Goal: Task Accomplishment & Management: Use online tool/utility

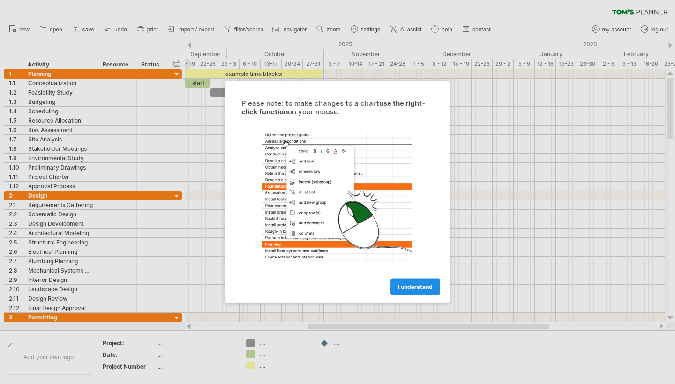
click at [424, 283] on link "I understand" at bounding box center [415, 287] width 50 height 16
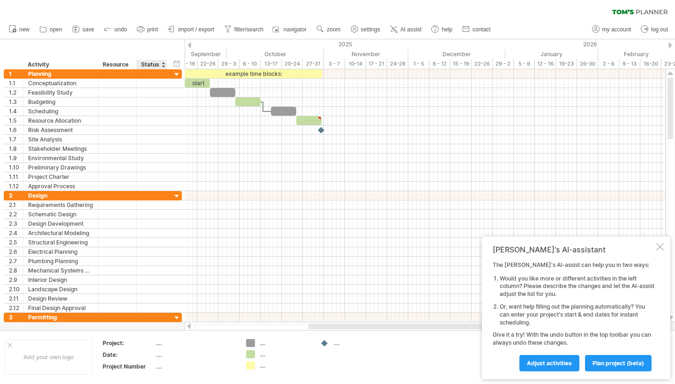
click at [153, 64] on div "Status" at bounding box center [151, 64] width 21 height 9
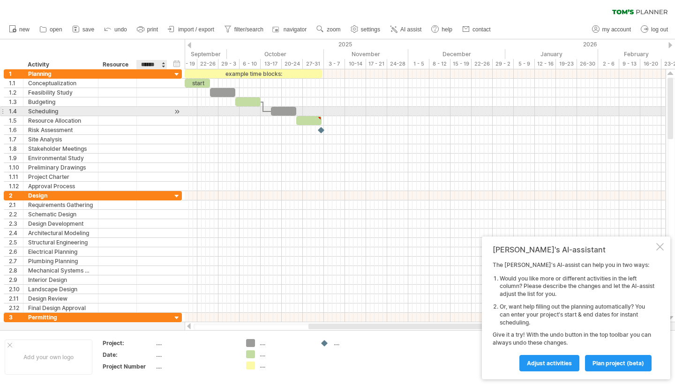
click at [160, 110] on div at bounding box center [151, 111] width 21 height 9
click at [177, 111] on div at bounding box center [176, 112] width 9 height 10
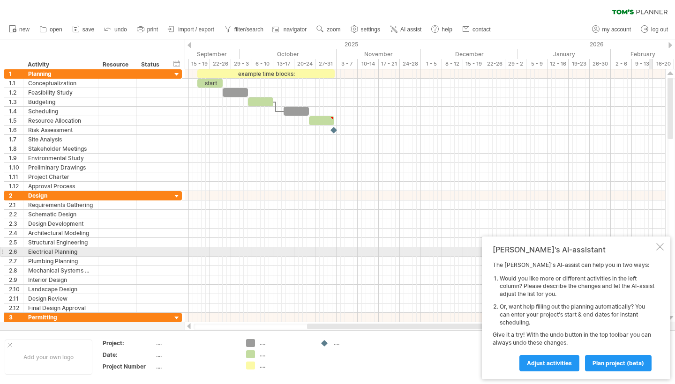
click at [660, 248] on div at bounding box center [659, 246] width 7 height 7
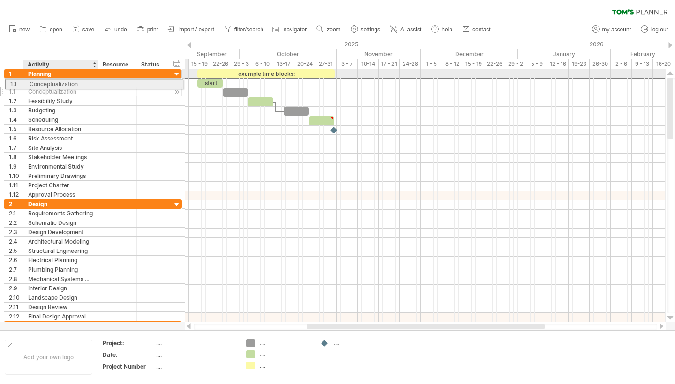
drag, startPoint x: 57, startPoint y: 83, endPoint x: 65, endPoint y: 82, distance: 8.5
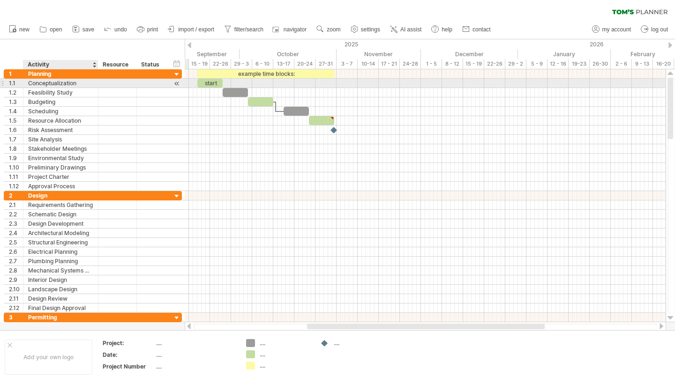
click at [60, 82] on div "Conceptualization" at bounding box center [60, 83] width 65 height 9
paste input "**********"
type input "**********"
click at [68, 83] on input "**********" at bounding box center [60, 83] width 65 height 9
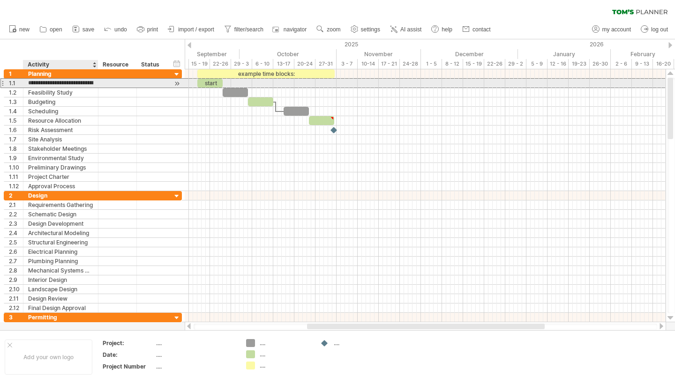
click at [68, 83] on input "**********" at bounding box center [60, 83] width 65 height 9
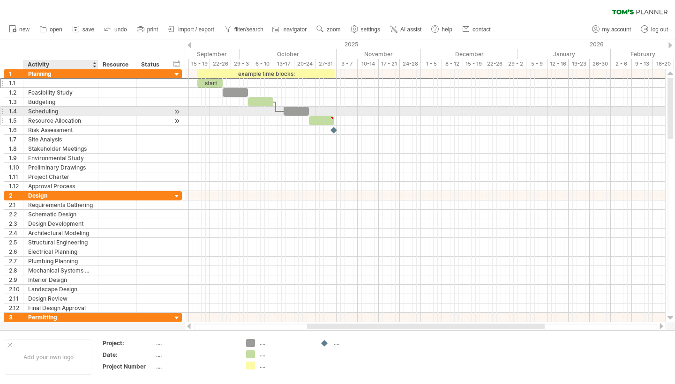
drag, startPoint x: 56, startPoint y: 86, endPoint x: 74, endPoint y: 121, distance: 39.8
click at [74, 121] on div "**********" at bounding box center [93, 130] width 178 height 122
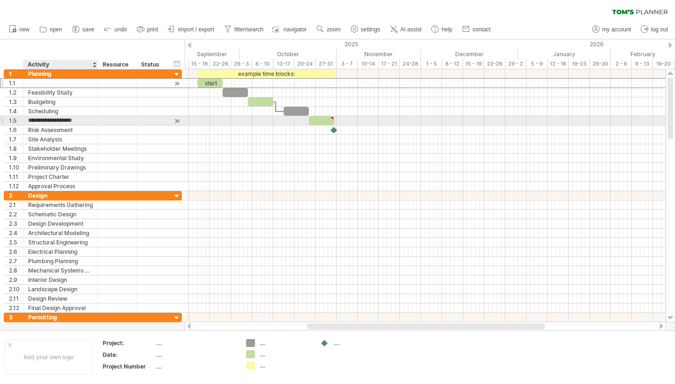
click at [54, 87] on div at bounding box center [60, 83] width 65 height 9
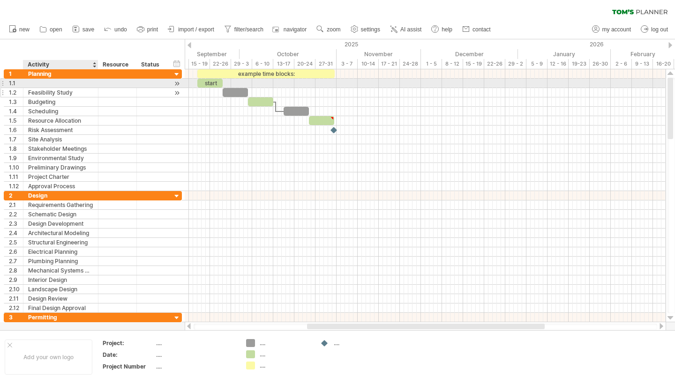
click at [52, 93] on div "Feasibility Study" at bounding box center [60, 92] width 65 height 9
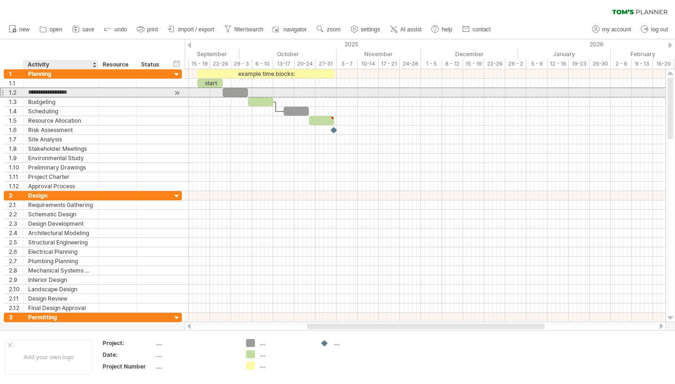
click at [52, 93] on input "**********" at bounding box center [60, 92] width 65 height 9
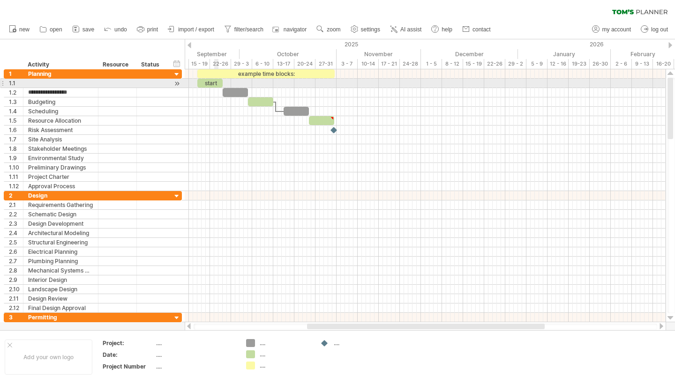
click at [212, 81] on div "start" at bounding box center [209, 83] width 25 height 9
drag, startPoint x: 212, startPoint y: 81, endPoint x: 221, endPoint y: 82, distance: 8.5
drag, startPoint x: 221, startPoint y: 82, endPoint x: 227, endPoint y: 82, distance: 6.6
click at [227, 82] on span at bounding box center [229, 83] width 4 height 9
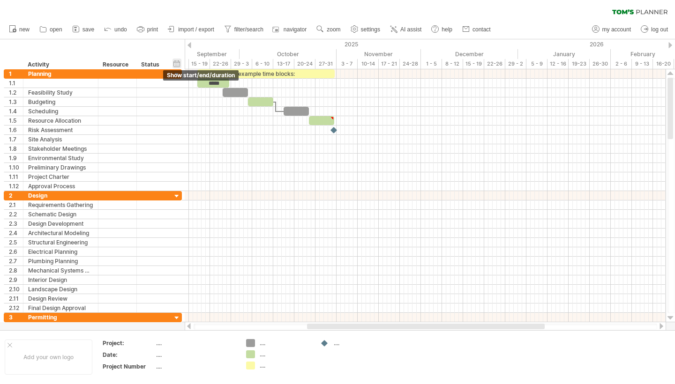
click at [179, 62] on div "hide start/end/duration show start/end/duration" at bounding box center [176, 64] width 9 height 10
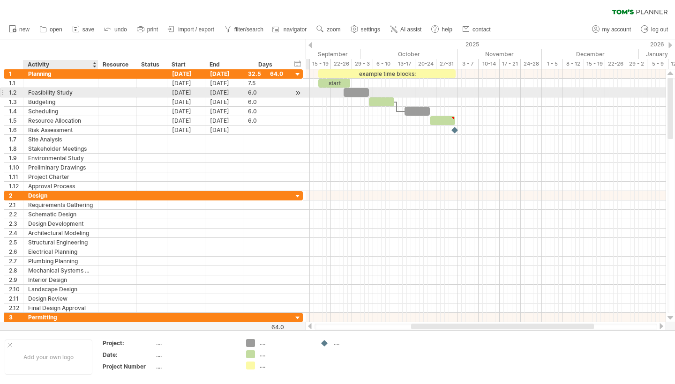
click at [60, 95] on div "Feasibility Study" at bounding box center [60, 92] width 65 height 9
click at [57, 84] on div at bounding box center [60, 83] width 65 height 9
click at [66, 91] on div "Feasibility Study" at bounding box center [60, 92] width 65 height 9
click at [67, 92] on input "**********" at bounding box center [60, 92] width 65 height 9
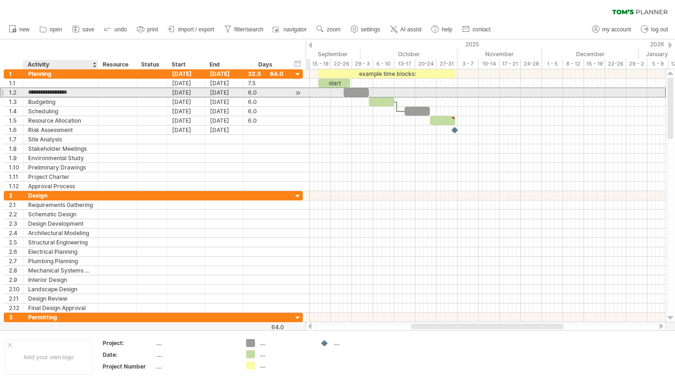
click at [67, 92] on input "**********" at bounding box center [60, 92] width 65 height 9
paste input "**********"
type input "**********"
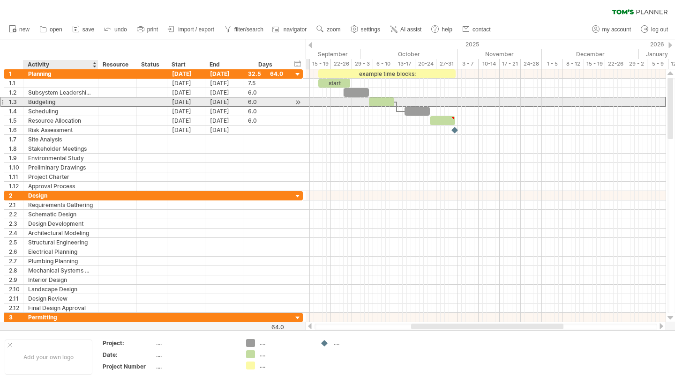
click at [67, 103] on div "Budgeting" at bounding box center [60, 101] width 65 height 9
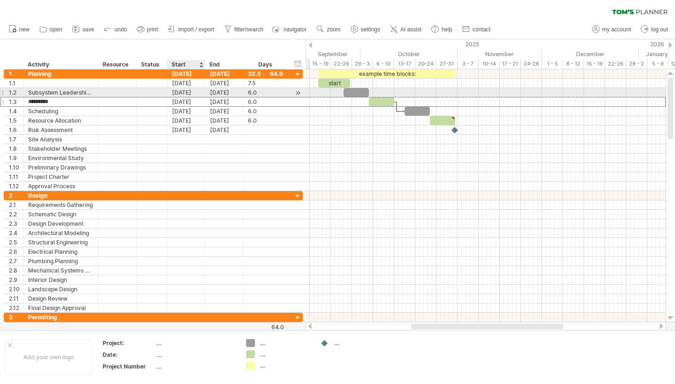
click at [188, 93] on div "[DATE]" at bounding box center [186, 92] width 38 height 9
click at [181, 92] on div "[DATE]" at bounding box center [186, 92] width 38 height 9
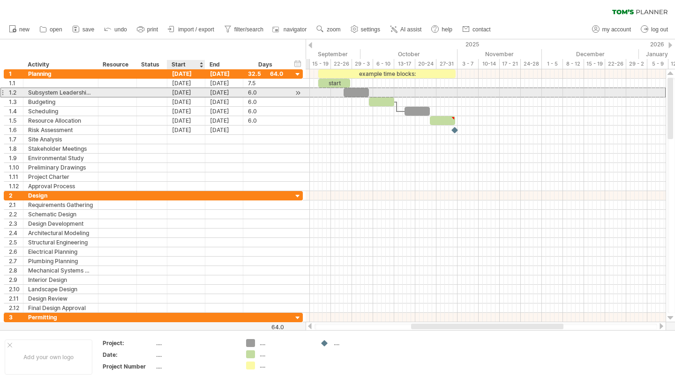
click at [181, 92] on div "[DATE]" at bounding box center [186, 92] width 38 height 9
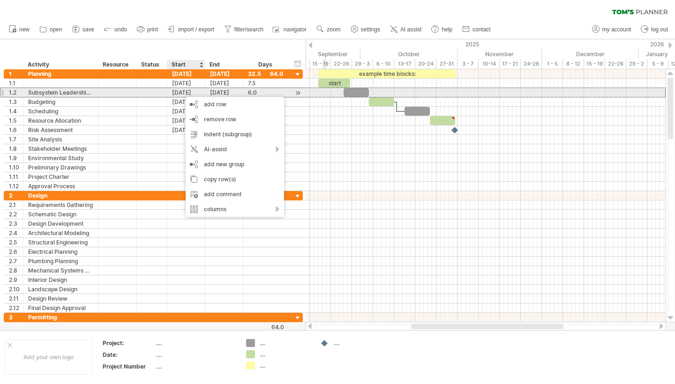
click at [178, 93] on div "[DATE]" at bounding box center [186, 92] width 38 height 9
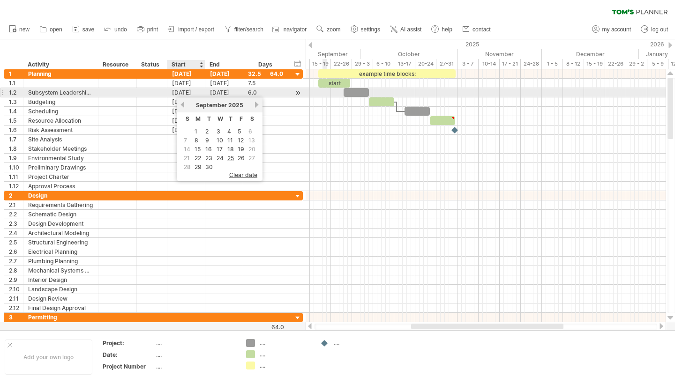
click at [178, 93] on div "[DATE]" at bounding box center [186, 92] width 38 height 9
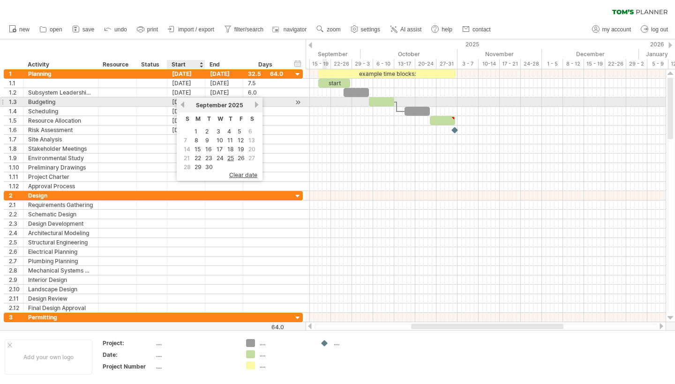
click at [179, 103] on div "previous next [DATE]" at bounding box center [220, 104] width 86 height 15
click at [181, 103] on link "previous" at bounding box center [182, 104] width 7 height 7
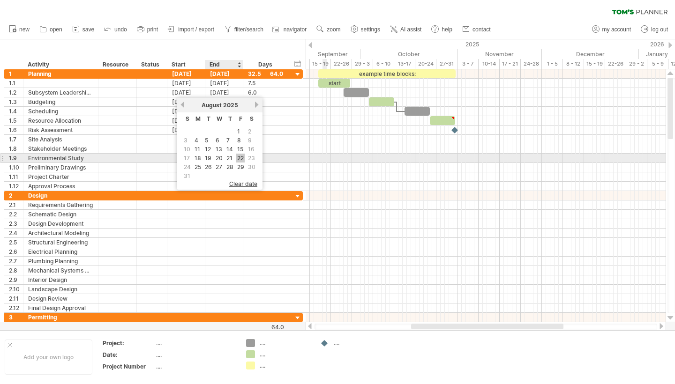
click at [242, 158] on link "22" at bounding box center [240, 158] width 8 height 9
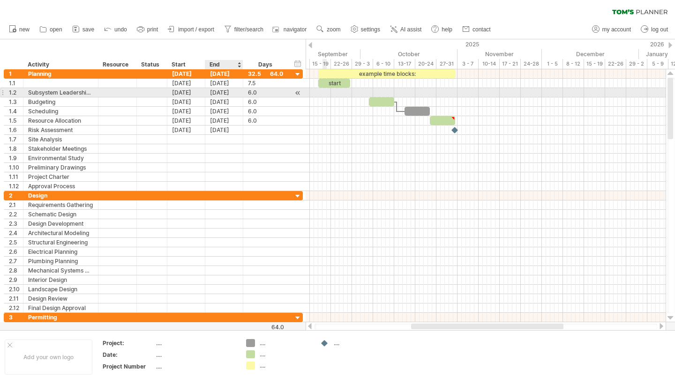
click at [221, 95] on div "[DATE]" at bounding box center [224, 92] width 38 height 9
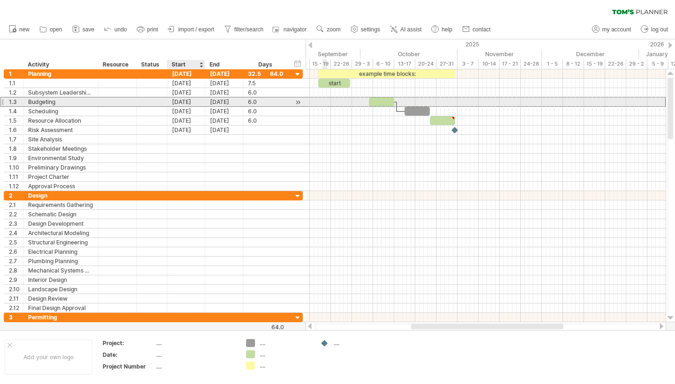
click at [185, 101] on div "[DATE]" at bounding box center [186, 101] width 38 height 9
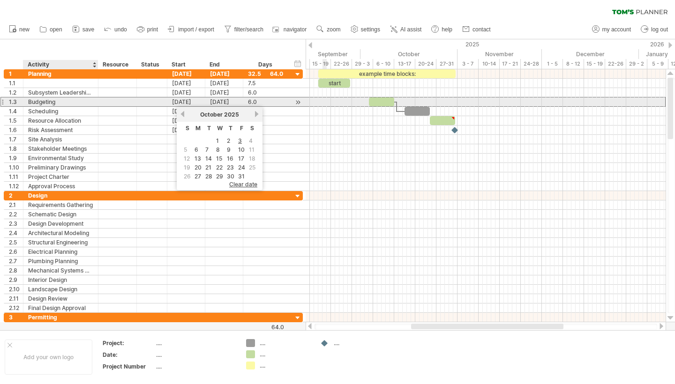
click at [63, 102] on div "Budgeting" at bounding box center [60, 101] width 65 height 9
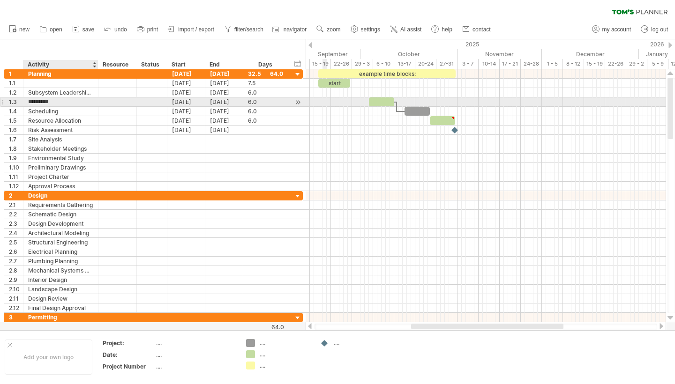
click at [63, 102] on input "*********" at bounding box center [60, 101] width 65 height 9
type input "**********"
click at [194, 103] on div "[DATE]" at bounding box center [186, 101] width 38 height 9
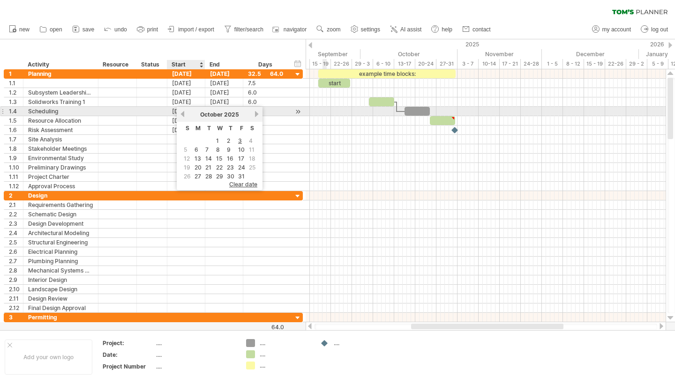
click at [184, 113] on link "previous" at bounding box center [182, 114] width 7 height 7
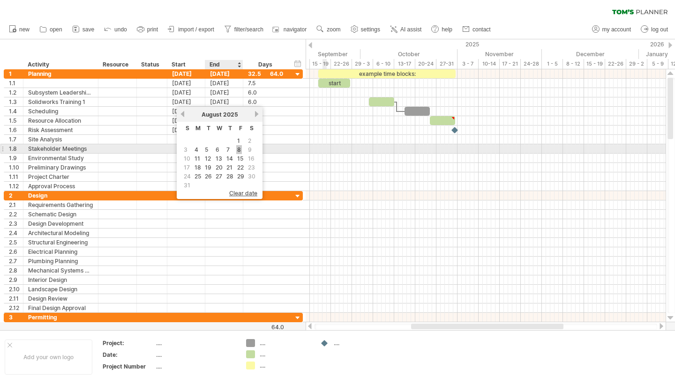
click at [238, 150] on link "8" at bounding box center [239, 149] width 6 height 9
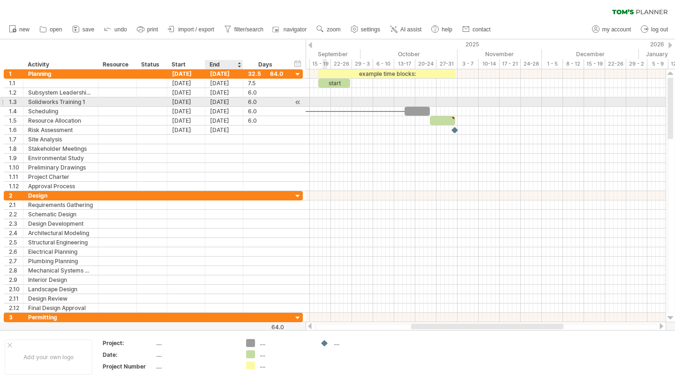
click at [222, 102] on div "[DATE]" at bounding box center [224, 101] width 38 height 9
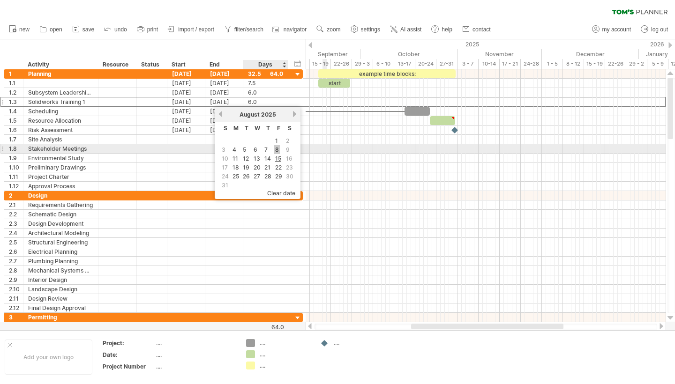
click at [276, 151] on link "8" at bounding box center [277, 149] width 6 height 9
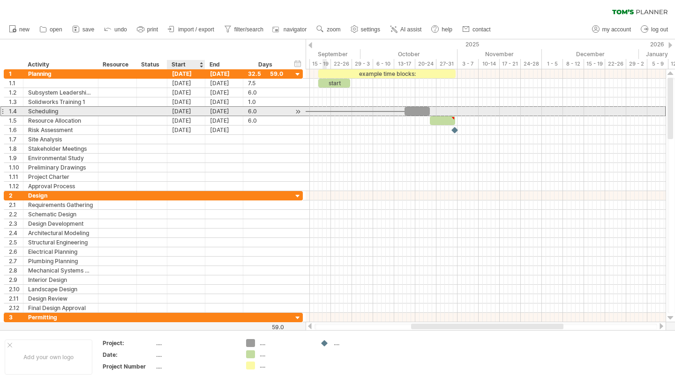
click at [187, 113] on div "[DATE]" at bounding box center [186, 111] width 38 height 9
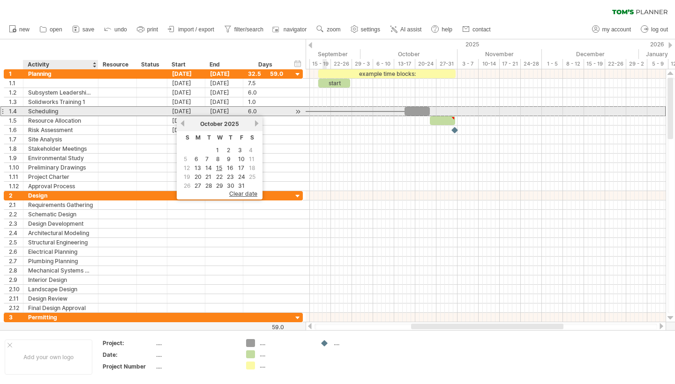
click at [72, 110] on div "Scheduling" at bounding box center [60, 111] width 65 height 9
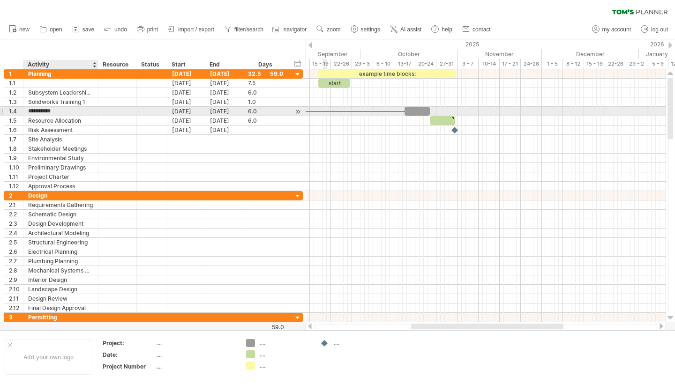
click at [72, 110] on input "**********" at bounding box center [60, 111] width 65 height 9
click at [55, 112] on input "**********" at bounding box center [60, 111] width 65 height 9
type input "**********"
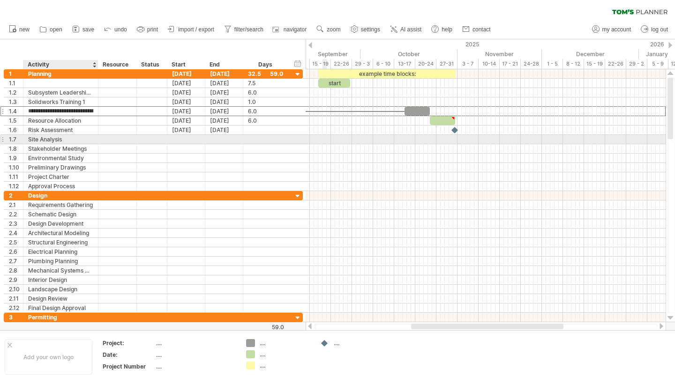
click at [102, 141] on div at bounding box center [117, 139] width 38 height 9
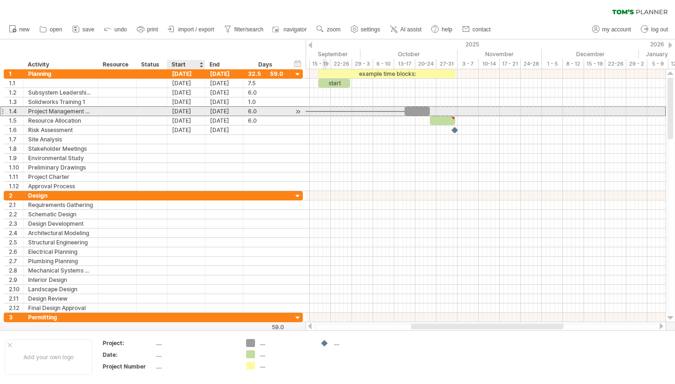
click at [190, 112] on div "[DATE]" at bounding box center [186, 111] width 38 height 9
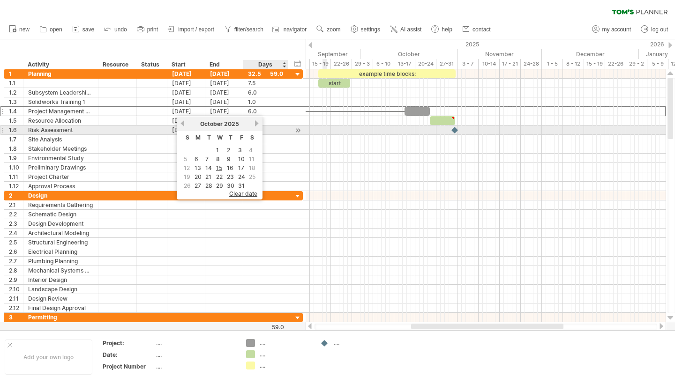
click at [253, 125] on link "next" at bounding box center [256, 123] width 7 height 7
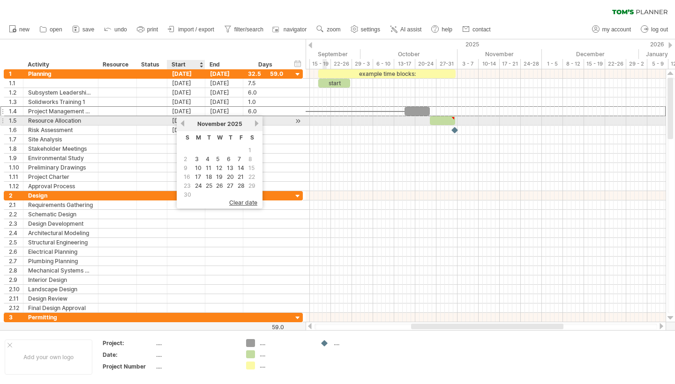
click at [183, 124] on link "previous" at bounding box center [182, 123] width 7 height 7
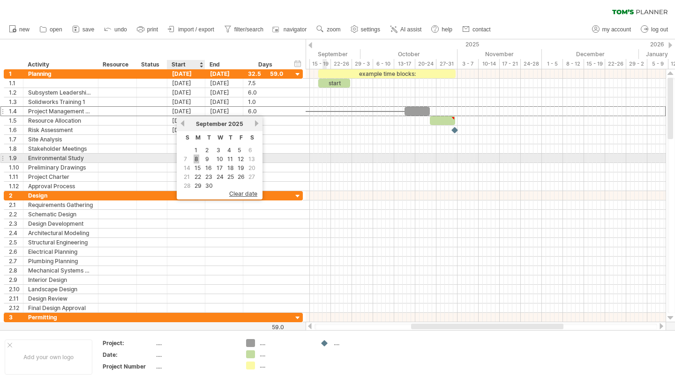
click at [195, 157] on link "8" at bounding box center [197, 159] width 6 height 9
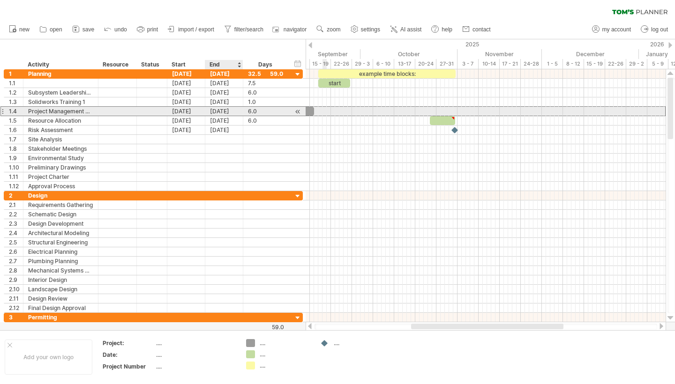
click at [217, 113] on div "[DATE]" at bounding box center [224, 111] width 38 height 9
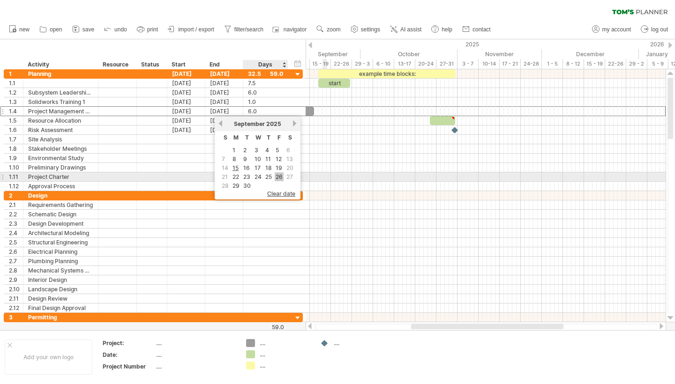
click at [278, 176] on link "26" at bounding box center [279, 176] width 9 height 9
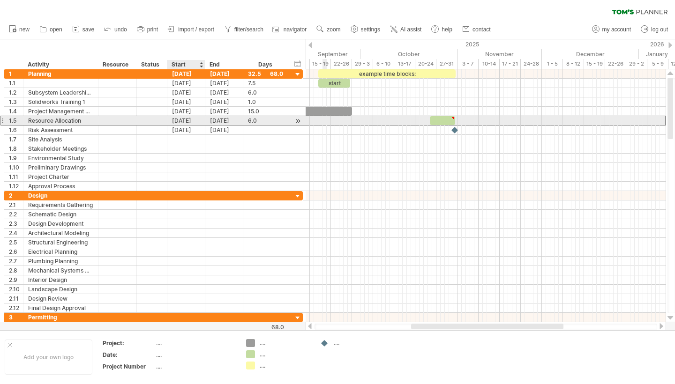
click at [178, 120] on div "[DATE]" at bounding box center [186, 120] width 38 height 9
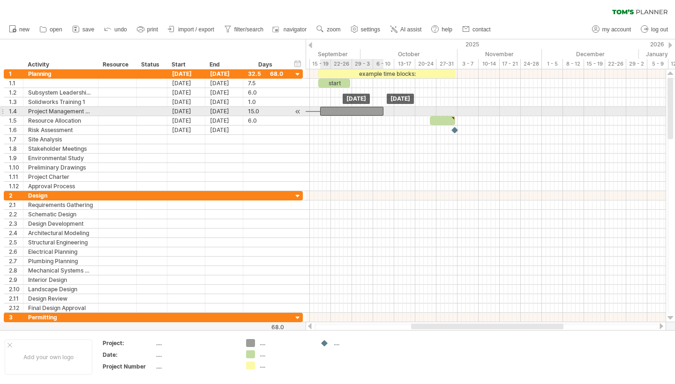
drag, startPoint x: 339, startPoint y: 110, endPoint x: 370, endPoint y: 108, distance: 31.0
click at [370, 109] on div at bounding box center [351, 111] width 63 height 9
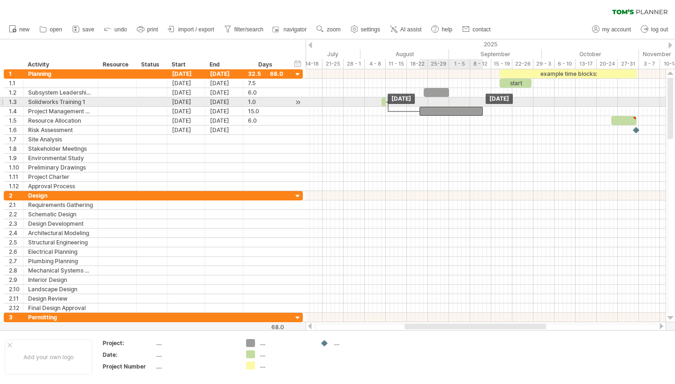
drag, startPoint x: 510, startPoint y: 108, endPoint x: 426, endPoint y: 105, distance: 83.9
click at [425, 105] on div "example time blocks: start [DATE] [DATE]" at bounding box center [485, 195] width 360 height 253
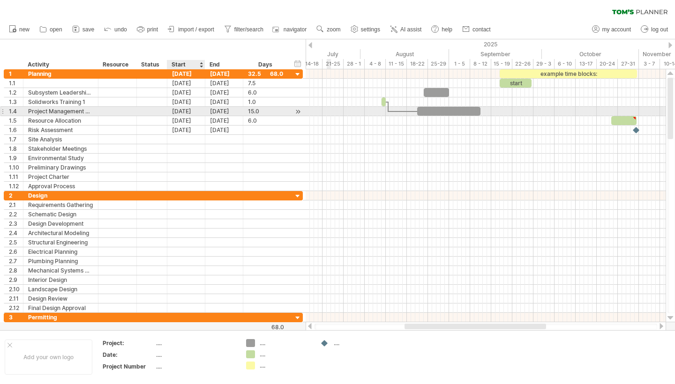
click at [184, 113] on div "[DATE]" at bounding box center [186, 111] width 38 height 9
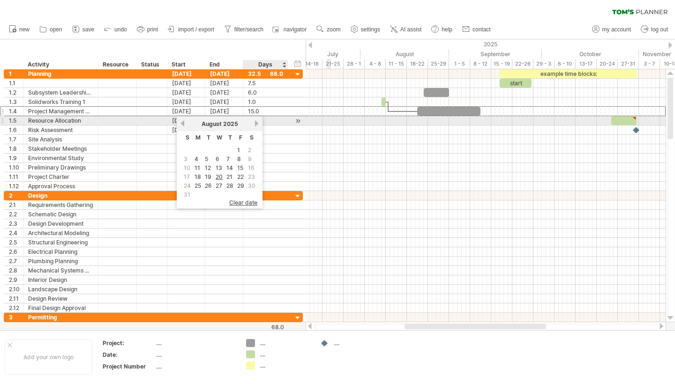
click at [254, 124] on link "next" at bounding box center [256, 123] width 7 height 7
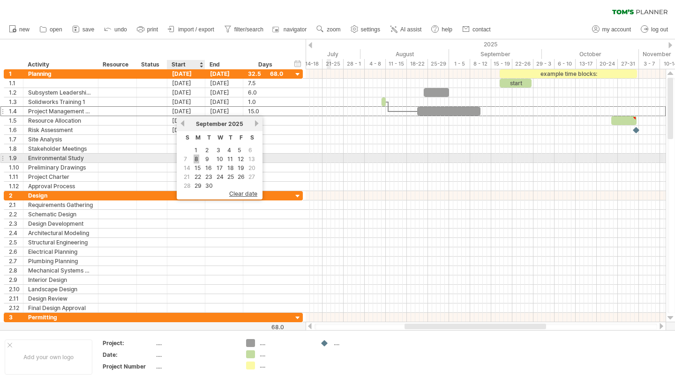
click at [194, 156] on link "8" at bounding box center [197, 159] width 6 height 9
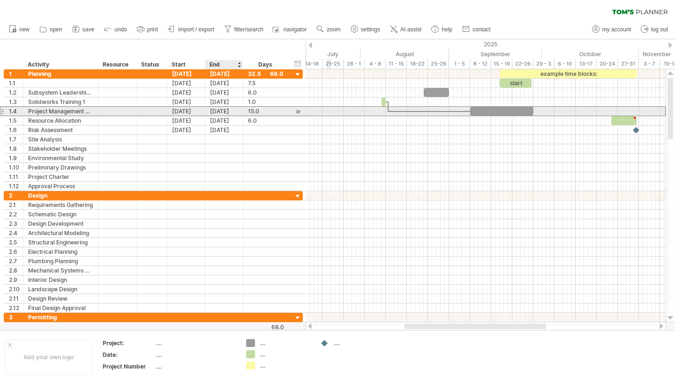
click at [220, 113] on div "[DATE]" at bounding box center [224, 111] width 38 height 9
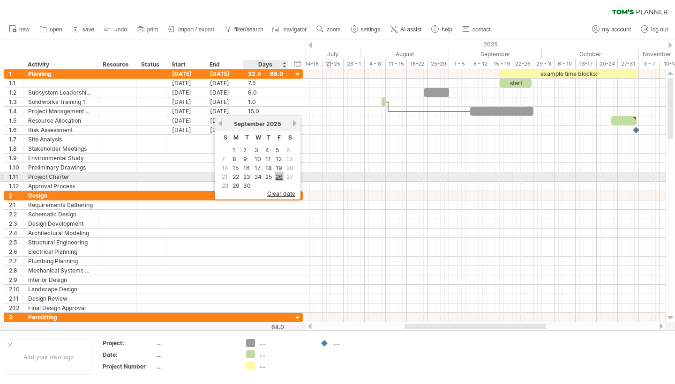
click at [279, 177] on link "26" at bounding box center [279, 176] width 9 height 9
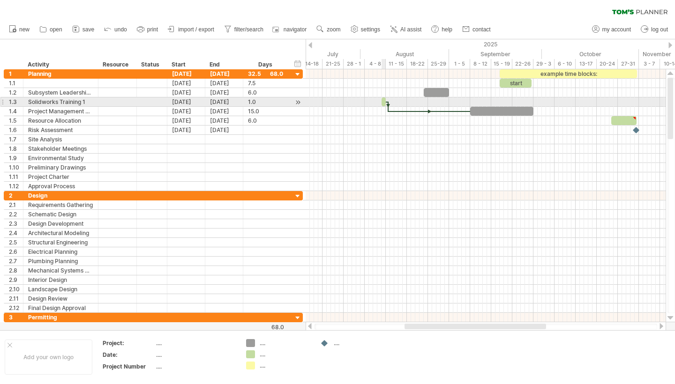
click at [383, 101] on span at bounding box center [382, 101] width 4 height 9
click at [387, 107] on div at bounding box center [388, 107] width 3 height 10
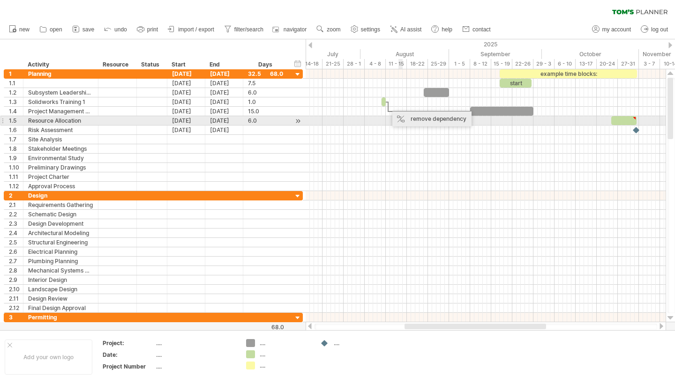
click at [414, 117] on div "remove dependency" at bounding box center [431, 119] width 79 height 15
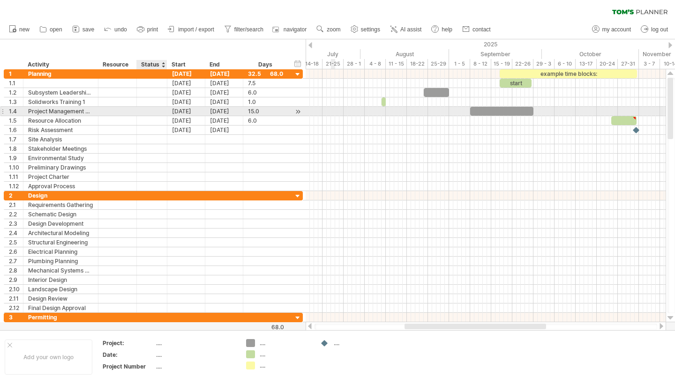
click at [165, 112] on div at bounding box center [166, 111] width 5 height 9
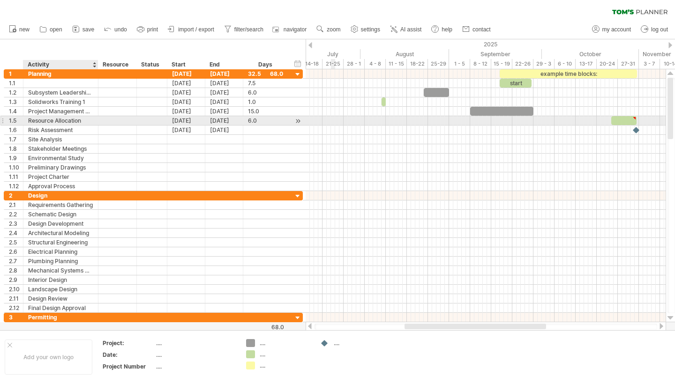
click at [69, 119] on div "Resource Allocation" at bounding box center [60, 120] width 65 height 9
click at [69, 119] on input "**********" at bounding box center [60, 120] width 65 height 9
type input "*"
type input "**********"
click at [185, 120] on div "[DATE]" at bounding box center [186, 120] width 38 height 9
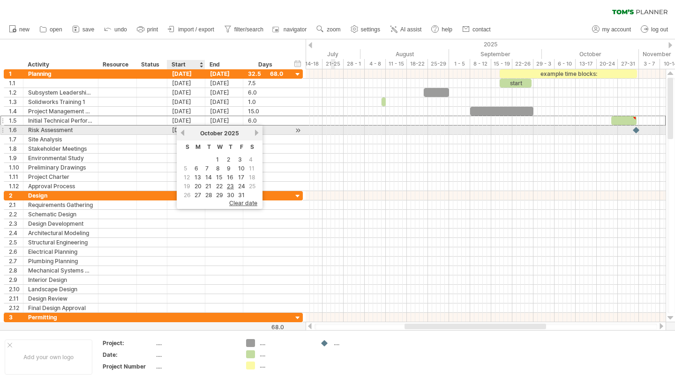
click at [183, 133] on link "previous" at bounding box center [182, 132] width 7 height 7
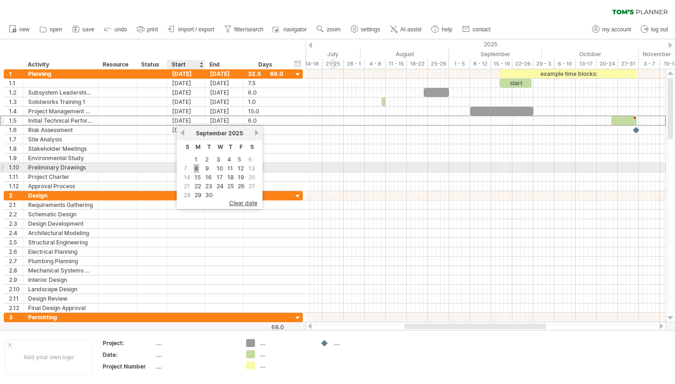
click at [195, 166] on link "8" at bounding box center [197, 168] width 6 height 9
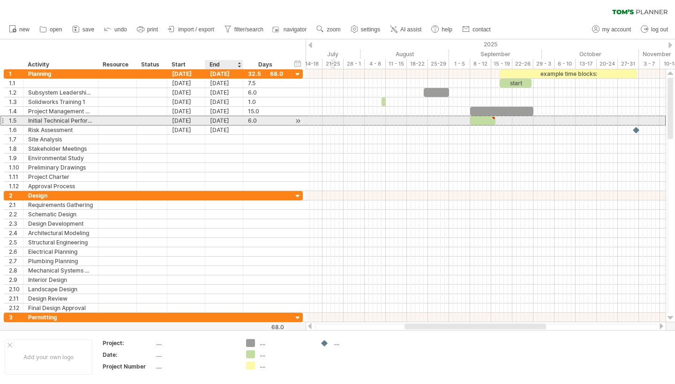
click at [216, 121] on div "[DATE]" at bounding box center [224, 120] width 38 height 9
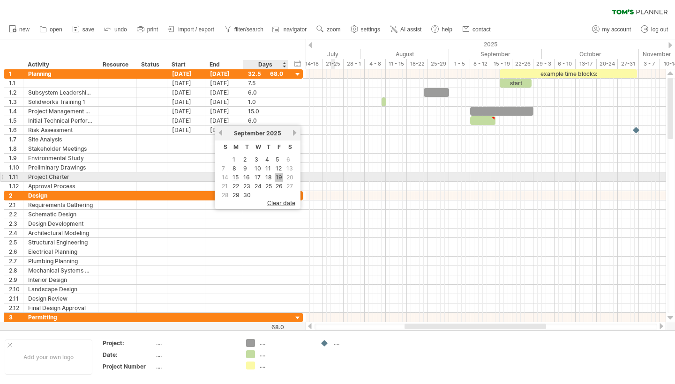
click at [279, 179] on link "19" at bounding box center [279, 177] width 8 height 9
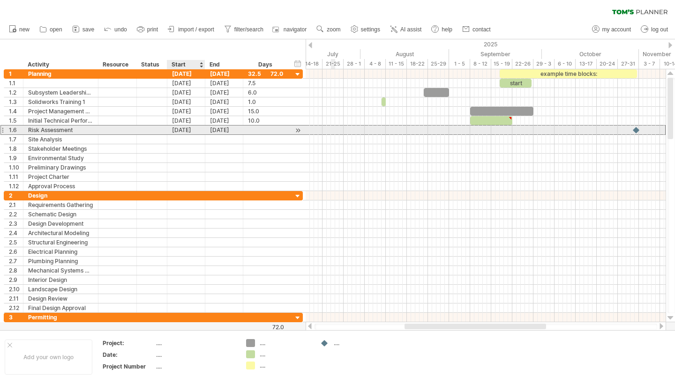
click at [188, 129] on div "[DATE]" at bounding box center [186, 130] width 38 height 9
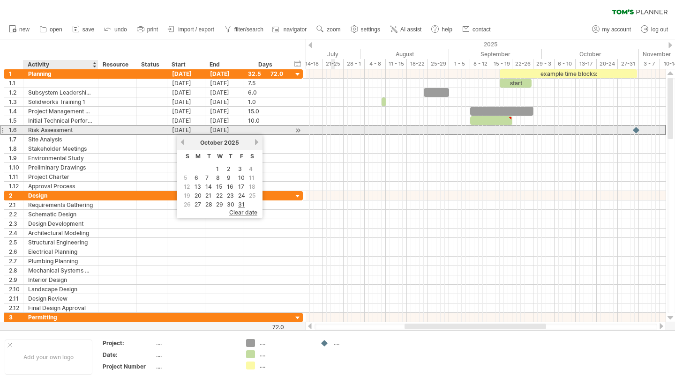
click at [61, 129] on div "Risk Assessment" at bounding box center [60, 130] width 65 height 9
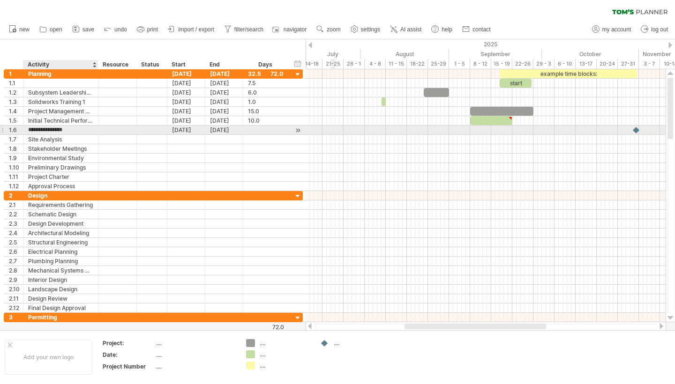
click at [61, 129] on input "**********" at bounding box center [60, 130] width 65 height 9
type input "*"
type input "**********"
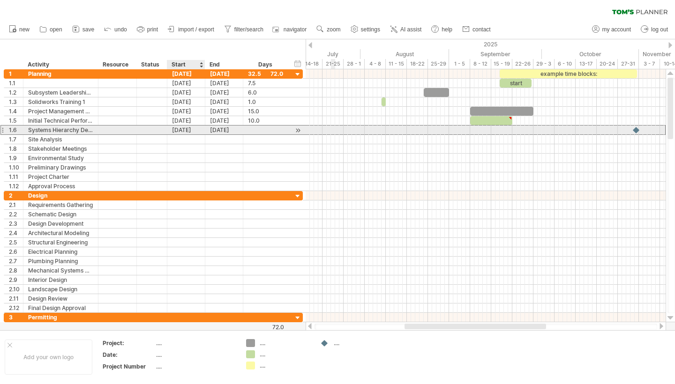
click at [183, 128] on div "[DATE]" at bounding box center [186, 130] width 38 height 9
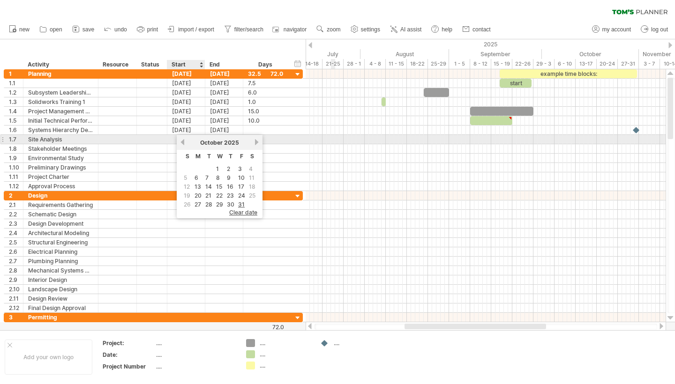
click at [182, 143] on link "previous" at bounding box center [182, 142] width 7 height 7
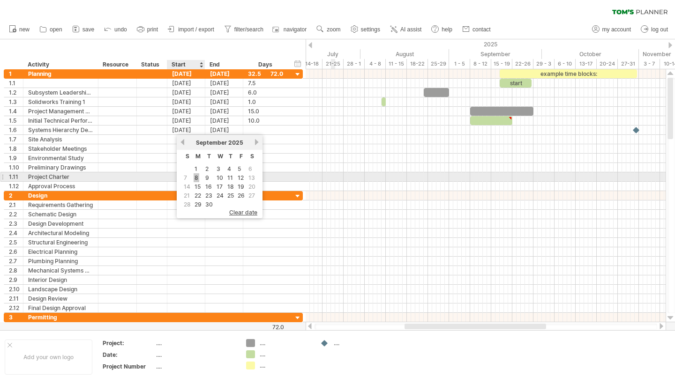
click at [198, 176] on link "8" at bounding box center [197, 177] width 6 height 9
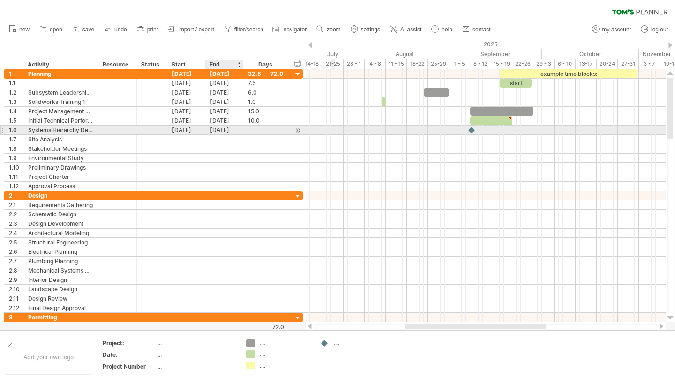
click at [223, 127] on div "[DATE]" at bounding box center [224, 130] width 38 height 9
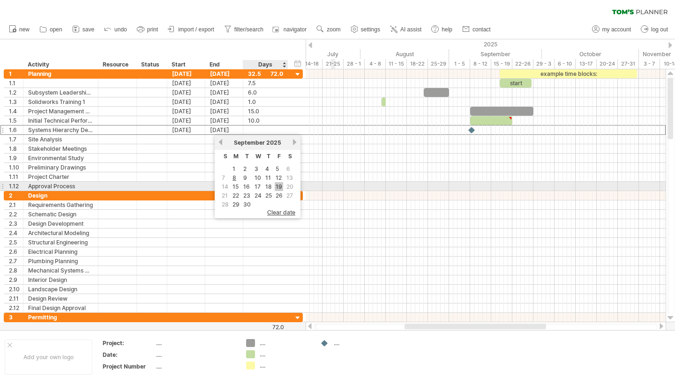
click at [276, 189] on link "19" at bounding box center [279, 186] width 8 height 9
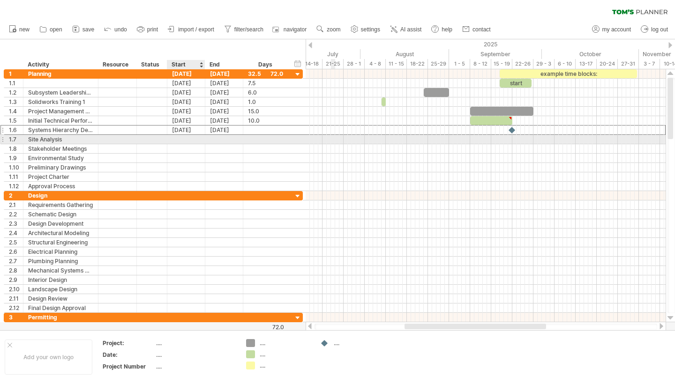
click at [179, 137] on div at bounding box center [186, 139] width 38 height 9
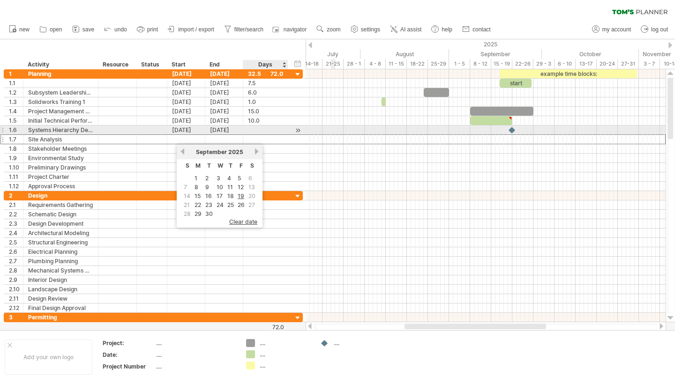
click at [261, 131] on div at bounding box center [265, 130] width 35 height 9
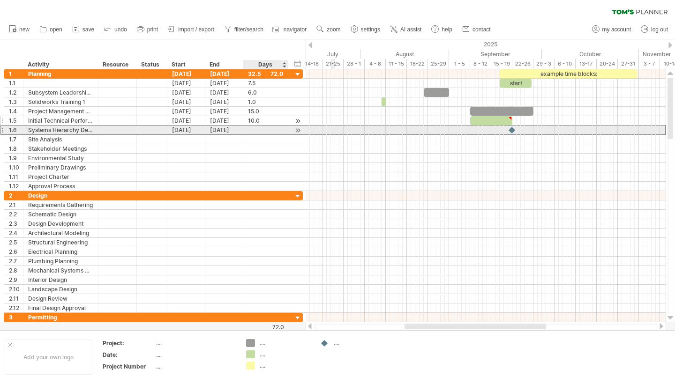
click at [260, 120] on div "10.0" at bounding box center [265, 120] width 35 height 9
click at [284, 130] on div at bounding box center [286, 130] width 5 height 9
click at [511, 129] on div at bounding box center [512, 130] width 10 height 9
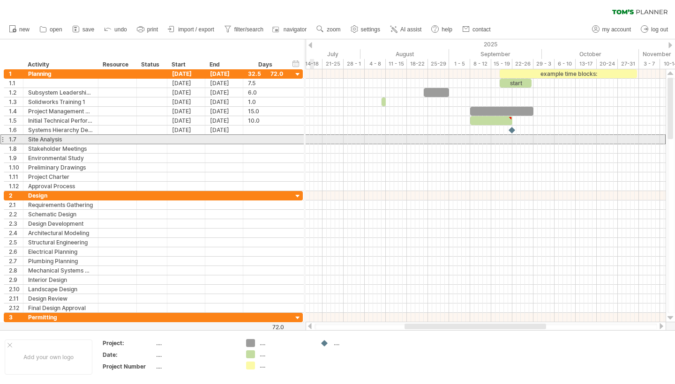
click at [266, 140] on div at bounding box center [265, 139] width 35 height 9
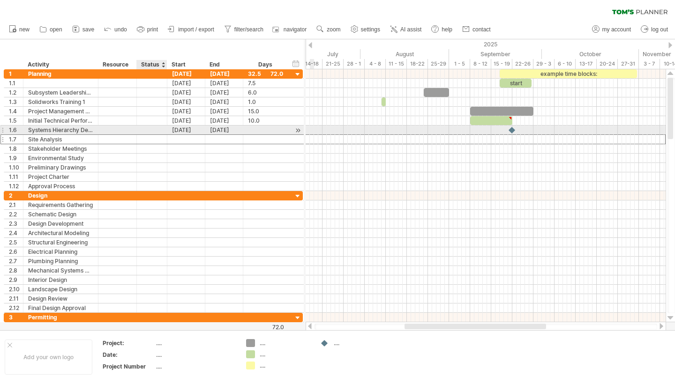
click at [164, 129] on div at bounding box center [166, 130] width 5 height 9
click at [180, 129] on div "[DATE]" at bounding box center [186, 130] width 38 height 9
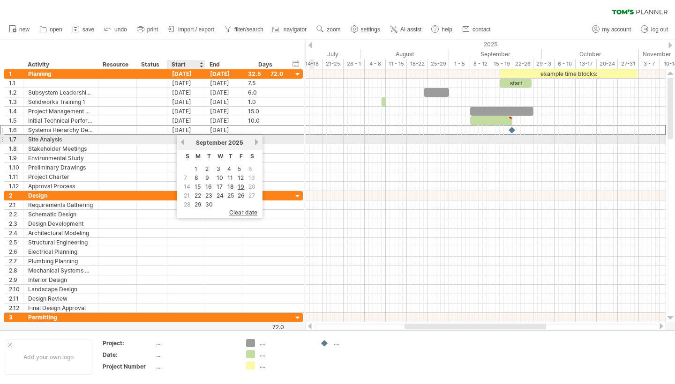
click at [183, 141] on link "previous" at bounding box center [182, 142] width 7 height 7
click at [256, 140] on link "next" at bounding box center [256, 142] width 7 height 7
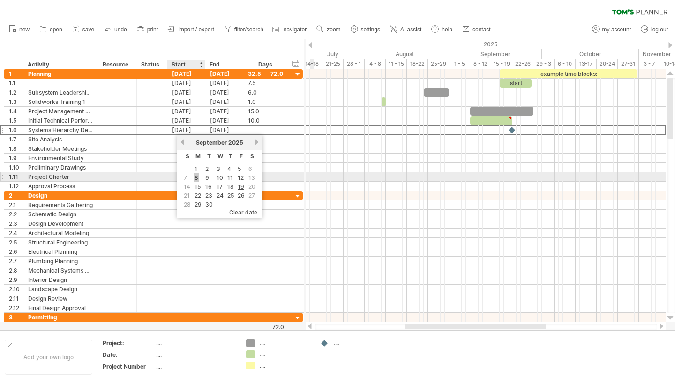
click at [197, 177] on link "8" at bounding box center [197, 177] width 6 height 9
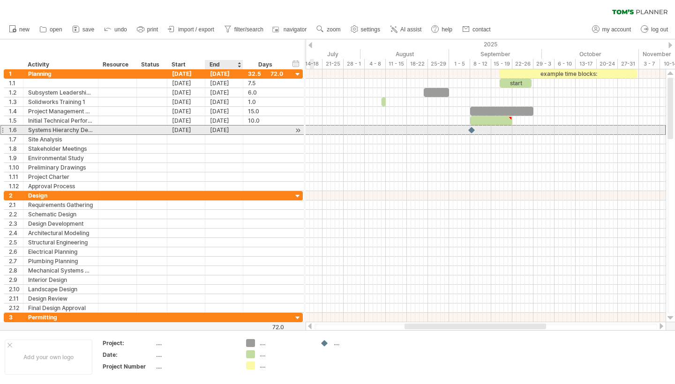
click at [224, 130] on div "[DATE]" at bounding box center [224, 130] width 38 height 9
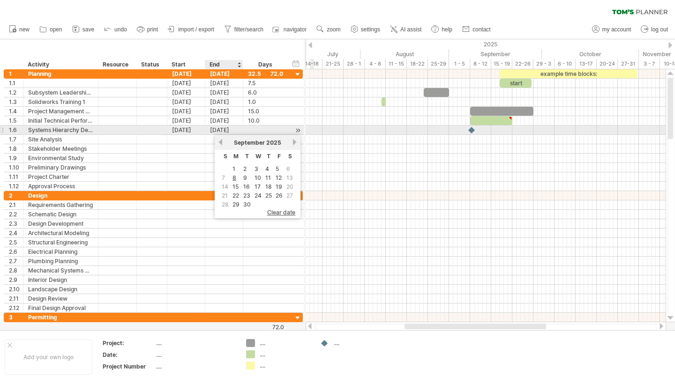
click at [224, 130] on div "[DATE]" at bounding box center [224, 130] width 38 height 9
click at [470, 129] on div at bounding box center [471, 130] width 9 height 9
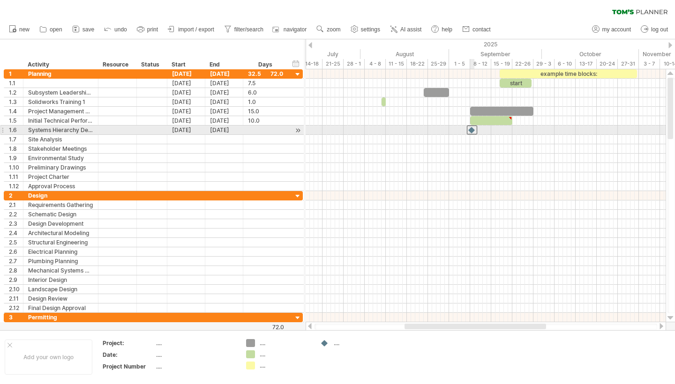
click at [470, 129] on div at bounding box center [472, 130] width 10 height 9
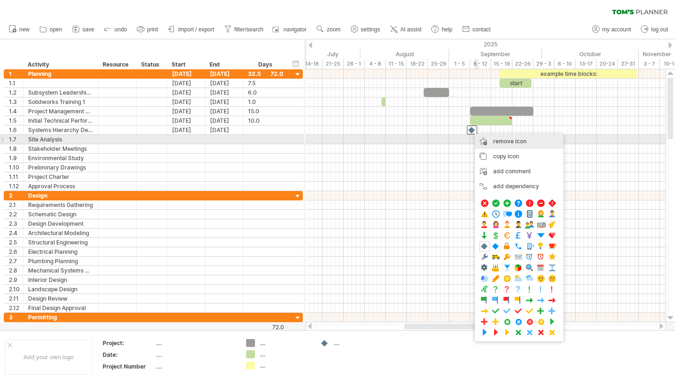
click at [493, 140] on span "remove icon" at bounding box center [509, 141] width 33 height 7
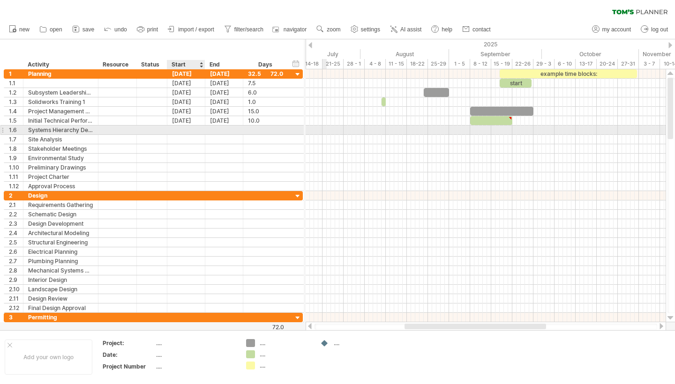
click at [186, 127] on div at bounding box center [186, 130] width 38 height 9
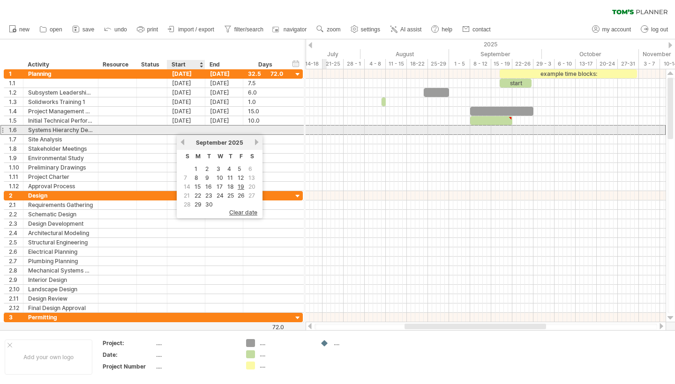
click at [186, 127] on div at bounding box center [186, 130] width 38 height 9
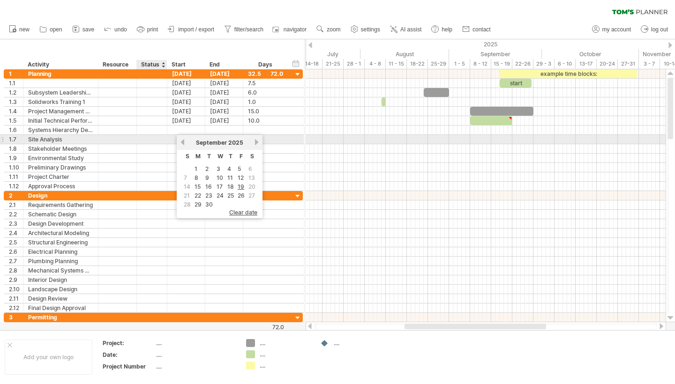
click at [161, 143] on div at bounding box center [151, 139] width 21 height 9
click at [191, 137] on div at bounding box center [186, 139] width 38 height 9
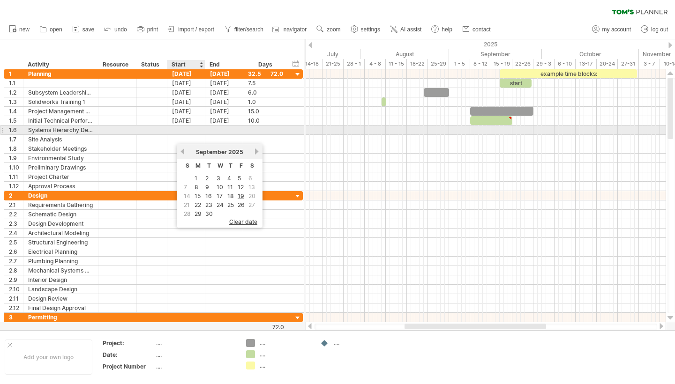
click at [178, 127] on div at bounding box center [186, 130] width 38 height 9
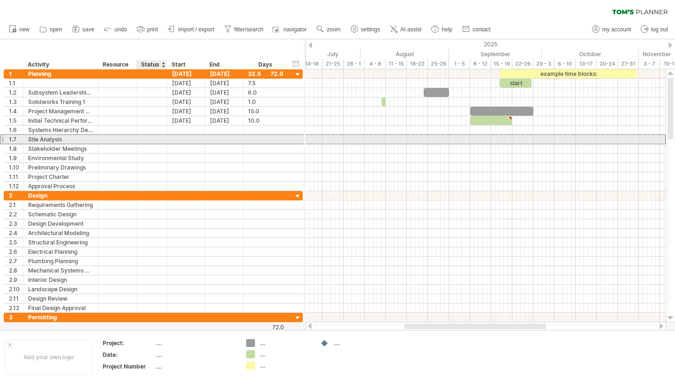
click at [170, 140] on div at bounding box center [186, 139] width 38 height 9
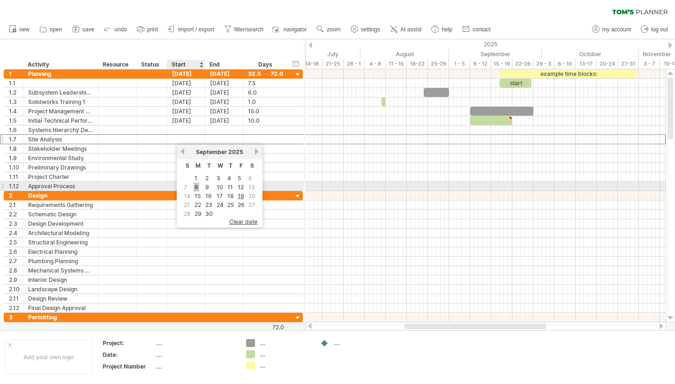
click at [197, 186] on link "8" at bounding box center [197, 187] width 6 height 9
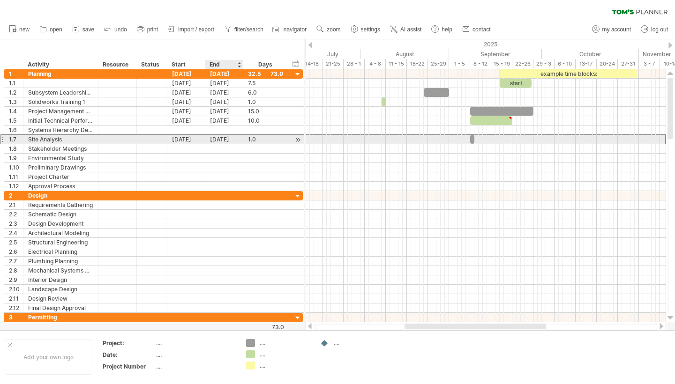
click at [221, 139] on div "[DATE]" at bounding box center [224, 139] width 38 height 9
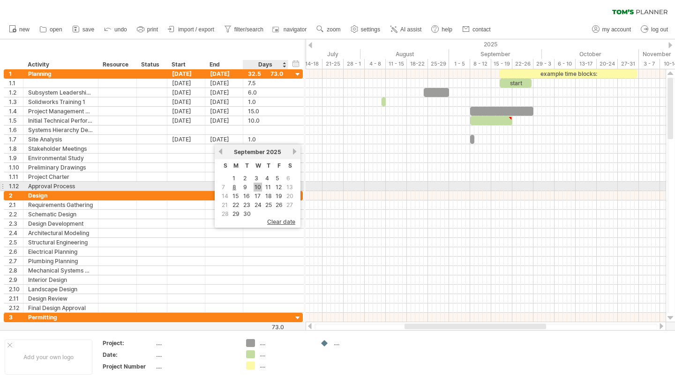
click at [257, 191] on link "10" at bounding box center [257, 187] width 8 height 9
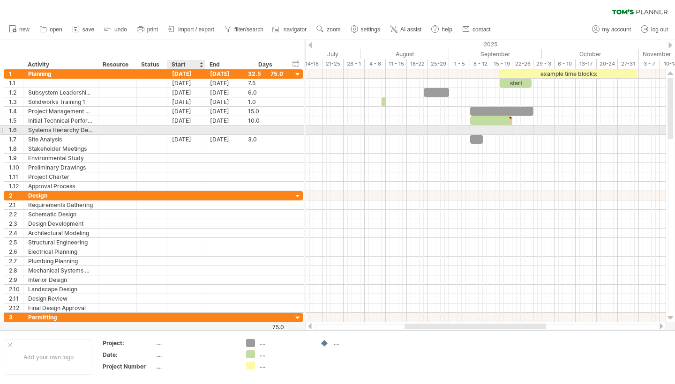
click at [185, 130] on div at bounding box center [186, 130] width 38 height 9
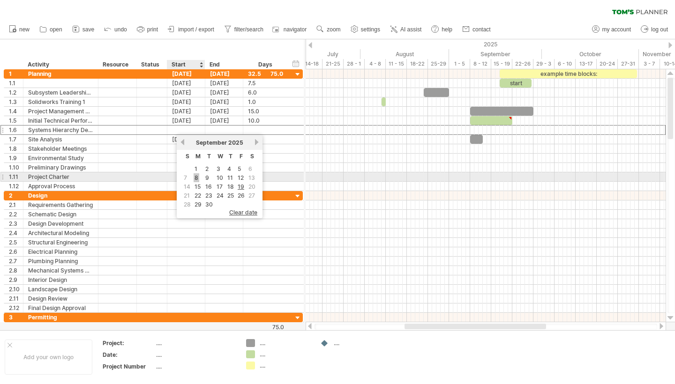
click at [197, 178] on link "8" at bounding box center [197, 177] width 6 height 9
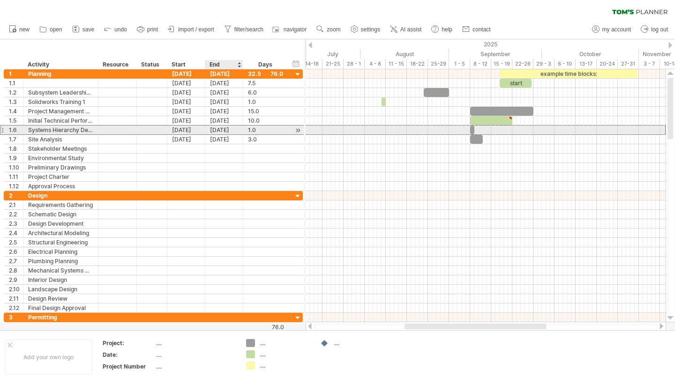
click at [223, 130] on div "[DATE]" at bounding box center [224, 130] width 38 height 9
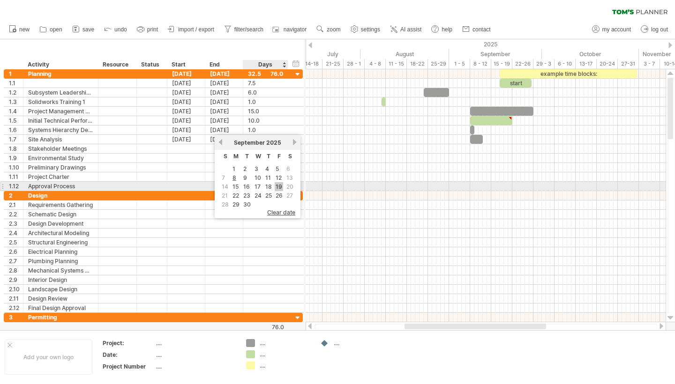
click at [281, 187] on link "19" at bounding box center [279, 186] width 8 height 9
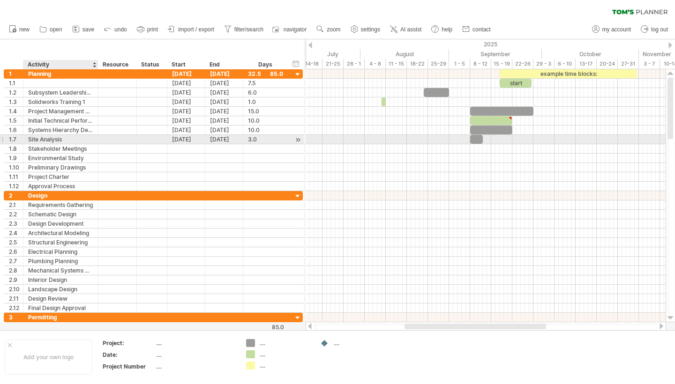
click at [61, 139] on div "Site Analysis" at bounding box center [60, 139] width 65 height 9
click at [61, 139] on input "**********" at bounding box center [60, 139] width 65 height 9
type input "*"
click at [82, 139] on div "Solidworks Training 1" at bounding box center [60, 139] width 65 height 9
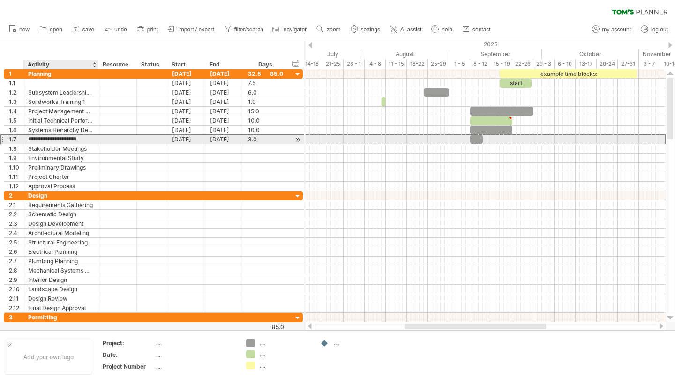
click at [82, 139] on input "**********" at bounding box center [60, 139] width 65 height 9
click at [86, 140] on input "**********" at bounding box center [60, 139] width 65 height 9
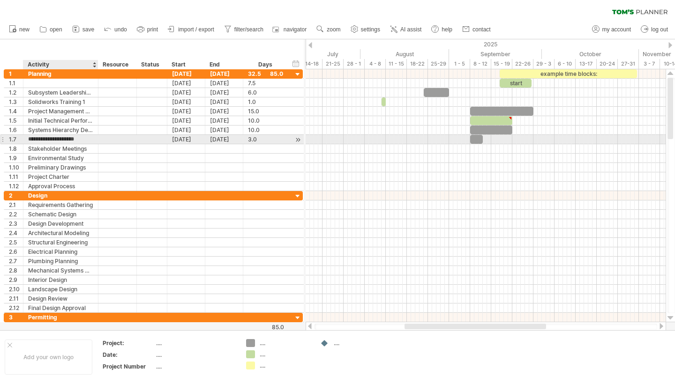
type input "**********"
click at [187, 138] on div "[DATE]" at bounding box center [186, 139] width 38 height 9
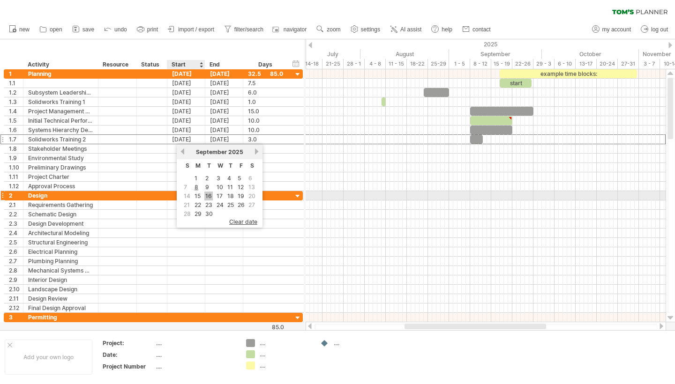
click at [210, 196] on link "16" at bounding box center [208, 196] width 8 height 9
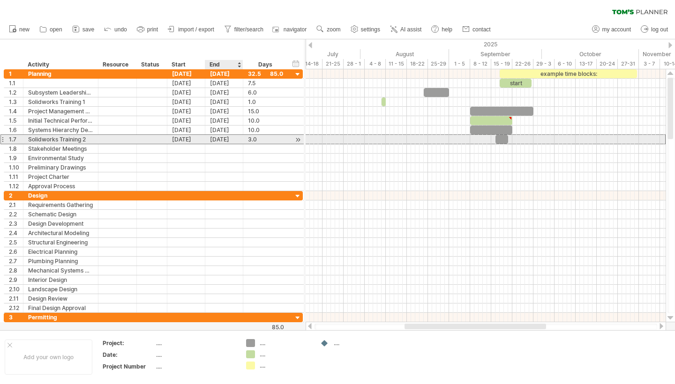
click at [218, 138] on div "[DATE]" at bounding box center [224, 139] width 38 height 9
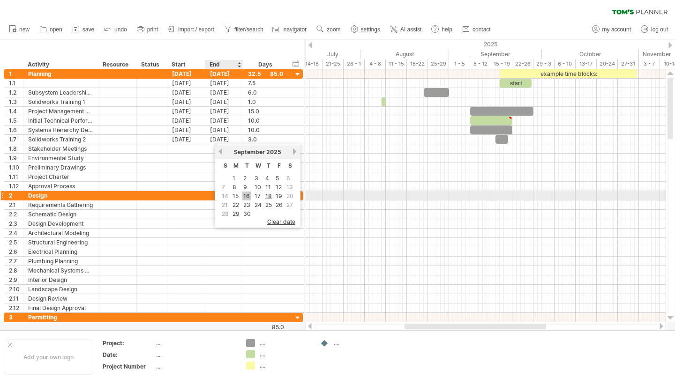
click at [246, 195] on link "16" at bounding box center [246, 196] width 8 height 9
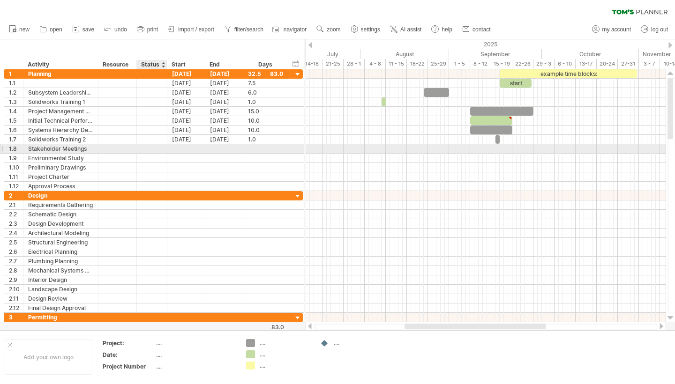
click at [160, 148] on div at bounding box center [151, 148] width 21 height 9
click at [67, 147] on div "Stakeholder Meetings" at bounding box center [60, 148] width 65 height 9
click at [67, 147] on input "**********" at bounding box center [60, 148] width 65 height 9
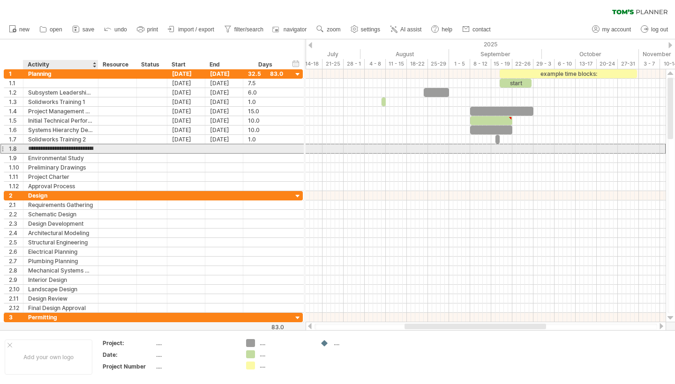
type input "**********"
click at [174, 146] on div at bounding box center [186, 148] width 38 height 9
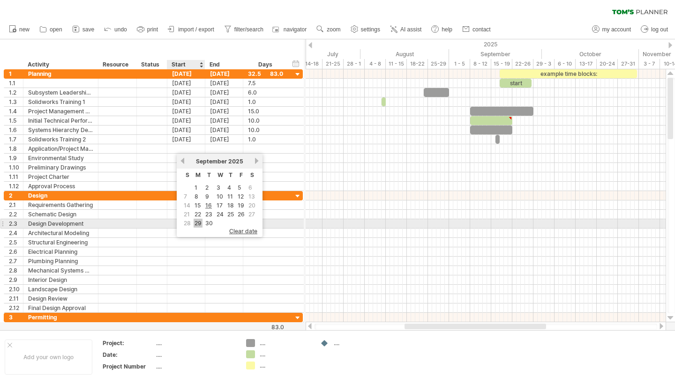
click at [197, 221] on link "29" at bounding box center [198, 223] width 9 height 9
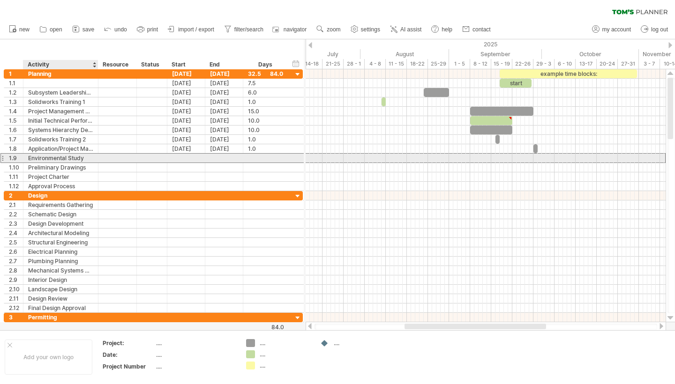
click at [74, 158] on div "Environmental Study" at bounding box center [60, 158] width 65 height 9
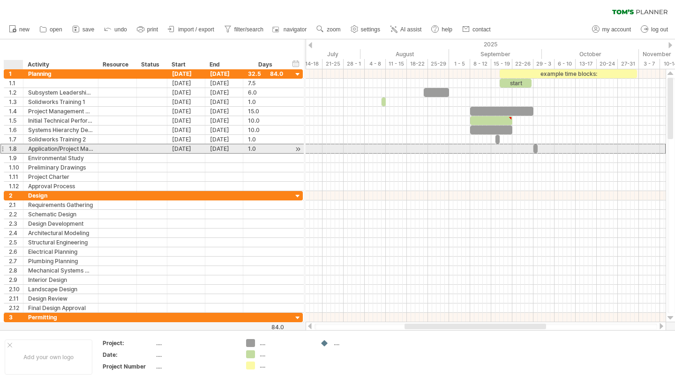
click at [8, 148] on div "1.8" at bounding box center [13, 148] width 19 height 9
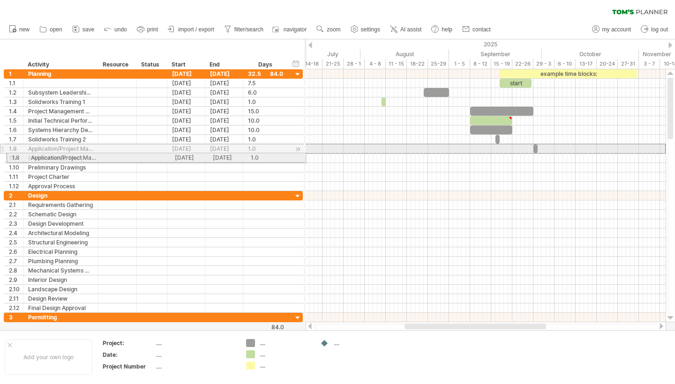
drag, startPoint x: 2, startPoint y: 148, endPoint x: 2, endPoint y: 156, distance: 8.4
click at [2, 156] on div "**********" at bounding box center [151, 200] width 303 height 262
drag, startPoint x: 3, startPoint y: 148, endPoint x: 2, endPoint y: 159, distance: 11.7
click at [2, 159] on div "**********" at bounding box center [151, 200] width 303 height 262
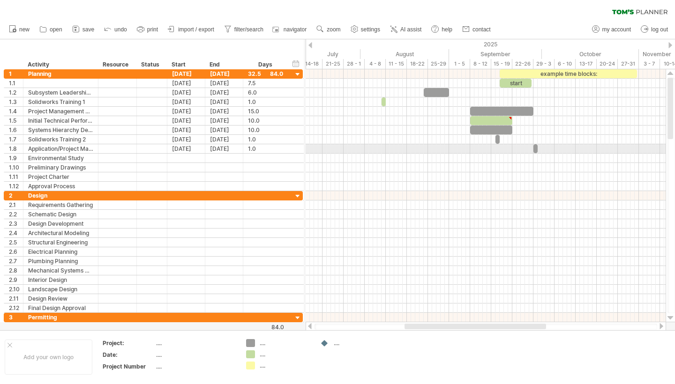
click at [2, 159] on div "**********" at bounding box center [151, 200] width 303 height 262
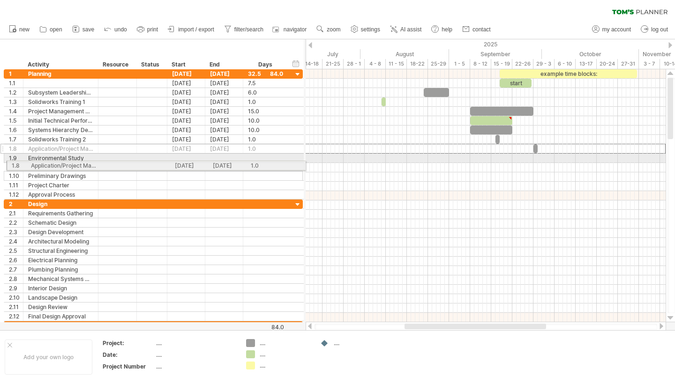
drag, startPoint x: 2, startPoint y: 149, endPoint x: 1, endPoint y: 165, distance: 15.5
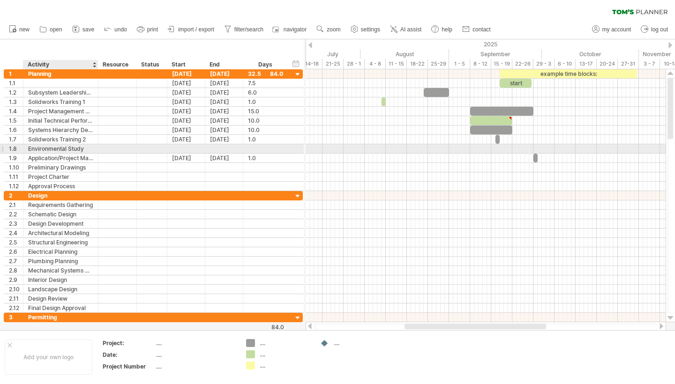
click at [45, 148] on div "Environmental Study" at bounding box center [60, 148] width 65 height 9
click at [45, 148] on input "**********" at bounding box center [60, 148] width 65 height 9
type input "**********"
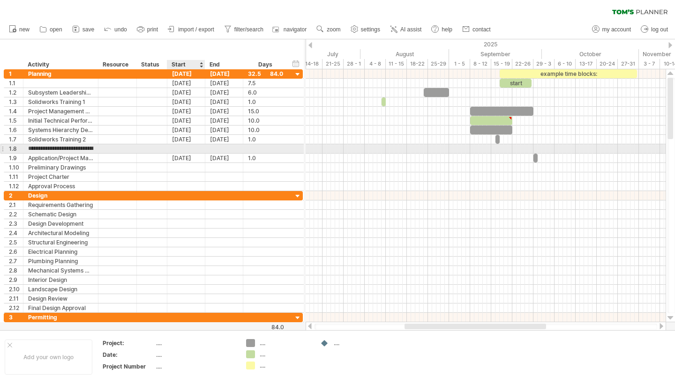
click at [181, 149] on div at bounding box center [186, 148] width 38 height 9
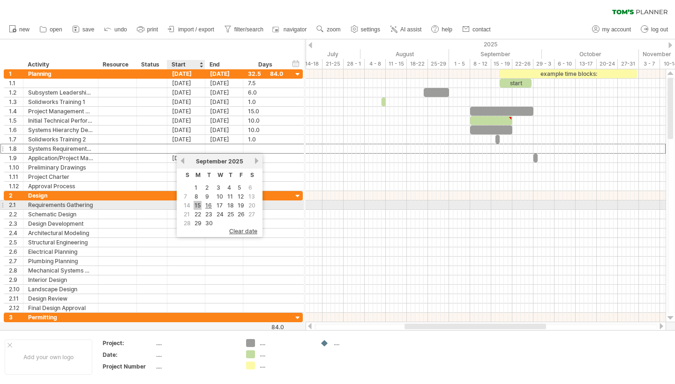
click at [197, 205] on link "15" at bounding box center [198, 205] width 8 height 9
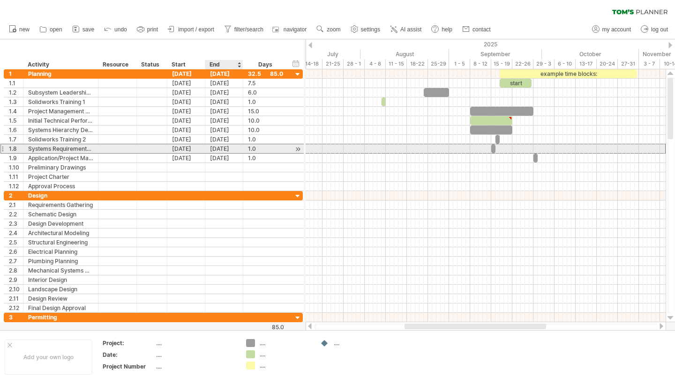
click at [223, 148] on div "[DATE]" at bounding box center [224, 148] width 38 height 9
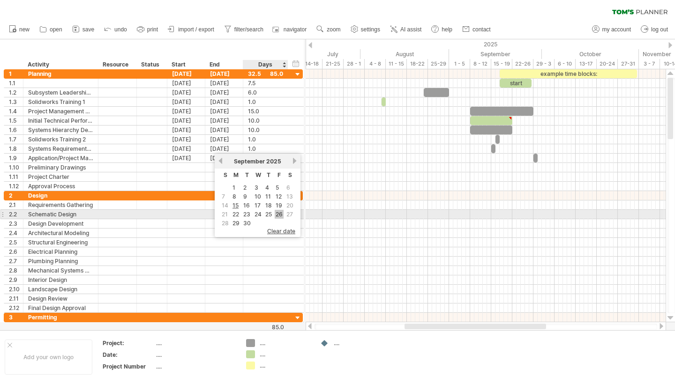
click at [277, 213] on link "26" at bounding box center [279, 214] width 9 height 9
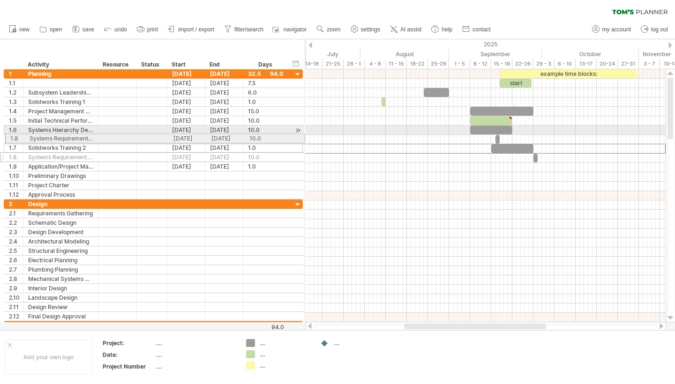
drag, startPoint x: 1, startPoint y: 149, endPoint x: 0, endPoint y: 137, distance: 12.3
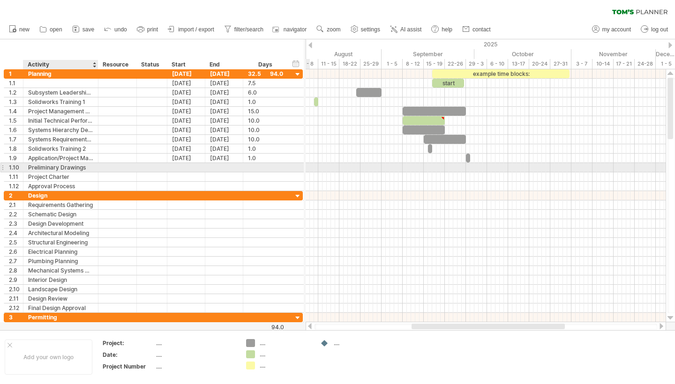
click at [62, 168] on div "Preliminary Drawings" at bounding box center [60, 167] width 65 height 9
click at [62, 168] on input "**********" at bounding box center [60, 167] width 65 height 9
type input "*******"
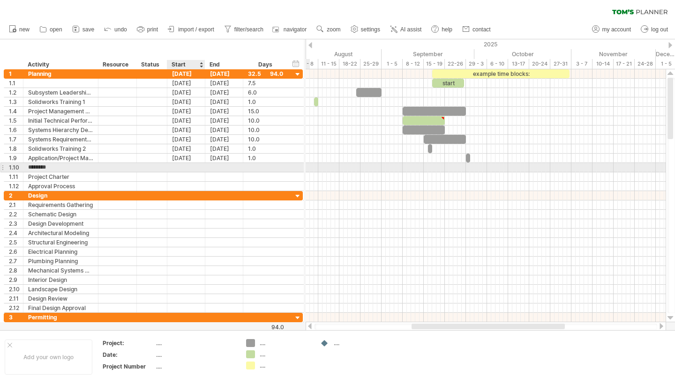
click at [185, 165] on div at bounding box center [186, 167] width 38 height 9
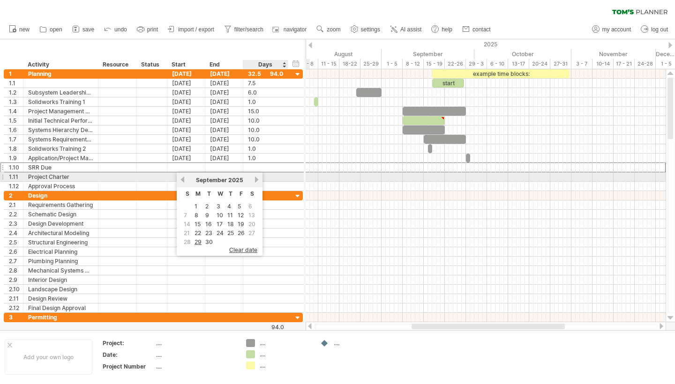
click at [253, 178] on link "next" at bounding box center [256, 179] width 7 height 7
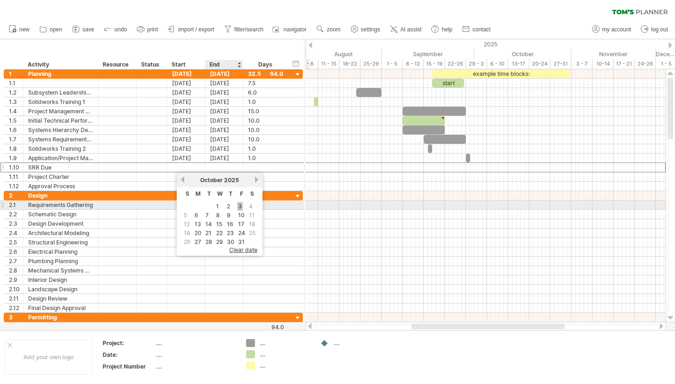
click at [238, 208] on link "3" at bounding box center [240, 206] width 6 height 9
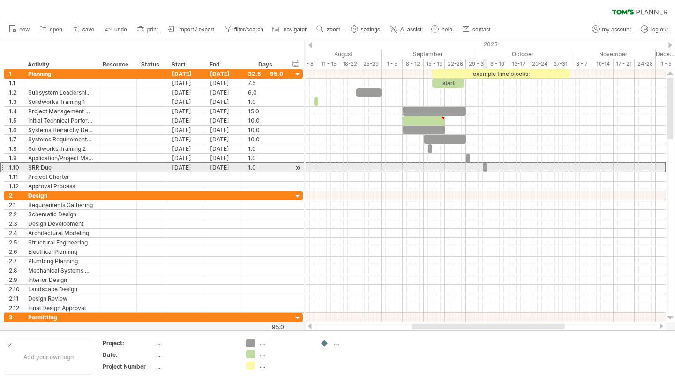
click at [485, 166] on span at bounding box center [487, 167] width 4 height 9
click at [228, 164] on div "[DATE]" at bounding box center [224, 167] width 38 height 9
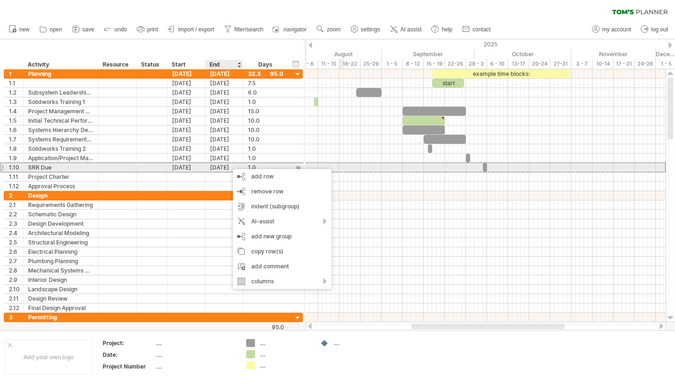
click at [298, 166] on div at bounding box center [297, 168] width 9 height 10
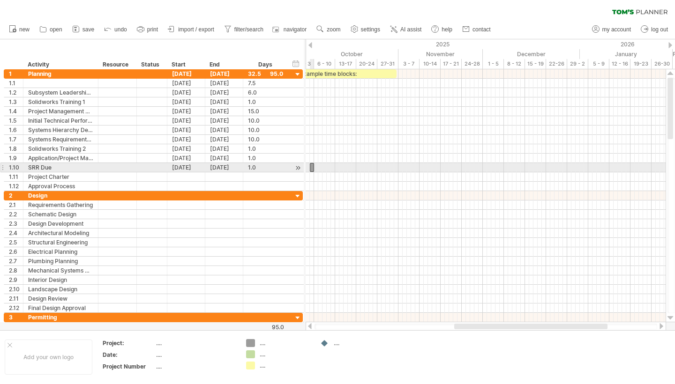
click at [312, 168] on div at bounding box center [312, 167] width 4 height 9
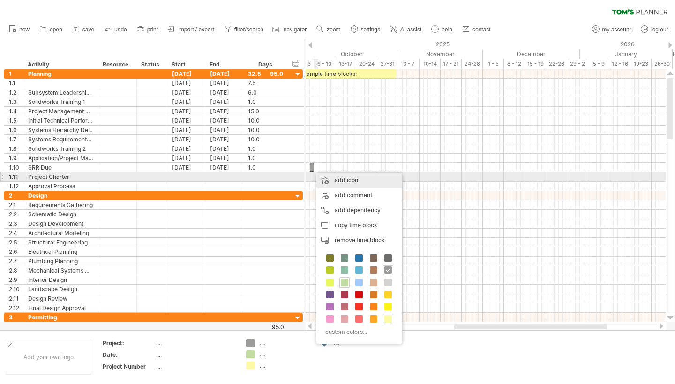
click at [331, 179] on div "add icon" at bounding box center [359, 180] width 86 height 15
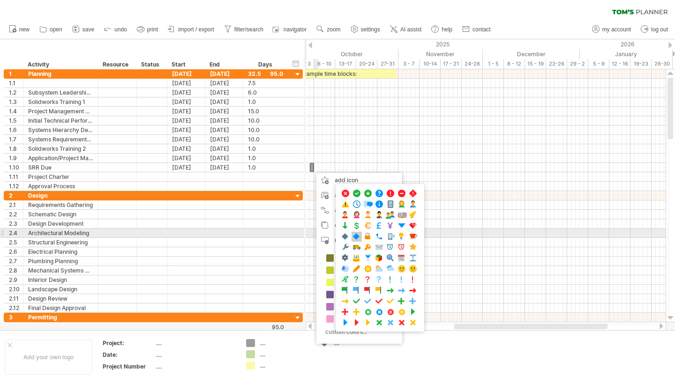
click at [356, 237] on span at bounding box center [356, 236] width 9 height 9
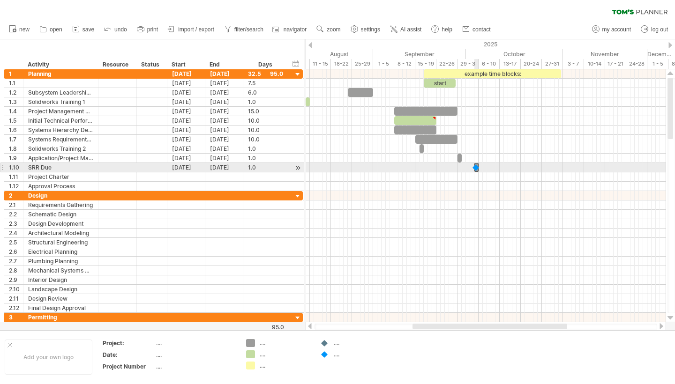
click at [477, 168] on div at bounding box center [475, 167] width 9 height 9
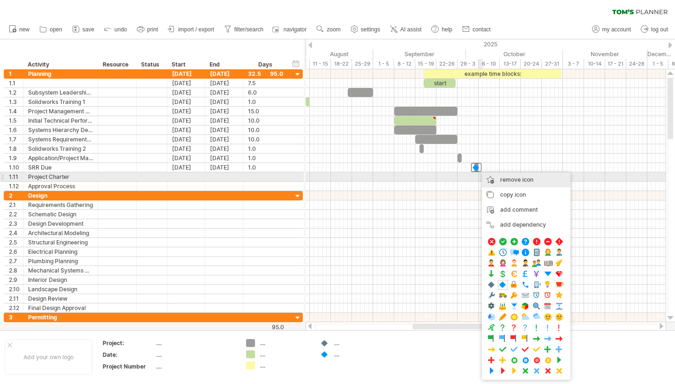
click at [506, 179] on span "remove icon" at bounding box center [516, 179] width 33 height 7
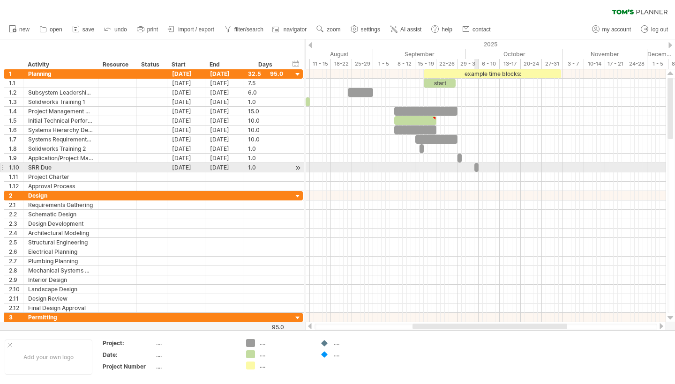
click at [475, 168] on span at bounding box center [474, 167] width 4 height 9
click at [477, 168] on span at bounding box center [478, 167] width 4 height 9
click at [474, 168] on span at bounding box center [474, 167] width 4 height 9
click at [215, 169] on div "[DATE]" at bounding box center [224, 167] width 38 height 9
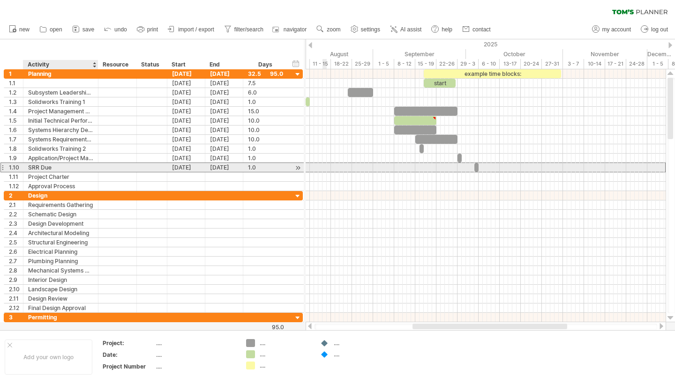
click at [32, 166] on div "SRR Due" at bounding box center [60, 167] width 65 height 9
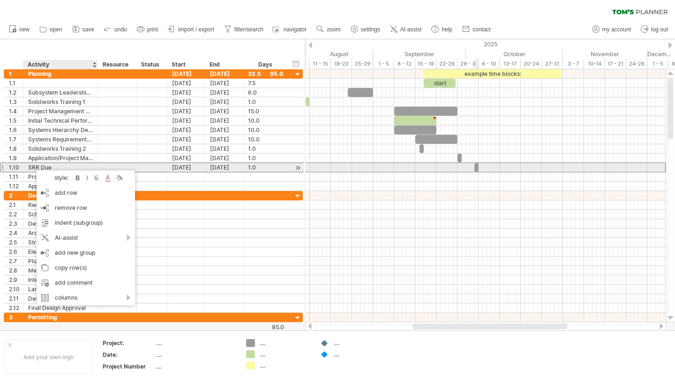
click at [476, 166] on div at bounding box center [476, 167] width 4 height 9
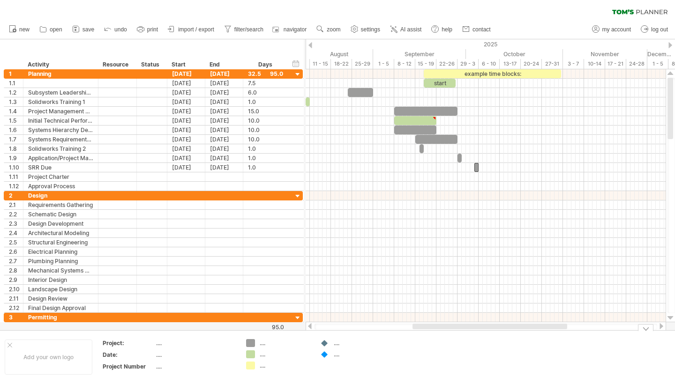
click at [323, 355] on div "Trying to reach [DOMAIN_NAME] Connected again... 0% clear filter new 1" at bounding box center [337, 192] width 675 height 384
click at [327, 355] on div at bounding box center [324, 354] width 9 height 9
drag, startPoint x: 327, startPoint y: 355, endPoint x: 319, endPoint y: 355, distance: 8.0
click at [318, 355] on td ".... ...." at bounding box center [352, 357] width 74 height 36
click at [339, 354] on div "...." at bounding box center [359, 354] width 51 height 8
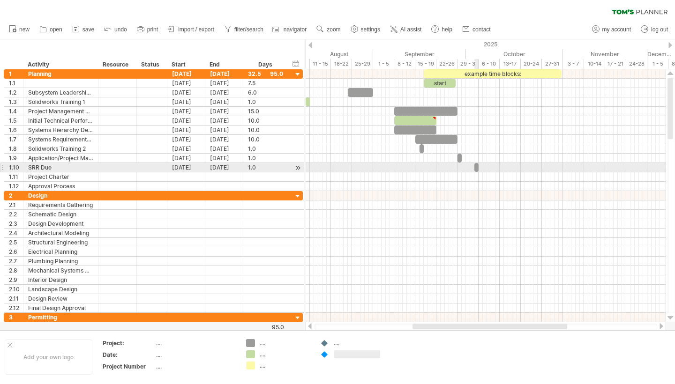
click at [476, 167] on span at bounding box center [474, 167] width 4 height 9
click at [477, 168] on span at bounding box center [478, 167] width 4 height 9
click at [476, 168] on span at bounding box center [474, 167] width 4 height 9
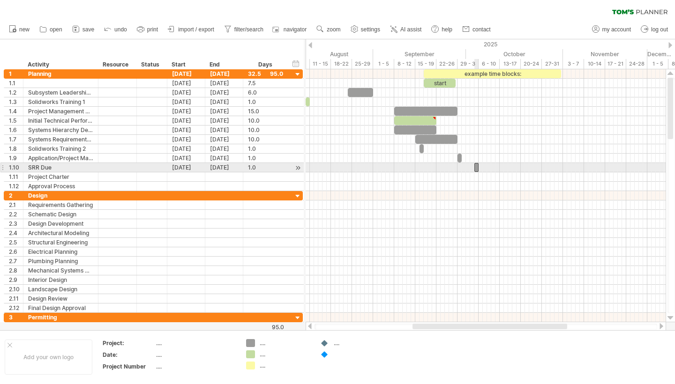
click at [476, 167] on div at bounding box center [476, 167] width 4 height 9
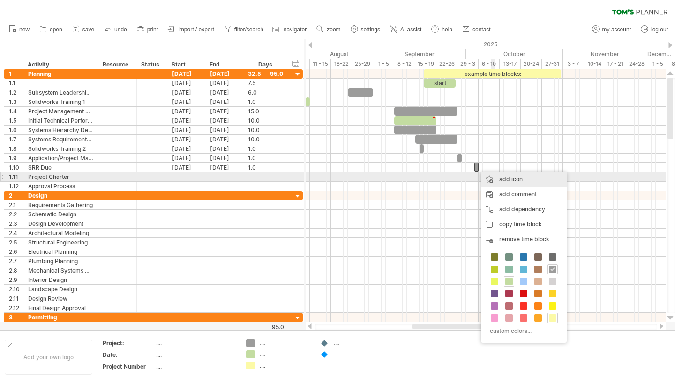
click at [500, 178] on div "add icon" at bounding box center [524, 179] width 86 height 15
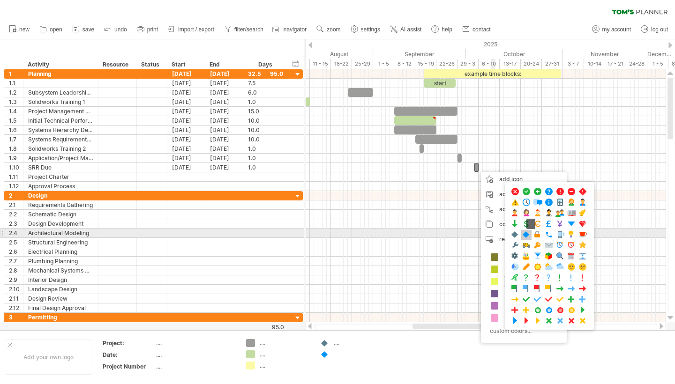
click at [528, 237] on span at bounding box center [525, 235] width 9 height 9
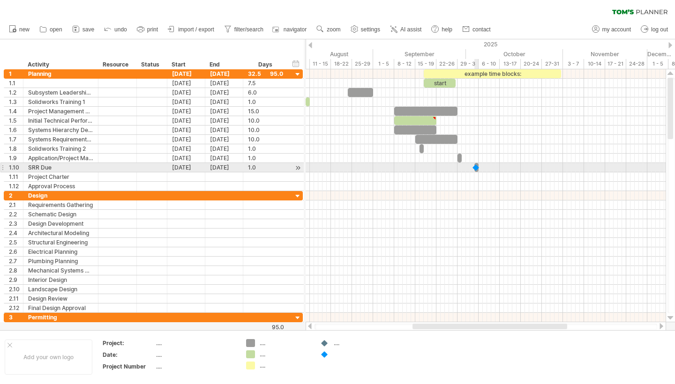
click at [478, 171] on div at bounding box center [475, 167] width 9 height 9
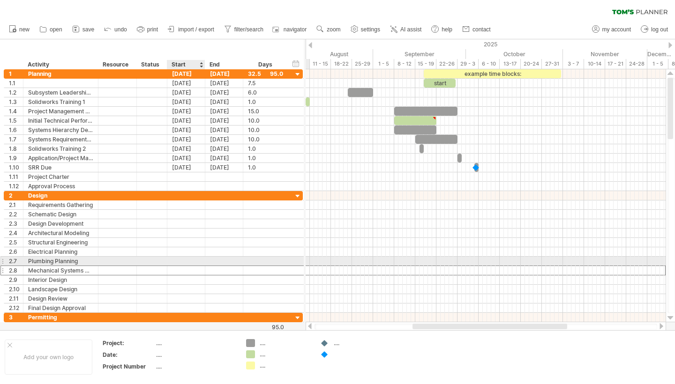
click at [196, 266] on div at bounding box center [186, 270] width 38 height 9
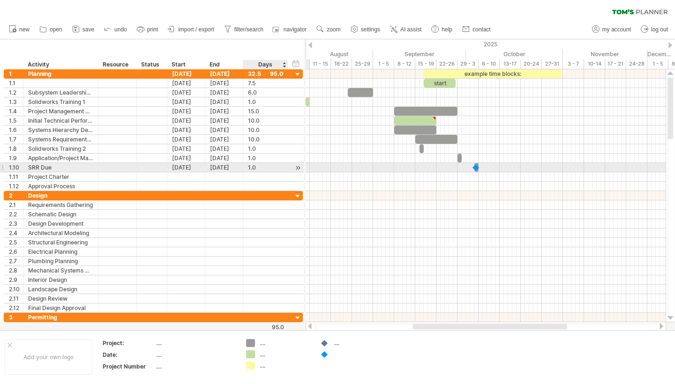
click at [300, 165] on div at bounding box center [297, 168] width 9 height 10
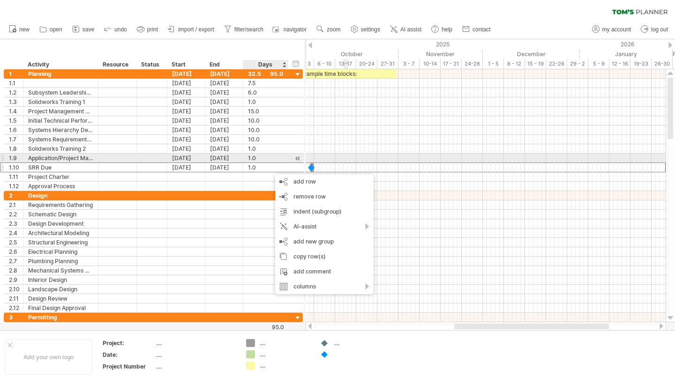
click at [352, 138] on div at bounding box center [485, 139] width 360 height 9
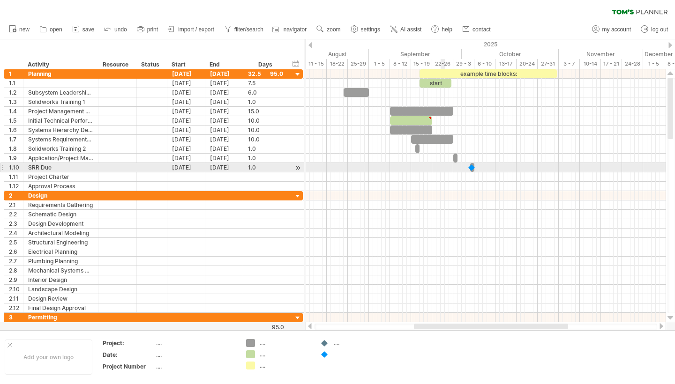
click at [444, 165] on div at bounding box center [485, 167] width 360 height 9
click at [222, 166] on div "[DATE]" at bounding box center [224, 167] width 38 height 9
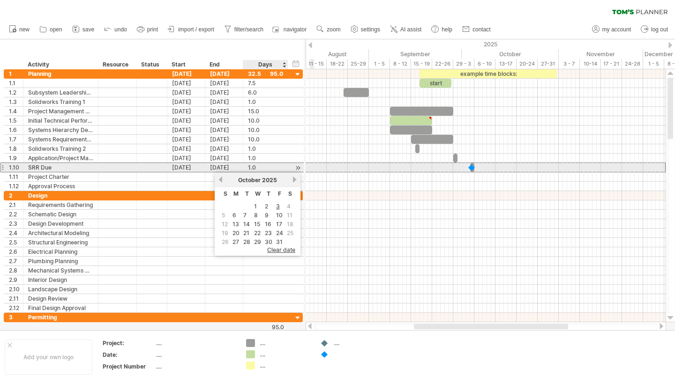
click at [267, 168] on div "1.0" at bounding box center [265, 167] width 35 height 9
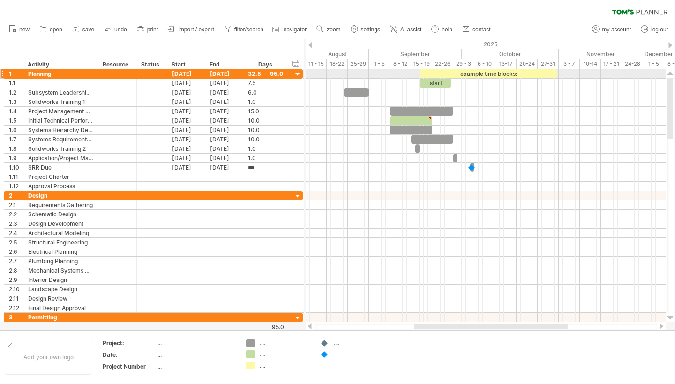
click at [297, 73] on div at bounding box center [297, 74] width 9 height 9
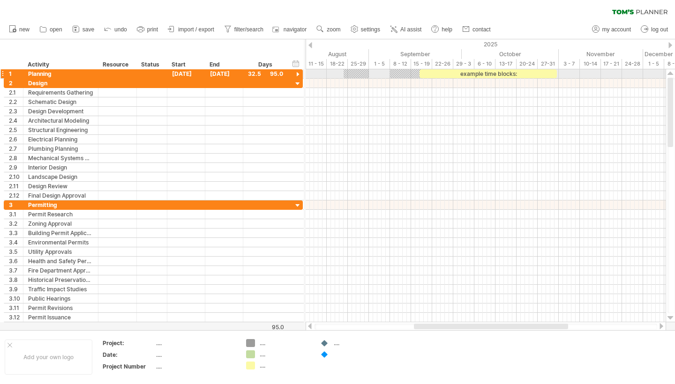
click at [298, 74] on div at bounding box center [297, 74] width 9 height 9
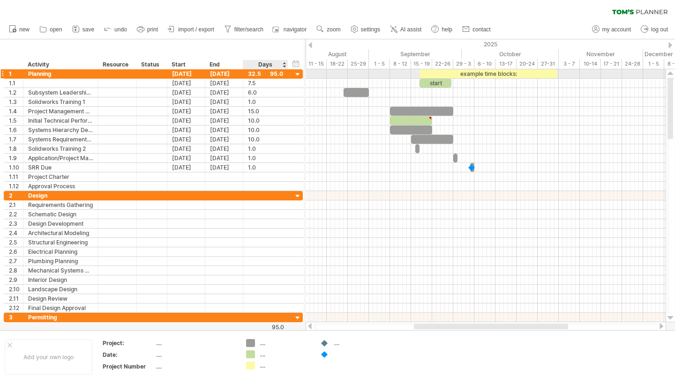
click at [276, 74] on div "32.5" at bounding box center [265, 73] width 35 height 9
click at [325, 355] on div at bounding box center [324, 354] width 9 height 9
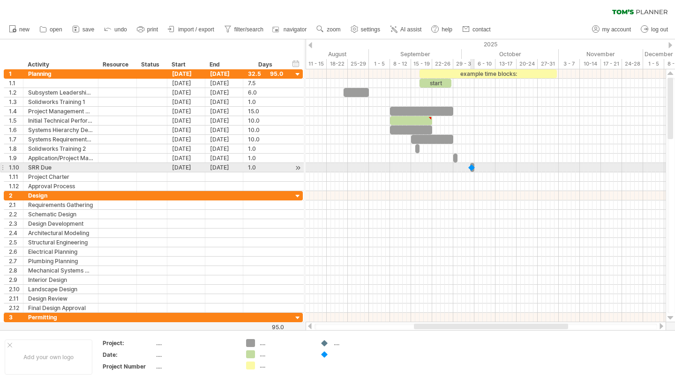
click at [472, 169] on div at bounding box center [471, 167] width 9 height 9
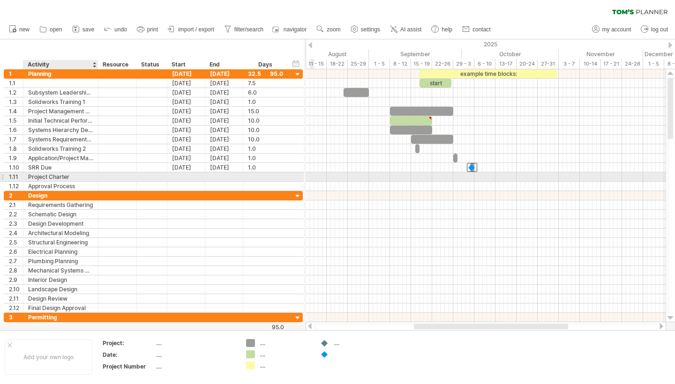
click at [50, 177] on div "Project Charter" at bounding box center [60, 176] width 65 height 9
click at [50, 177] on input "**********" at bounding box center [60, 176] width 65 height 9
type input "**********"
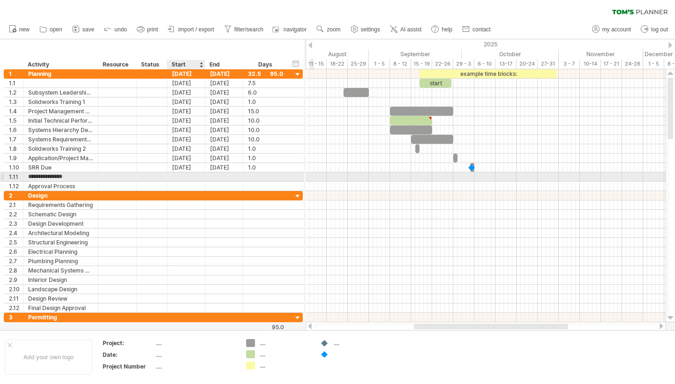
click at [193, 177] on div at bounding box center [186, 176] width 38 height 9
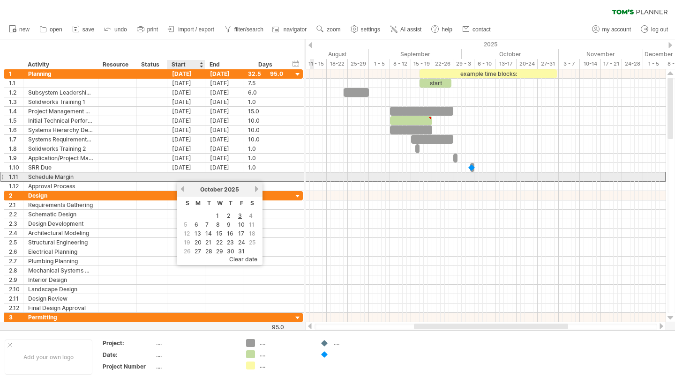
click at [180, 176] on div at bounding box center [186, 176] width 38 height 9
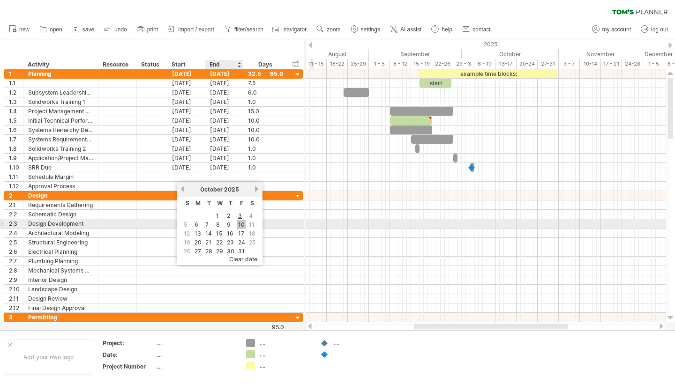
click at [239, 224] on link "10" at bounding box center [241, 224] width 8 height 9
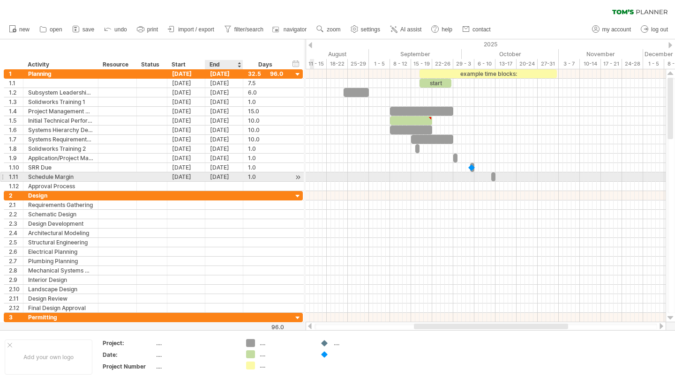
click at [223, 177] on div "[DATE]" at bounding box center [224, 176] width 38 height 9
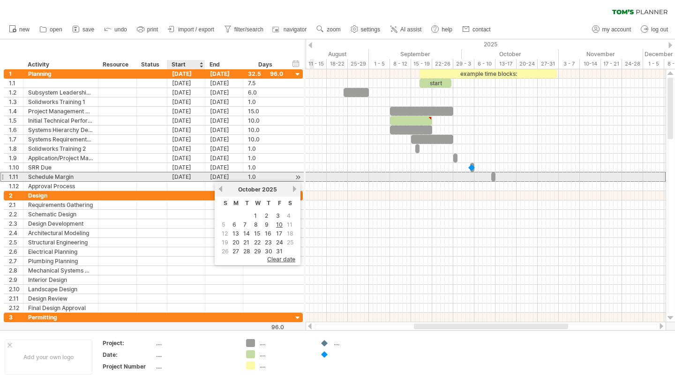
click at [185, 177] on div "[DATE]" at bounding box center [186, 176] width 38 height 9
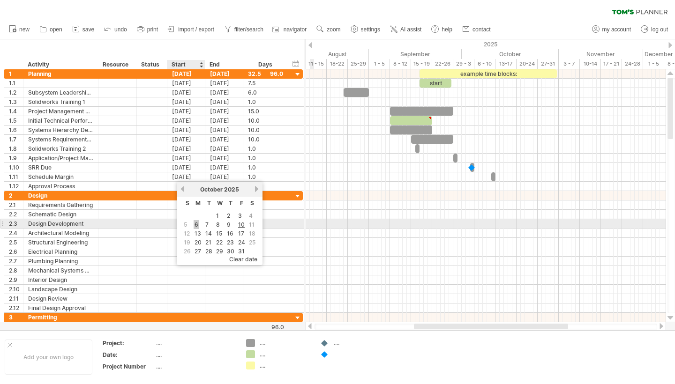
click at [194, 223] on link "6" at bounding box center [197, 224] width 6 height 9
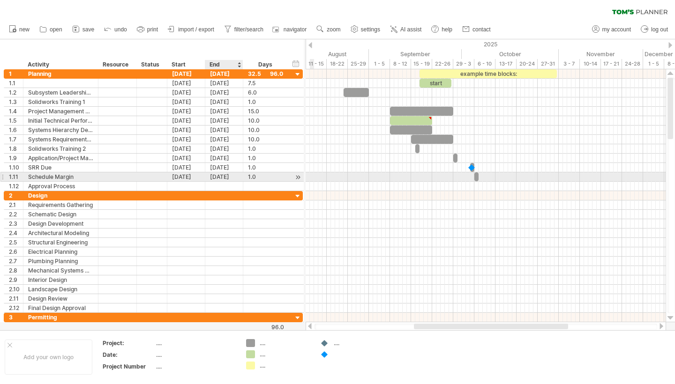
click at [220, 178] on div "[DATE]" at bounding box center [224, 176] width 38 height 9
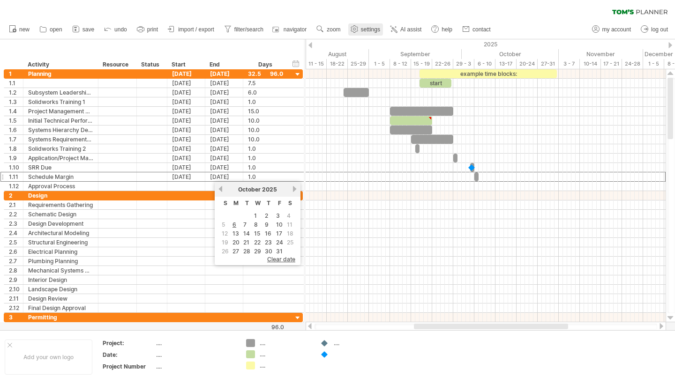
click at [365, 28] on span "settings" at bounding box center [370, 29] width 19 height 7
select select "*"
select select "**"
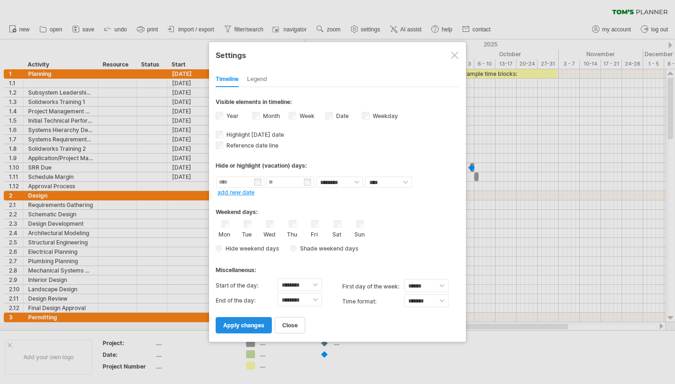
click at [234, 322] on span "apply changes" at bounding box center [243, 325] width 41 height 7
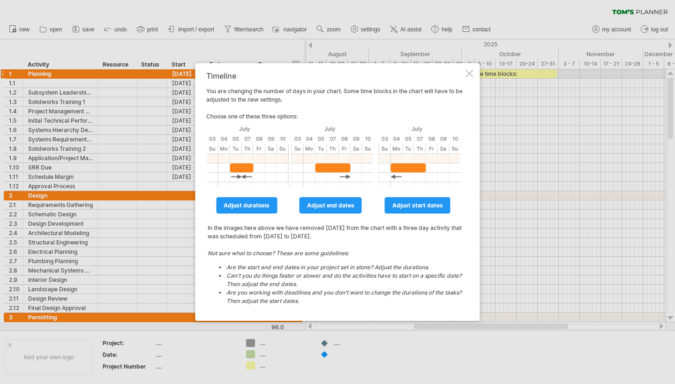
click at [467, 72] on div at bounding box center [469, 73] width 7 height 7
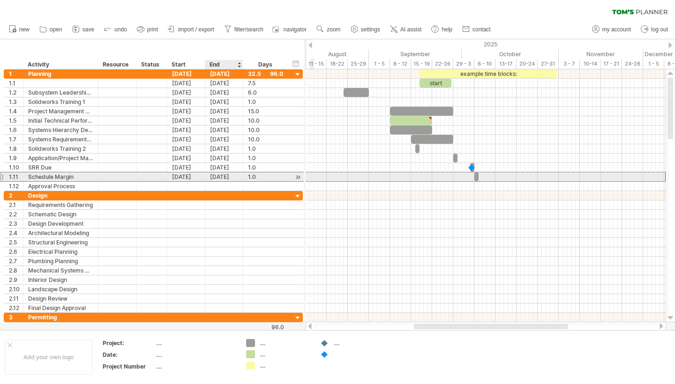
click at [221, 178] on div "[DATE]" at bounding box center [224, 176] width 38 height 9
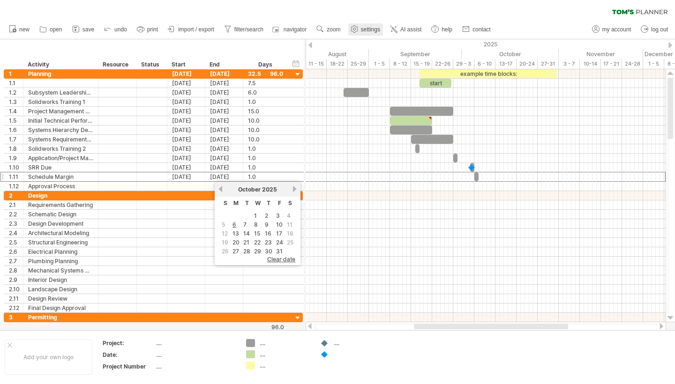
click at [353, 30] on use at bounding box center [354, 28] width 9 height 9
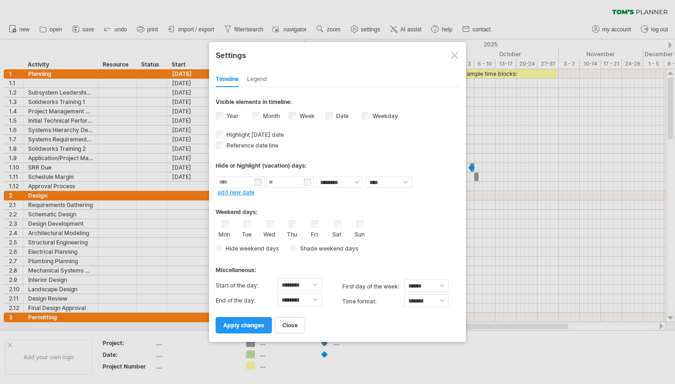
click at [336, 228] on div "Sat" at bounding box center [337, 229] width 12 height 18
click at [243, 331] on link "apply changes" at bounding box center [244, 325] width 56 height 16
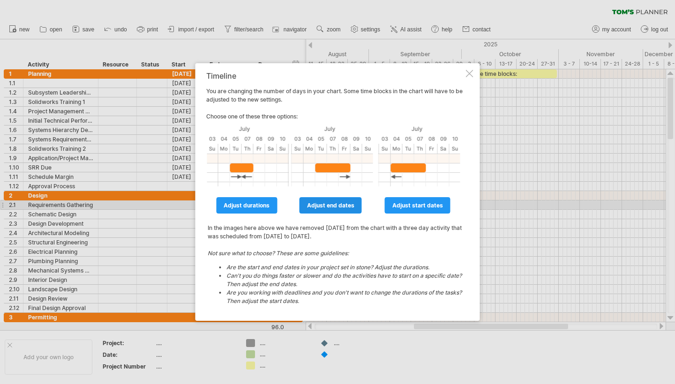
click at [330, 203] on span "adjust end dates" at bounding box center [330, 205] width 47 height 7
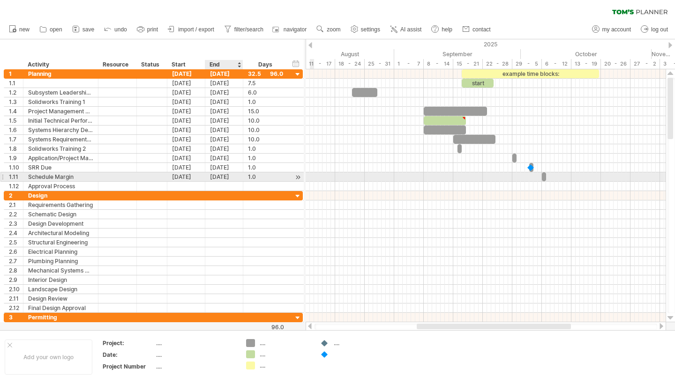
click at [227, 174] on div "[DATE]" at bounding box center [224, 176] width 38 height 9
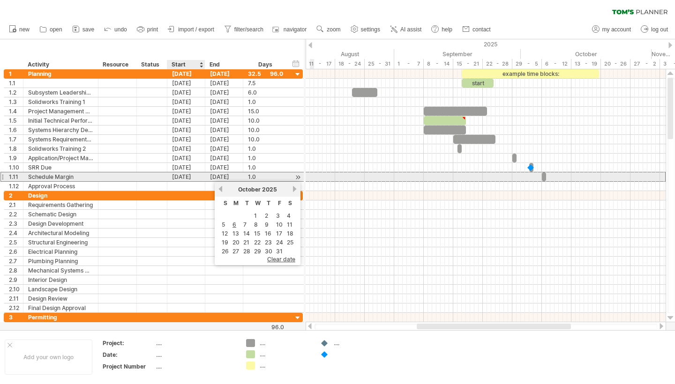
click at [188, 177] on div "[DATE]" at bounding box center [186, 176] width 38 height 9
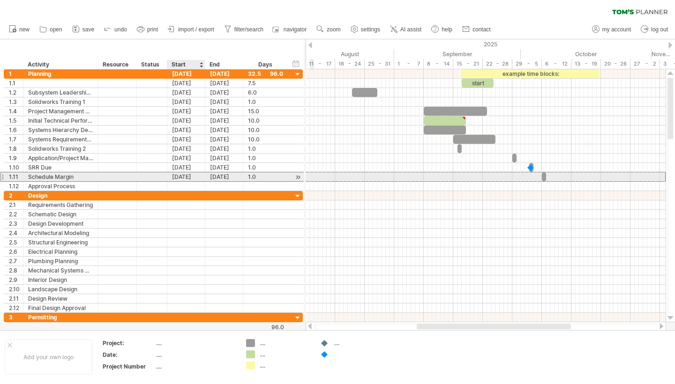
click at [188, 177] on div "[DATE]" at bounding box center [186, 176] width 38 height 9
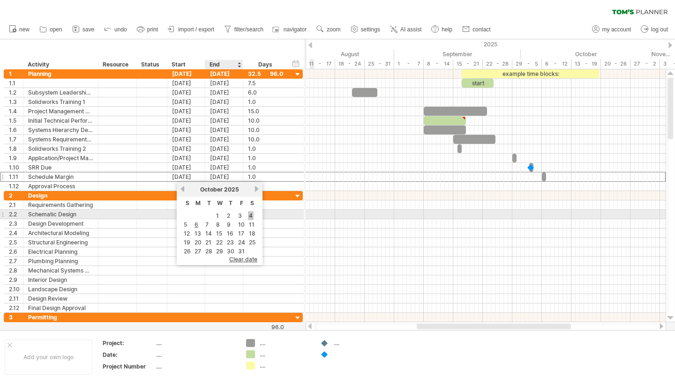
click at [248, 217] on link "4" at bounding box center [251, 215] width 6 height 9
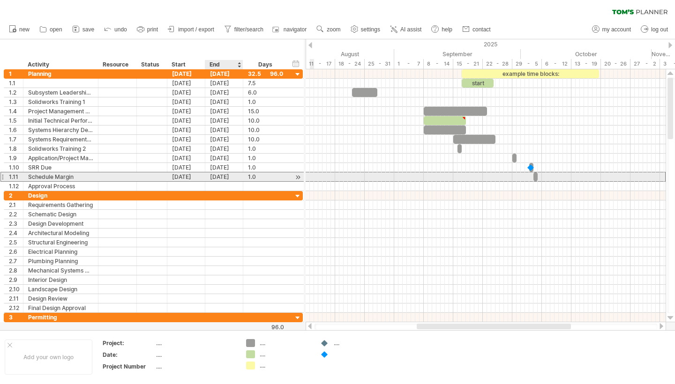
click at [225, 176] on div "[DATE]" at bounding box center [224, 176] width 38 height 9
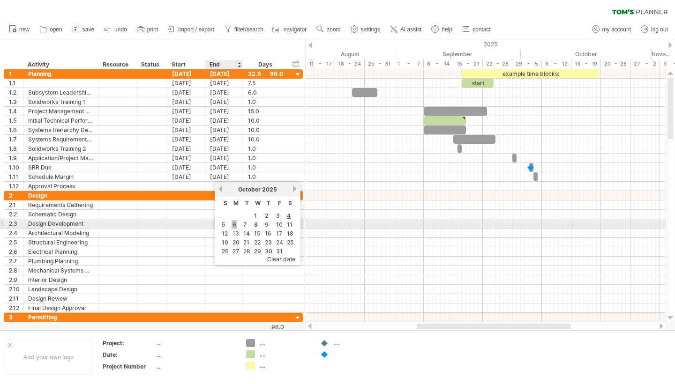
click at [234, 225] on link "6" at bounding box center [234, 224] width 6 height 9
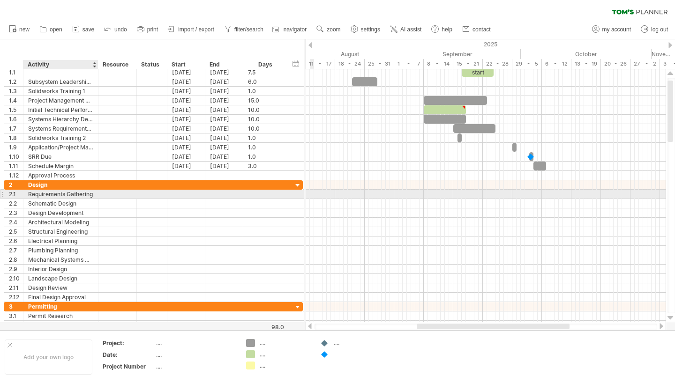
click at [52, 194] on div "Requirements Gathering" at bounding box center [60, 194] width 65 height 9
type input "**********"
click at [52, 194] on input "**********" at bounding box center [60, 194] width 65 height 9
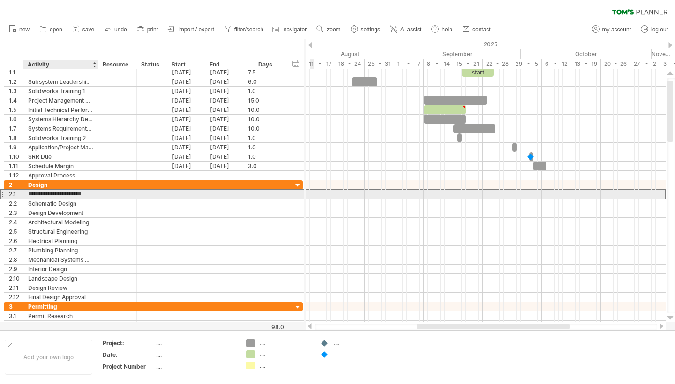
click at [52, 194] on input "**********" at bounding box center [60, 194] width 65 height 9
type input "**********"
click at [187, 195] on div at bounding box center [186, 194] width 38 height 9
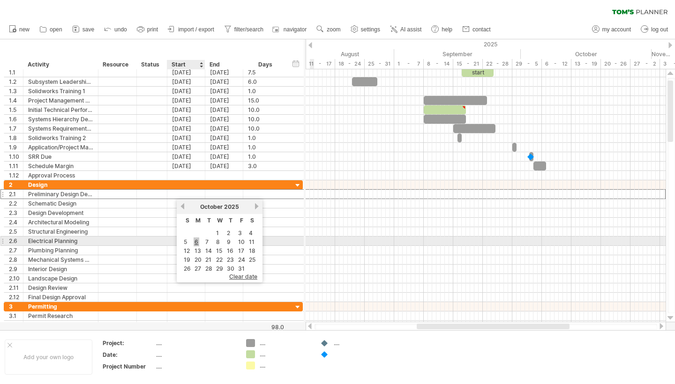
click at [197, 242] on link "6" at bounding box center [197, 242] width 6 height 9
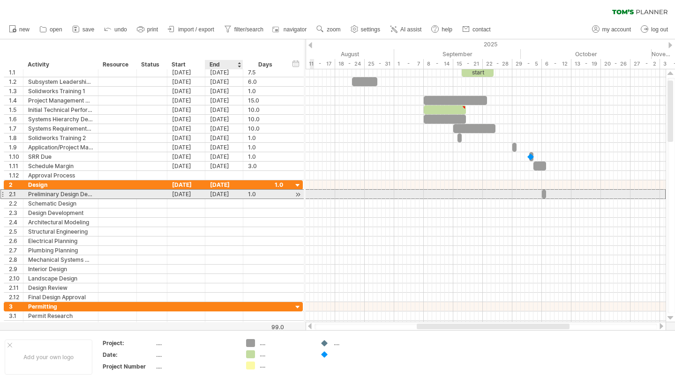
click at [221, 192] on div "[DATE]" at bounding box center [224, 194] width 38 height 9
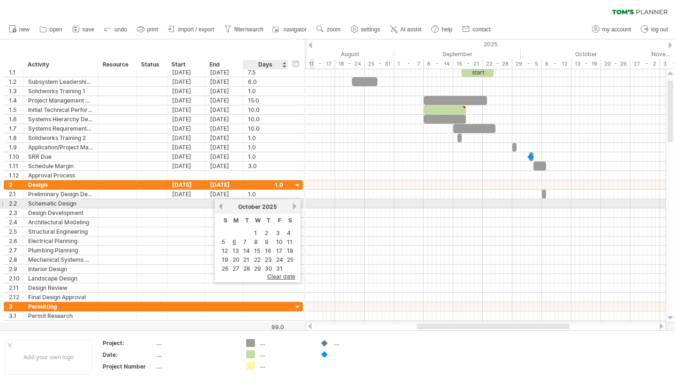
click at [293, 207] on link "next" at bounding box center [294, 206] width 7 height 7
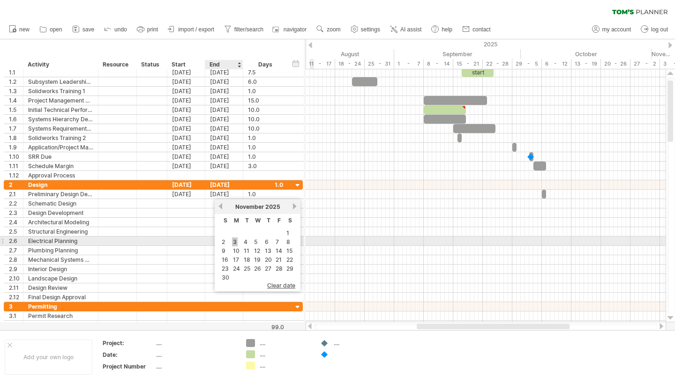
click at [235, 243] on link "3" at bounding box center [235, 242] width 6 height 9
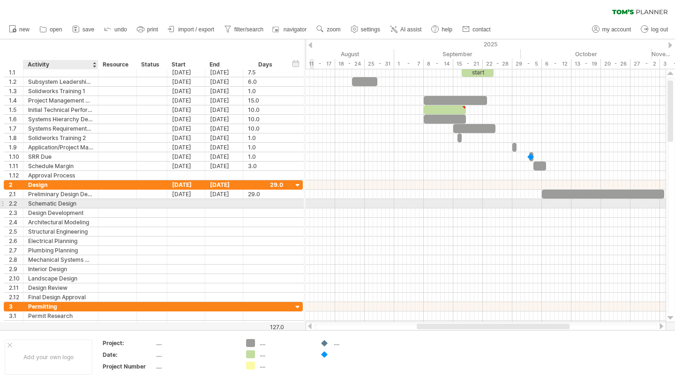
click at [58, 203] on div "Schematic Design" at bounding box center [60, 203] width 65 height 9
click at [58, 203] on input "**********" at bounding box center [60, 203] width 65 height 9
type input "**********"
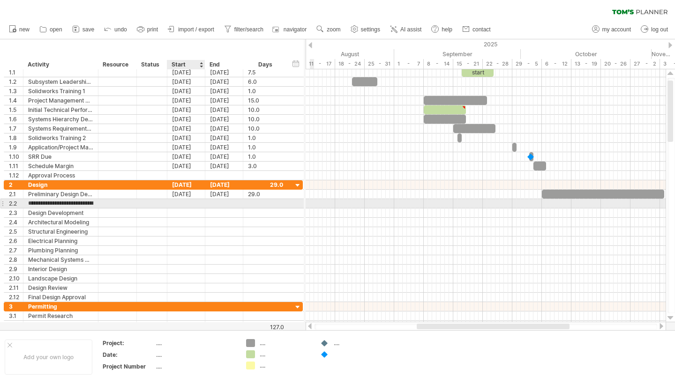
click at [189, 202] on div at bounding box center [186, 203] width 38 height 9
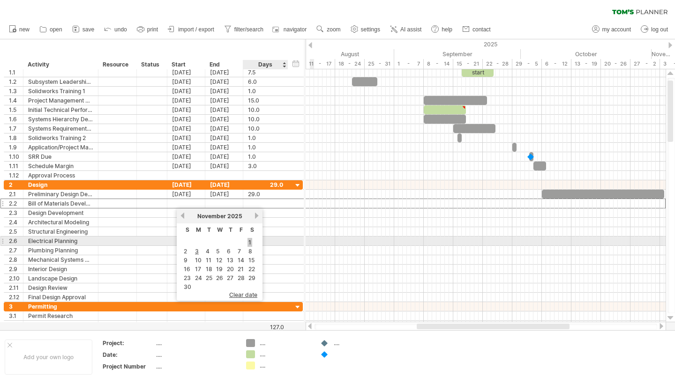
click at [248, 241] on link "1" at bounding box center [249, 242] width 5 height 9
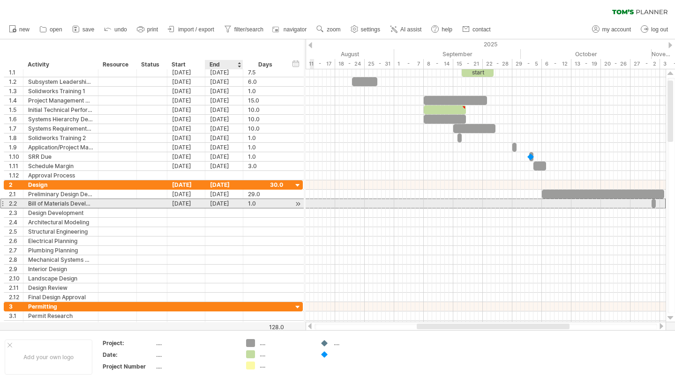
click at [227, 203] on div "[DATE]" at bounding box center [224, 203] width 38 height 9
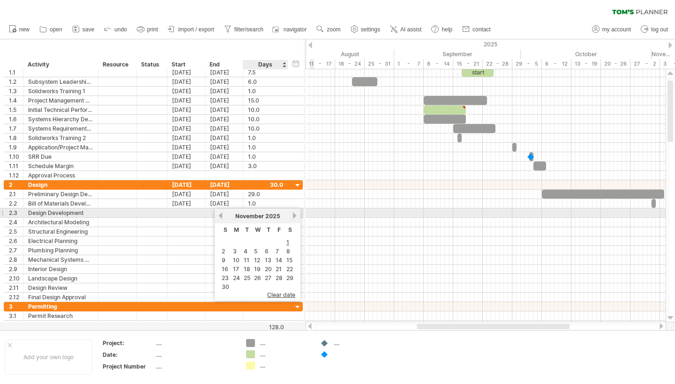
click at [292, 213] on link "next" at bounding box center [294, 215] width 7 height 7
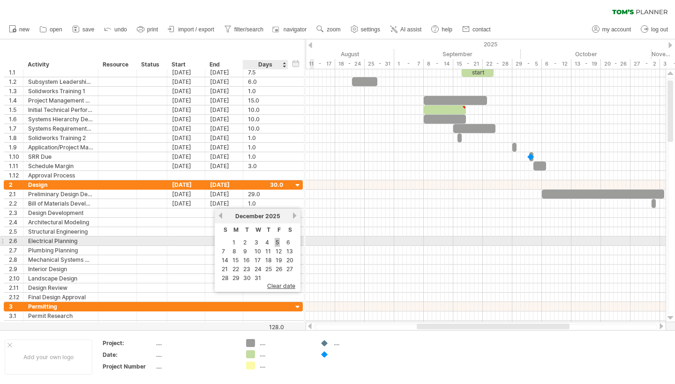
click at [275, 244] on link "5" at bounding box center [277, 242] width 5 height 9
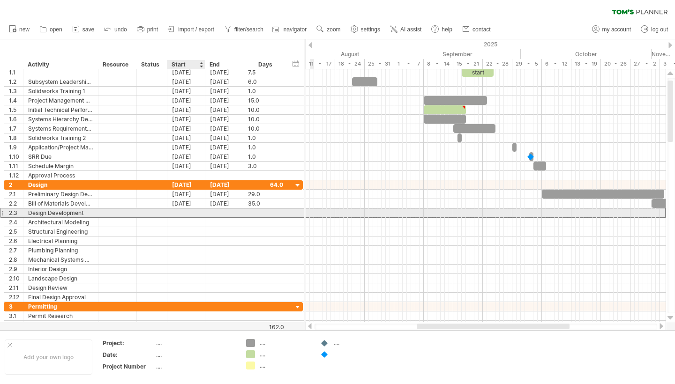
click at [177, 211] on div at bounding box center [186, 212] width 38 height 9
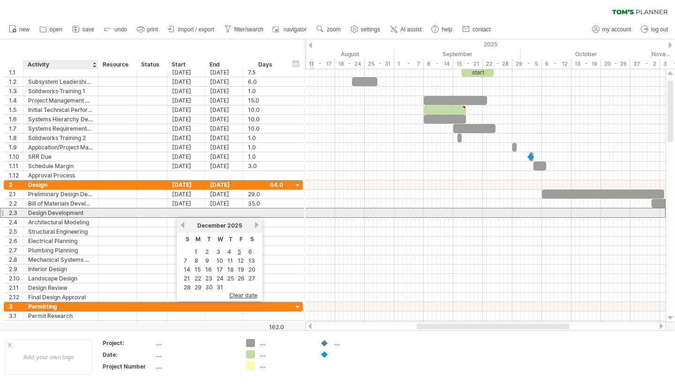
click at [52, 212] on div "Design Development" at bounding box center [60, 212] width 65 height 9
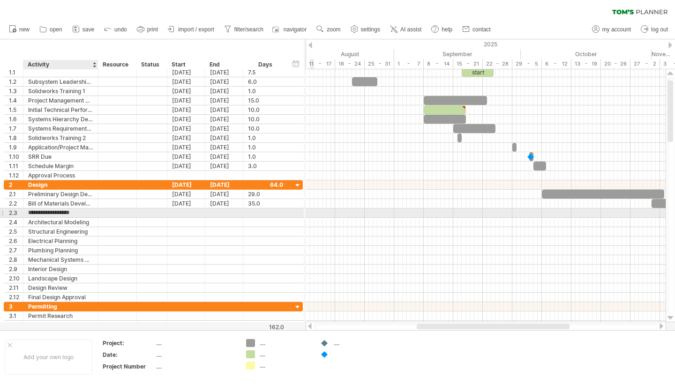
click at [52, 212] on input "**********" at bounding box center [60, 212] width 65 height 9
type input "*******"
click at [189, 213] on div at bounding box center [186, 212] width 38 height 9
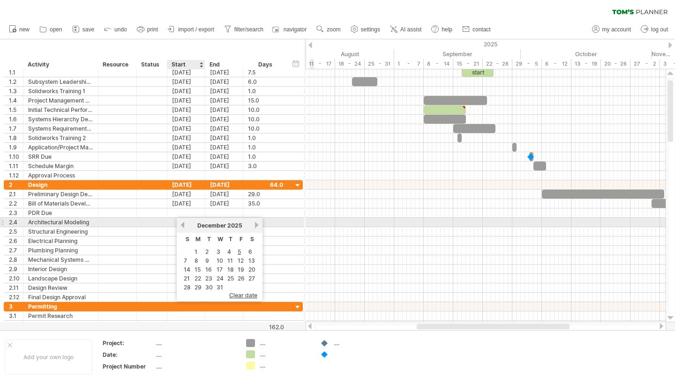
click at [183, 225] on link "previous" at bounding box center [182, 225] width 7 height 7
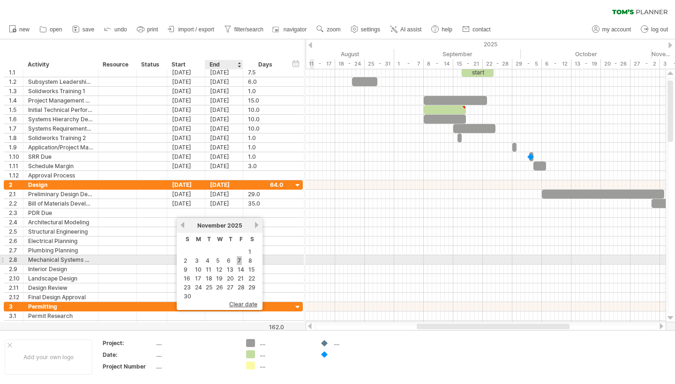
click at [237, 260] on link "7" at bounding box center [239, 260] width 5 height 9
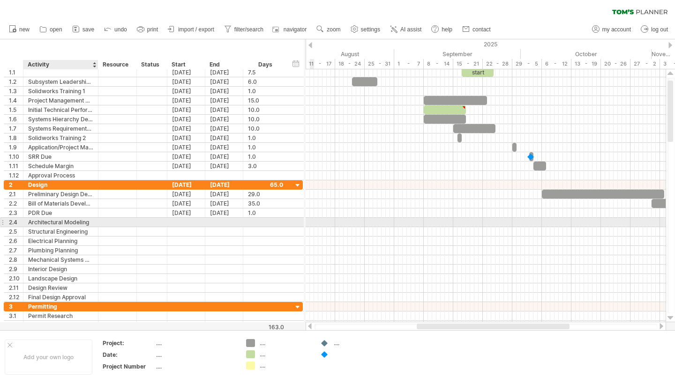
click at [64, 221] on div "Architectural Modeling" at bounding box center [60, 222] width 65 height 9
click at [64, 221] on input "**********" at bounding box center [60, 222] width 65 height 9
type input "**********"
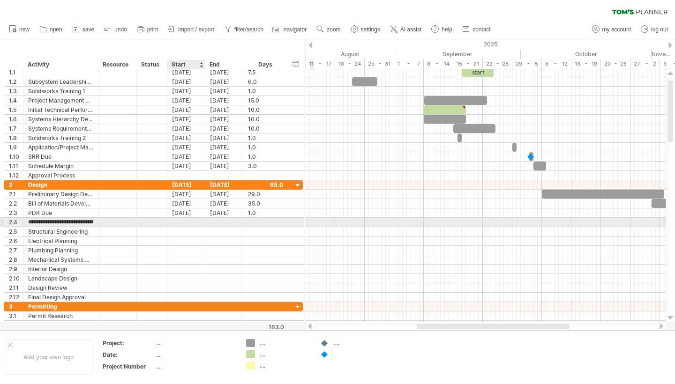
click at [194, 223] on div at bounding box center [186, 222] width 38 height 9
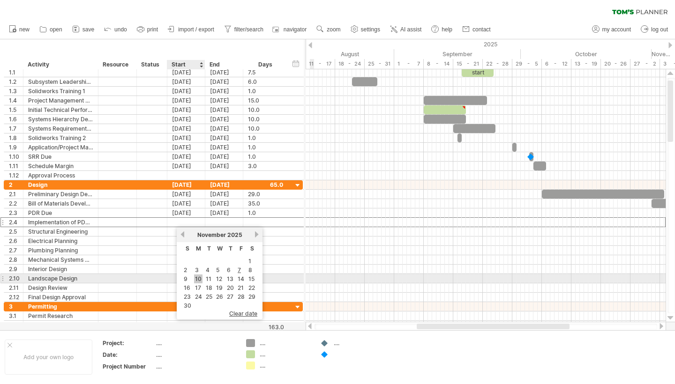
click at [199, 280] on link "10" at bounding box center [198, 279] width 8 height 9
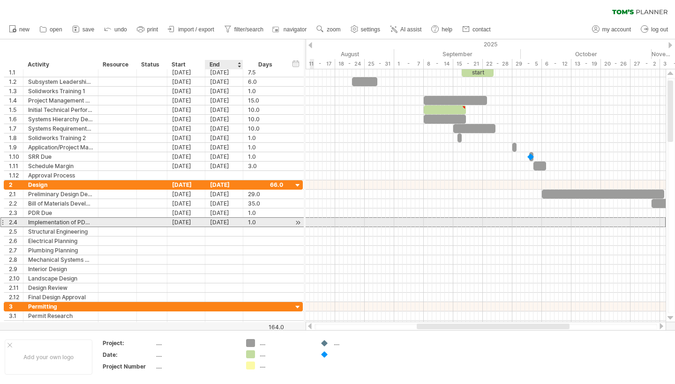
click at [220, 223] on div "[DATE]" at bounding box center [224, 222] width 38 height 9
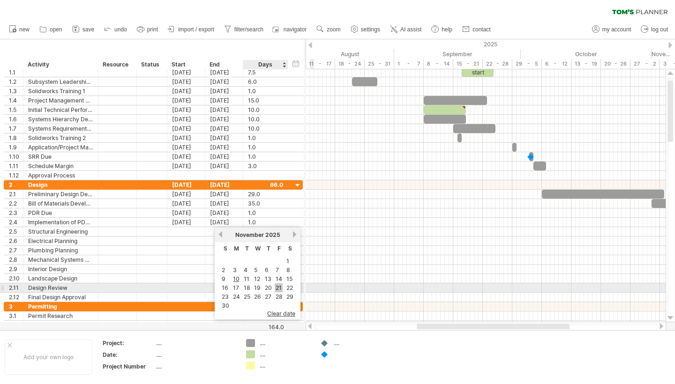
click at [276, 289] on link "21" at bounding box center [279, 287] width 8 height 9
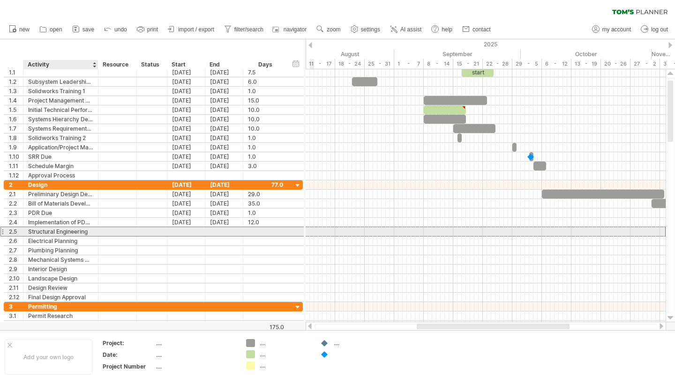
click at [75, 233] on div "Structural Engineering" at bounding box center [60, 231] width 65 height 9
click at [75, 233] on input "**********" at bounding box center [60, 231] width 65 height 9
type input "**********"
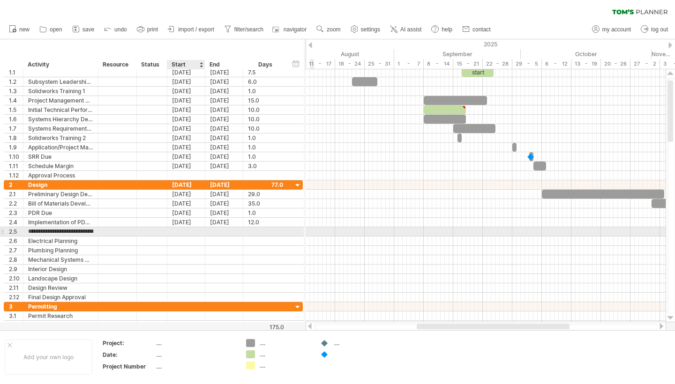
click at [191, 231] on div at bounding box center [186, 231] width 38 height 9
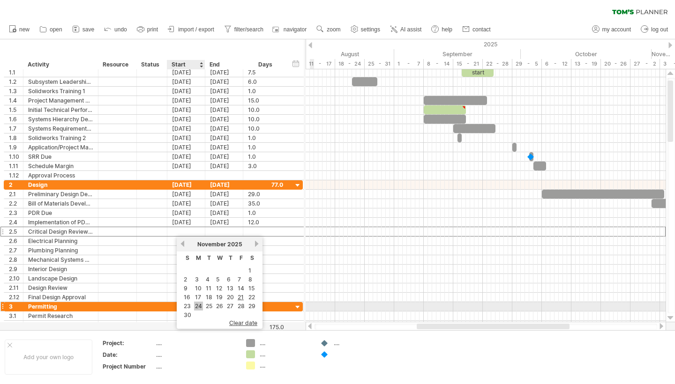
click at [199, 307] on link "24" at bounding box center [198, 306] width 9 height 9
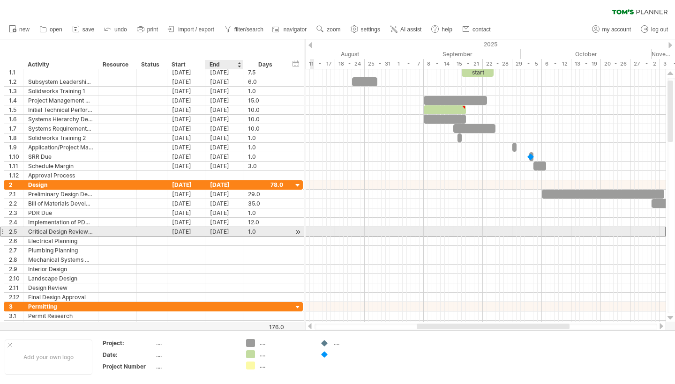
click at [223, 232] on div "[DATE]" at bounding box center [224, 231] width 38 height 9
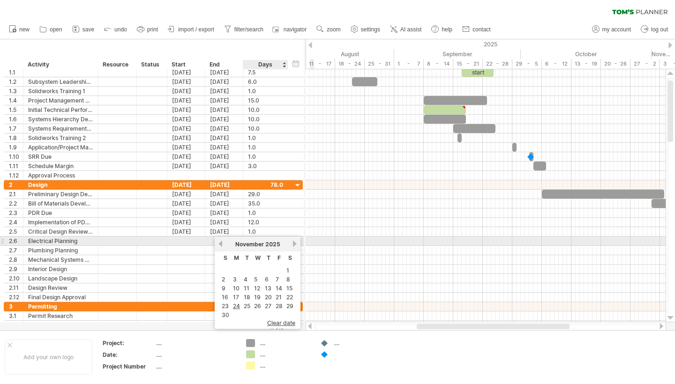
click at [293, 244] on link "next" at bounding box center [294, 243] width 7 height 7
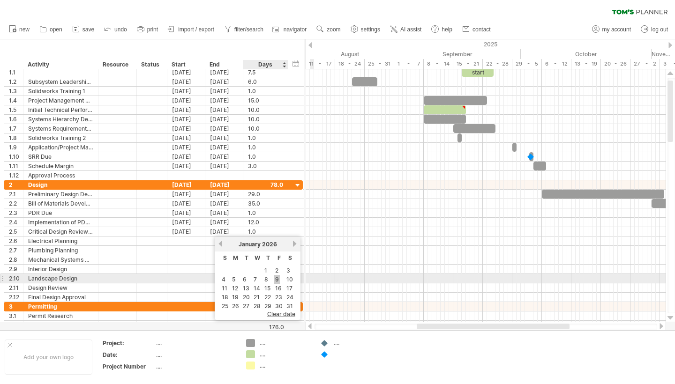
click at [274, 276] on link "9" at bounding box center [277, 279] width 6 height 9
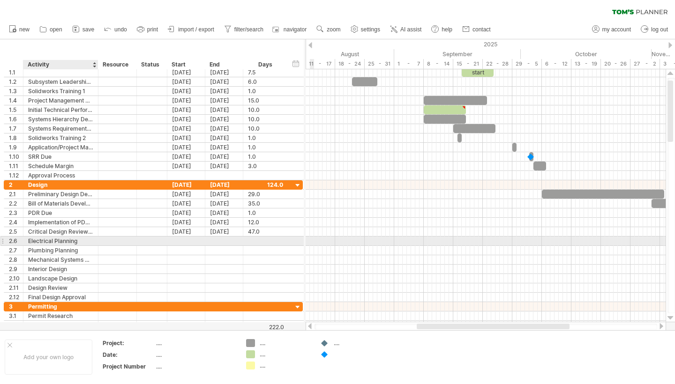
click at [74, 241] on div "Electrical Planning" at bounding box center [60, 241] width 65 height 9
click at [74, 241] on input "**********" at bounding box center [60, 241] width 65 height 9
type input "*"
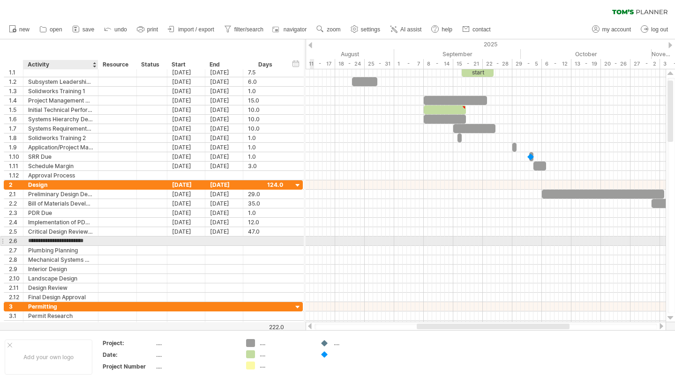
type input "**********"
click at [185, 238] on div at bounding box center [186, 241] width 38 height 9
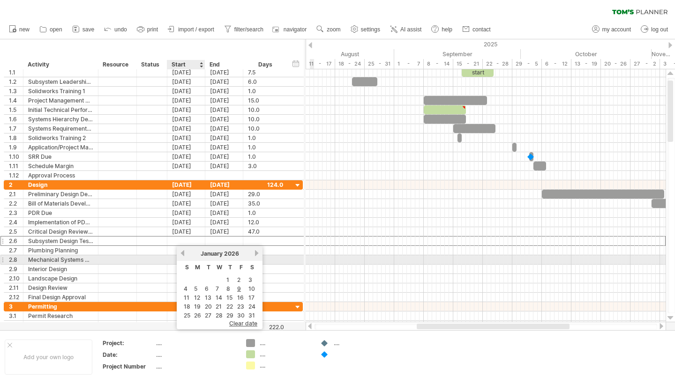
click at [182, 255] on link "previous" at bounding box center [182, 253] width 7 height 7
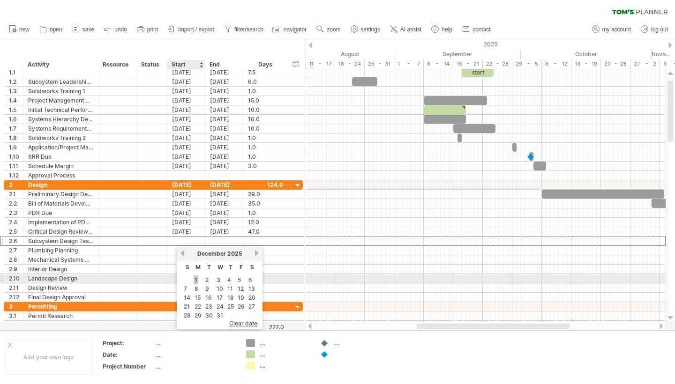
click at [196, 280] on link "1" at bounding box center [196, 279] width 5 height 9
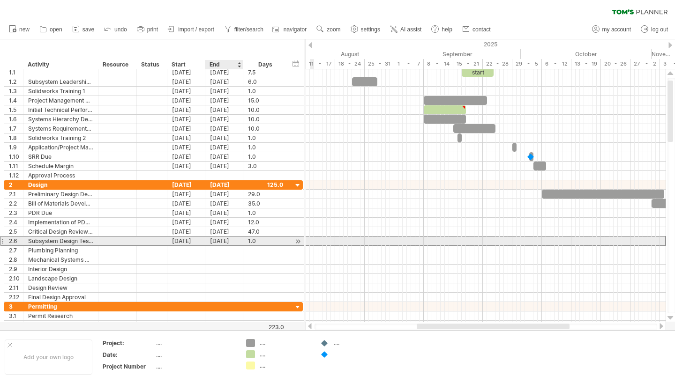
click at [221, 240] on div "[DATE]" at bounding box center [224, 241] width 38 height 9
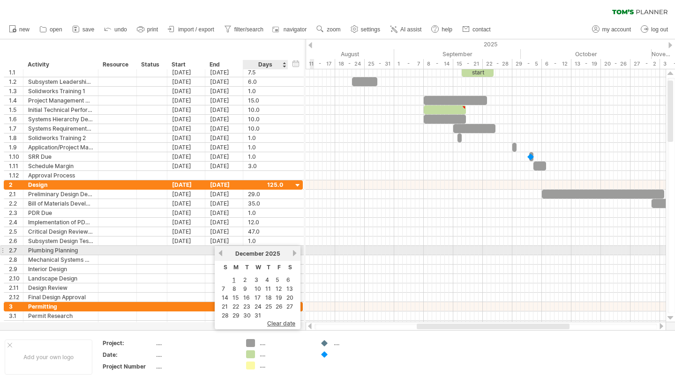
click at [295, 253] on link "next" at bounding box center [294, 253] width 7 height 7
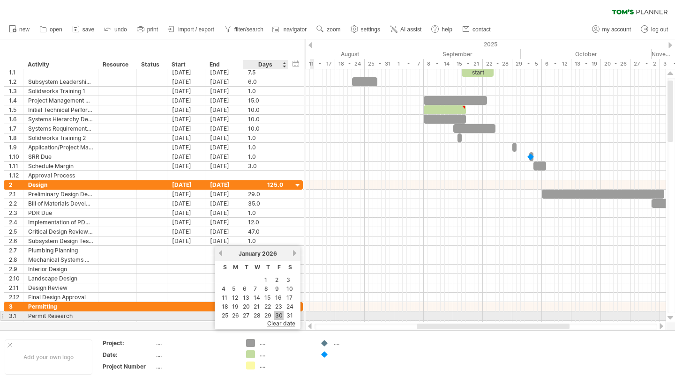
click at [277, 312] on link "30" at bounding box center [278, 315] width 9 height 9
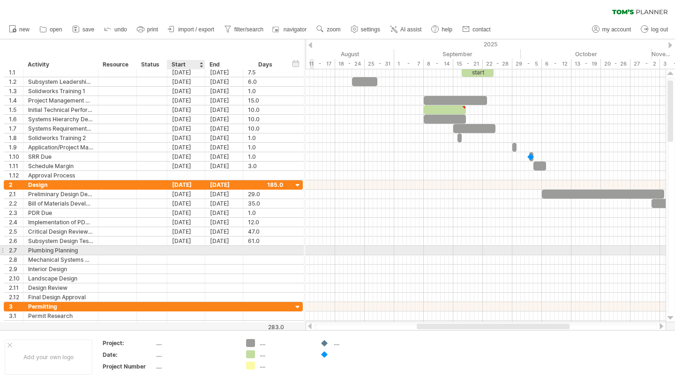
click at [186, 249] on div at bounding box center [186, 250] width 38 height 9
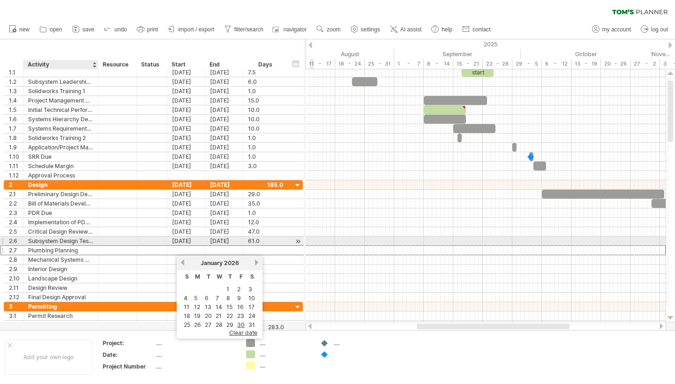
click at [71, 242] on div "Subsystem Design Testing" at bounding box center [60, 241] width 65 height 9
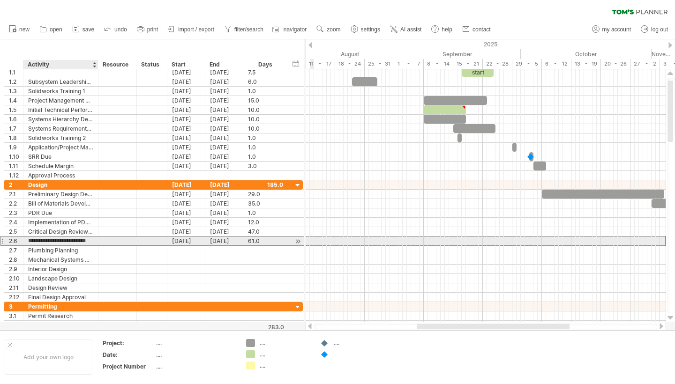
click at [71, 242] on input "**********" at bounding box center [60, 241] width 65 height 9
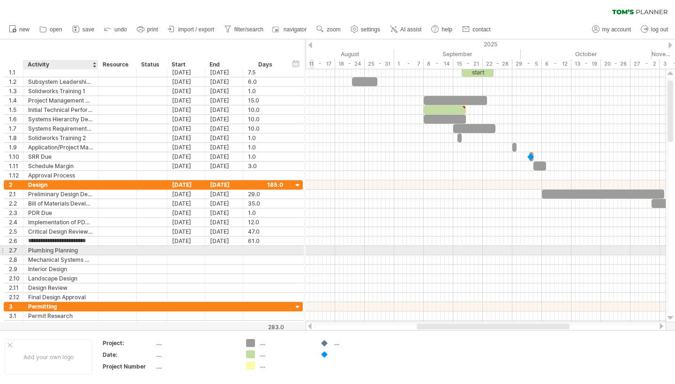
click at [85, 247] on div "Plumbing Planning" at bounding box center [60, 250] width 65 height 9
click at [76, 248] on div "CDRPlumbing Planning" at bounding box center [60, 250] width 65 height 9
click at [76, 248] on input "**********" at bounding box center [60, 250] width 65 height 9
click at [82, 249] on input "**********" at bounding box center [60, 250] width 65 height 9
drag, startPoint x: 89, startPoint y: 251, endPoint x: 40, endPoint y: 250, distance: 49.2
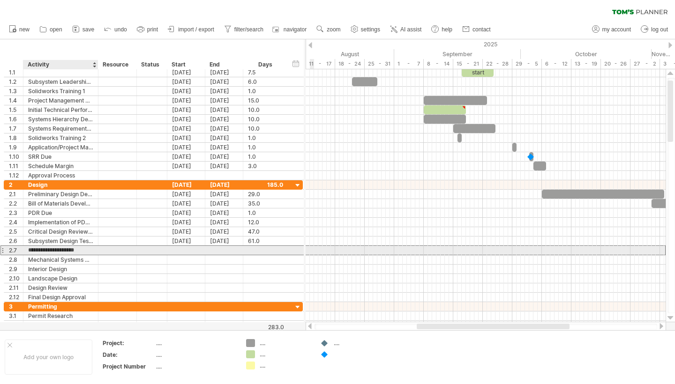
click at [40, 250] on input "**********" at bounding box center [60, 250] width 65 height 9
type input "*******"
click at [188, 252] on div at bounding box center [186, 250] width 38 height 9
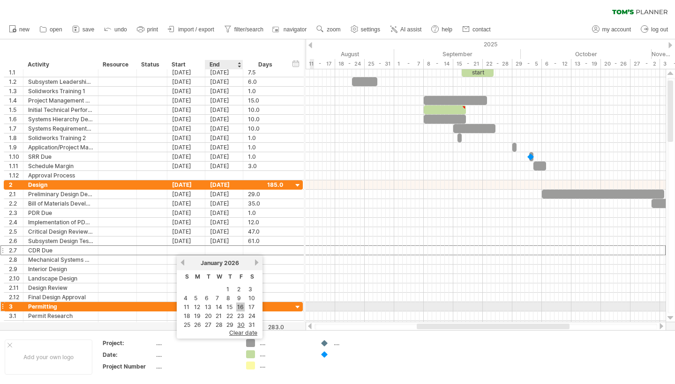
click at [238, 305] on link "16" at bounding box center [240, 307] width 8 height 9
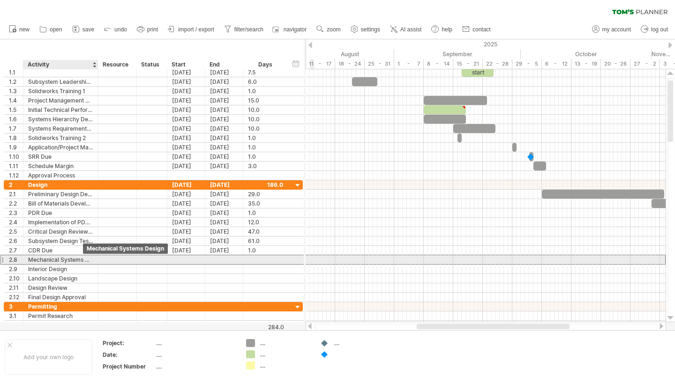
click at [54, 257] on div "Mechanical Systems Design" at bounding box center [60, 259] width 65 height 9
type input "**********"
click at [54, 257] on input "**********" at bounding box center [60, 259] width 65 height 9
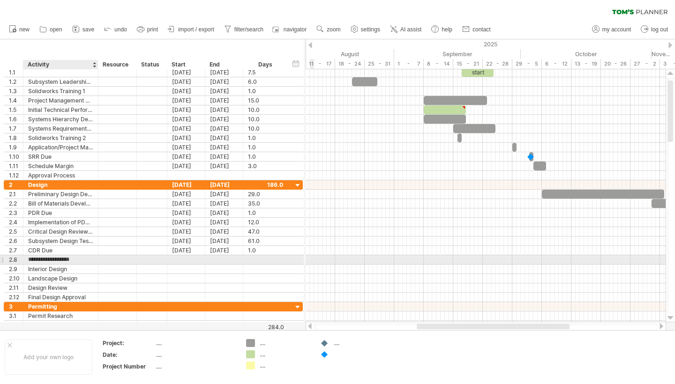
type input "**********"
click at [172, 259] on div at bounding box center [186, 259] width 38 height 9
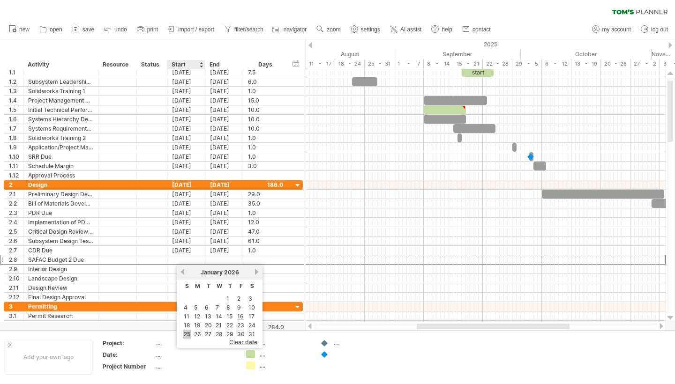
click at [188, 333] on link "25" at bounding box center [187, 334] width 8 height 9
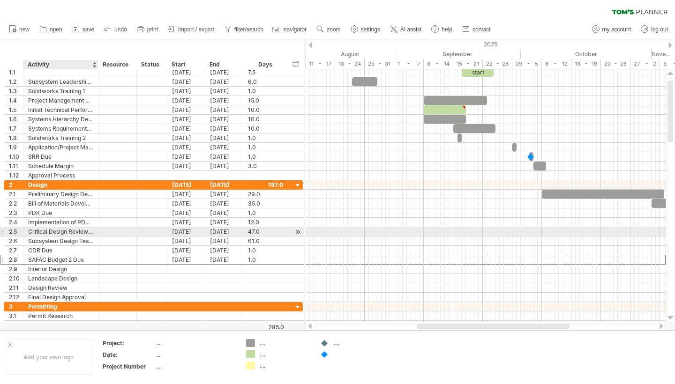
click at [35, 231] on div "Critical Design Review Development" at bounding box center [60, 231] width 65 height 9
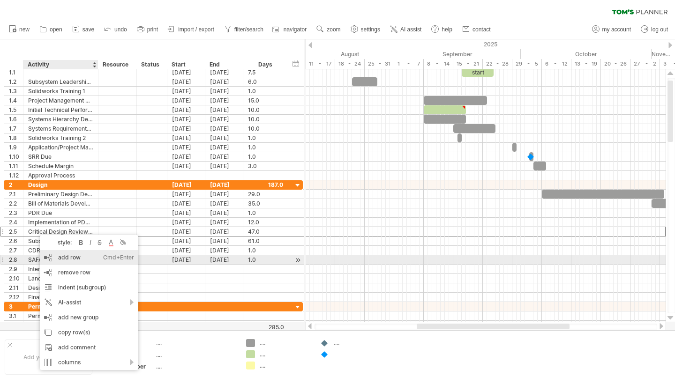
click at [54, 257] on div "add row Ctrl+Enter Cmd+Enter" at bounding box center [89, 257] width 98 height 15
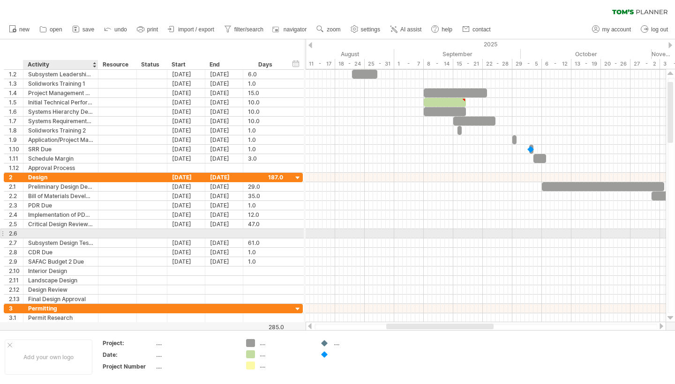
click at [42, 232] on div at bounding box center [60, 233] width 65 height 9
click at [66, 233] on div "SAFAC Budget 2 Due" at bounding box center [60, 233] width 65 height 9
click at [66, 233] on input "**********" at bounding box center [60, 233] width 65 height 9
click at [72, 232] on input "**********" at bounding box center [60, 233] width 65 height 9
type input "**********"
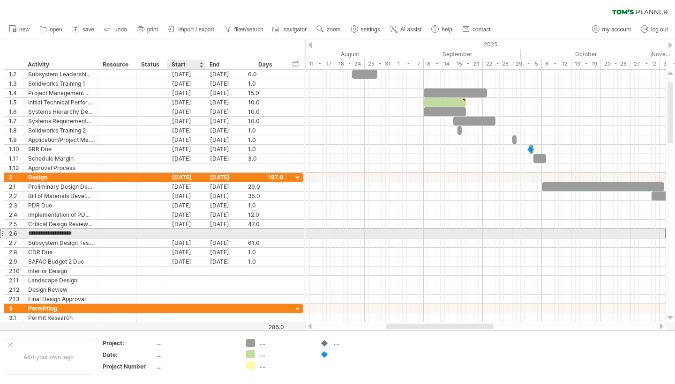
click at [191, 231] on div at bounding box center [186, 233] width 38 height 9
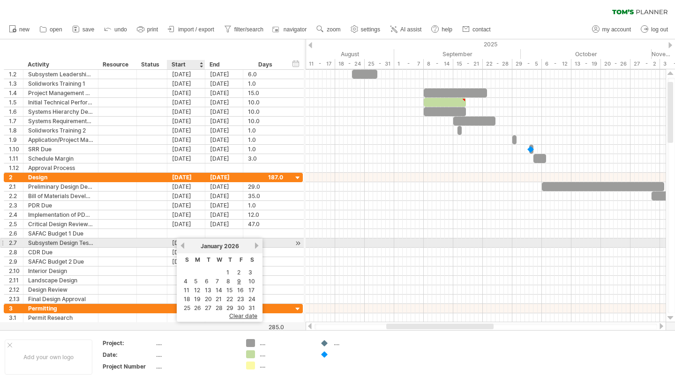
click at [183, 245] on link "previous" at bounding box center [182, 245] width 7 height 7
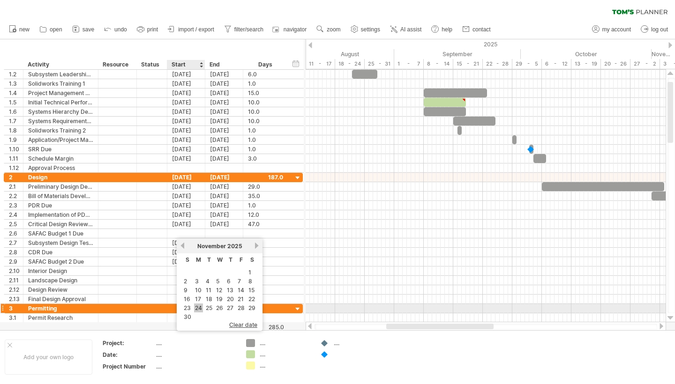
click at [198, 307] on link "24" at bounding box center [198, 308] width 9 height 9
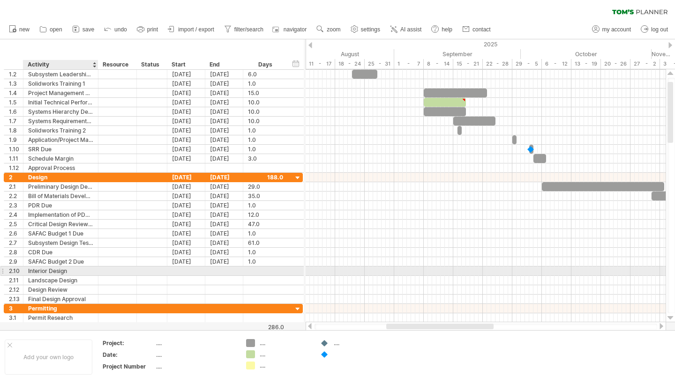
click at [81, 271] on div "Interior Design" at bounding box center [60, 271] width 65 height 9
click at [81, 271] on input "**********" at bounding box center [60, 271] width 65 height 9
type input "**********"
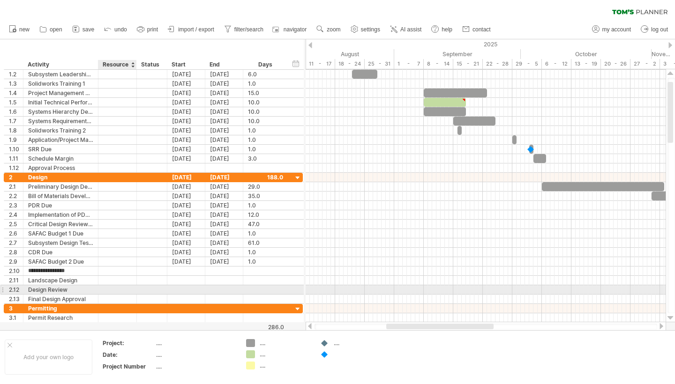
click at [101, 287] on div at bounding box center [117, 289] width 38 height 9
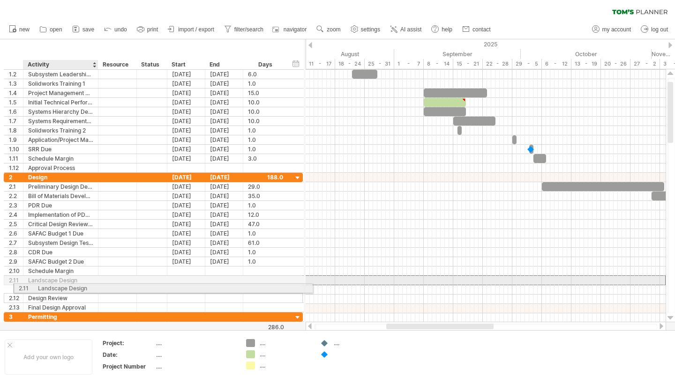
drag, startPoint x: 45, startPoint y: 277, endPoint x: 56, endPoint y: 285, distance: 13.0
click at [56, 285] on div "**********" at bounding box center [153, 243] width 299 height 140
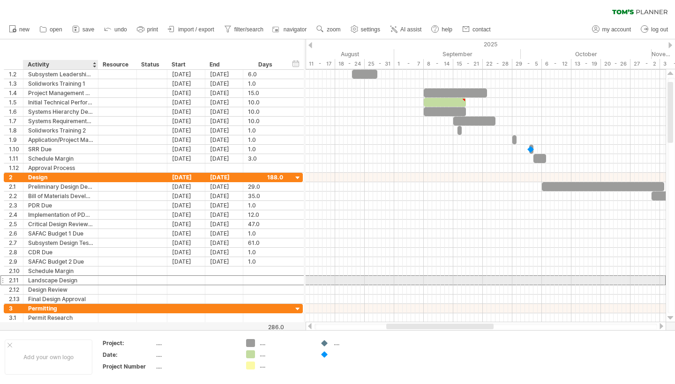
click at [51, 282] on div "Landscape Design" at bounding box center [60, 280] width 65 height 9
click at [51, 282] on input "**********" at bounding box center [60, 280] width 65 height 9
click at [12, 282] on div "2.11" at bounding box center [16, 280] width 14 height 9
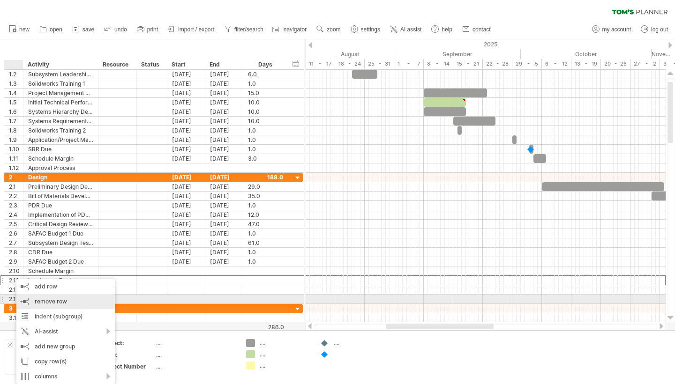
click at [84, 299] on div "remove row remove selected rows" at bounding box center [65, 301] width 98 height 15
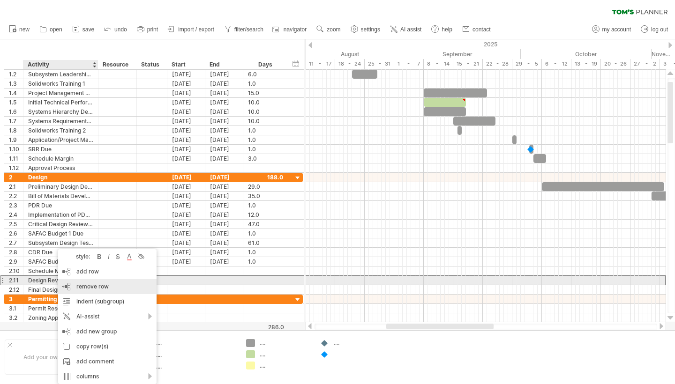
click at [82, 283] on span "remove row" at bounding box center [92, 286] width 32 height 7
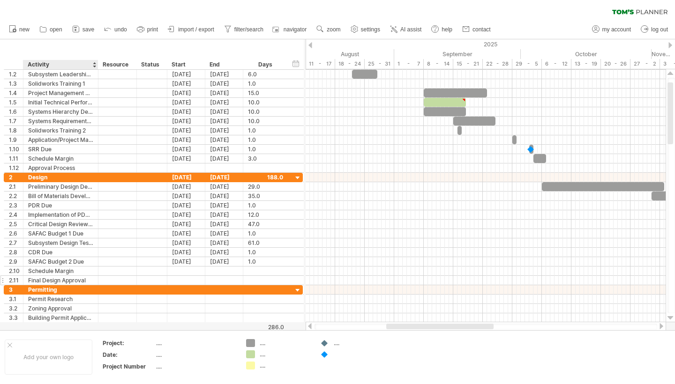
click at [60, 281] on div "Final Design Approval" at bounding box center [60, 280] width 65 height 9
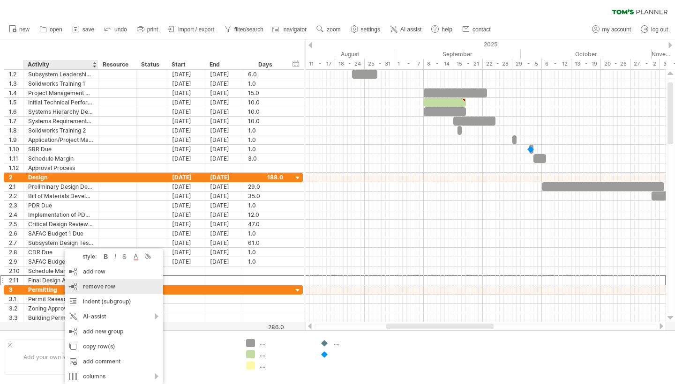
click at [84, 283] on span "remove row" at bounding box center [99, 286] width 32 height 7
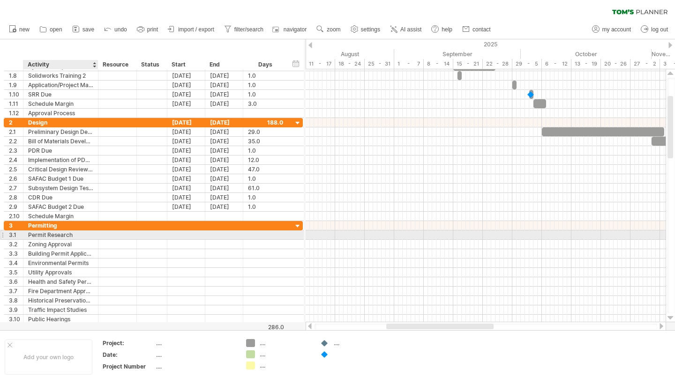
click at [53, 236] on div "Permit Research" at bounding box center [60, 235] width 65 height 9
click at [53, 236] on input "**********" at bounding box center [60, 235] width 65 height 9
type input "**********"
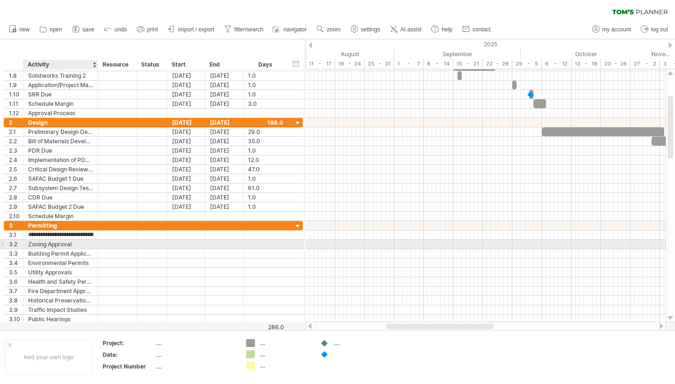
click at [64, 246] on div "Zoning Approval" at bounding box center [60, 244] width 65 height 9
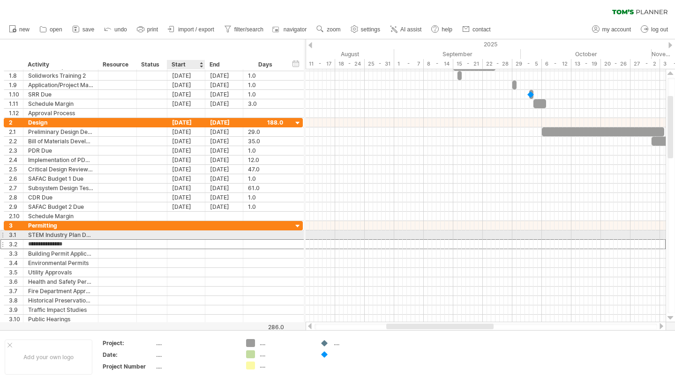
click at [192, 234] on div at bounding box center [186, 235] width 38 height 9
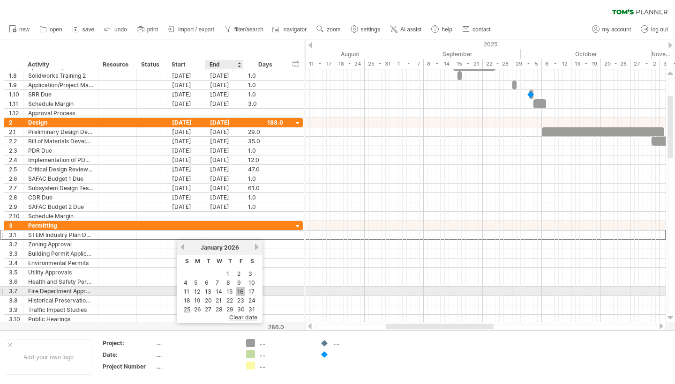
click at [238, 290] on link "16" at bounding box center [240, 291] width 8 height 9
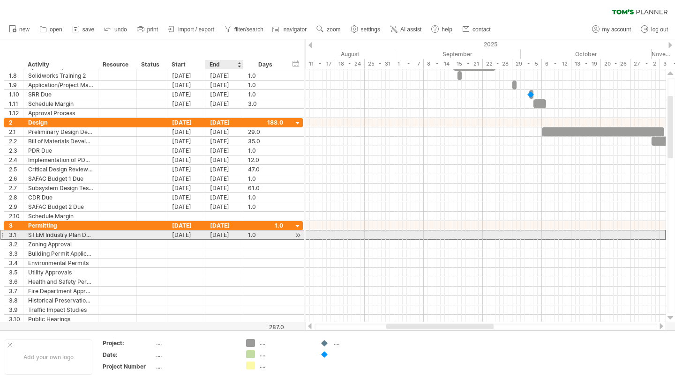
click at [222, 235] on div "[DATE]" at bounding box center [224, 235] width 38 height 9
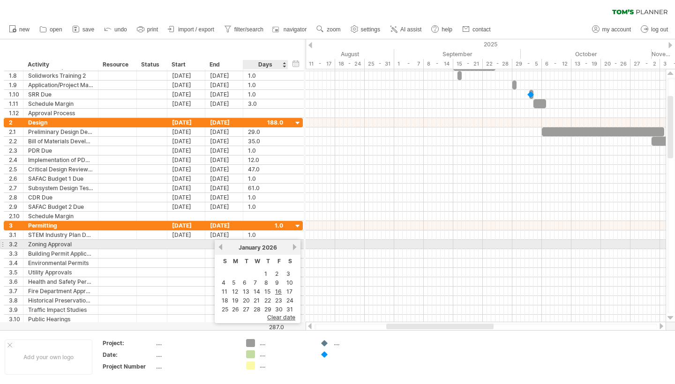
click at [290, 246] on div "[DATE]" at bounding box center [257, 247] width 68 height 7
click at [293, 246] on link "next" at bounding box center [294, 247] width 7 height 7
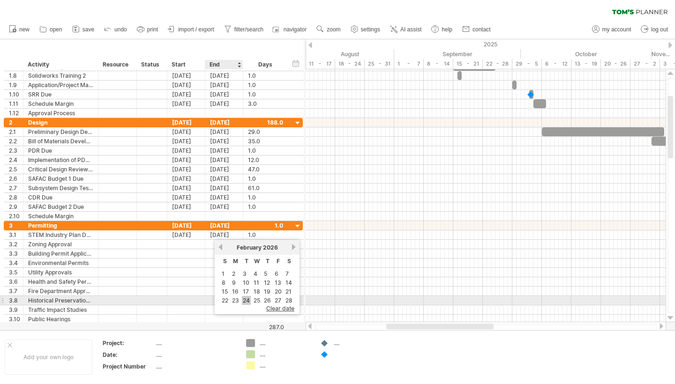
click at [247, 299] on link "24" at bounding box center [246, 300] width 9 height 9
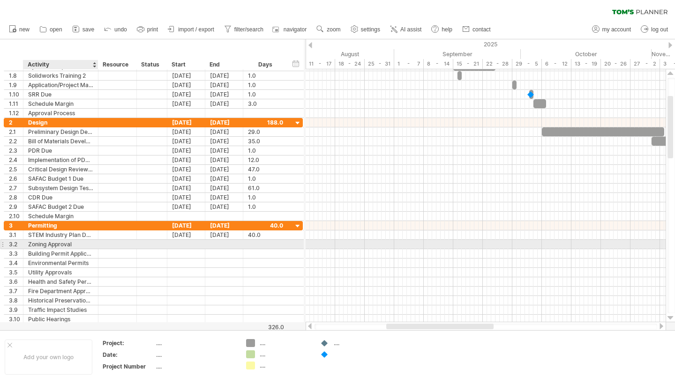
click at [73, 244] on div "Zoning Approval" at bounding box center [60, 244] width 65 height 9
click at [73, 244] on input "**********" at bounding box center [60, 244] width 65 height 9
click at [80, 243] on div "Implementation of PDR Changes" at bounding box center [60, 244] width 65 height 9
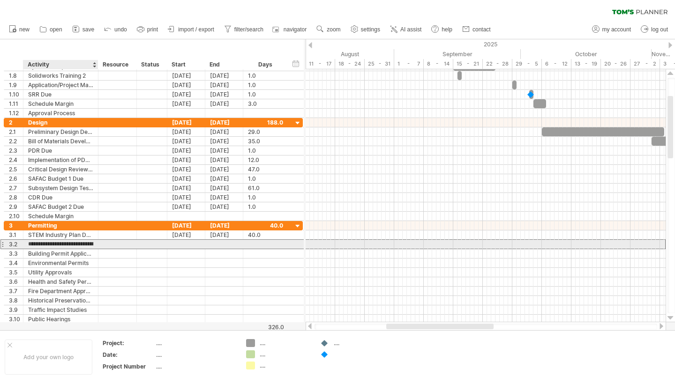
click at [80, 243] on input "**********" at bounding box center [60, 244] width 65 height 9
click at [83, 243] on input "**********" at bounding box center [60, 244] width 65 height 9
click at [88, 244] on input "**********" at bounding box center [60, 244] width 65 height 9
type input "**********"
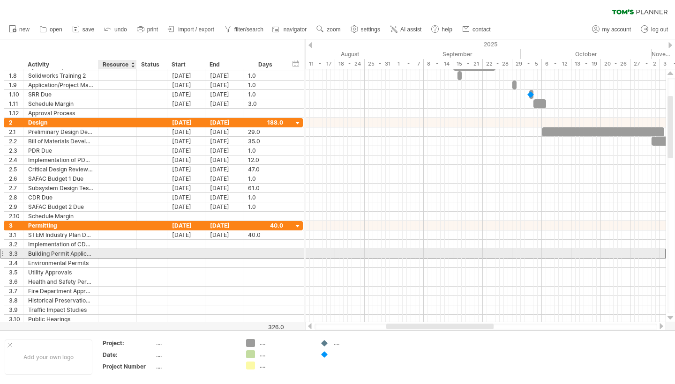
click at [105, 258] on div at bounding box center [117, 253] width 29 height 9
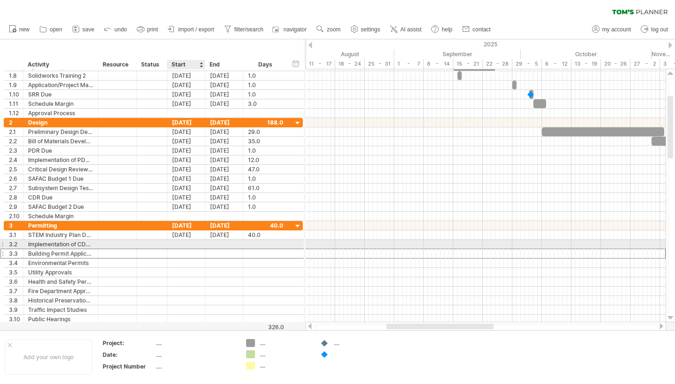
click at [181, 245] on div at bounding box center [186, 244] width 38 height 9
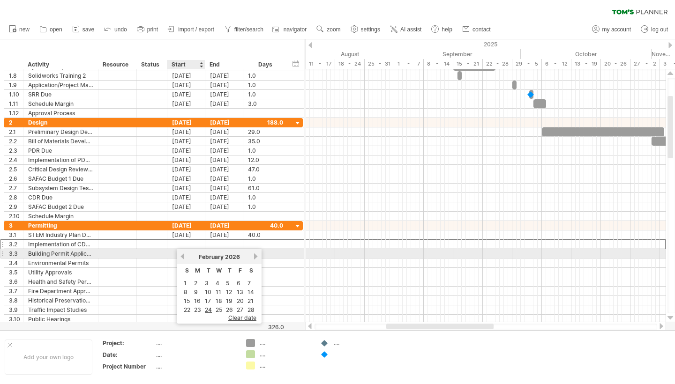
click at [184, 258] on link "previous" at bounding box center [182, 256] width 7 height 7
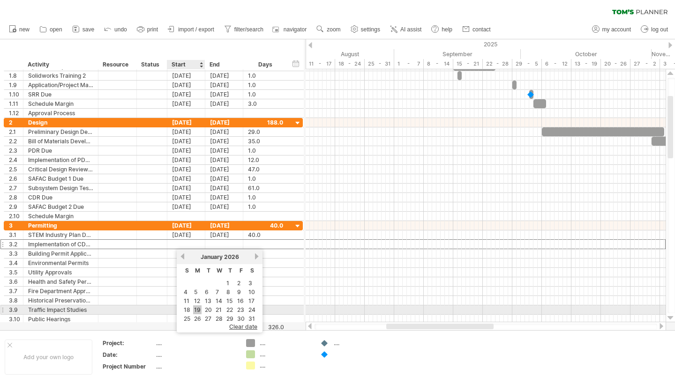
click at [199, 306] on link "19" at bounding box center [197, 309] width 8 height 9
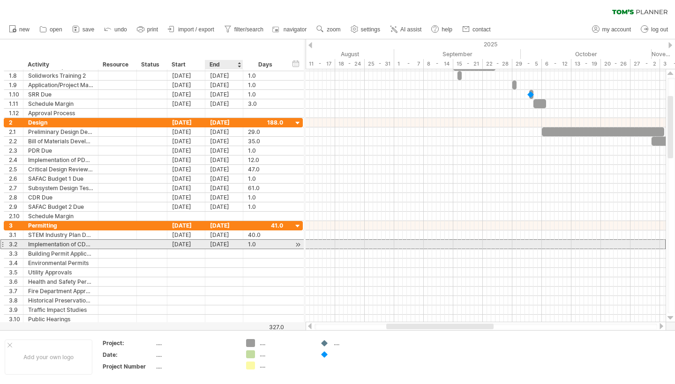
click at [220, 245] on div "[DATE]" at bounding box center [224, 244] width 38 height 9
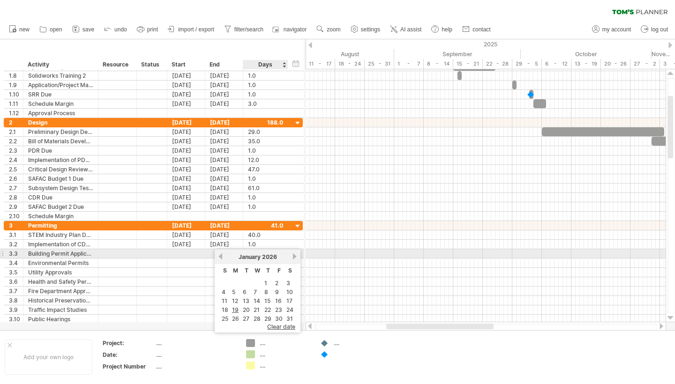
click at [293, 255] on link "next" at bounding box center [294, 256] width 7 height 7
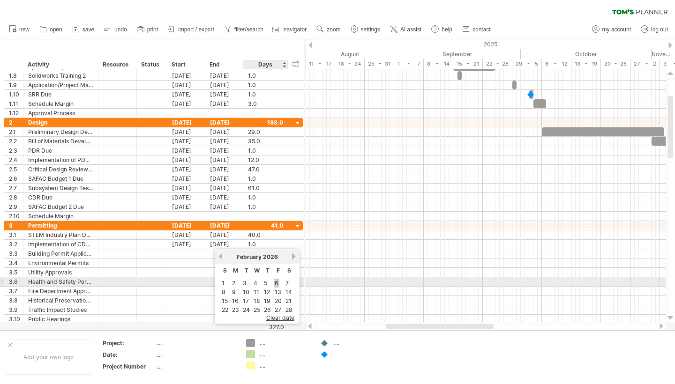
click at [276, 283] on link "6" at bounding box center [277, 283] width 6 height 9
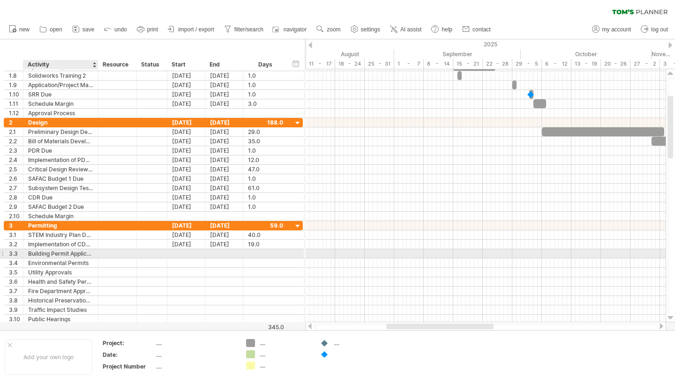
click at [81, 255] on div "Building Permit Application" at bounding box center [60, 253] width 65 height 9
click at [81, 255] on input "**********" at bounding box center [60, 253] width 65 height 9
type input "**********"
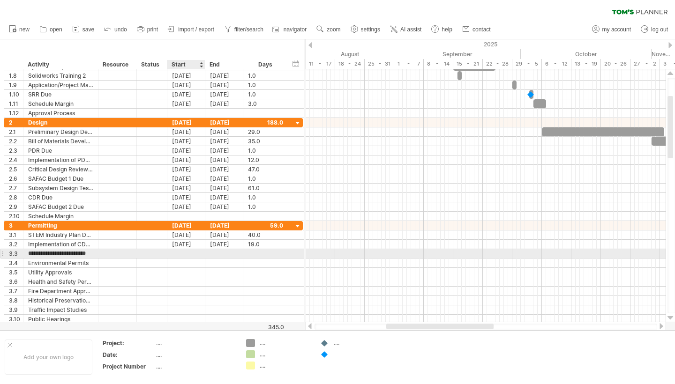
click at [189, 254] on div at bounding box center [186, 253] width 38 height 9
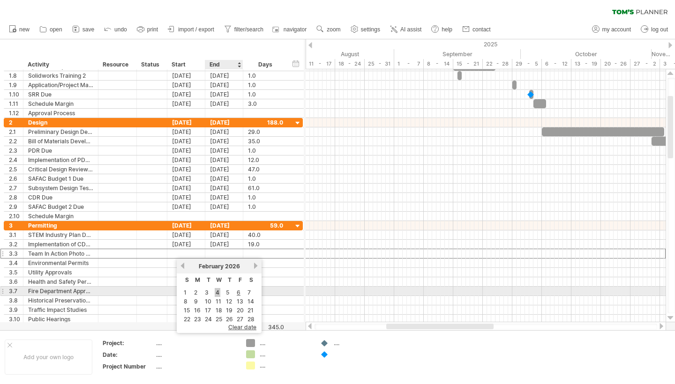
click at [218, 291] on link "4" at bounding box center [218, 292] width 6 height 9
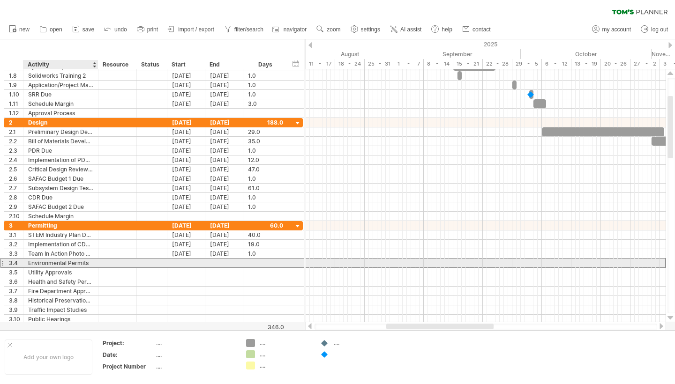
click at [59, 262] on div "Environmental Permits" at bounding box center [60, 263] width 65 height 9
click at [59, 262] on input "**********" at bounding box center [60, 263] width 65 height 9
type input "**********"
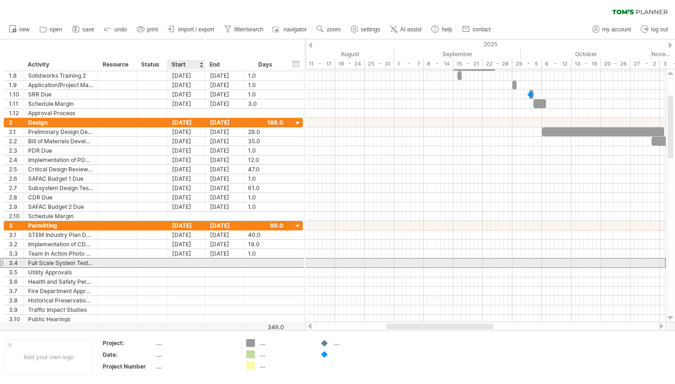
click at [184, 262] on div at bounding box center [186, 263] width 38 height 9
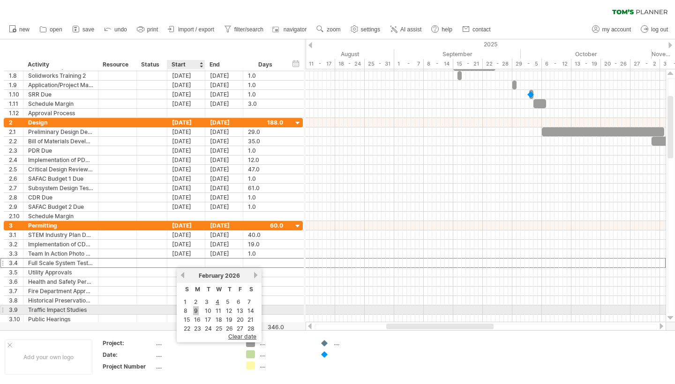
click at [197, 310] on link "9" at bounding box center [196, 310] width 6 height 9
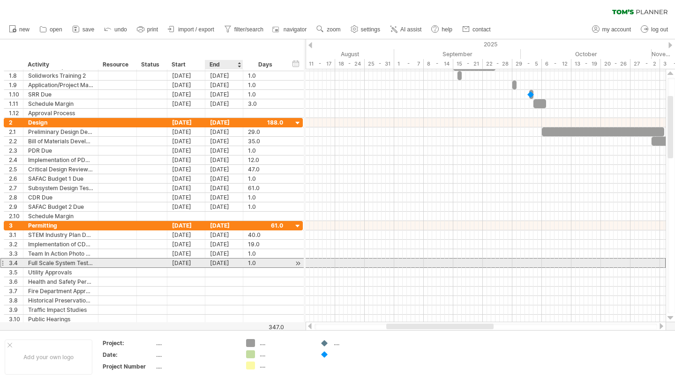
click at [217, 263] on div "[DATE]" at bounding box center [224, 263] width 38 height 9
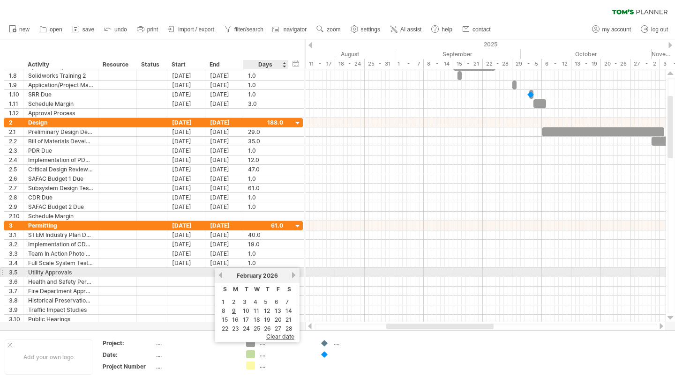
click at [289, 276] on div "[DATE]" at bounding box center [256, 275] width 67 height 7
click at [292, 275] on link "next" at bounding box center [293, 275] width 7 height 7
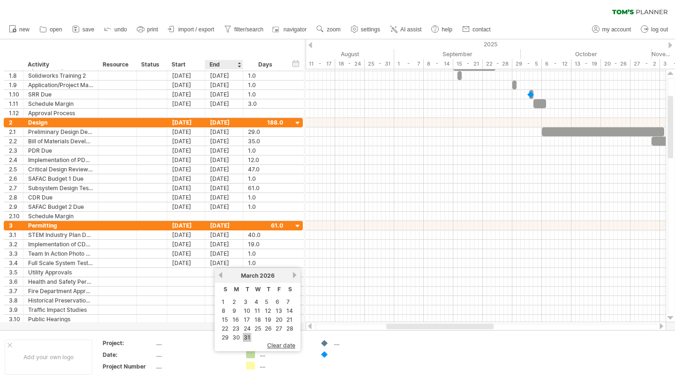
click at [246, 335] on link "31" at bounding box center [247, 337] width 8 height 9
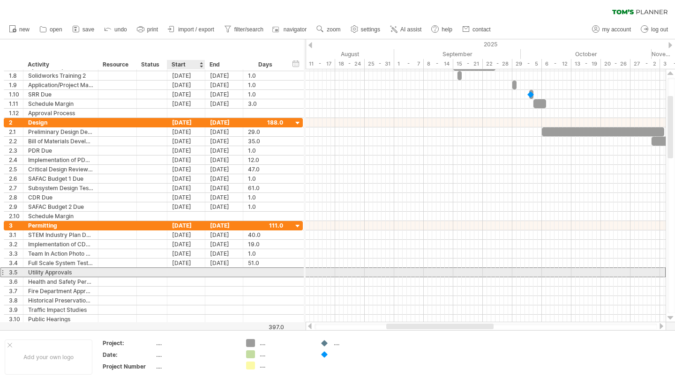
click at [187, 270] on div at bounding box center [186, 272] width 38 height 9
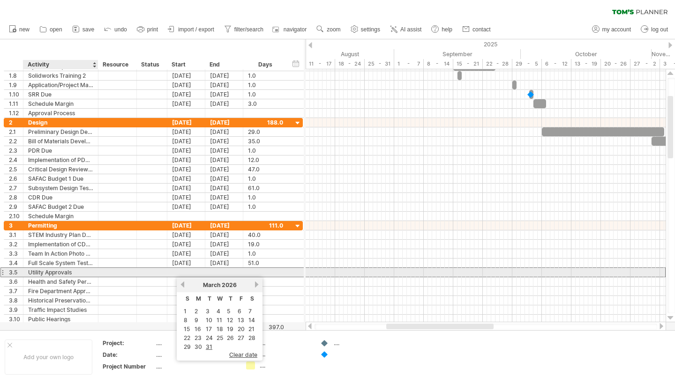
click at [61, 273] on div "Utility Approvals" at bounding box center [60, 272] width 65 height 9
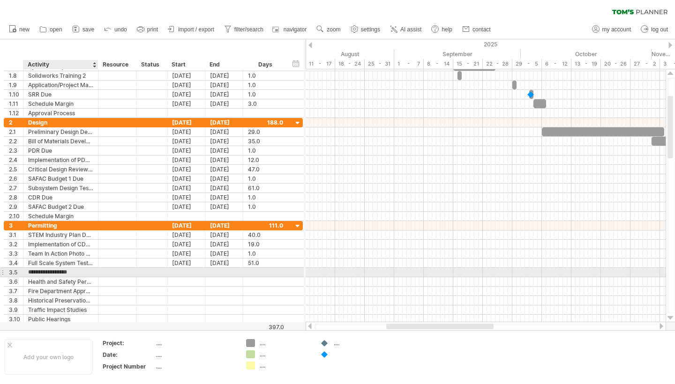
click at [61, 273] on input "**********" at bounding box center [60, 272] width 65 height 9
type input "**********"
click at [191, 270] on div at bounding box center [186, 272] width 38 height 9
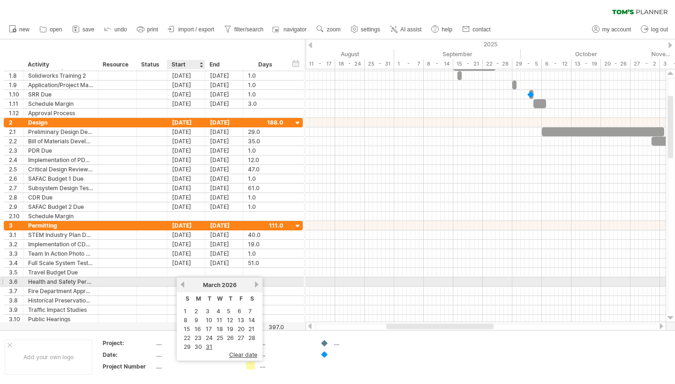
click at [183, 285] on link "previous" at bounding box center [182, 284] width 7 height 7
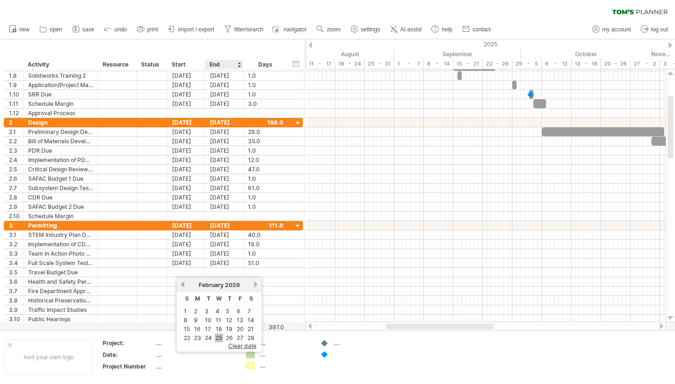
click at [218, 336] on link "25" at bounding box center [219, 338] width 8 height 9
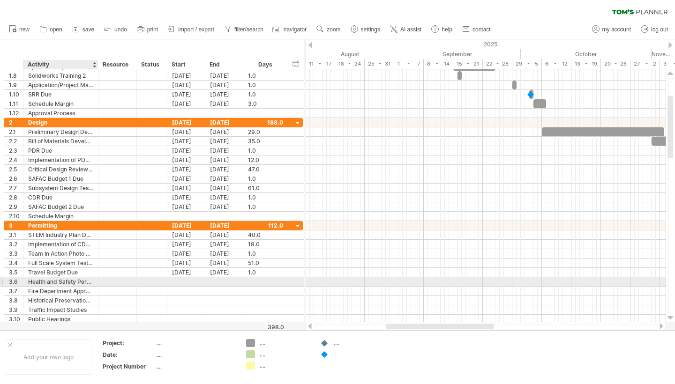
click at [69, 280] on div "Health and Safety Permits" at bounding box center [60, 281] width 65 height 9
click at [57, 281] on input "**********" at bounding box center [60, 281] width 65 height 9
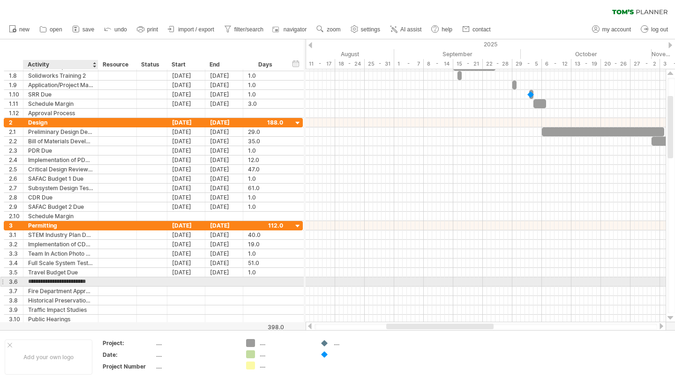
click at [57, 281] on input "**********" at bounding box center [60, 281] width 65 height 9
type input "**********"
click at [191, 280] on div at bounding box center [186, 281] width 38 height 9
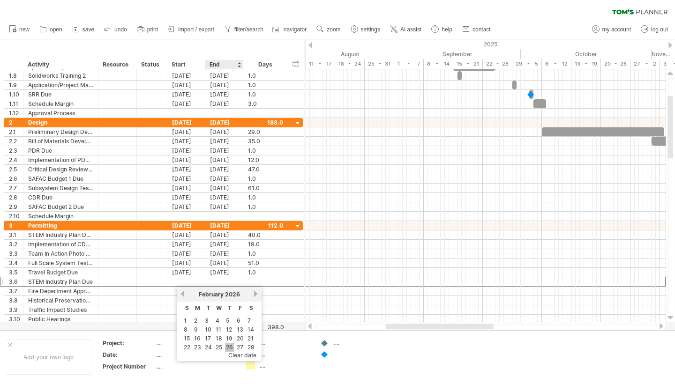
click at [227, 346] on link "26" at bounding box center [229, 347] width 9 height 9
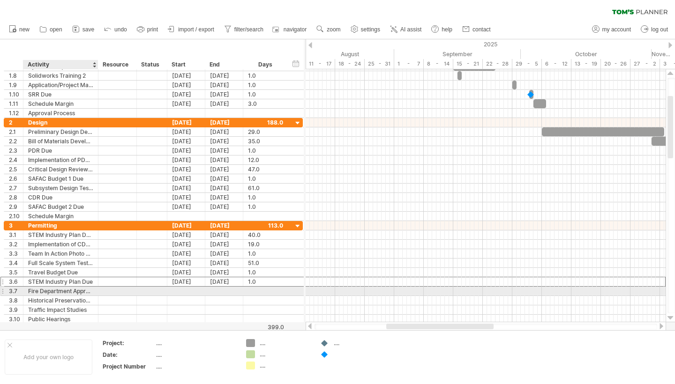
click at [82, 291] on div "Fire Department Approval" at bounding box center [60, 291] width 65 height 9
click at [82, 291] on input "**********" at bounding box center [60, 291] width 65 height 9
type input "**********"
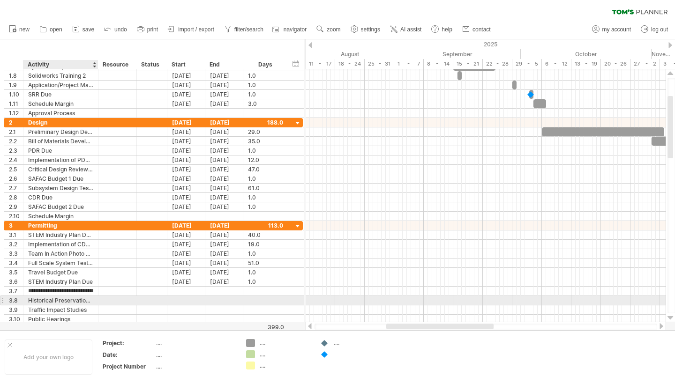
click at [69, 301] on div "Historical Preservation Approval" at bounding box center [60, 300] width 65 height 9
click at [69, 301] on input "**********" at bounding box center [60, 300] width 65 height 9
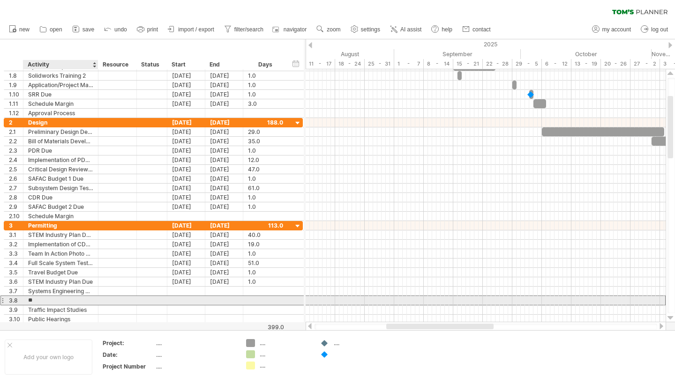
type input "*"
type input "**********"
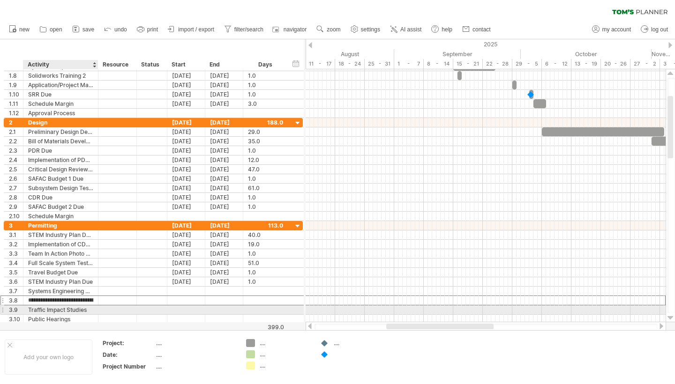
click at [53, 309] on div "Traffic Impact Studies" at bounding box center [60, 309] width 65 height 9
click at [53, 309] on input "**********" at bounding box center [60, 309] width 65 height 9
type input "**********"
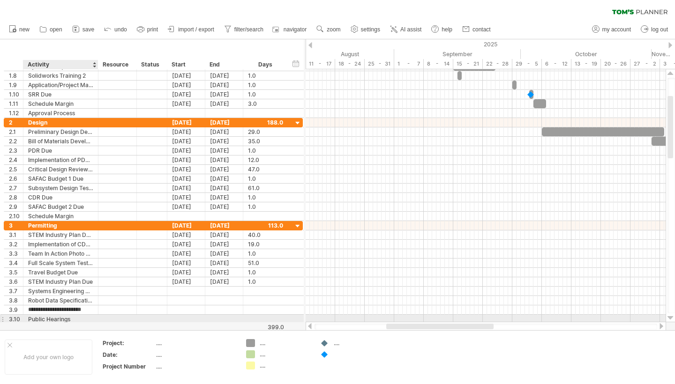
click at [43, 319] on div "Public Hearings" at bounding box center [60, 319] width 65 height 9
click at [43, 319] on input "**********" at bounding box center [60, 319] width 65 height 9
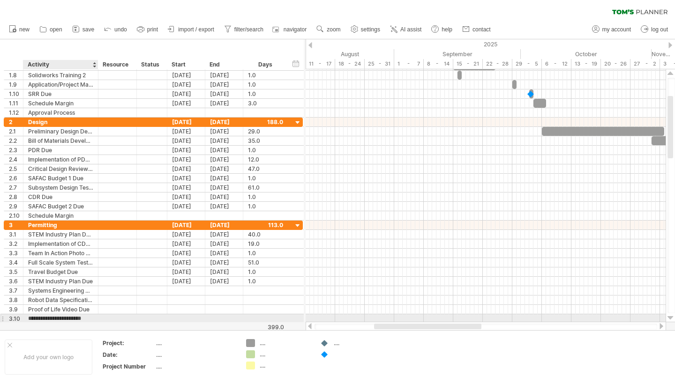
type input "**********"
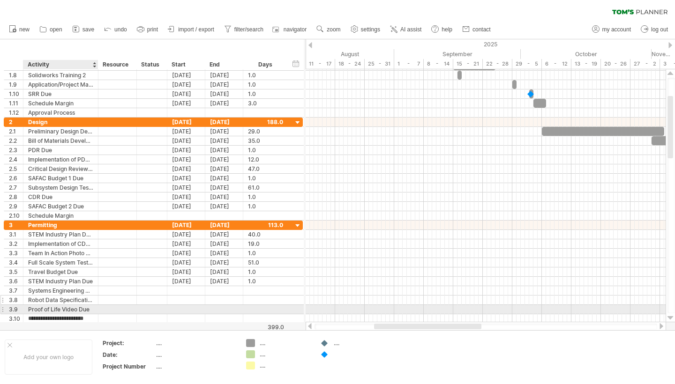
click at [111, 297] on div at bounding box center [117, 300] width 29 height 9
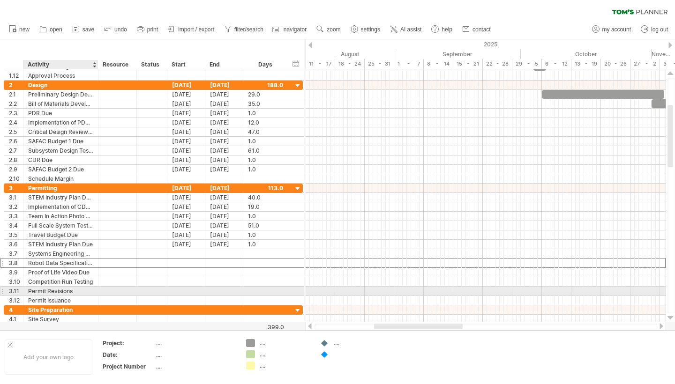
click at [72, 289] on div "Permit Revisions" at bounding box center [60, 291] width 65 height 9
click at [72, 289] on input "**********" at bounding box center [60, 291] width 65 height 9
type input "**********"
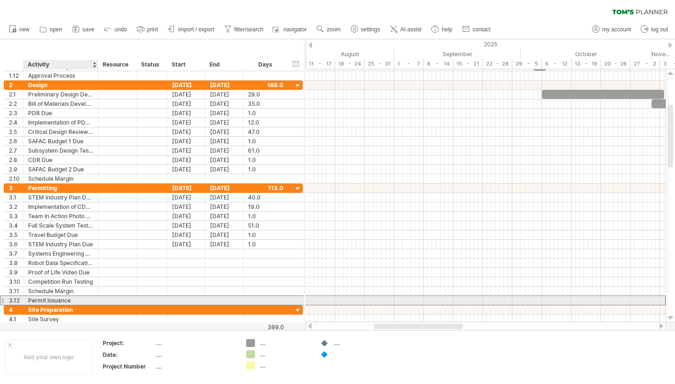
click at [63, 300] on div "Permit Issuance" at bounding box center [60, 300] width 65 height 9
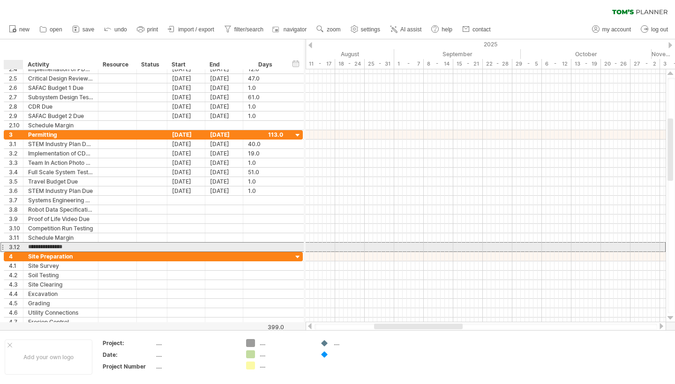
click at [22, 246] on div at bounding box center [22, 247] width 5 height 9
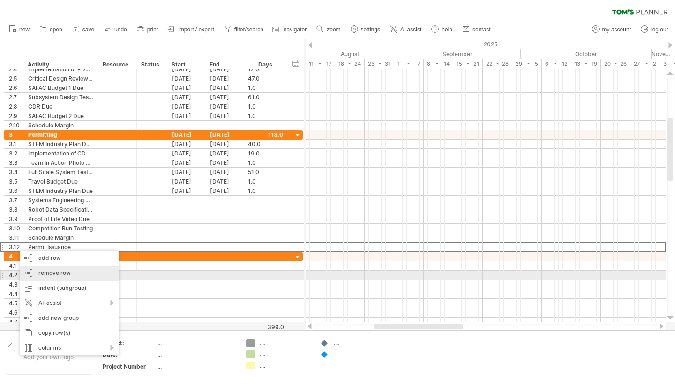
click at [45, 273] on span "remove row" at bounding box center [54, 272] width 32 height 7
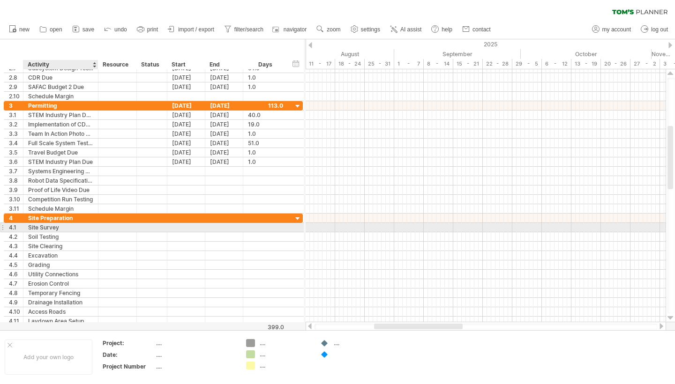
click at [42, 229] on div "Site Survey" at bounding box center [60, 227] width 65 height 9
click at [42, 229] on input "**********" at bounding box center [60, 227] width 65 height 9
type input "*********"
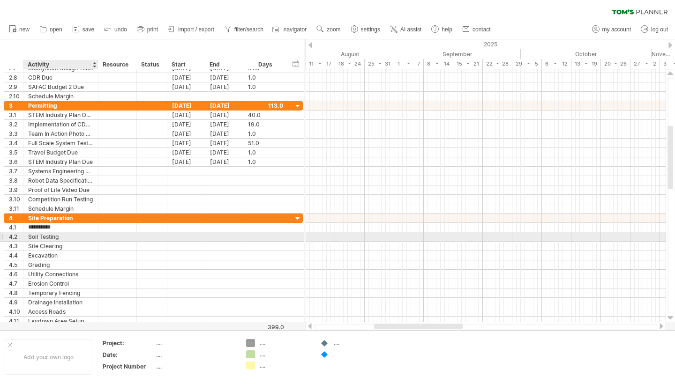
click at [41, 238] on div "Soil Testing" at bounding box center [60, 236] width 65 height 9
click at [41, 238] on input "**********" at bounding box center [60, 236] width 65 height 9
type input "*********"
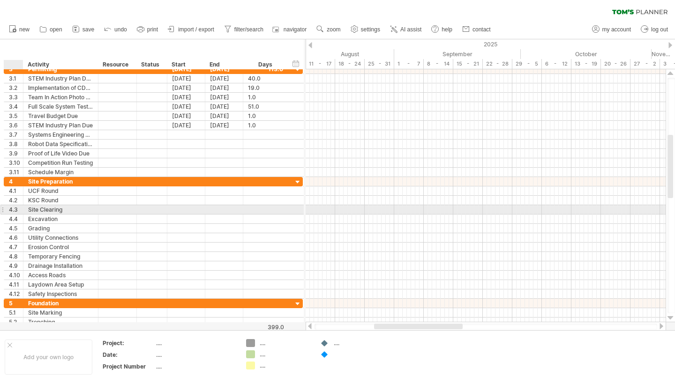
click at [22, 211] on div at bounding box center [22, 209] width 5 height 9
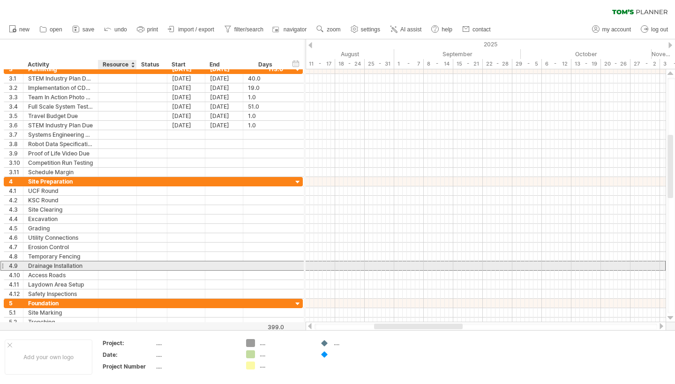
click at [124, 270] on div "**********" at bounding box center [153, 266] width 299 height 10
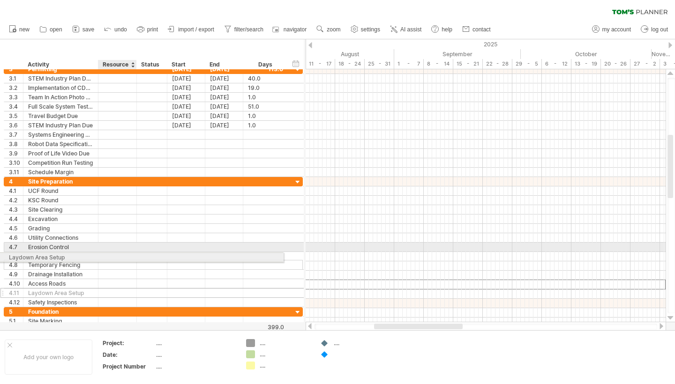
drag, startPoint x: 146, startPoint y: 286, endPoint x: 118, endPoint y: 257, distance: 40.8
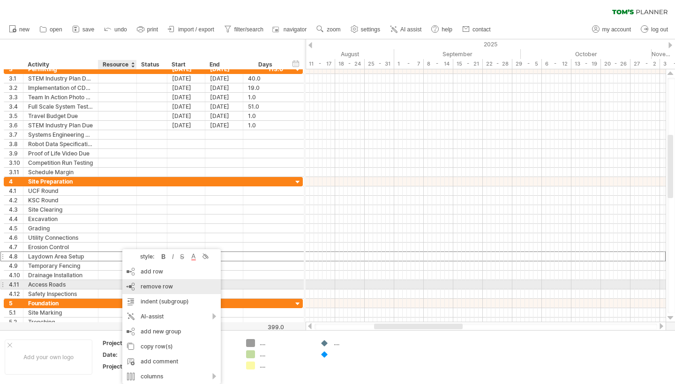
click at [140, 285] on div "remove row remove selected rows" at bounding box center [171, 286] width 98 height 15
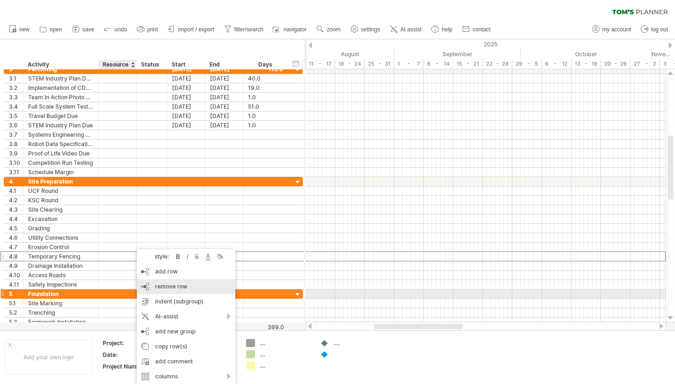
click at [155, 290] on span "remove row" at bounding box center [171, 286] width 32 height 7
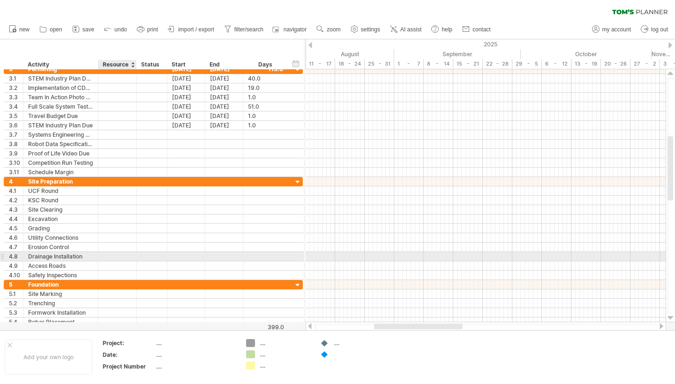
click at [127, 254] on div at bounding box center [117, 256] width 29 height 9
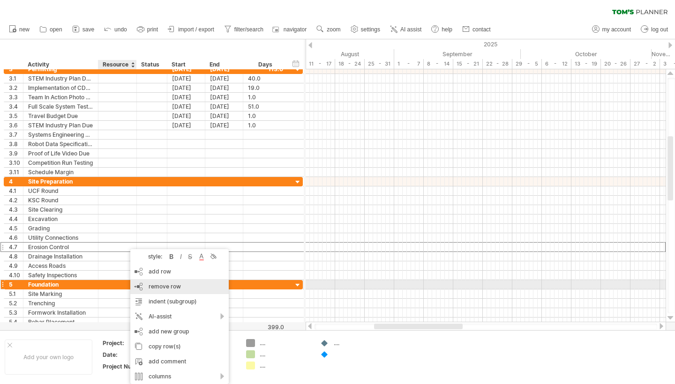
click at [144, 283] on div "remove row remove selected rows" at bounding box center [179, 286] width 98 height 15
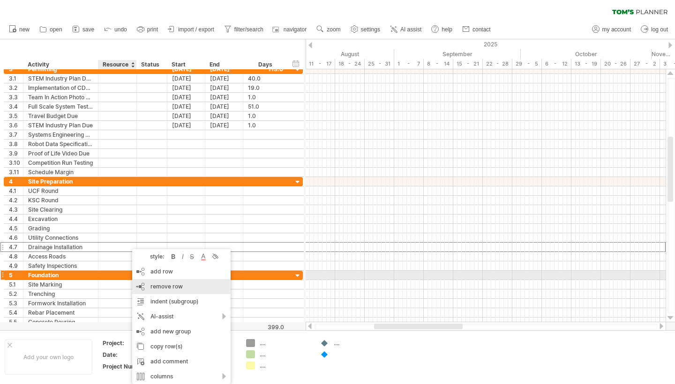
click at [149, 282] on div "remove row remove selected rows" at bounding box center [181, 286] width 98 height 15
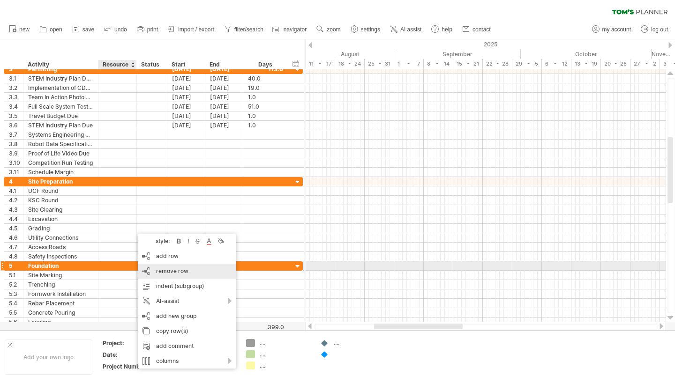
click at [155, 268] on div "remove row remove selected rows" at bounding box center [187, 271] width 98 height 15
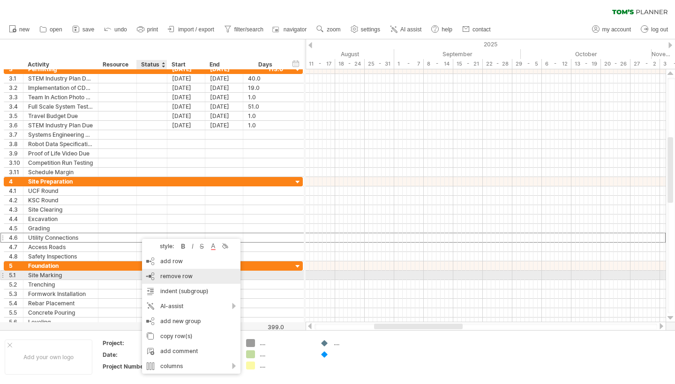
click at [154, 273] on div "remove row remove selected rows" at bounding box center [191, 276] width 98 height 15
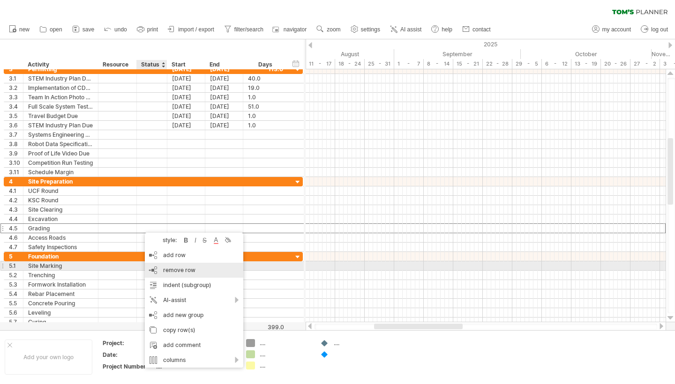
click at [163, 268] on div "remove row remove selected rows" at bounding box center [194, 270] width 98 height 15
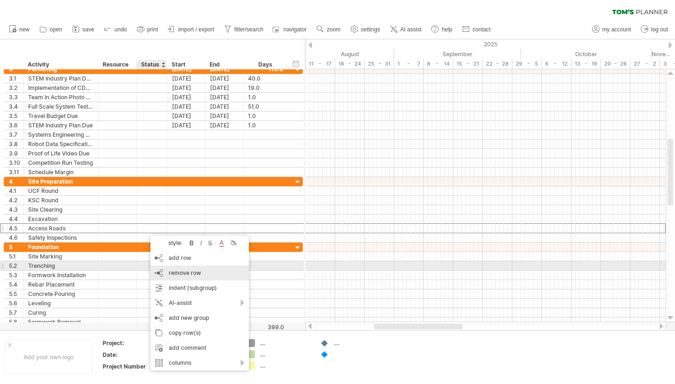
click at [164, 270] on div "remove row remove selected rows" at bounding box center [199, 273] width 98 height 15
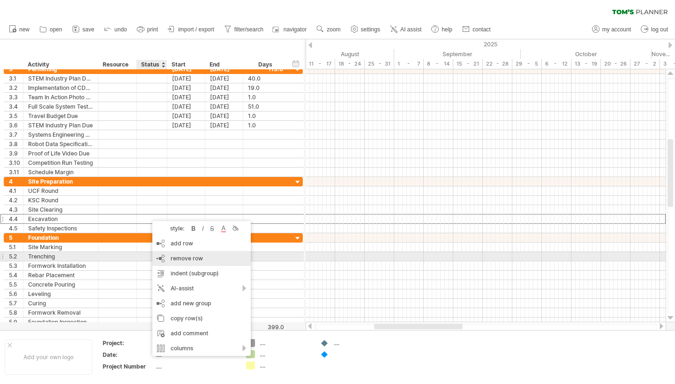
click at [168, 253] on div "remove row remove selected rows" at bounding box center [201, 258] width 98 height 15
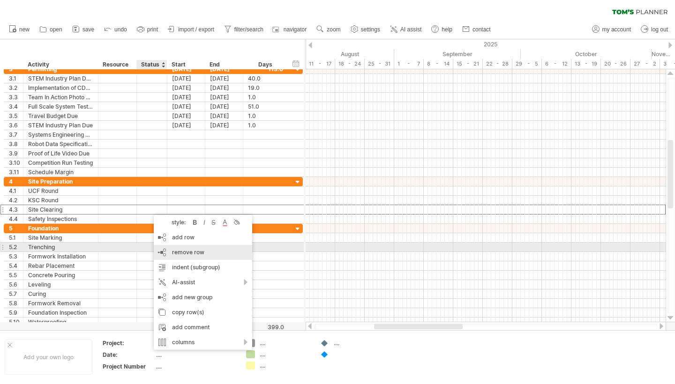
click at [172, 250] on span "remove row" at bounding box center [188, 252] width 32 height 7
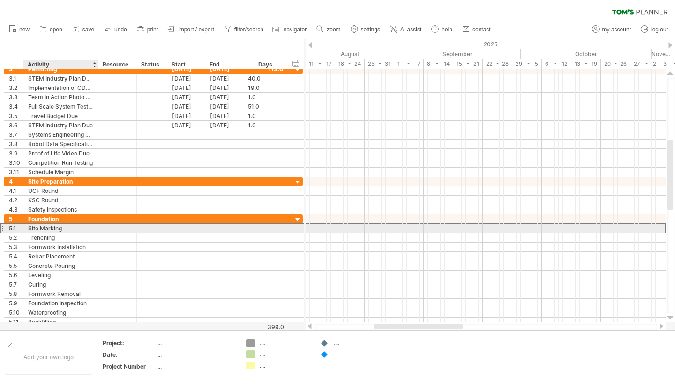
click at [69, 228] on div "Site Marking" at bounding box center [60, 228] width 65 height 9
click at [69, 228] on input "**********" at bounding box center [60, 228] width 65 height 9
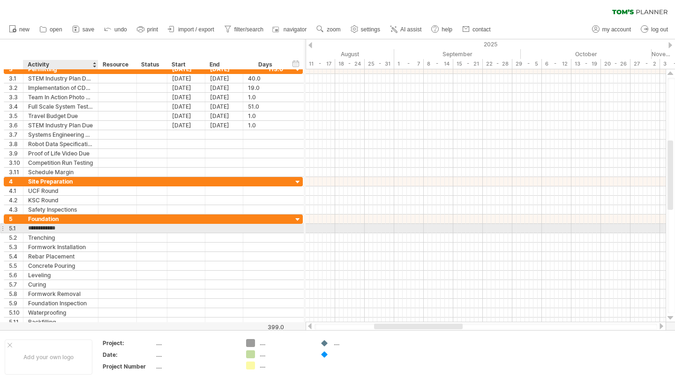
click at [69, 228] on input "**********" at bounding box center [60, 228] width 65 height 9
type input "**********"
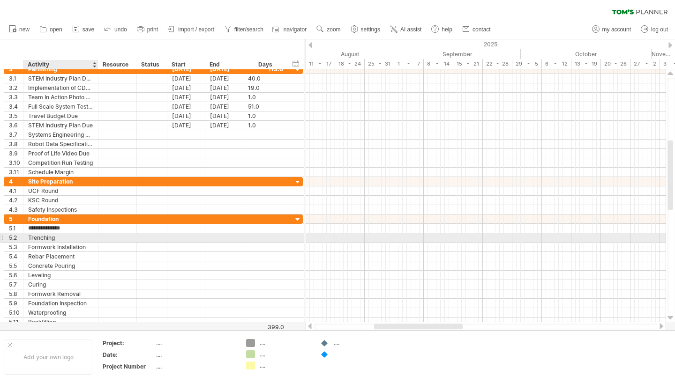
click at [69, 235] on div "Trenching" at bounding box center [60, 237] width 65 height 9
click at [69, 235] on input "**********" at bounding box center [60, 237] width 65 height 9
type input "**********"
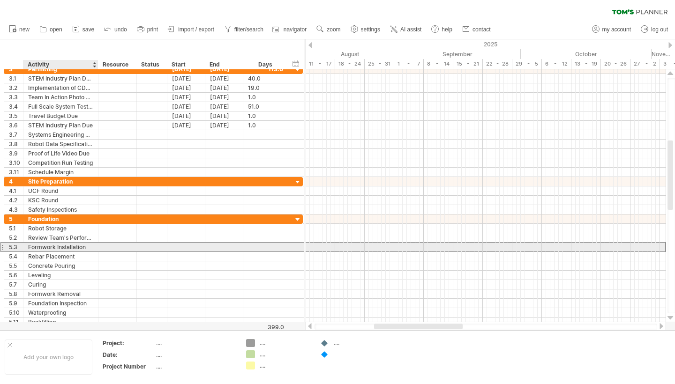
click at [65, 246] on div "Formwork Installation" at bounding box center [60, 247] width 65 height 9
click at [65, 246] on input "**********" at bounding box center [60, 247] width 65 height 9
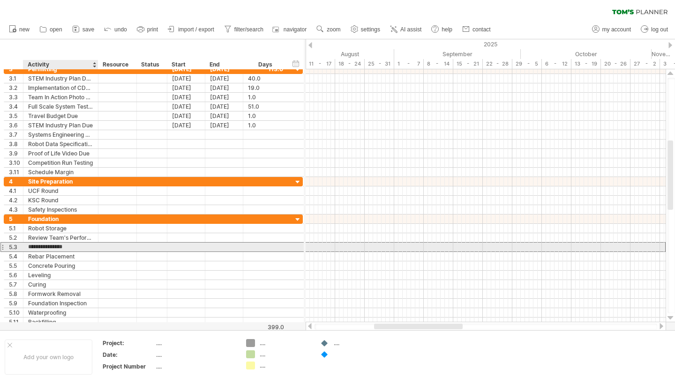
type input "**********"
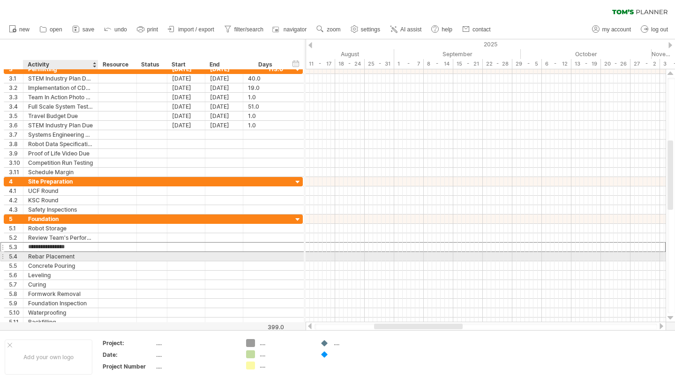
click at [72, 256] on div "Rebar Placement" at bounding box center [60, 256] width 65 height 9
click at [72, 256] on input "**********" at bounding box center [60, 256] width 65 height 9
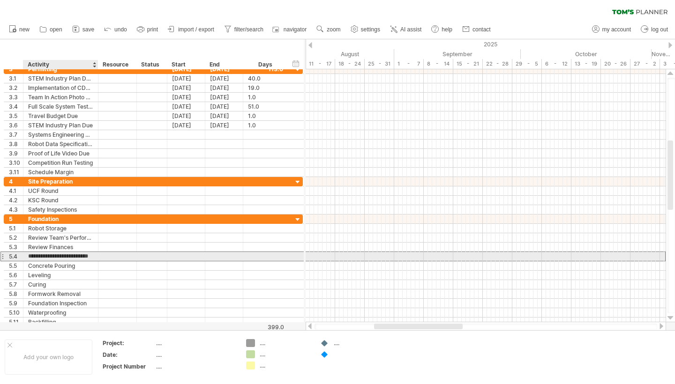
type input "**********"
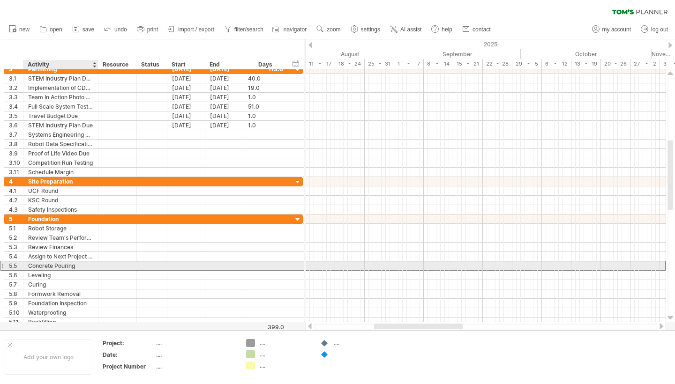
click at [69, 267] on div "Concrete Pouring" at bounding box center [60, 265] width 65 height 9
click at [69, 267] on input "**********" at bounding box center [60, 265] width 65 height 9
type input "**********"
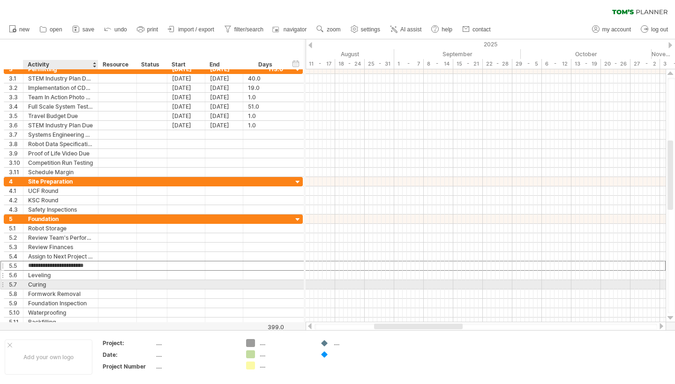
click at [61, 276] on div "Leveling" at bounding box center [60, 275] width 65 height 9
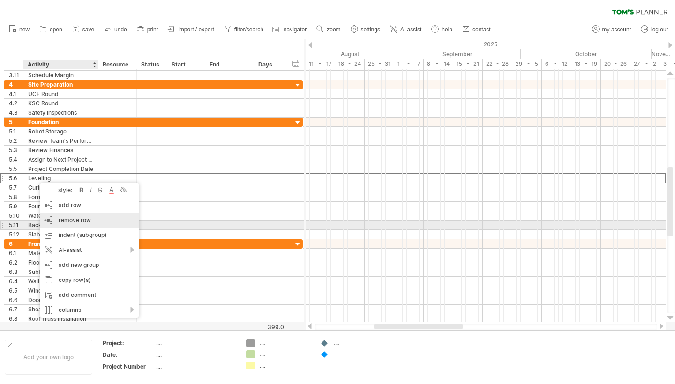
click at [69, 223] on div "remove row remove selected rows" at bounding box center [89, 220] width 98 height 15
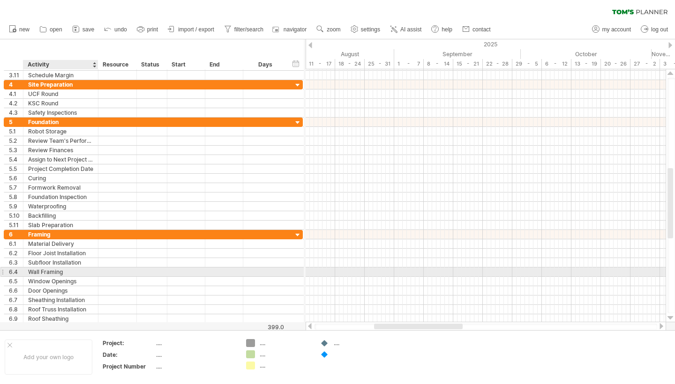
drag, startPoint x: 35, startPoint y: 326, endPoint x: 34, endPoint y: 270, distance: 55.3
click at [34, 270] on div "Trying to reach [DOMAIN_NAME] Connected again... 0% clear filter new 1" at bounding box center [337, 192] width 675 height 384
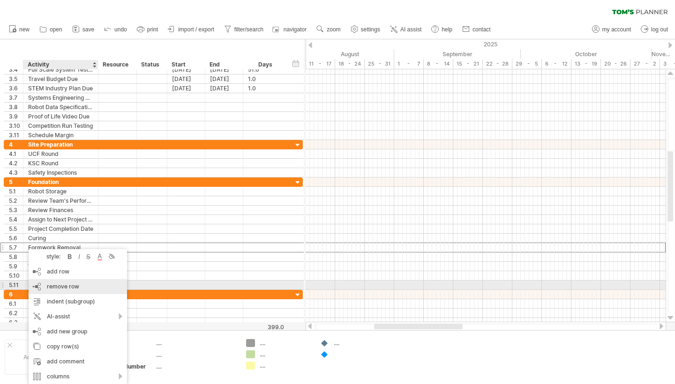
click at [49, 283] on div "remove row remove selected rows" at bounding box center [78, 286] width 98 height 15
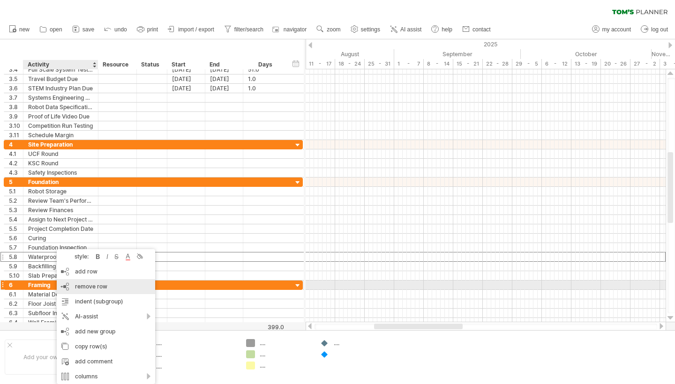
click at [67, 284] on div "remove row remove selected rows" at bounding box center [106, 286] width 98 height 15
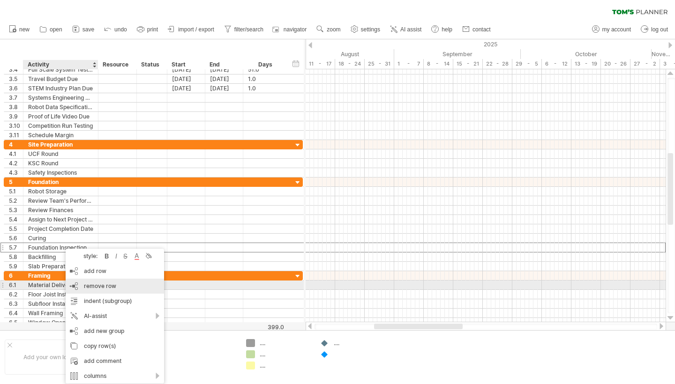
click at [80, 281] on div "remove row remove selected rows" at bounding box center [115, 286] width 98 height 15
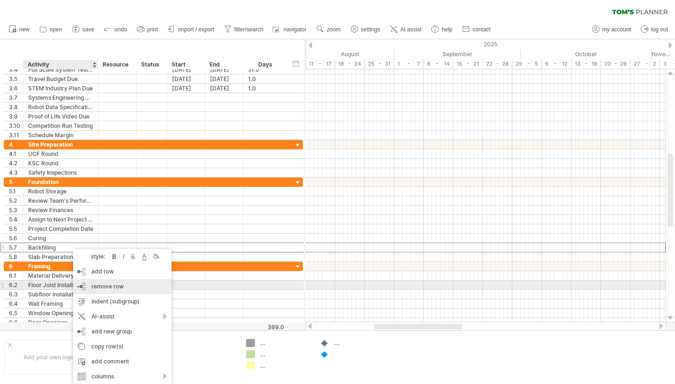
click at [90, 287] on div "remove row remove selected rows" at bounding box center [122, 286] width 98 height 15
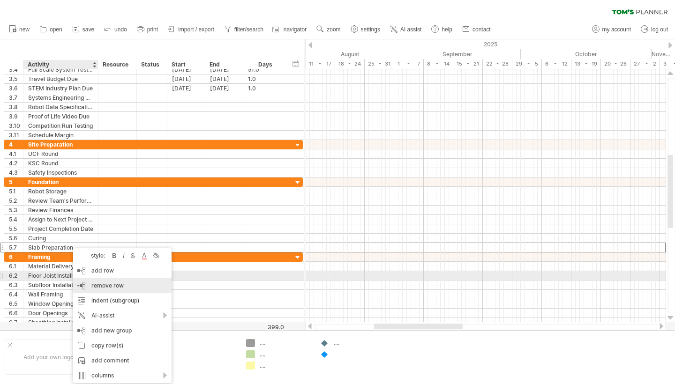
click at [86, 286] on div "remove row remove selected rows" at bounding box center [122, 285] width 98 height 15
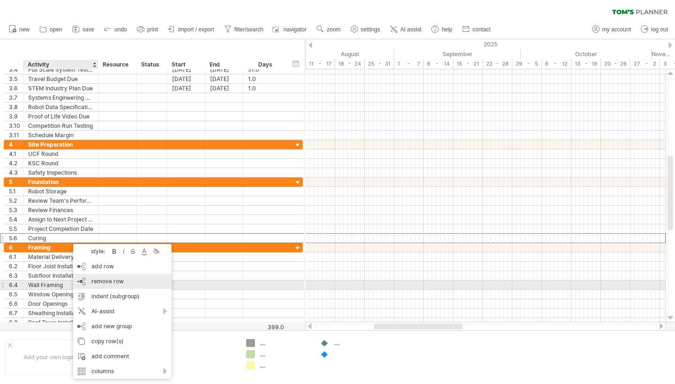
click at [92, 282] on span "remove row" at bounding box center [107, 281] width 32 height 7
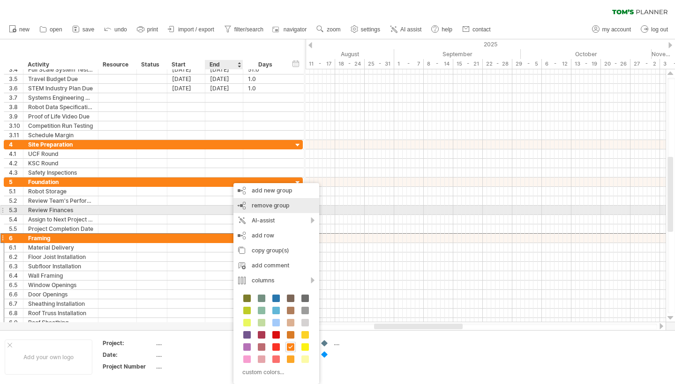
click at [272, 206] on span "remove group" at bounding box center [270, 205] width 37 height 7
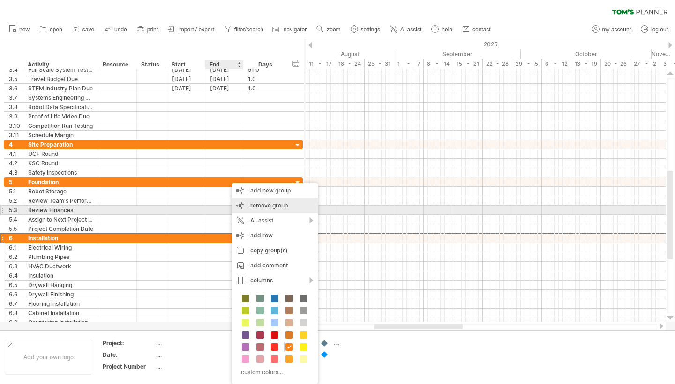
click at [257, 206] on span "remove group" at bounding box center [268, 205] width 37 height 7
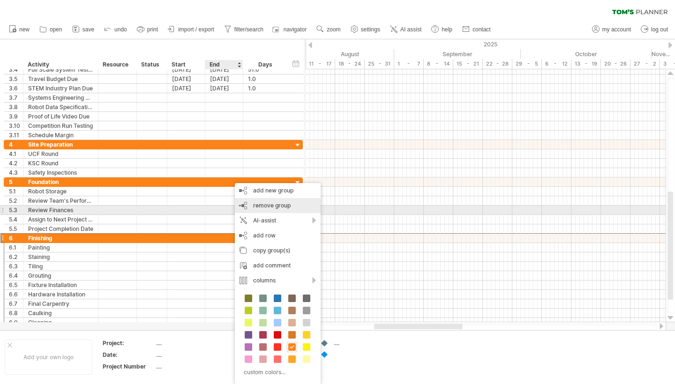
click at [258, 208] on span "remove group" at bounding box center [271, 205] width 37 height 7
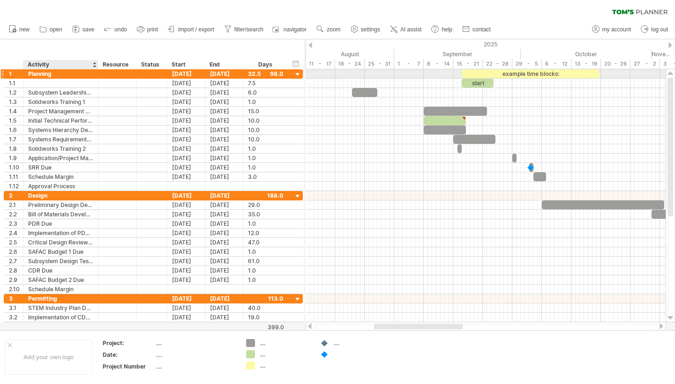
click at [36, 75] on div "Planning" at bounding box center [60, 73] width 65 height 9
click at [36, 75] on input "********" at bounding box center [60, 73] width 65 height 9
click at [40, 74] on div at bounding box center [60, 73] width 65 height 9
click at [0, 0] on input "text" at bounding box center [0, 0] width 0 height 0
click at [42, 75] on input "text" at bounding box center [60, 73] width 65 height 9
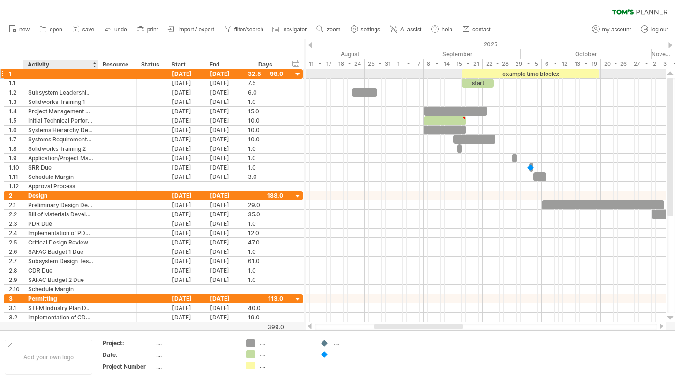
click at [42, 75] on input "text" at bounding box center [60, 73] width 65 height 9
paste input "*"
click at [40, 74] on input "text" at bounding box center [60, 73] width 65 height 9
type input "**********"
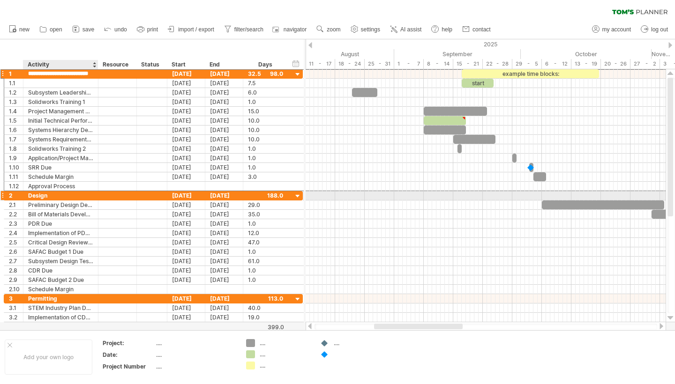
click at [35, 197] on div "Design" at bounding box center [60, 195] width 65 height 9
click at [35, 197] on input "******" at bounding box center [60, 195] width 65 height 9
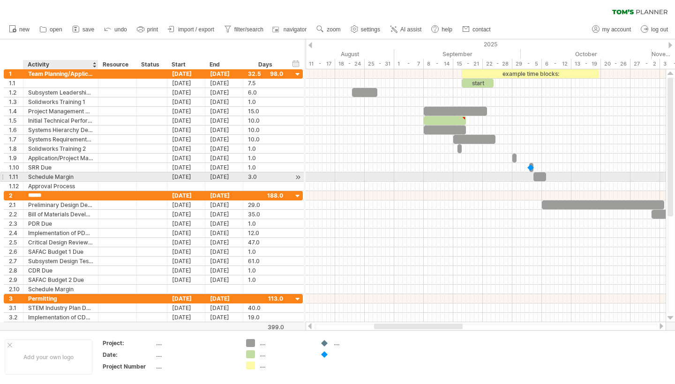
click at [74, 177] on div "Schedule Margin" at bounding box center [60, 176] width 65 height 9
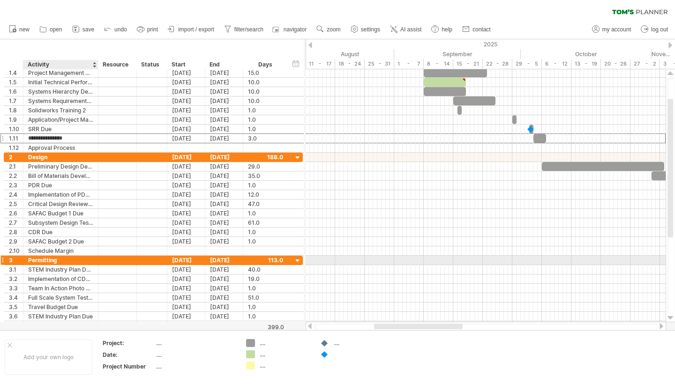
click at [44, 261] on div "Permitting" at bounding box center [60, 260] width 65 height 9
click at [44, 261] on input "**********" at bounding box center [60, 260] width 65 height 9
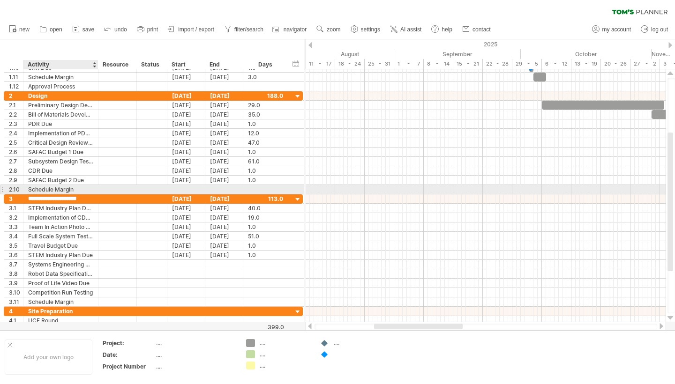
type input "**********"
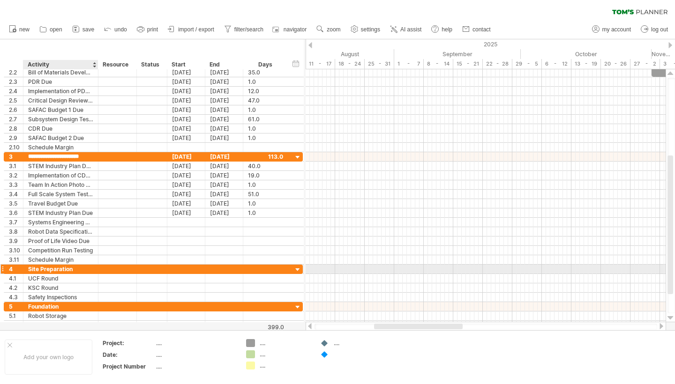
click at [57, 270] on div "Site Preparation" at bounding box center [60, 269] width 65 height 9
click at [57, 270] on input "**********" at bounding box center [60, 269] width 65 height 9
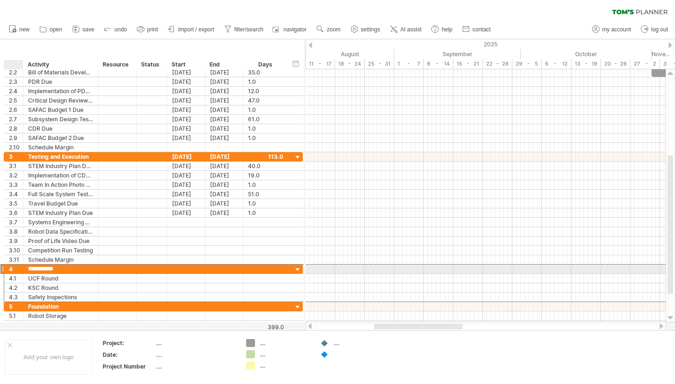
click at [29, 269] on input "**********" at bounding box center [60, 269] width 65 height 9
type input "**********"
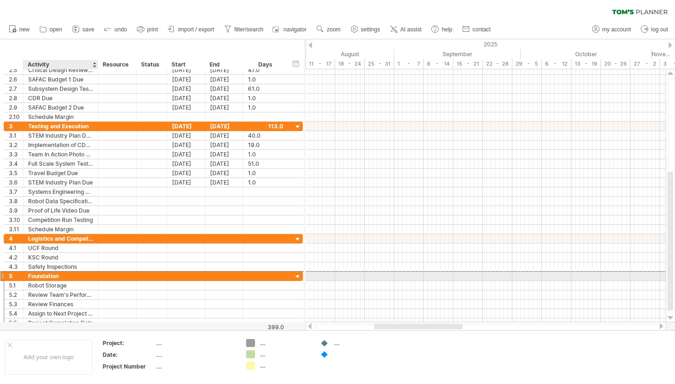
click at [35, 276] on div "Foundation" at bounding box center [60, 276] width 65 height 9
click at [0, 0] on input "**********" at bounding box center [0, 0] width 0 height 0
click at [35, 276] on input "**********" at bounding box center [60, 276] width 65 height 9
type input "*******"
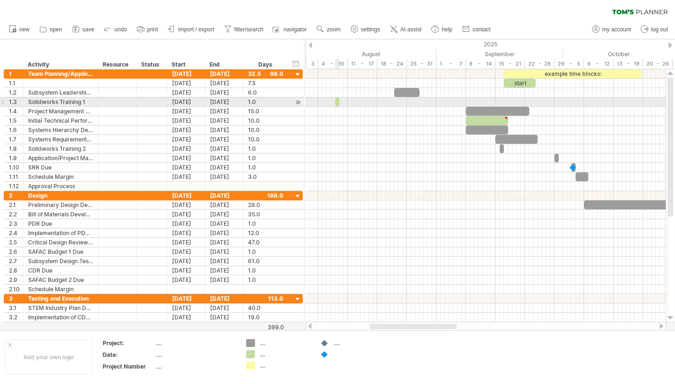
click at [336, 102] on span at bounding box center [335, 101] width 4 height 9
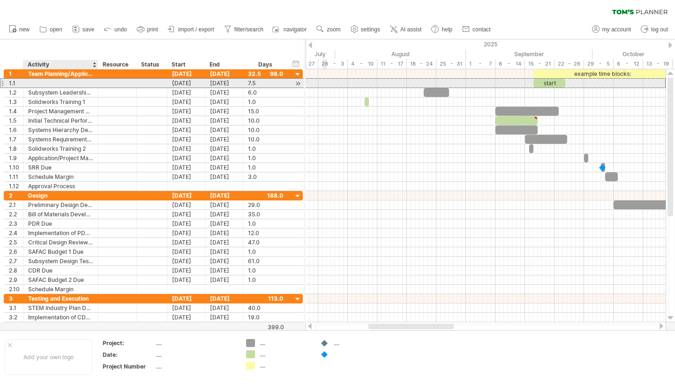
click at [50, 84] on div at bounding box center [60, 83] width 65 height 9
type input "*"
type input "**********"
click at [188, 83] on div "[DATE]" at bounding box center [186, 83] width 38 height 9
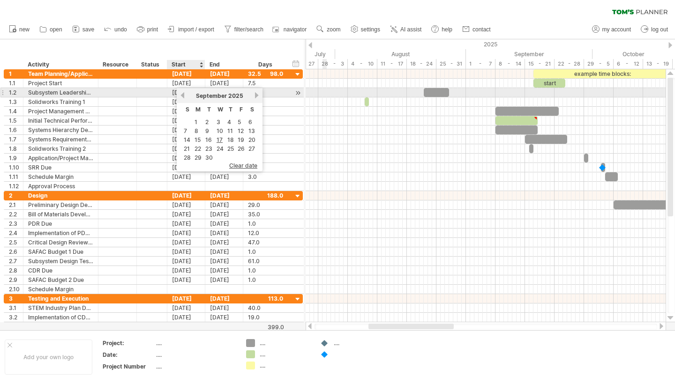
click at [185, 95] on link "previous" at bounding box center [182, 95] width 7 height 7
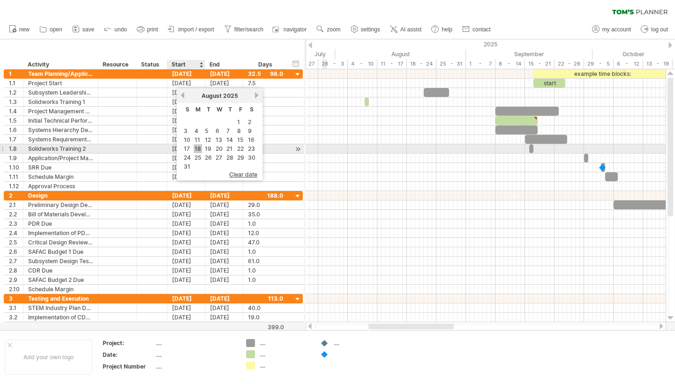
click at [198, 146] on link "18" at bounding box center [198, 148] width 8 height 9
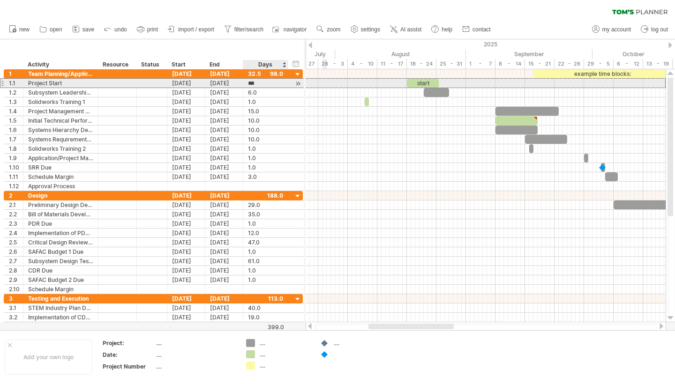
type input "*"
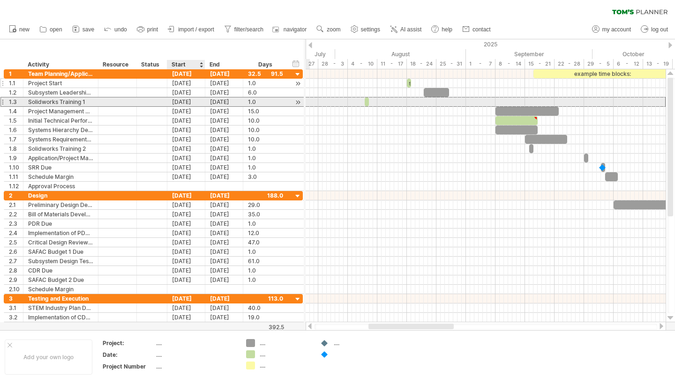
click at [176, 103] on div "[DATE]" at bounding box center [186, 101] width 38 height 9
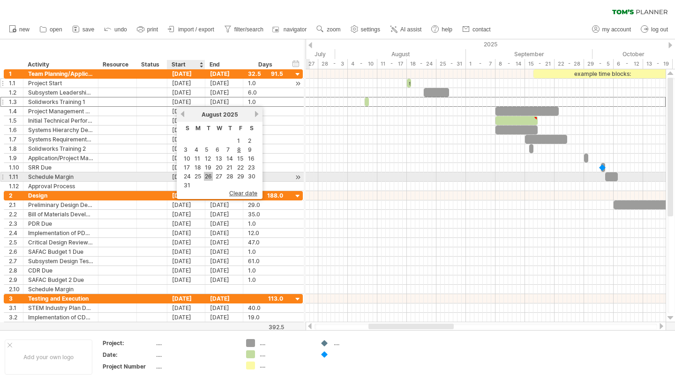
click at [207, 174] on link "26" at bounding box center [208, 176] width 9 height 9
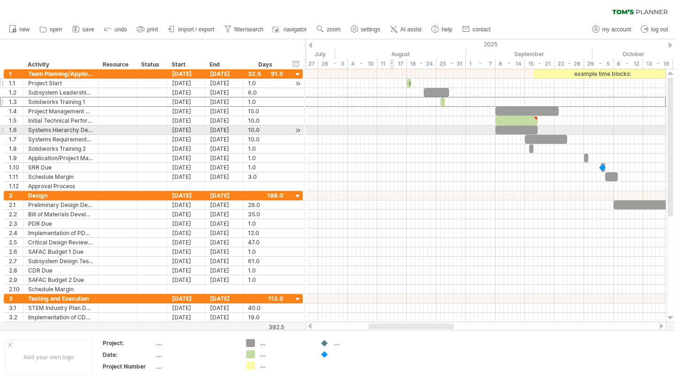
click at [393, 129] on div at bounding box center [485, 130] width 360 height 9
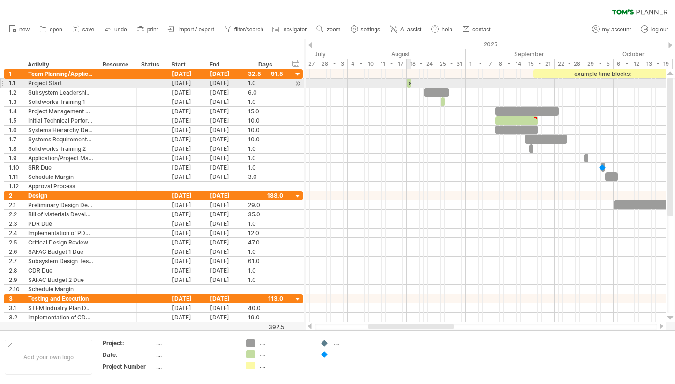
click at [409, 84] on div "start" at bounding box center [409, 83] width 4 height 9
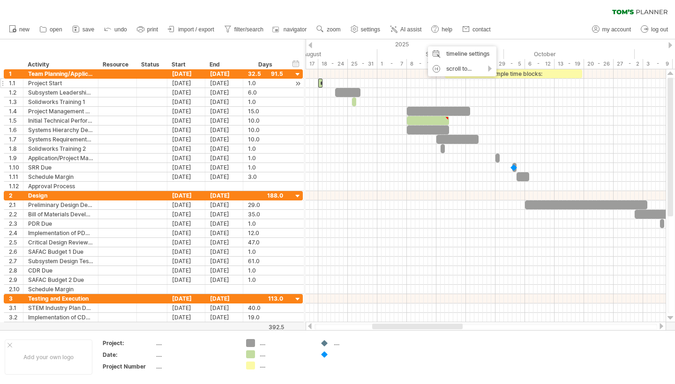
drag, startPoint x: 423, startPoint y: 42, endPoint x: 336, endPoint y: 37, distance: 87.2
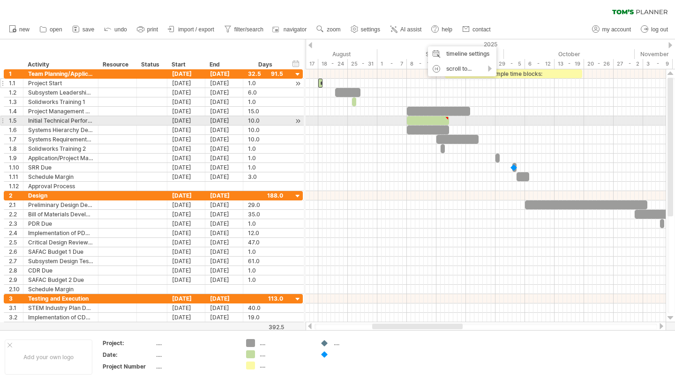
click at [447, 117] on div at bounding box center [447, 118] width 4 height 4
type textarea "**********"
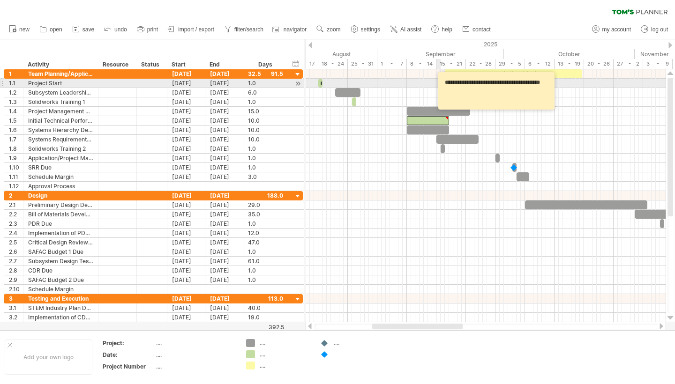
drag, startPoint x: 470, startPoint y: 92, endPoint x: 436, endPoint y: 80, distance: 36.7
click at [436, 80] on div "Trying to reach [DOMAIN_NAME] Connected again... 0% clear filter new 1" at bounding box center [337, 192] width 675 height 384
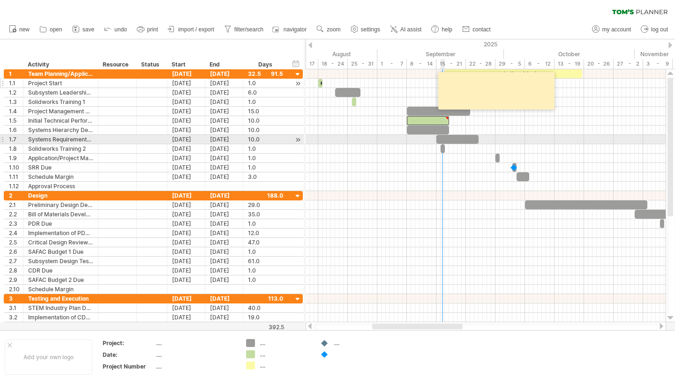
click at [441, 142] on div at bounding box center [457, 139] width 42 height 9
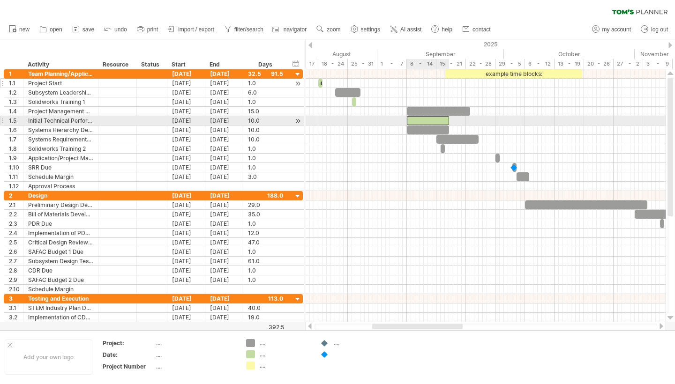
click at [424, 121] on div at bounding box center [428, 120] width 42 height 9
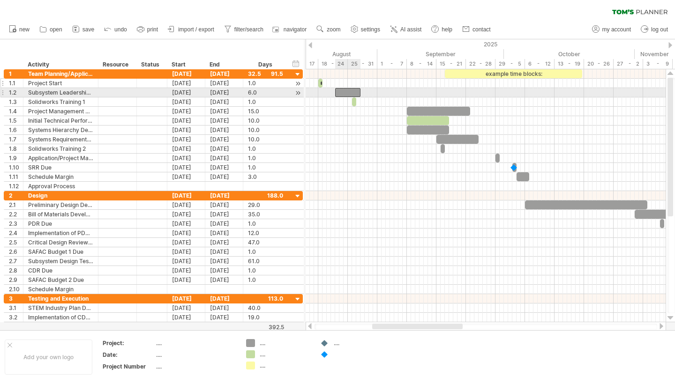
click at [343, 91] on div at bounding box center [347, 92] width 25 height 9
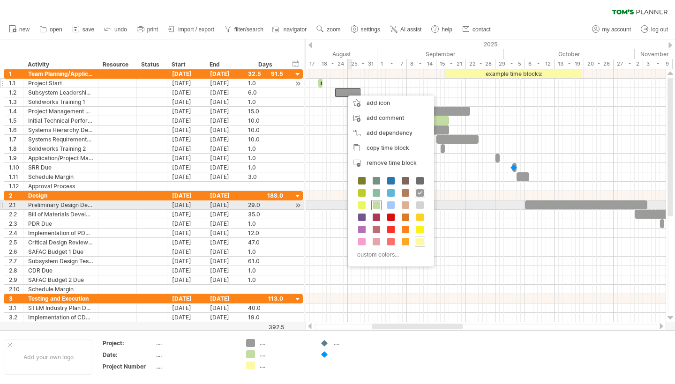
click at [377, 203] on span at bounding box center [375, 204] width 7 height 7
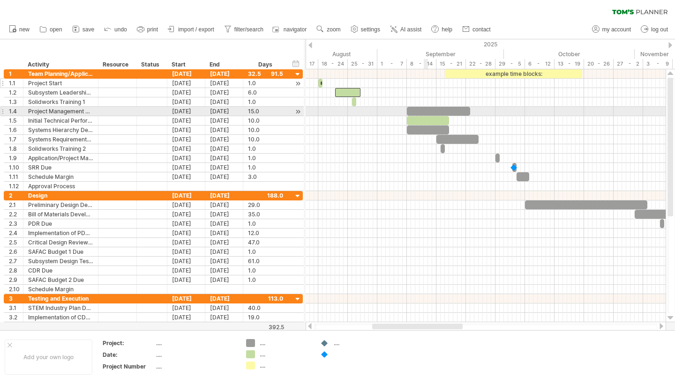
click at [424, 109] on div at bounding box center [438, 111] width 63 height 9
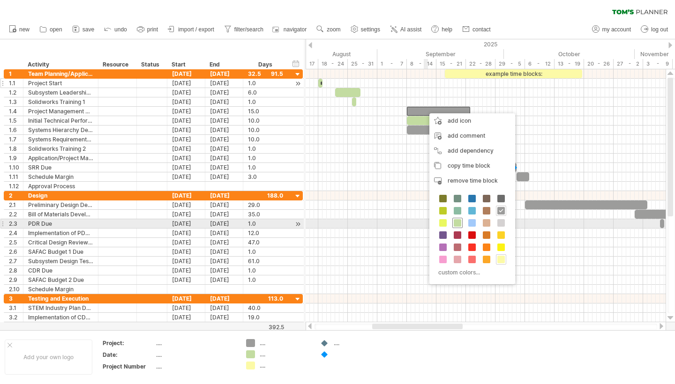
click at [457, 221] on span at bounding box center [457, 222] width 7 height 7
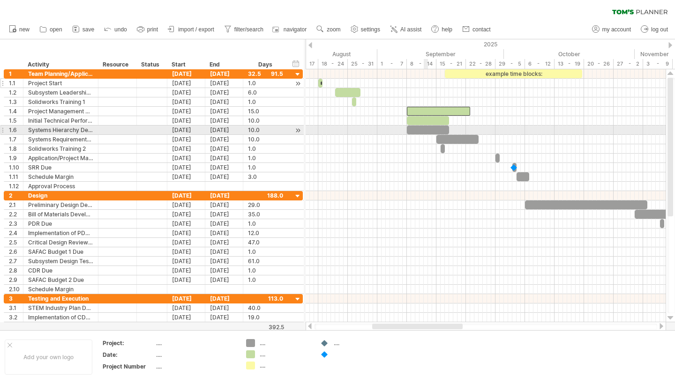
click at [427, 130] on div at bounding box center [428, 130] width 42 height 9
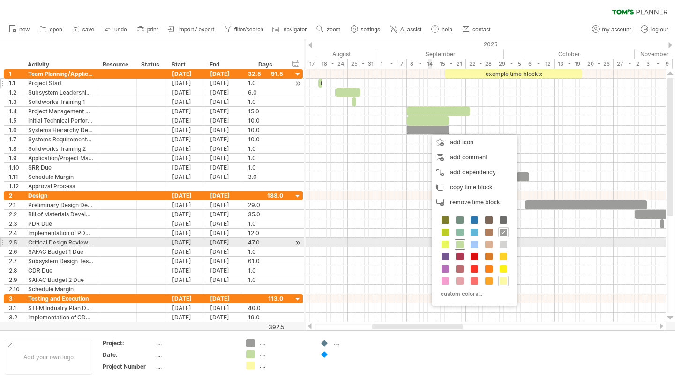
click at [459, 243] on span at bounding box center [459, 244] width 7 height 7
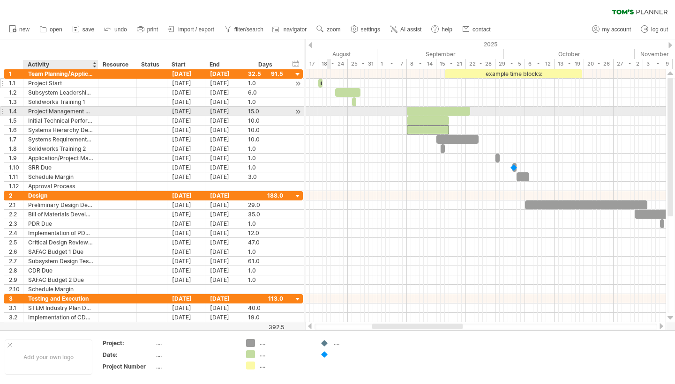
click at [40, 112] on div "Project Management Plan Development" at bounding box center [60, 111] width 65 height 9
click at [40, 112] on input "**********" at bounding box center [60, 111] width 65 height 9
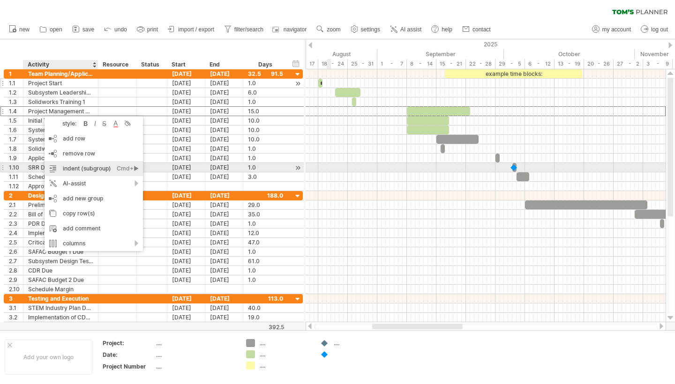
click at [62, 166] on div "indent (subgroup) Ctrl+► Cmd+►" at bounding box center [94, 168] width 98 height 15
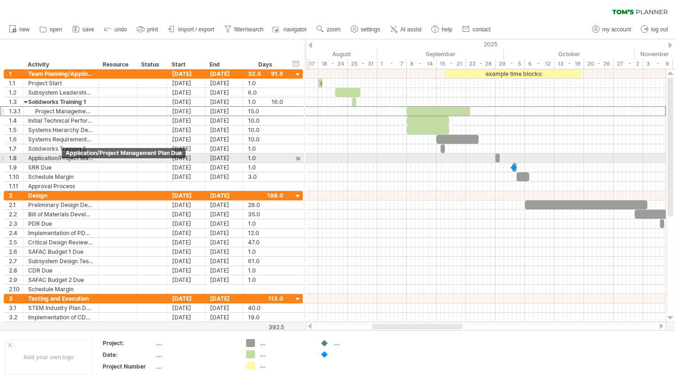
type textarea "**********"
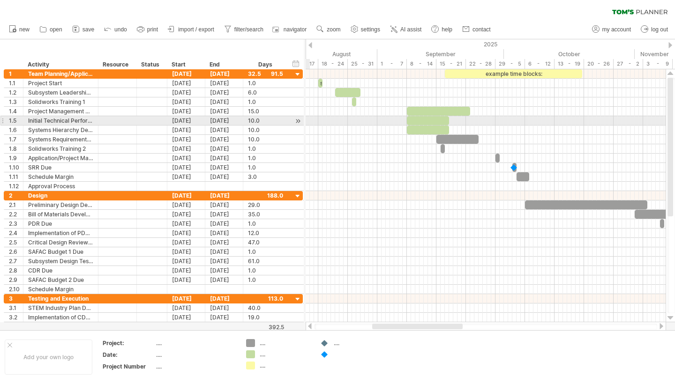
click at [49, 119] on div "Initial Technical Performance Development" at bounding box center [60, 120] width 65 height 9
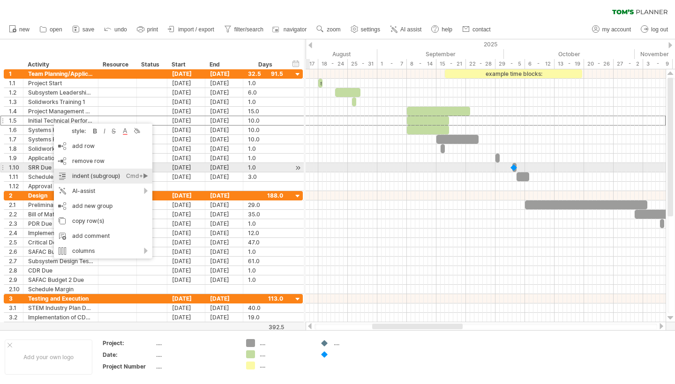
click at [79, 171] on div "indent (subgroup) Ctrl+► Cmd+►" at bounding box center [103, 176] width 98 height 15
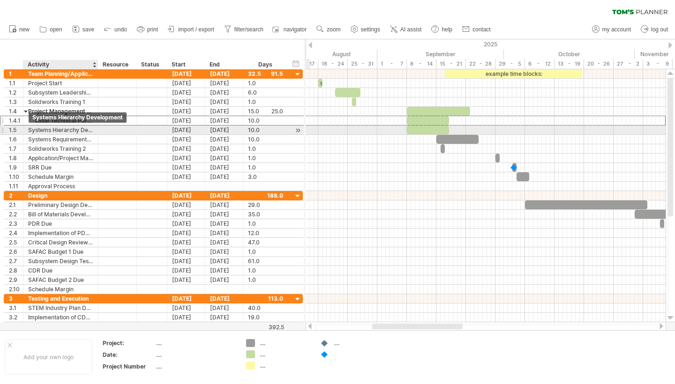
click at [34, 131] on div "Systems Hierarchy Development" at bounding box center [60, 130] width 65 height 9
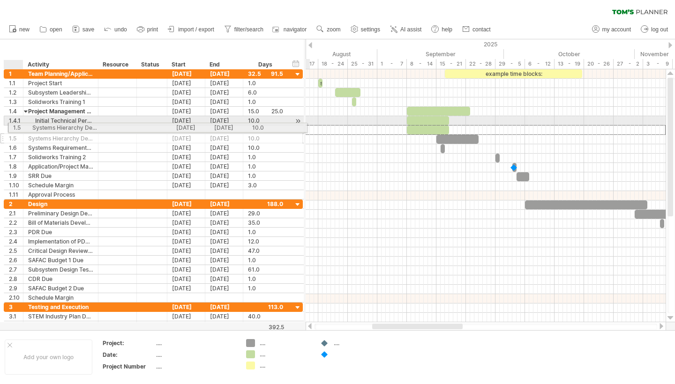
drag, startPoint x: 17, startPoint y: 130, endPoint x: 23, endPoint y: 127, distance: 6.3
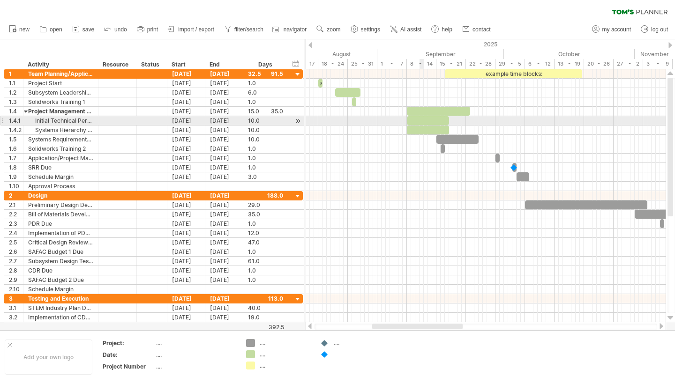
click at [420, 119] on div at bounding box center [428, 120] width 42 height 9
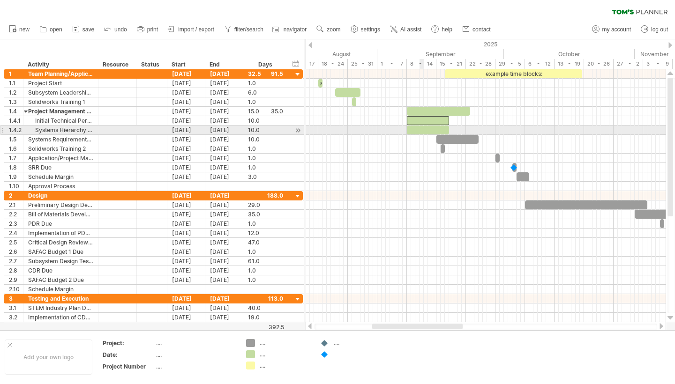
click at [422, 131] on div at bounding box center [428, 130] width 42 height 9
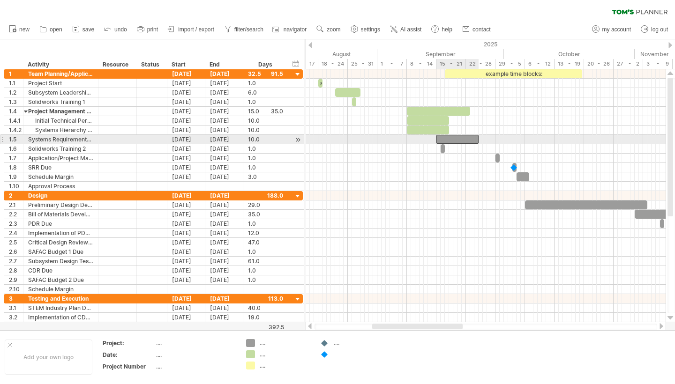
click at [449, 138] on div at bounding box center [457, 139] width 42 height 9
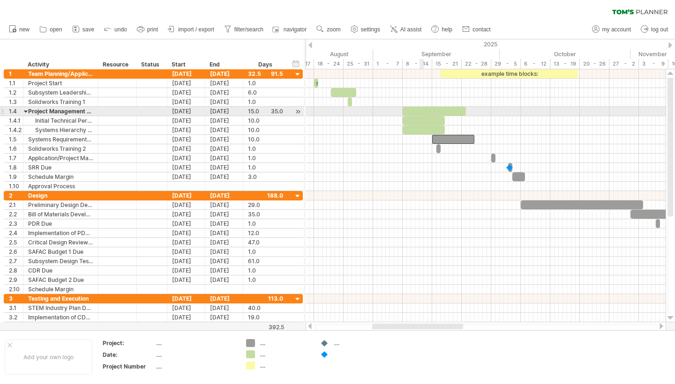
click at [419, 112] on div at bounding box center [433, 111] width 63 height 9
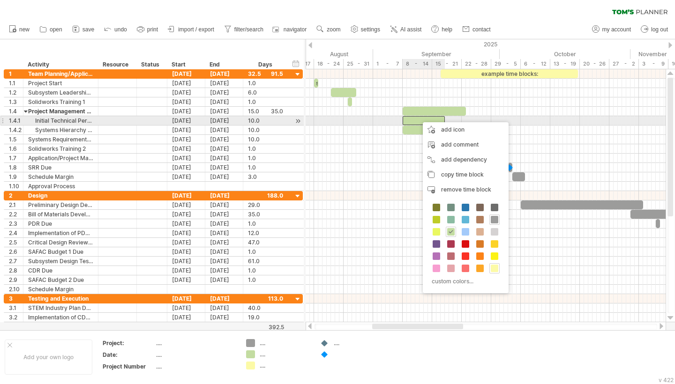
click at [418, 118] on div at bounding box center [423, 120] width 42 height 9
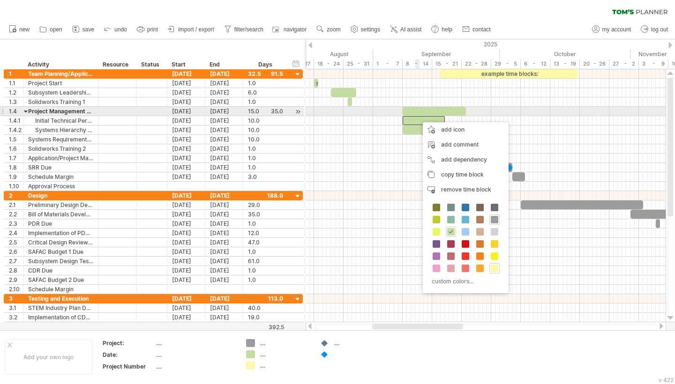
click at [418, 110] on div at bounding box center [433, 111] width 63 height 9
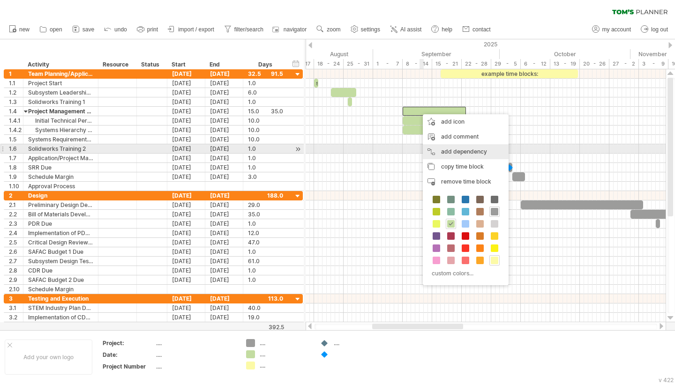
click at [429, 150] on div "add dependency You can use dependencies when you require tasks to be done in a …" at bounding box center [466, 151] width 86 height 15
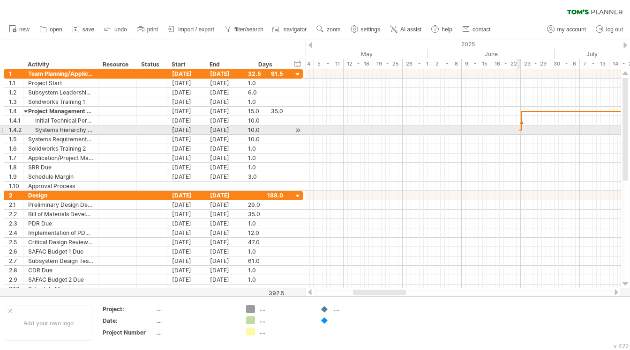
click at [519, 126] on div at bounding box center [462, 130] width 315 height 9
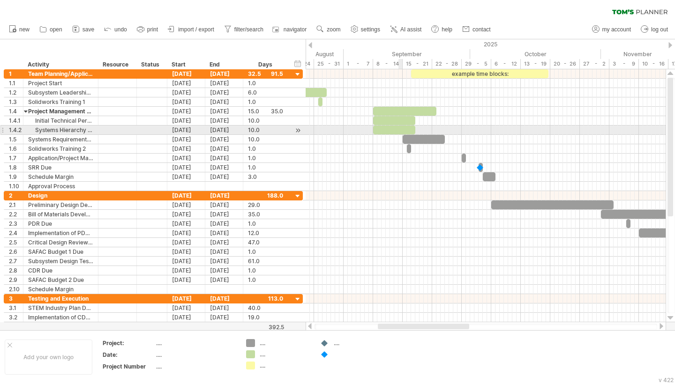
click at [402, 129] on div at bounding box center [394, 130] width 42 height 9
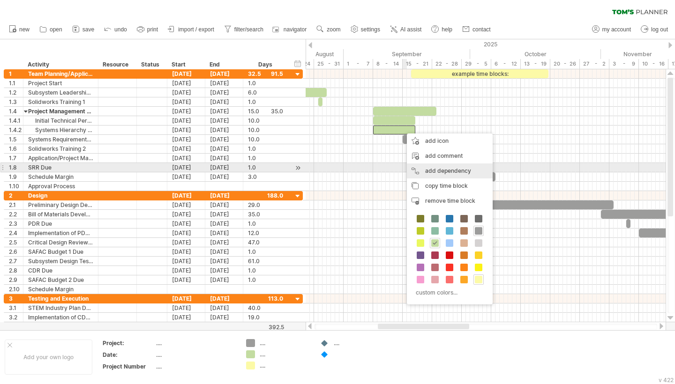
click at [420, 170] on div "add dependency You can use dependencies when you require tasks to be done in a …" at bounding box center [450, 171] width 86 height 15
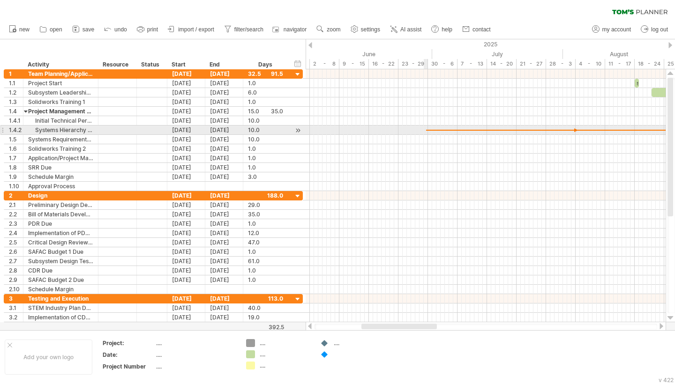
click at [426, 133] on div at bounding box center [485, 130] width 360 height 9
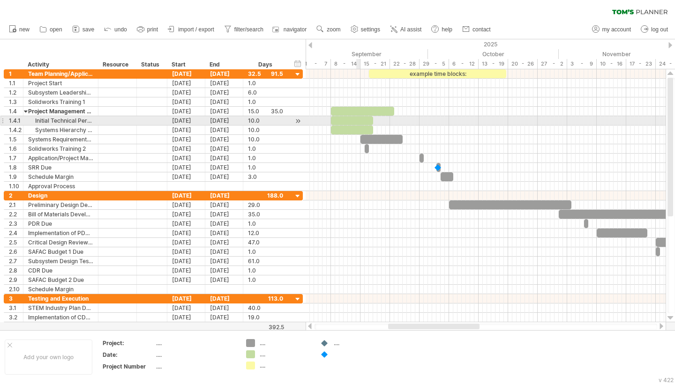
click at [360, 121] on div at bounding box center [352, 120] width 42 height 9
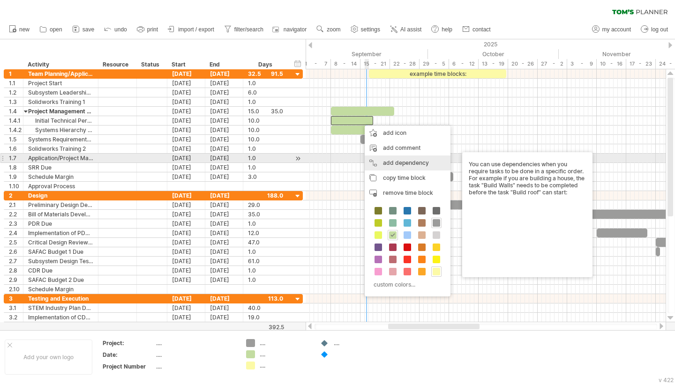
click at [380, 160] on div "add dependency You can use dependencies when you require tasks to be done in a …" at bounding box center [408, 163] width 86 height 15
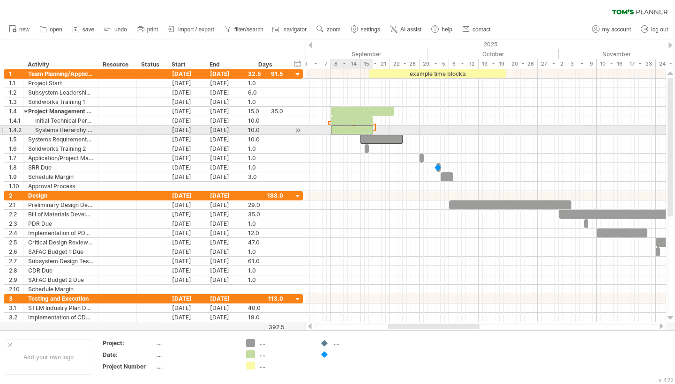
click at [349, 131] on div at bounding box center [352, 130] width 42 height 9
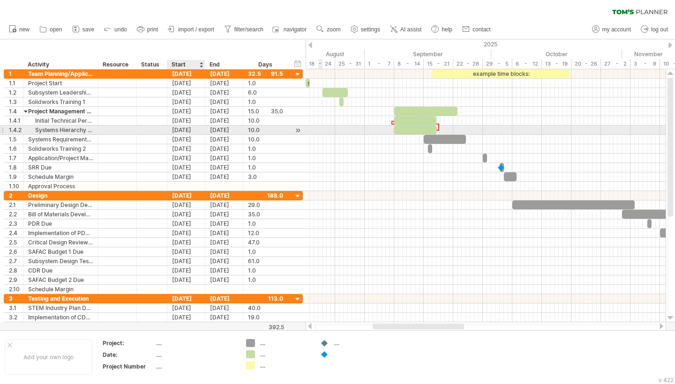
click at [178, 131] on div "[DATE]" at bounding box center [186, 130] width 38 height 9
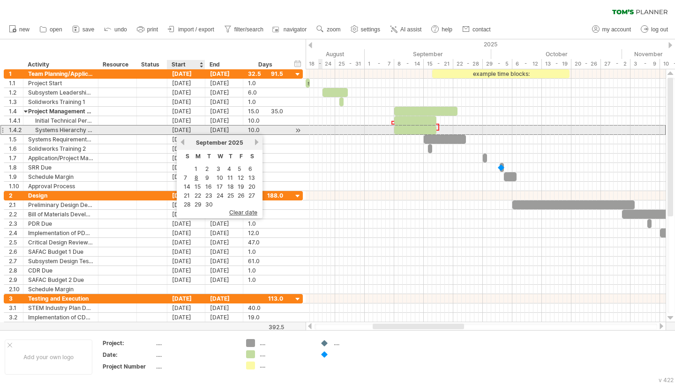
click at [178, 131] on div "[DATE]" at bounding box center [186, 130] width 38 height 9
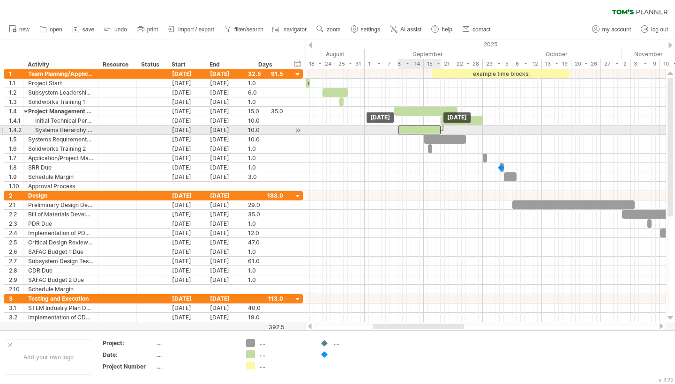
click at [409, 129] on div at bounding box center [419, 130] width 42 height 9
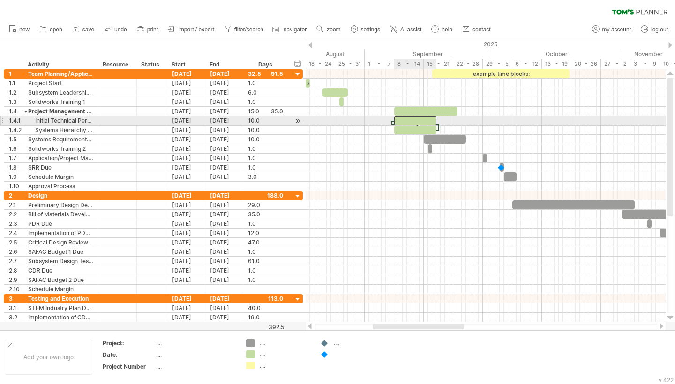
click at [402, 119] on div at bounding box center [415, 120] width 42 height 9
click at [397, 119] on div at bounding box center [411, 120] width 42 height 9
click at [187, 122] on div "[DATE]" at bounding box center [186, 120] width 38 height 9
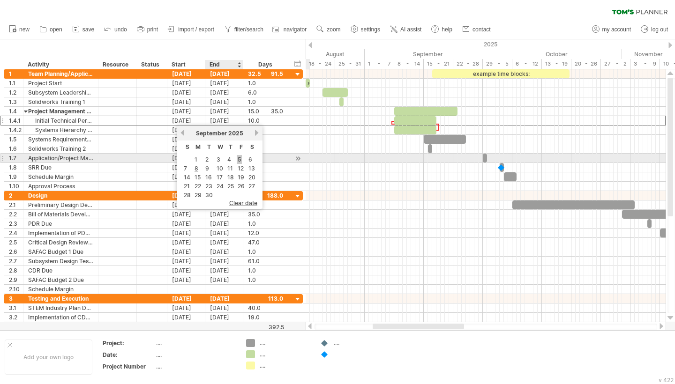
click at [240, 160] on link "5" at bounding box center [239, 159] width 5 height 9
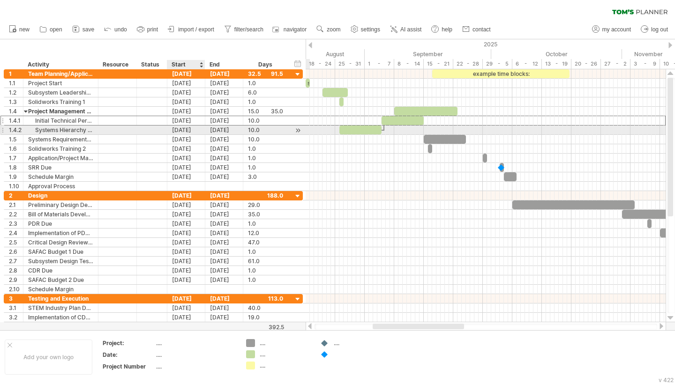
click at [188, 129] on div "[DATE]" at bounding box center [186, 130] width 38 height 9
drag, startPoint x: 357, startPoint y: 128, endPoint x: 378, endPoint y: 128, distance: 20.6
click at [378, 128] on div at bounding box center [379, 130] width 42 height 9
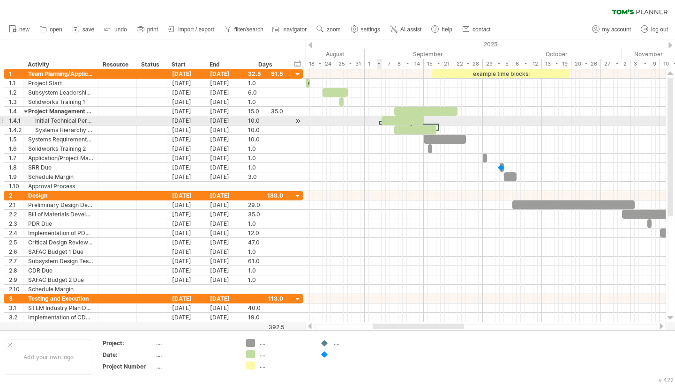
click at [380, 122] on span at bounding box center [382, 120] width 4 height 9
click at [379, 123] on div at bounding box center [379, 123] width 3 height 4
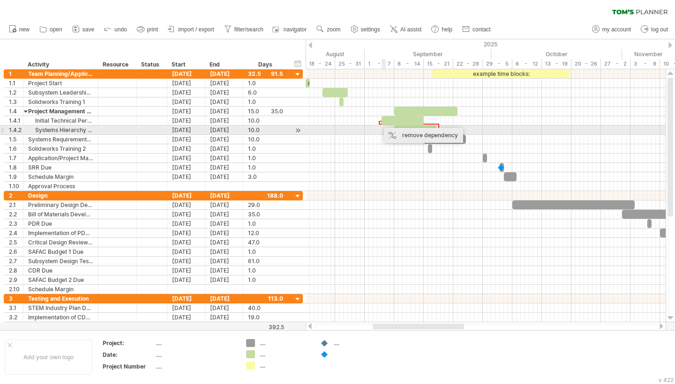
click at [398, 135] on div "remove dependency" at bounding box center [423, 135] width 79 height 15
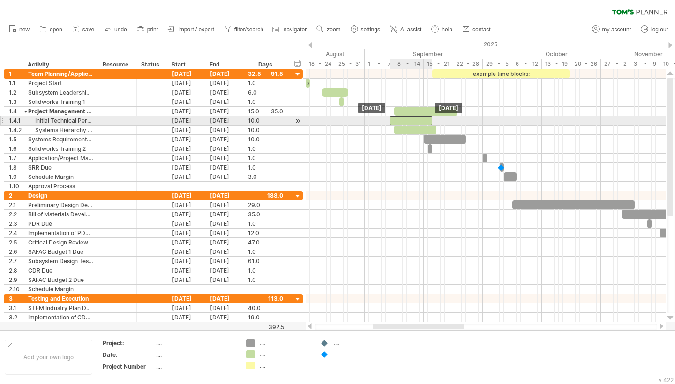
drag, startPoint x: 400, startPoint y: 119, endPoint x: 408, endPoint y: 119, distance: 8.0
click at [408, 119] on div at bounding box center [411, 120] width 42 height 9
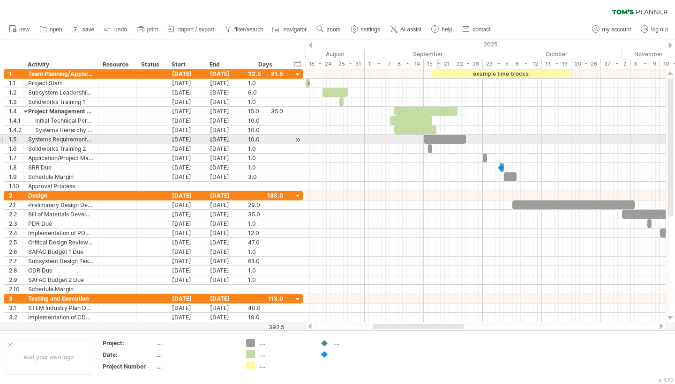
click at [436, 137] on div at bounding box center [445, 139] width 42 height 9
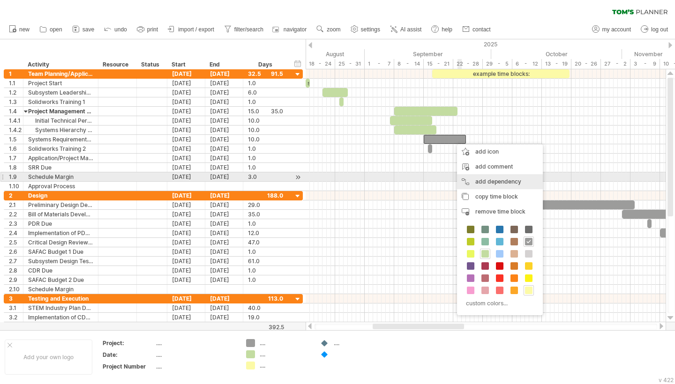
click at [473, 182] on div "add dependency You can use dependencies when you require tasks to be done in a …" at bounding box center [500, 181] width 86 height 15
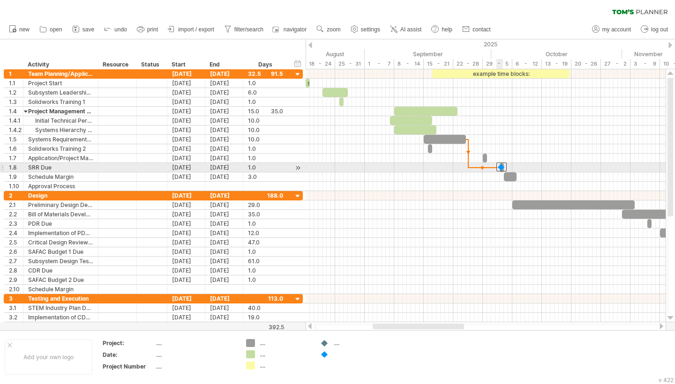
click at [501, 167] on div at bounding box center [501, 167] width 10 height 9
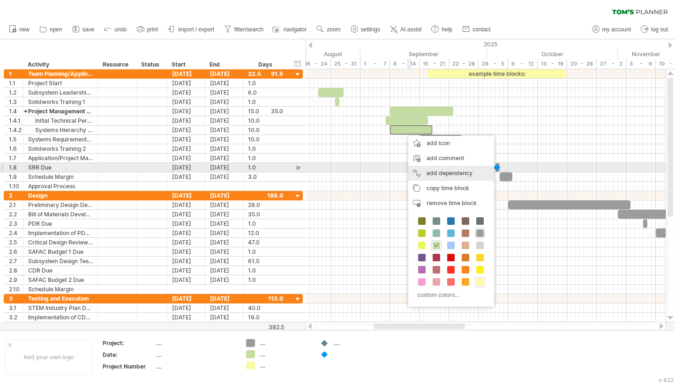
click at [424, 172] on div "add dependency You can use dependencies when you require tasks to be done in a …" at bounding box center [451, 173] width 86 height 15
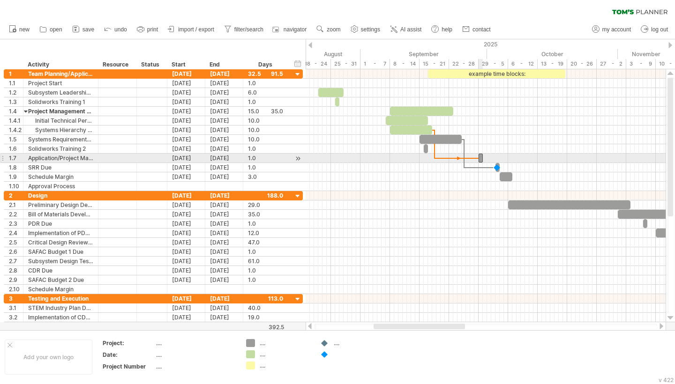
click at [482, 162] on span at bounding box center [483, 158] width 4 height 9
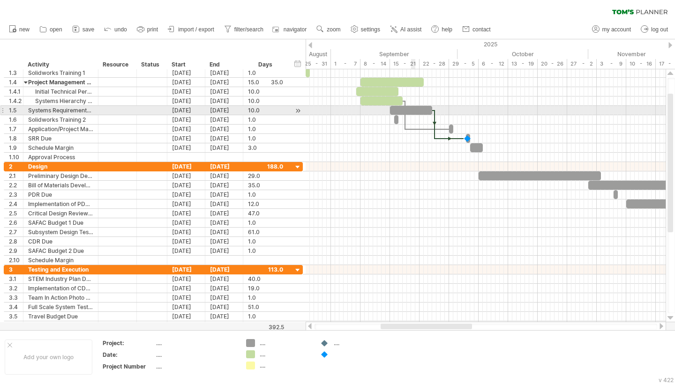
click at [414, 111] on div at bounding box center [411, 110] width 42 height 9
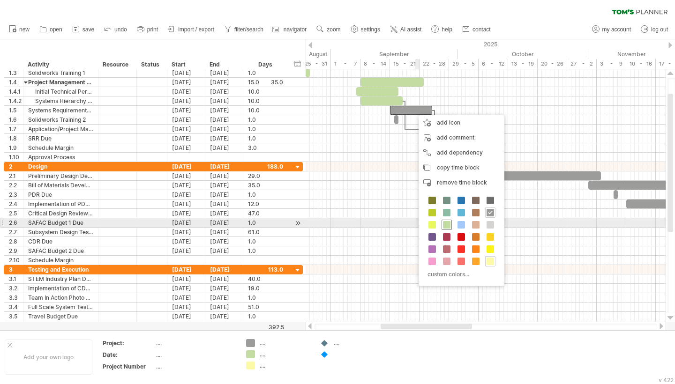
click at [446, 224] on span at bounding box center [446, 224] width 7 height 7
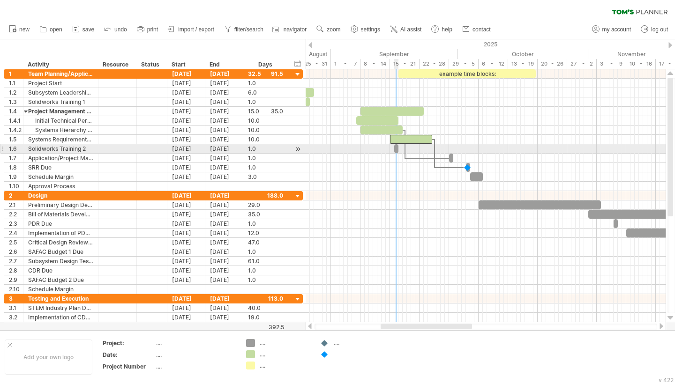
click at [396, 149] on div at bounding box center [396, 148] width 4 height 9
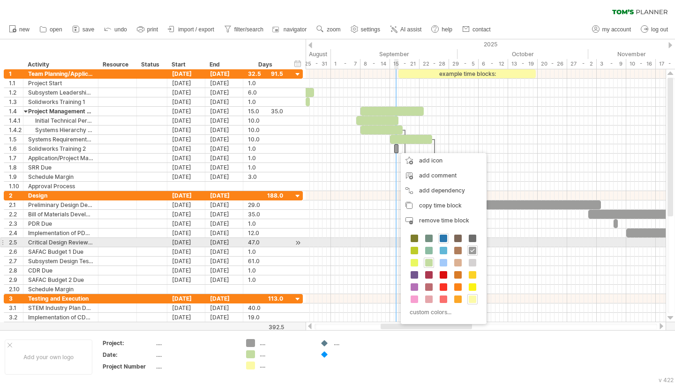
click at [444, 238] on span at bounding box center [442, 238] width 7 height 7
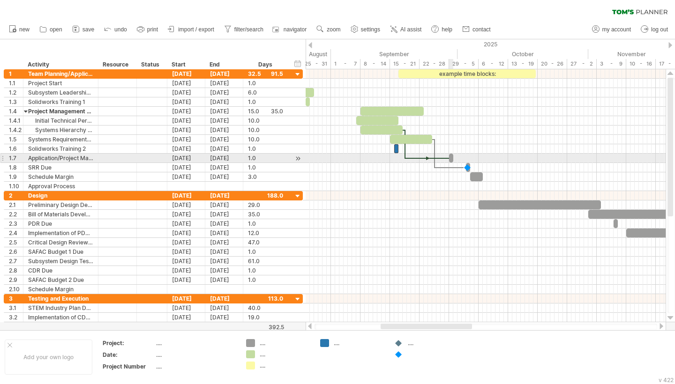
click at [451, 158] on div at bounding box center [451, 158] width 4 height 9
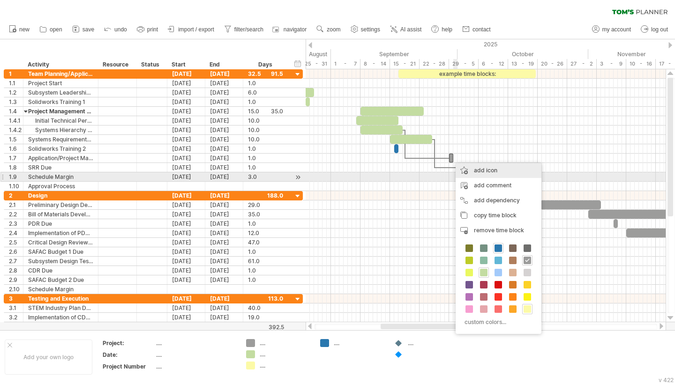
click at [482, 172] on div "add icon" at bounding box center [498, 170] width 86 height 15
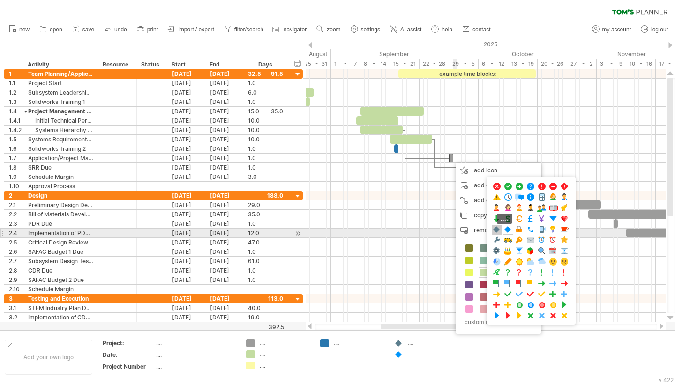
click at [496, 230] on span at bounding box center [496, 229] width 9 height 9
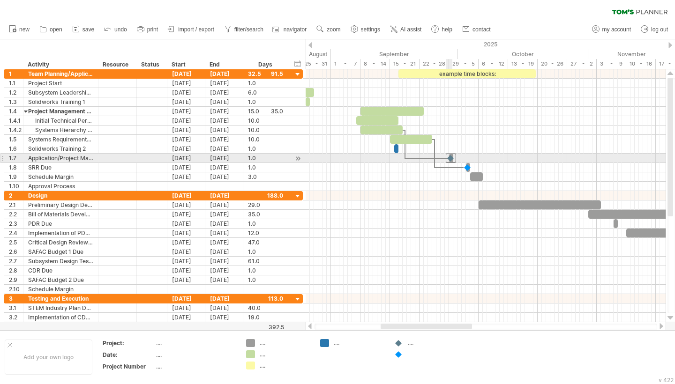
click at [452, 154] on div at bounding box center [451, 158] width 10 height 9
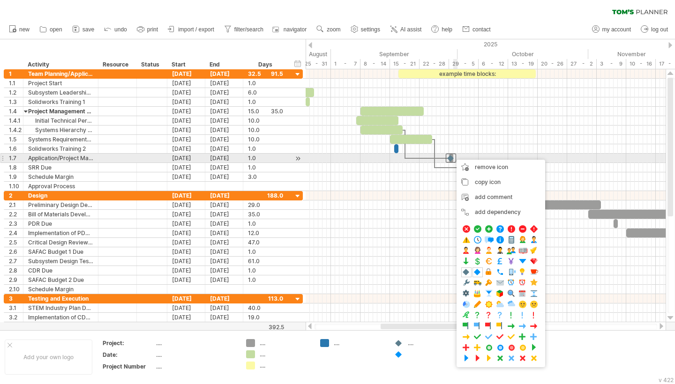
click at [453, 159] on div at bounding box center [451, 158] width 10 height 9
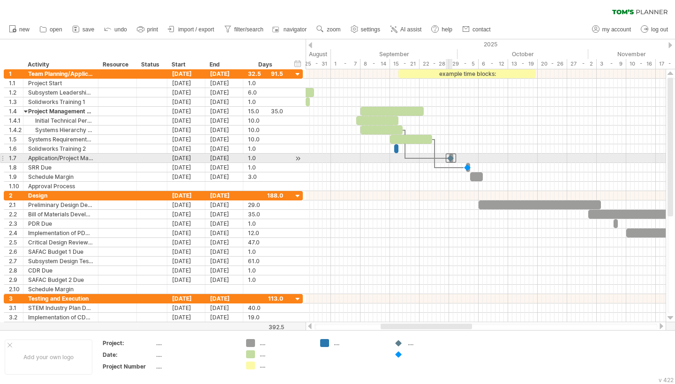
click at [453, 160] on div at bounding box center [451, 158] width 10 height 9
click at [452, 160] on div at bounding box center [451, 158] width 10 height 9
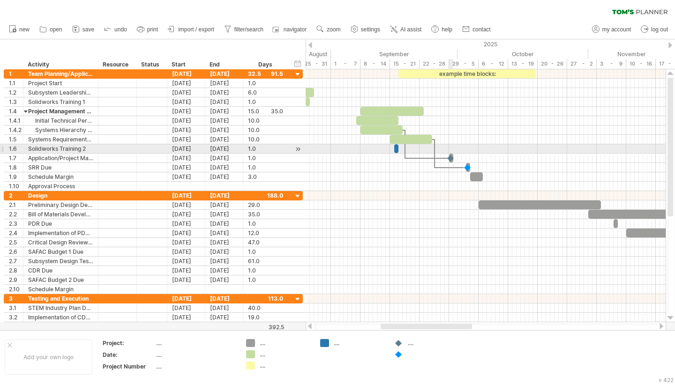
click at [452, 153] on div at bounding box center [485, 148] width 360 height 9
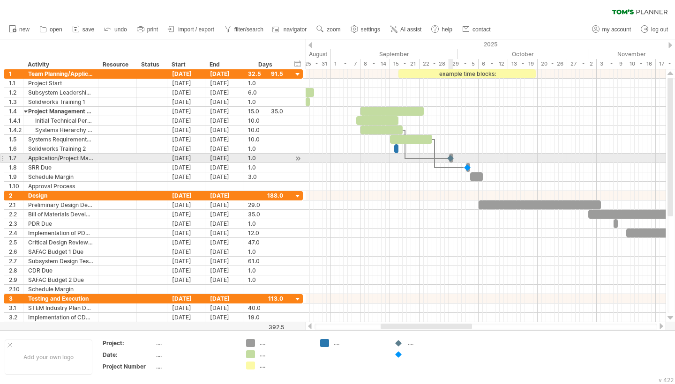
click at [452, 156] on div at bounding box center [450, 158] width 9 height 9
click at [452, 156] on div at bounding box center [451, 158] width 10 height 9
click at [452, 156] on div at bounding box center [450, 158] width 9 height 9
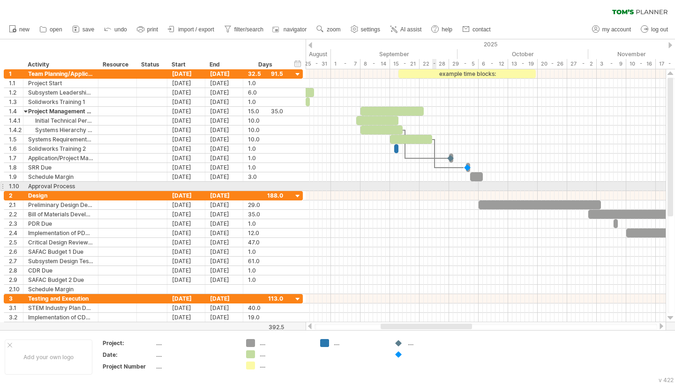
click at [434, 183] on div at bounding box center [485, 186] width 360 height 9
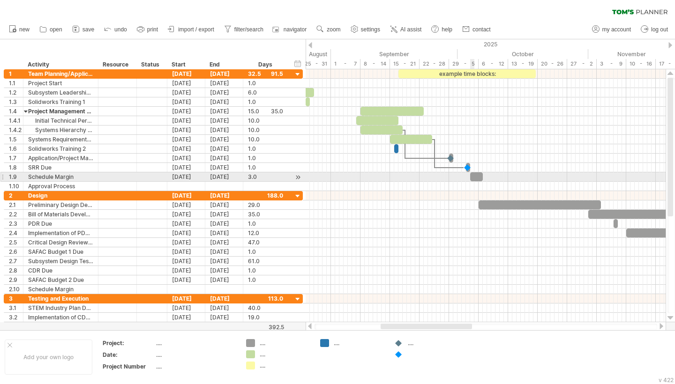
click at [476, 177] on div at bounding box center [476, 176] width 13 height 9
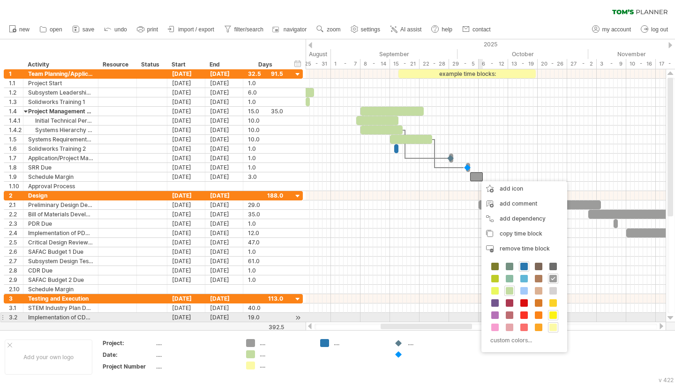
click at [552, 314] on span at bounding box center [552, 315] width 7 height 7
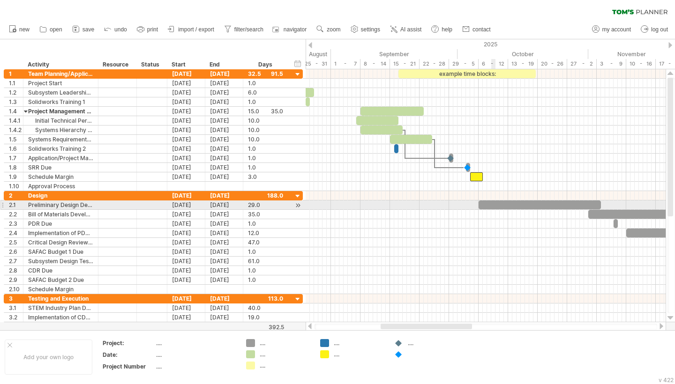
click at [491, 204] on div at bounding box center [539, 205] width 122 height 9
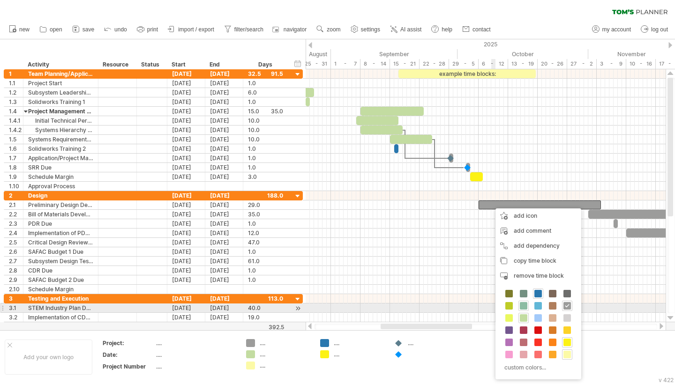
click at [523, 306] on span at bounding box center [523, 305] width 7 height 7
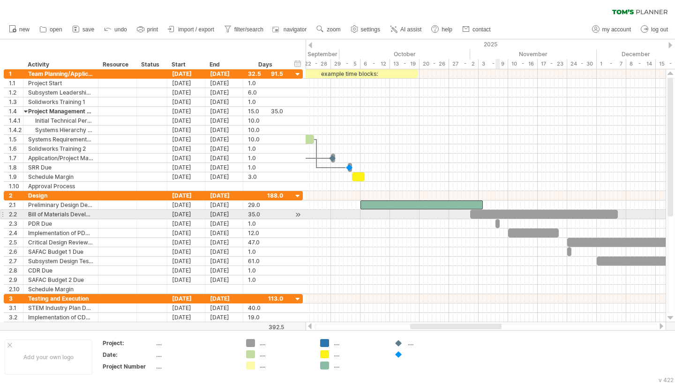
click at [495, 215] on div at bounding box center [544, 214] width 148 height 9
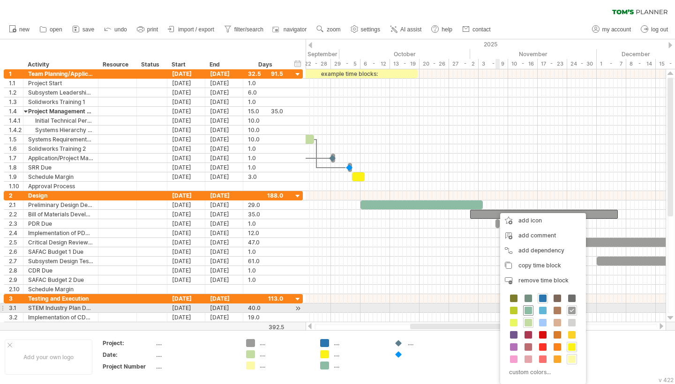
click at [528, 307] on span at bounding box center [527, 310] width 7 height 7
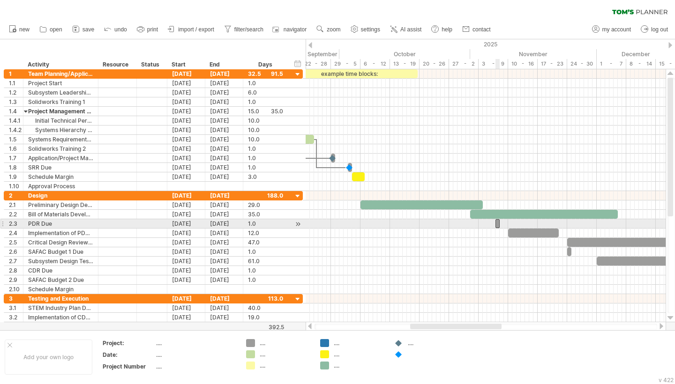
click at [497, 225] on div at bounding box center [497, 223] width 4 height 9
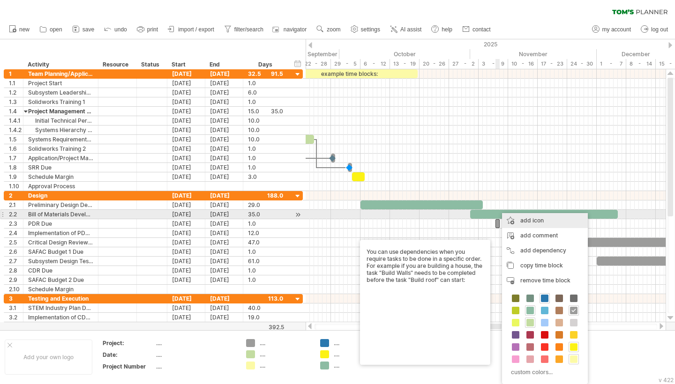
click at [539, 218] on div "add icon" at bounding box center [545, 220] width 86 height 15
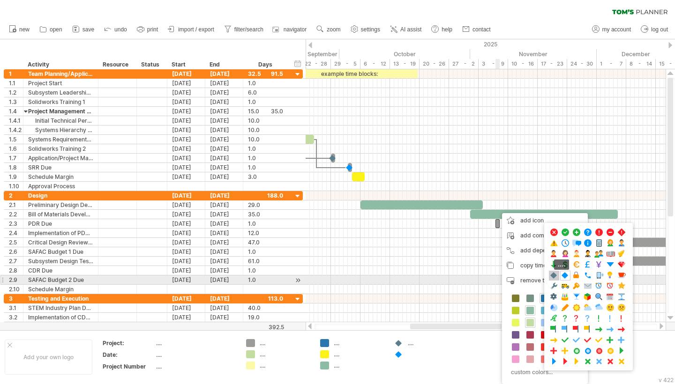
click at [553, 279] on span at bounding box center [553, 275] width 9 height 9
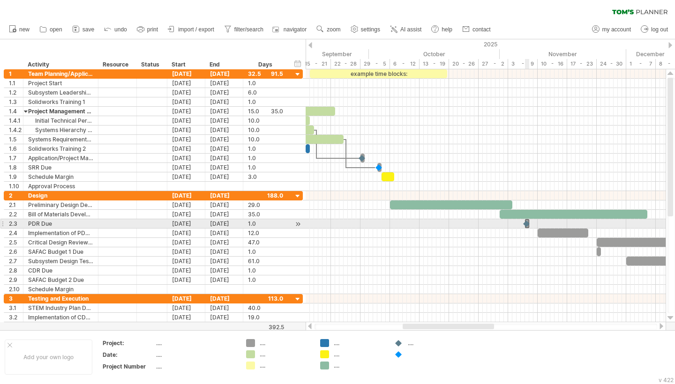
click at [525, 223] on div at bounding box center [526, 223] width 9 height 9
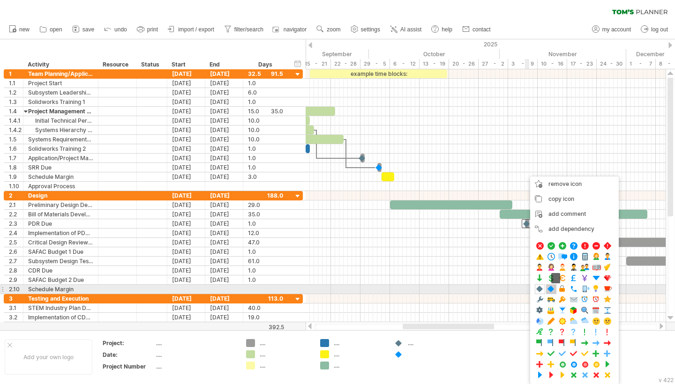
click at [550, 287] on span at bounding box center [550, 289] width 9 height 9
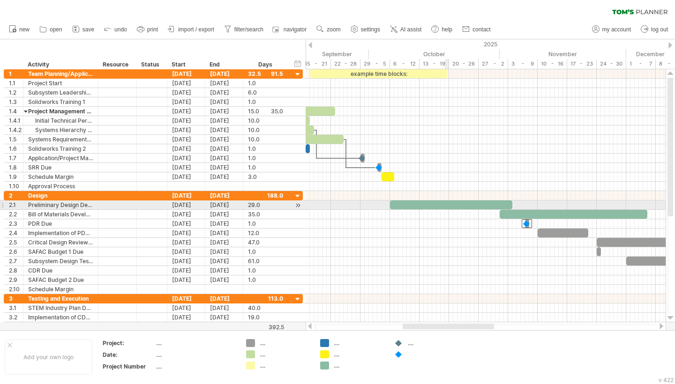
click at [445, 205] on div at bounding box center [451, 205] width 122 height 9
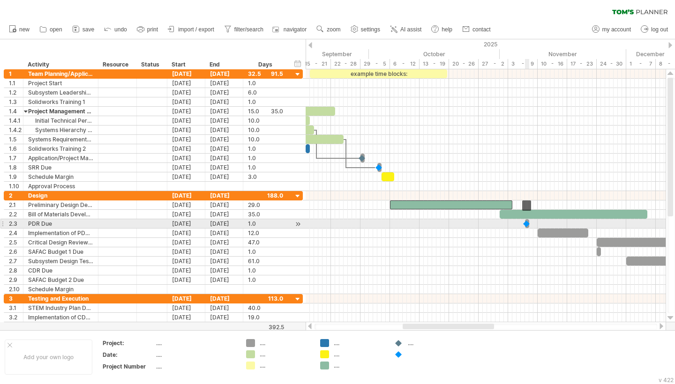
click at [527, 223] on div at bounding box center [526, 223] width 9 height 9
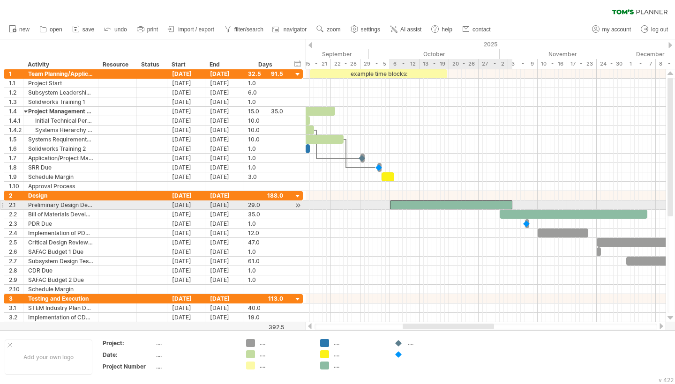
click at [474, 204] on div at bounding box center [451, 205] width 122 height 9
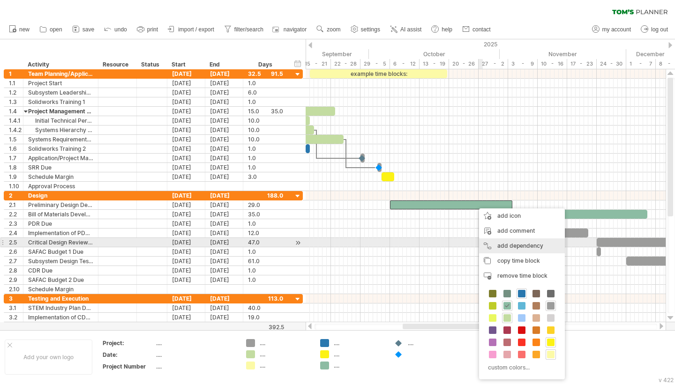
click at [494, 244] on div "add dependency You can use dependencies when you require tasks to be done in a …" at bounding box center [522, 245] width 86 height 15
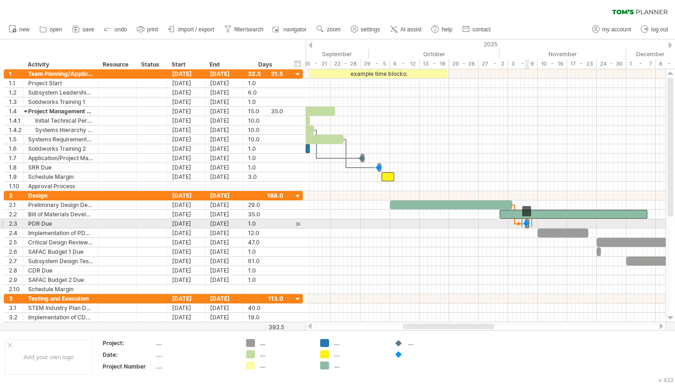
click at [525, 224] on div at bounding box center [526, 223] width 10 height 9
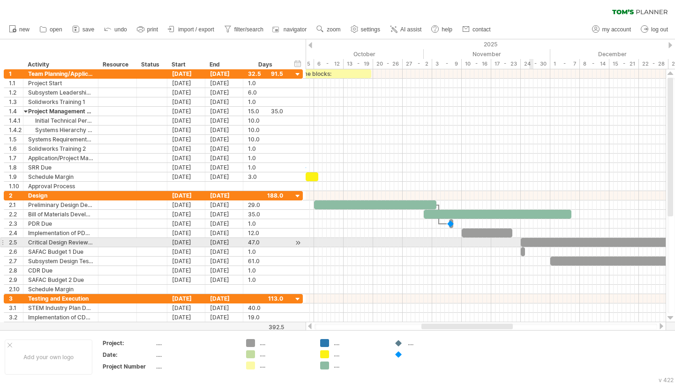
click at [534, 242] on div at bounding box center [620, 242] width 198 height 9
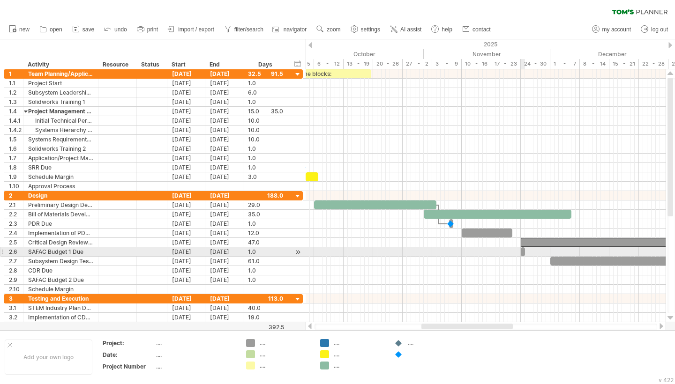
click at [523, 252] on span at bounding box center [525, 251] width 4 height 9
click at [522, 252] on span at bounding box center [521, 251] width 4 height 9
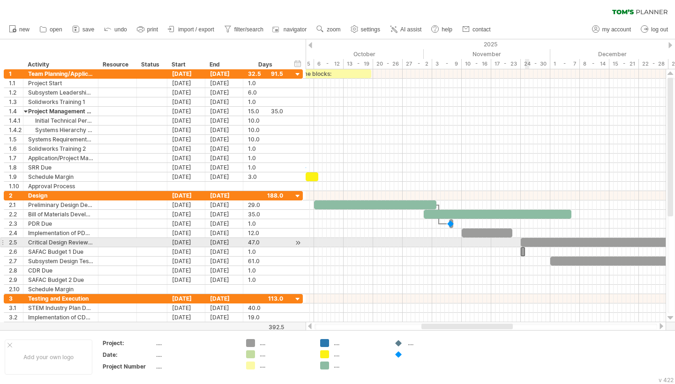
click at [529, 241] on div at bounding box center [620, 242] width 198 height 9
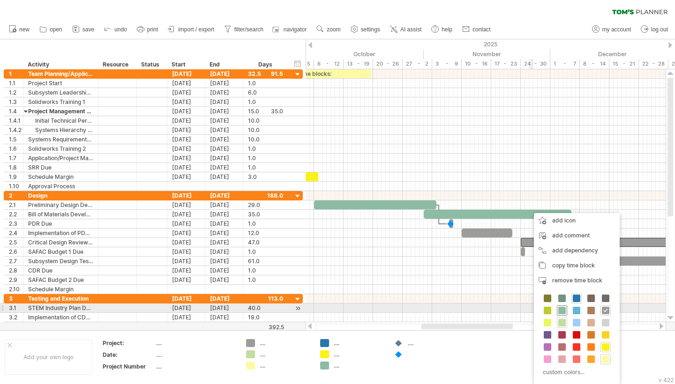
click at [562, 309] on span at bounding box center [561, 310] width 7 height 7
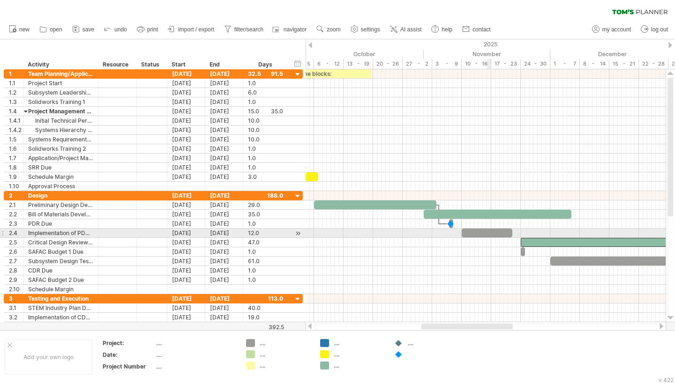
click at [487, 233] on div at bounding box center [486, 233] width 51 height 9
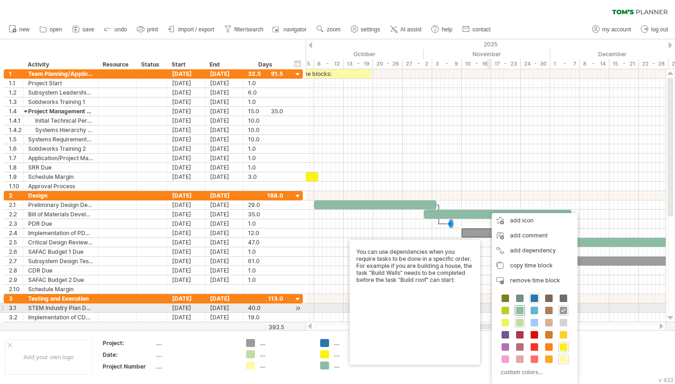
click at [519, 311] on span at bounding box center [519, 310] width 7 height 7
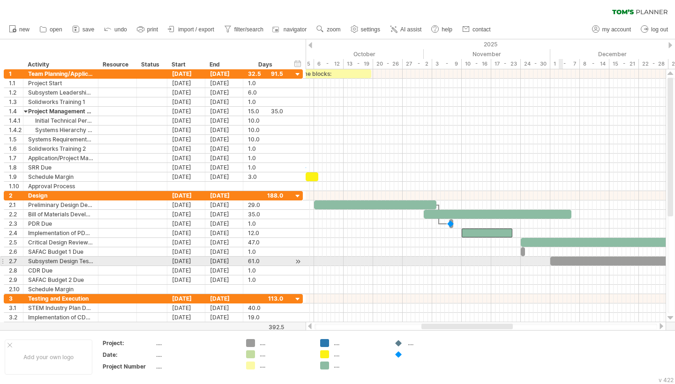
click at [560, 260] on div at bounding box center [678, 261] width 257 height 9
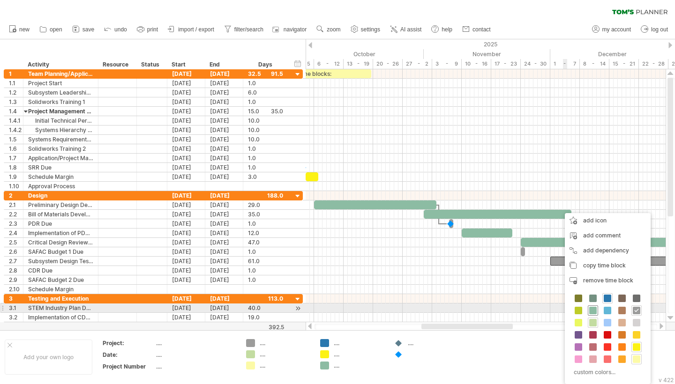
click at [592, 307] on span at bounding box center [592, 310] width 7 height 7
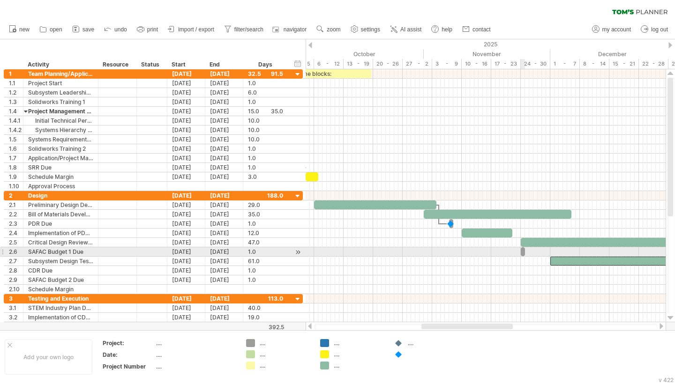
click at [522, 253] on div at bounding box center [523, 251] width 4 height 9
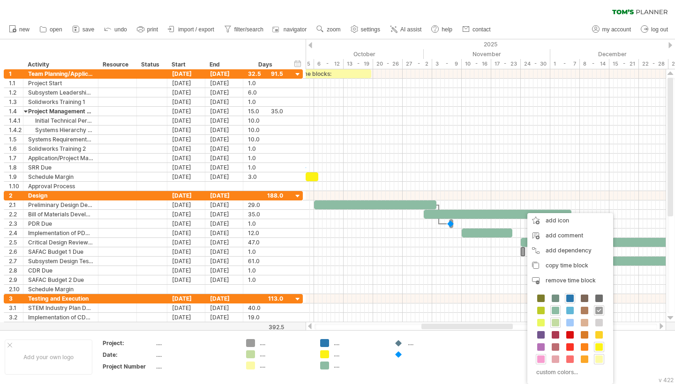
click at [542, 358] on span at bounding box center [540, 359] width 7 height 7
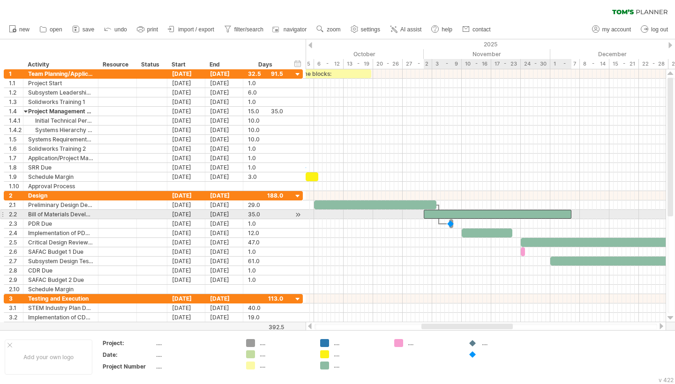
click at [448, 215] on div at bounding box center [498, 214] width 148 height 9
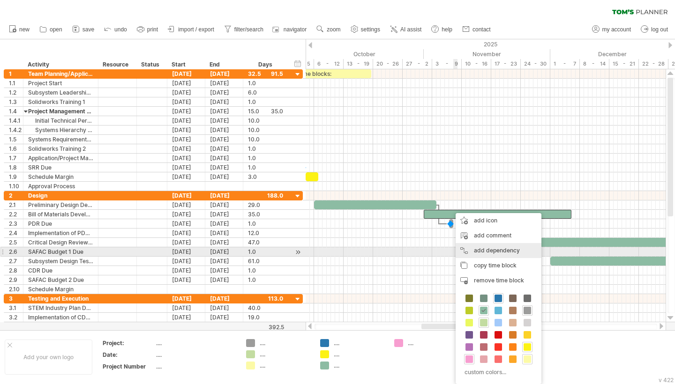
click at [471, 249] on div "add dependency You can use dependencies when you require tasks to be done in a …" at bounding box center [498, 250] width 86 height 15
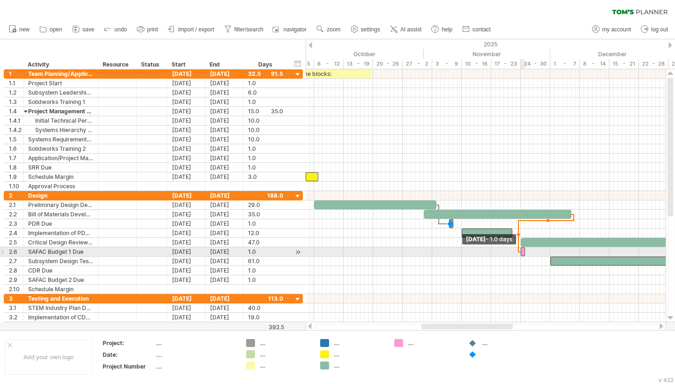
click at [521, 253] on span at bounding box center [521, 251] width 4 height 9
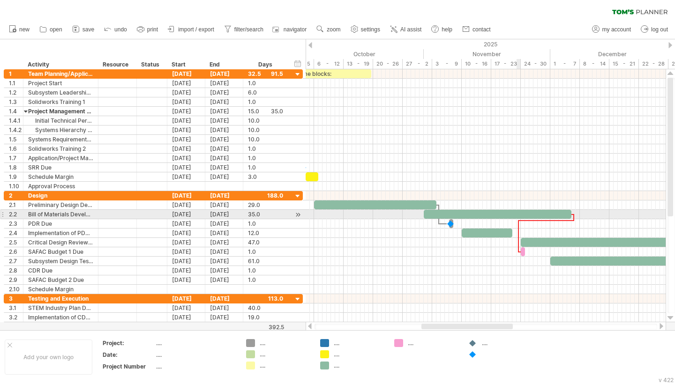
click at [520, 219] on div at bounding box center [485, 214] width 360 height 9
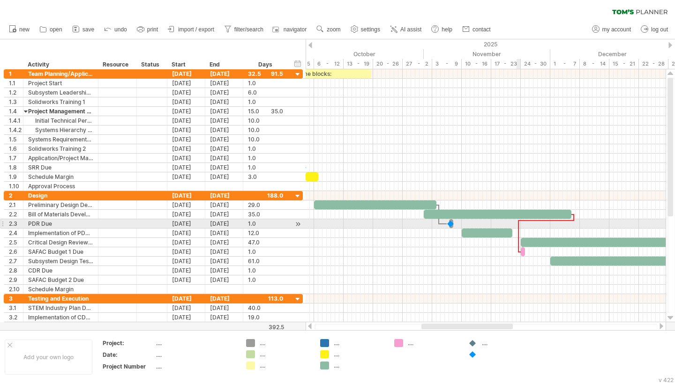
click at [520, 221] on div at bounding box center [546, 220] width 55 height 3
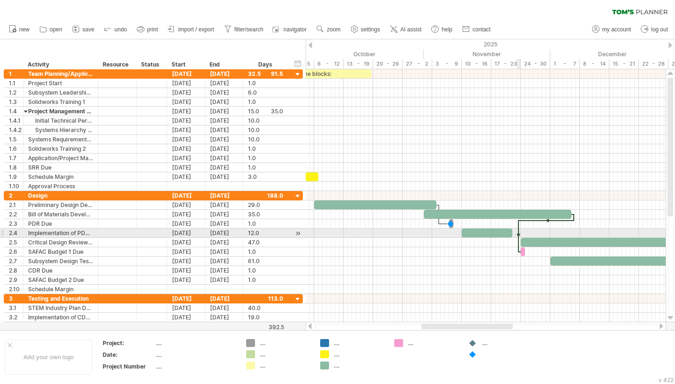
click at [518, 235] on div at bounding box center [518, 236] width 3 height 32
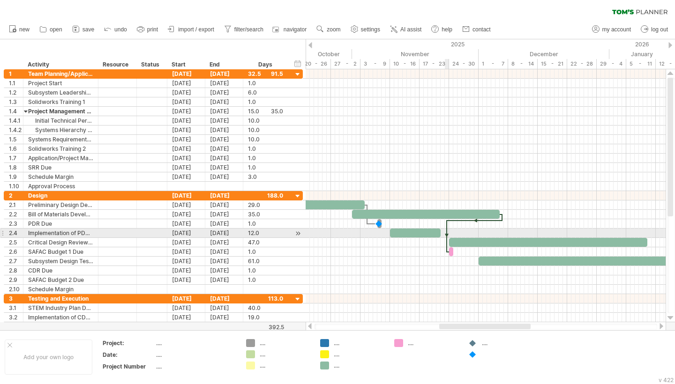
click at [446, 229] on div at bounding box center [446, 236] width 3 height 32
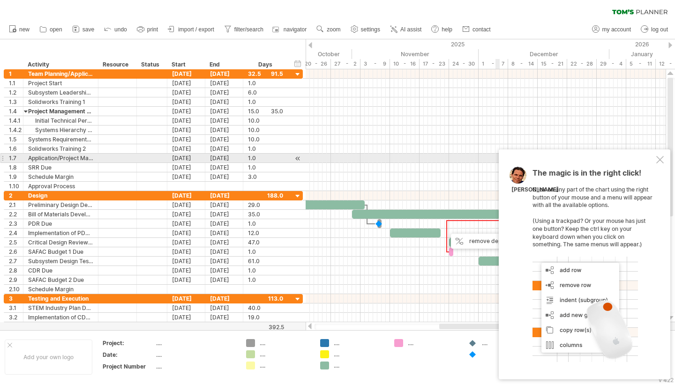
click at [660, 163] on div at bounding box center [659, 159] width 7 height 7
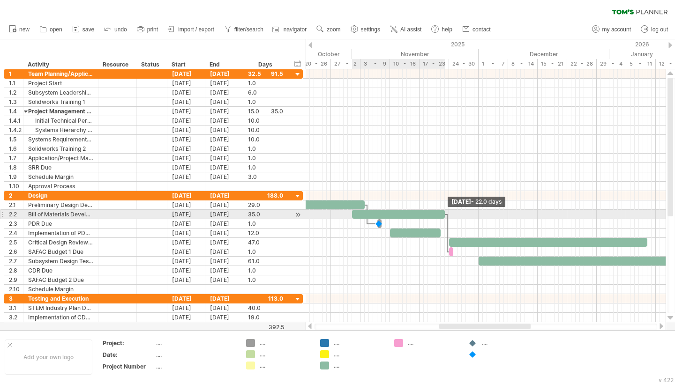
drag, startPoint x: 498, startPoint y: 212, endPoint x: 444, endPoint y: 213, distance: 53.9
click at [444, 213] on span at bounding box center [445, 214] width 4 height 9
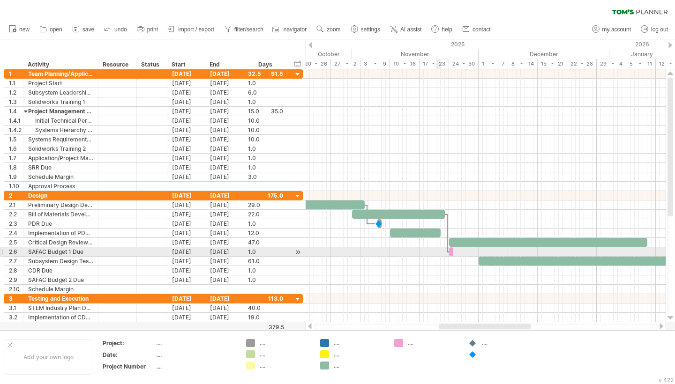
click at [439, 252] on div at bounding box center [485, 251] width 360 height 9
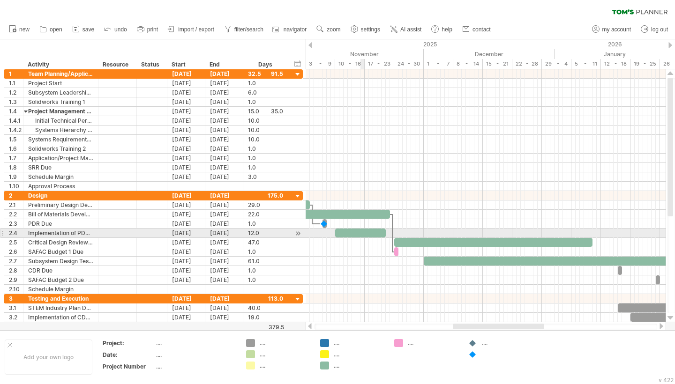
click at [361, 233] on div at bounding box center [360, 233] width 51 height 9
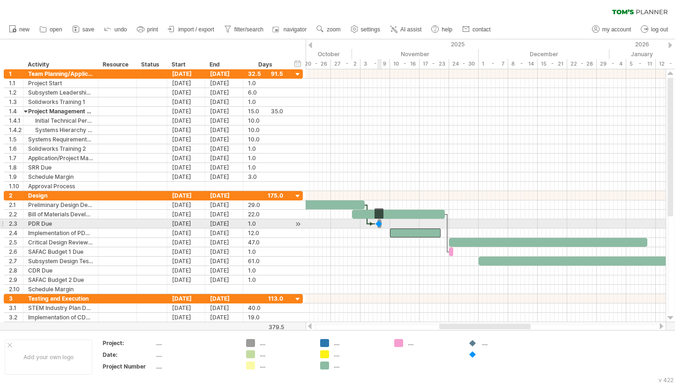
click at [380, 226] on div at bounding box center [378, 223] width 9 height 9
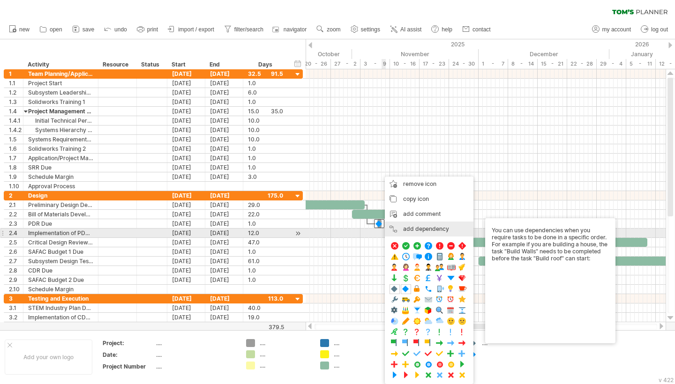
click at [417, 232] on div "add dependency You can use dependencies when you require tasks to be done in a …" at bounding box center [429, 229] width 89 height 15
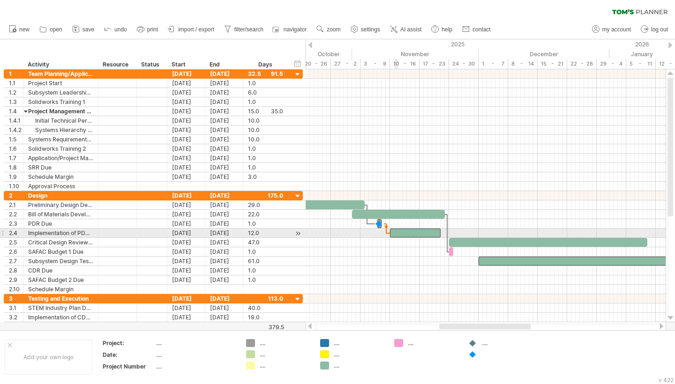
click at [396, 234] on div at bounding box center [415, 233] width 51 height 9
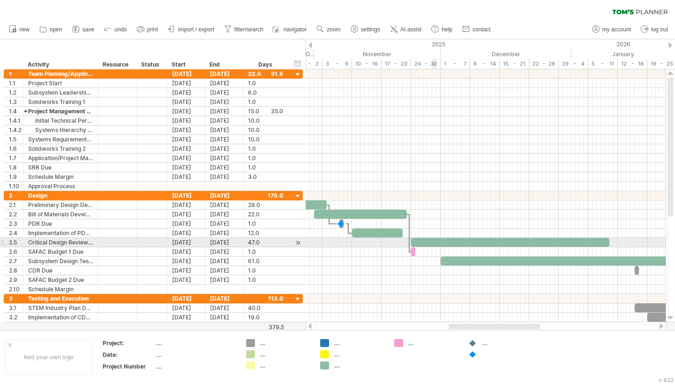
click at [433, 241] on div at bounding box center [510, 242] width 198 height 9
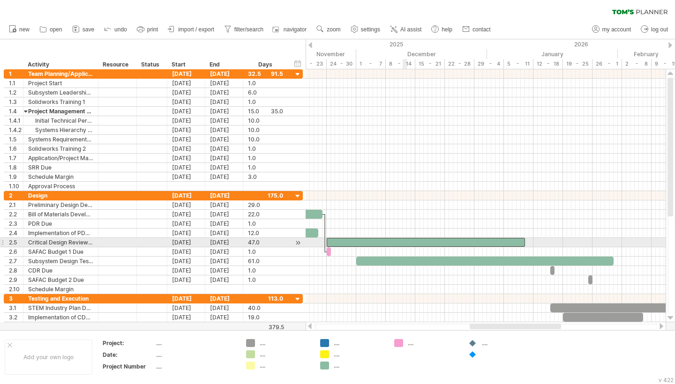
click at [406, 240] on div at bounding box center [426, 242] width 198 height 9
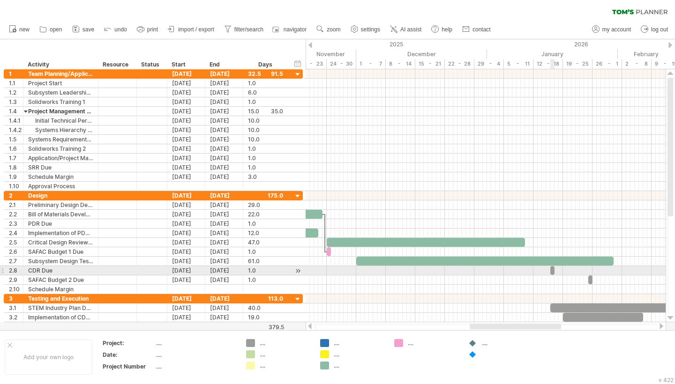
click at [554, 271] on span at bounding box center [554, 270] width 4 height 9
click at [552, 271] on span at bounding box center [554, 270] width 4 height 9
click at [552, 270] on div at bounding box center [552, 270] width 4 height 9
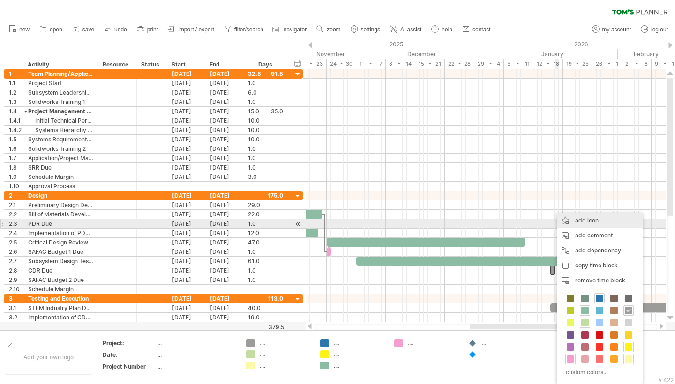
click at [585, 221] on div "add icon" at bounding box center [600, 220] width 86 height 15
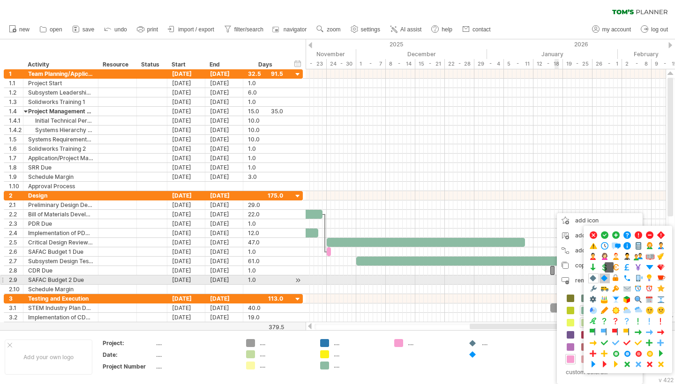
click at [603, 281] on span at bounding box center [604, 278] width 9 height 9
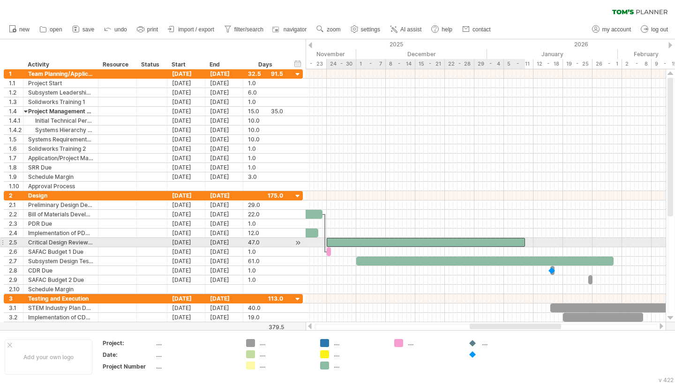
click at [511, 241] on div at bounding box center [426, 242] width 198 height 9
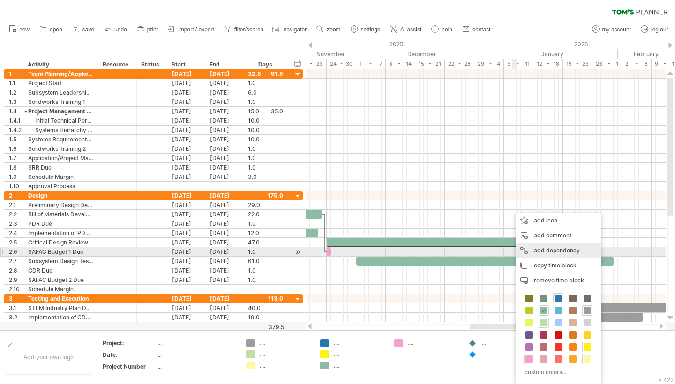
click at [538, 253] on div "add dependency You can use dependencies when you require tasks to be done in a …" at bounding box center [558, 250] width 86 height 15
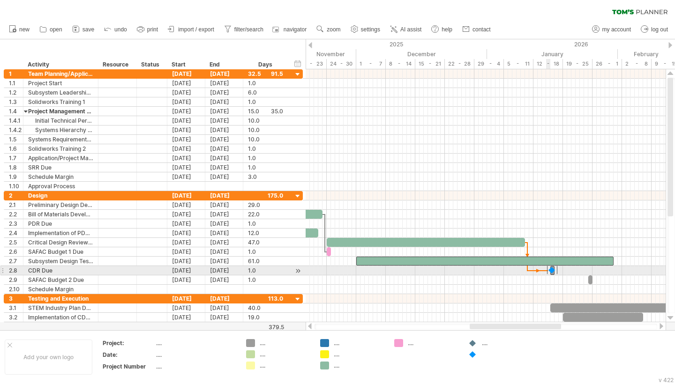
click at [549, 272] on div at bounding box center [552, 270] width 10 height 9
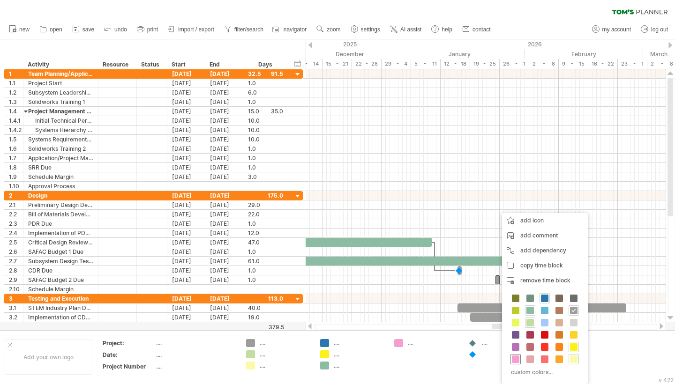
click at [516, 359] on span at bounding box center [515, 359] width 7 height 7
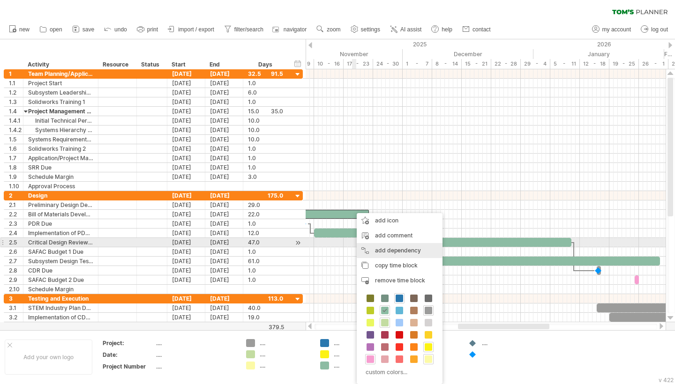
click at [370, 248] on div "add dependency You can use dependencies when you require tasks to be done in a …" at bounding box center [400, 250] width 86 height 15
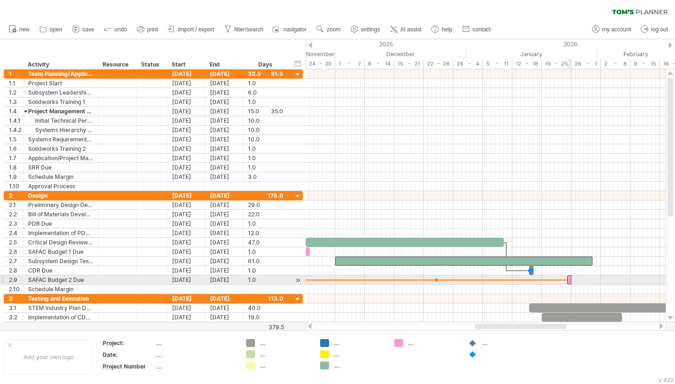
click at [569, 281] on div at bounding box center [569, 279] width 4 height 9
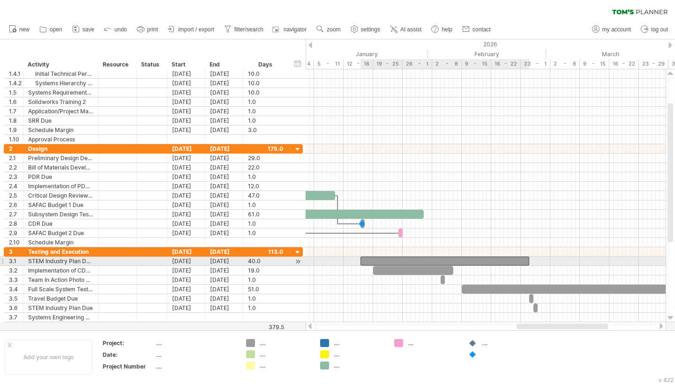
click at [411, 261] on div at bounding box center [444, 261] width 169 height 9
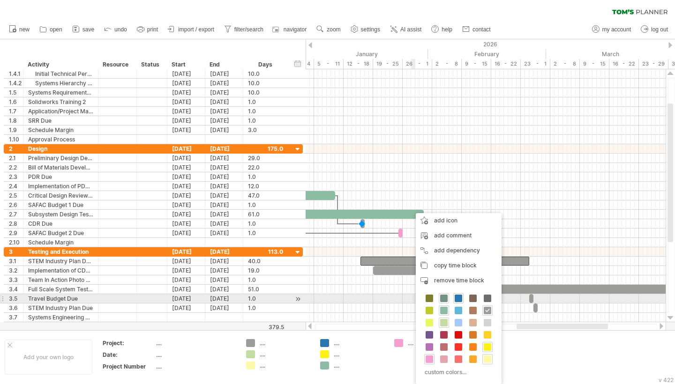
click at [446, 298] on span at bounding box center [443, 298] width 7 height 7
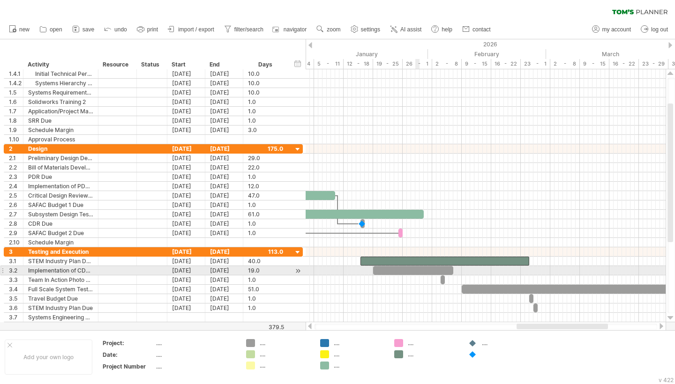
click at [417, 270] on div at bounding box center [413, 270] width 80 height 9
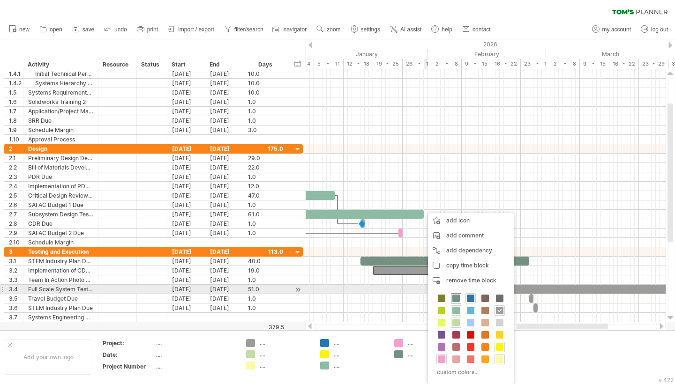
click at [457, 296] on span at bounding box center [455, 298] width 7 height 7
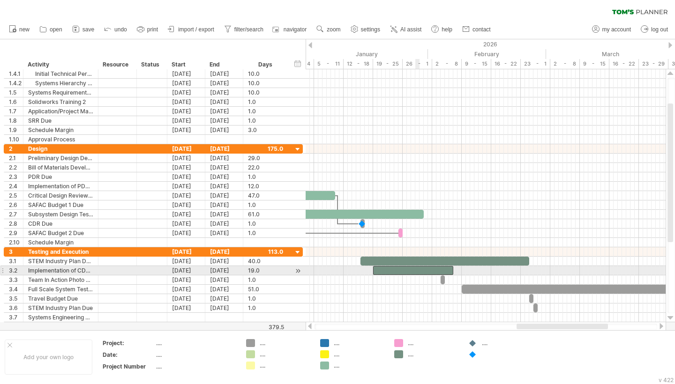
click at [419, 270] on div at bounding box center [413, 270] width 80 height 9
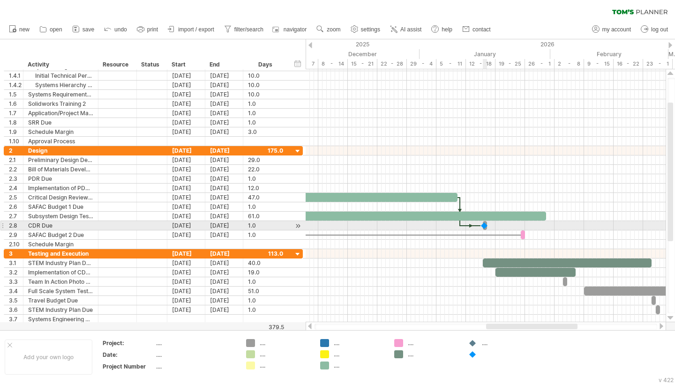
click at [484, 229] on div at bounding box center [484, 225] width 9 height 9
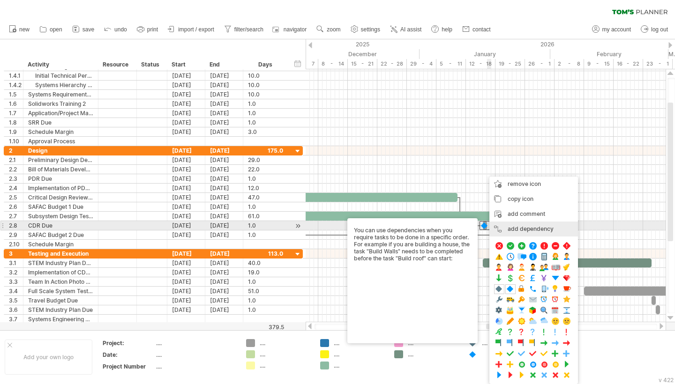
click at [519, 229] on div "add dependency You can use dependencies when you require tasks to be done in a …" at bounding box center [533, 229] width 89 height 15
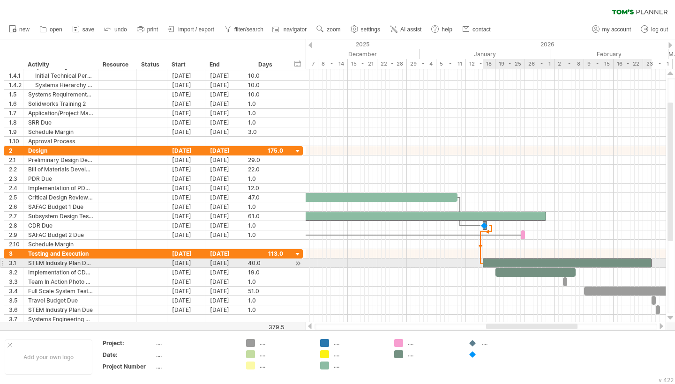
click at [485, 264] on div at bounding box center [567, 263] width 169 height 9
click at [489, 262] on div at bounding box center [568, 263] width 169 height 9
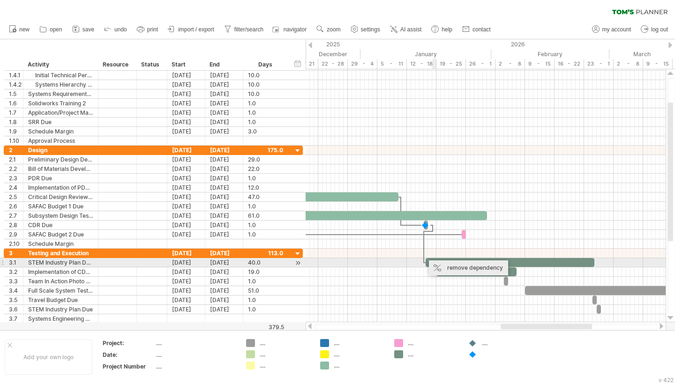
click at [444, 265] on div "remove dependency" at bounding box center [468, 268] width 79 height 15
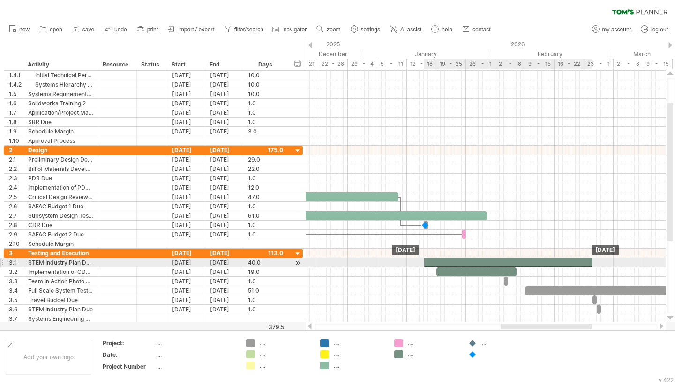
click at [435, 262] on div at bounding box center [508, 262] width 169 height 9
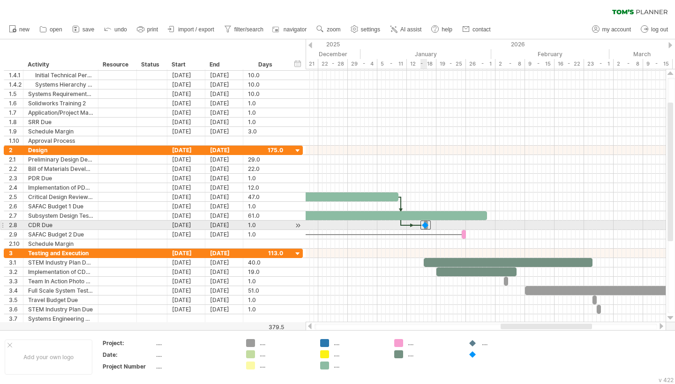
click at [426, 223] on div at bounding box center [425, 225] width 10 height 9
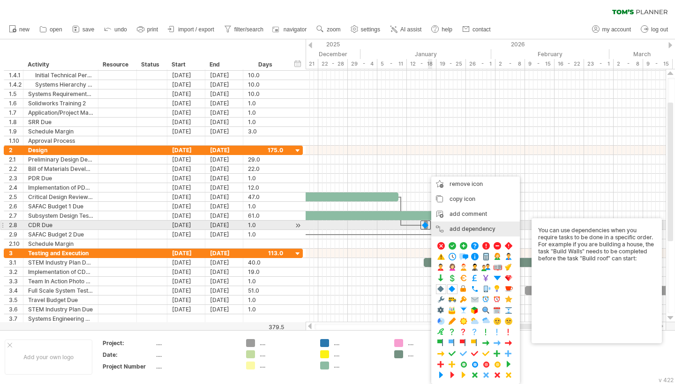
click at [460, 225] on div "add dependency You can use dependencies when you require tasks to be done in a …" at bounding box center [475, 229] width 89 height 15
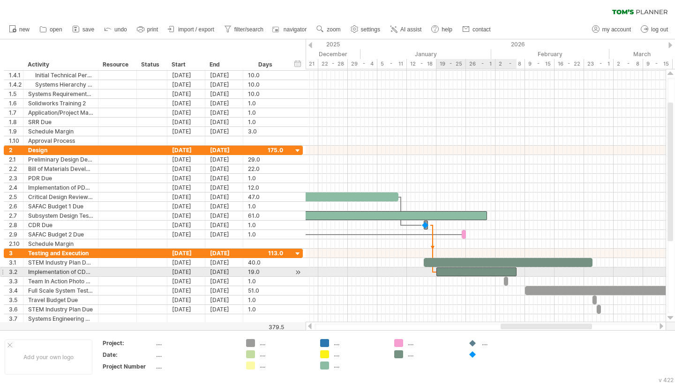
click at [439, 272] on div at bounding box center [476, 272] width 80 height 9
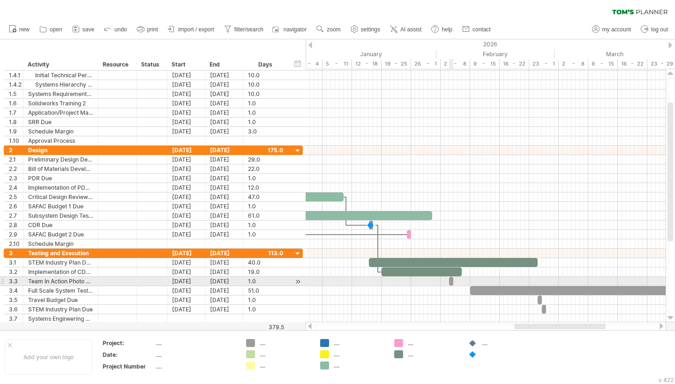
click at [450, 282] on span at bounding box center [449, 281] width 4 height 9
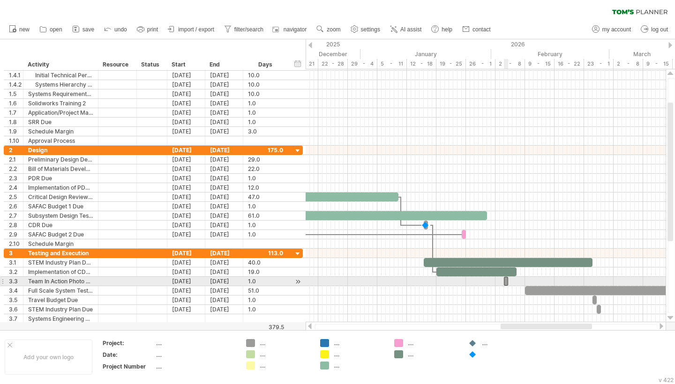
click at [506, 283] on span at bounding box center [508, 281] width 4 height 9
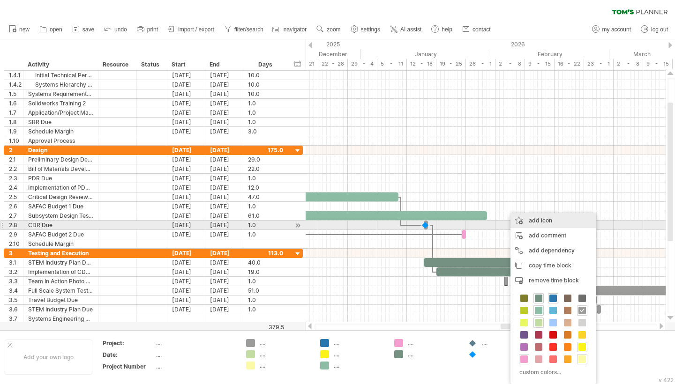
click at [539, 219] on div "add icon" at bounding box center [553, 220] width 86 height 15
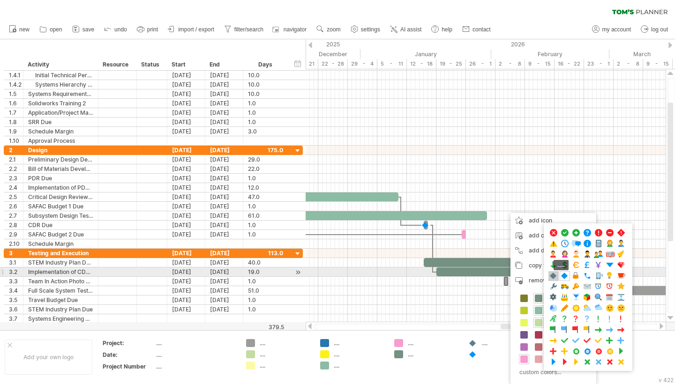
click at [556, 276] on span at bounding box center [553, 276] width 9 height 9
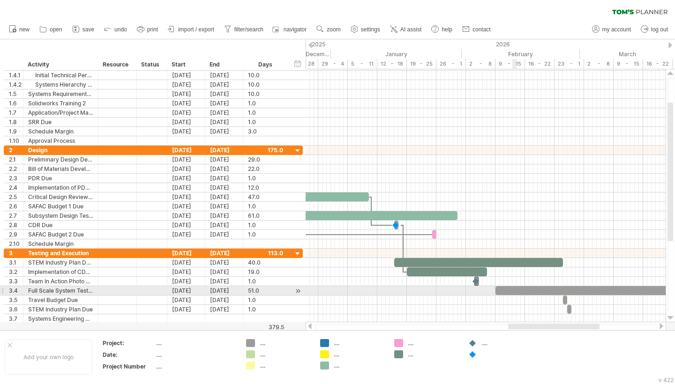
click at [512, 291] on div at bounding box center [602, 290] width 215 height 9
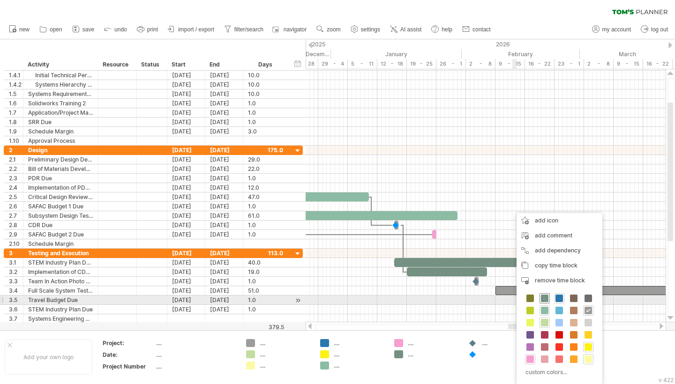
click at [547, 298] on span at bounding box center [544, 298] width 7 height 7
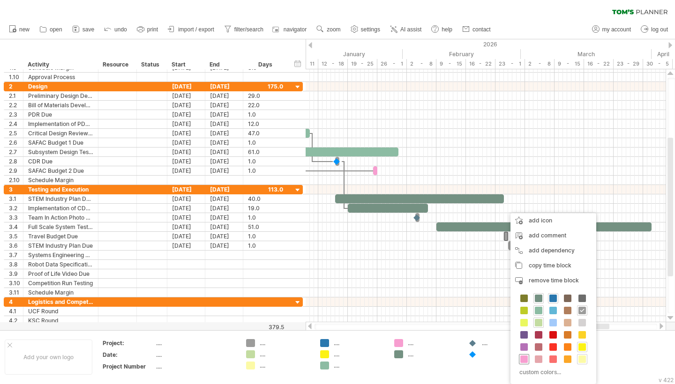
click at [522, 358] on span at bounding box center [523, 359] width 7 height 7
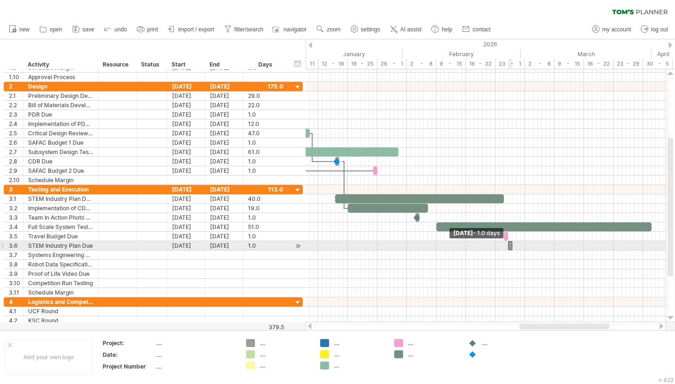
click at [509, 246] on span at bounding box center [508, 245] width 4 height 9
click at [510, 246] on div at bounding box center [510, 245] width 4 height 9
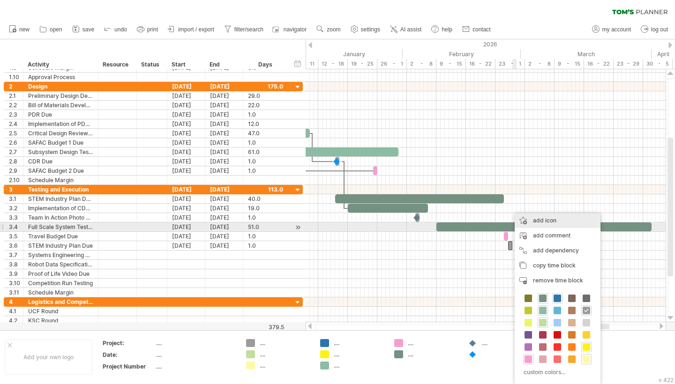
click at [543, 224] on div "add icon" at bounding box center [557, 220] width 86 height 15
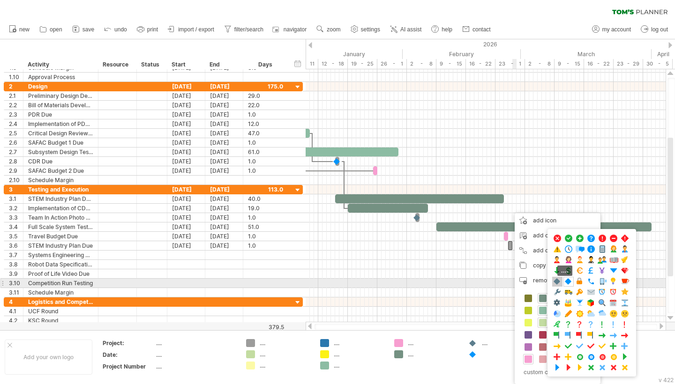
click at [554, 281] on span at bounding box center [556, 281] width 9 height 9
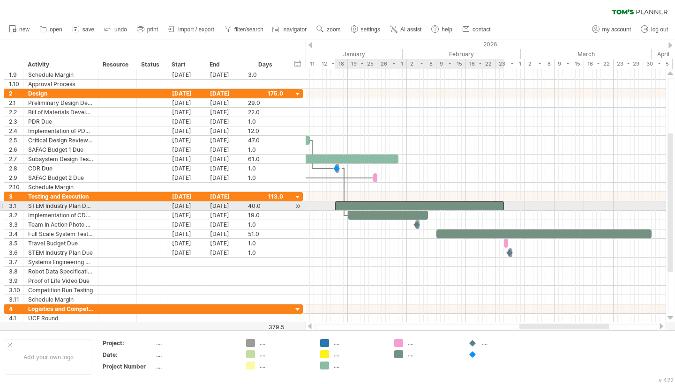
click at [478, 204] on div at bounding box center [419, 205] width 169 height 9
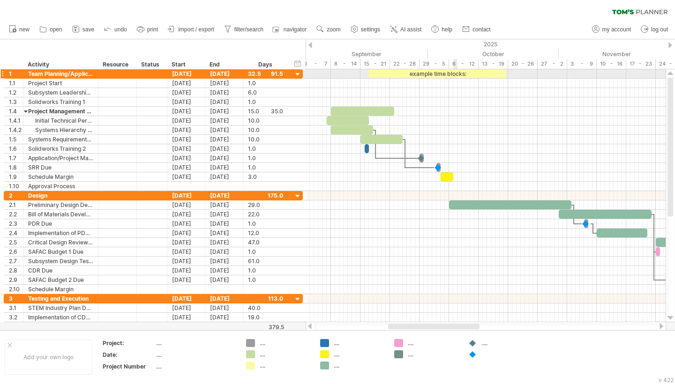
click at [455, 71] on div "example time blocks:" at bounding box center [437, 73] width 137 height 9
click at [455, 71] on div "**********" at bounding box center [437, 73] width 137 height 9
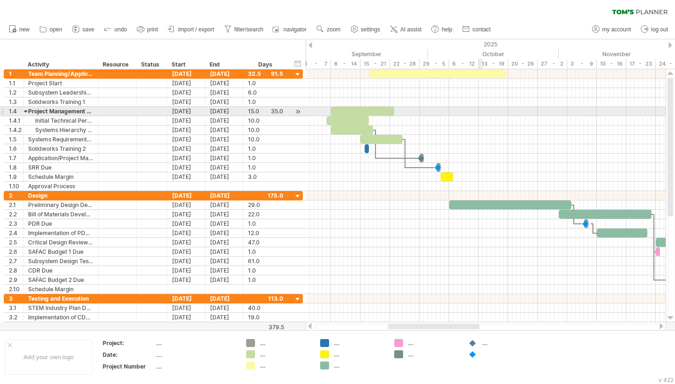
click at [484, 111] on div at bounding box center [485, 111] width 360 height 9
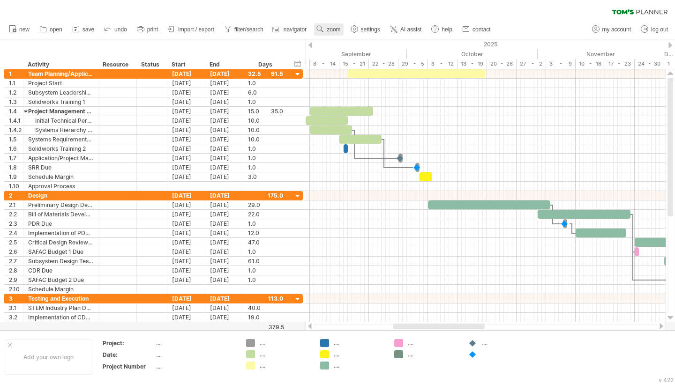
click at [335, 25] on link "zoom" at bounding box center [328, 29] width 29 height 12
click at [356, 38] on div "Month" at bounding box center [366, 37] width 52 height 15
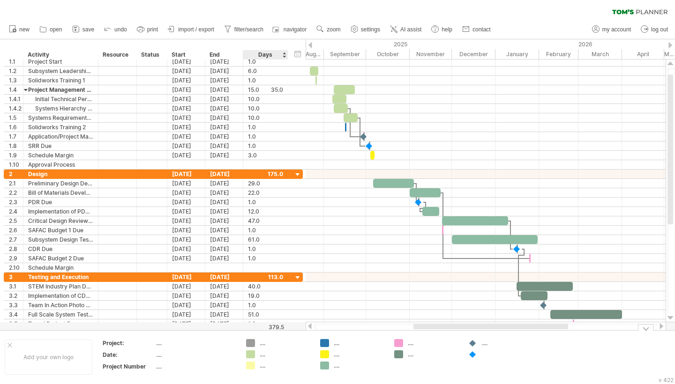
click at [259, 346] on div "...." at bounding box center [278, 343] width 65 height 8
click at [261, 345] on div "...." at bounding box center [285, 343] width 51 height 8
click at [38, 372] on div "Add your own logo" at bounding box center [49, 357] width 88 height 35
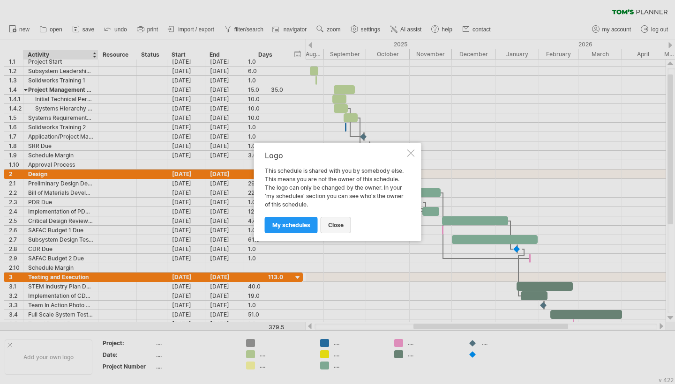
click at [330, 223] on span "close" at bounding box center [335, 225] width 15 height 7
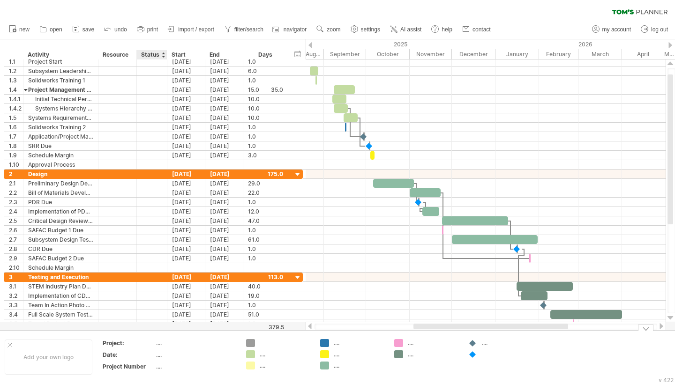
click at [156, 343] on div "...." at bounding box center [195, 343] width 79 height 8
click at [156, 343] on input "text" at bounding box center [193, 343] width 75 height 8
click at [409, 343] on div "...." at bounding box center [433, 343] width 51 height 8
click at [409, 343] on input "text" at bounding box center [431, 343] width 46 height 8
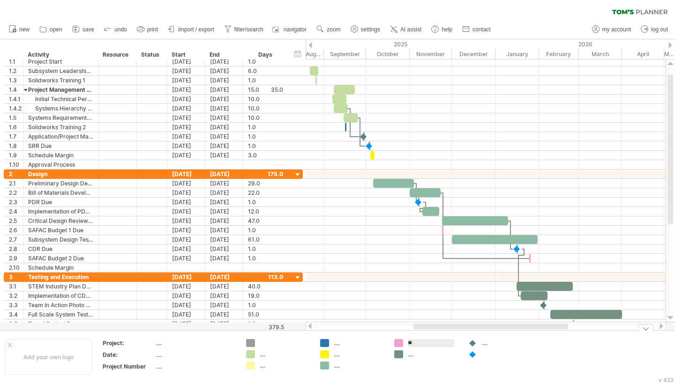
type input "*"
type input "**********"
click at [335, 340] on div "...." at bounding box center [359, 343] width 51 height 8
click at [324, 343] on div "Trying to reach [DOMAIN_NAME] Connected again... 0% clear filter new 1" at bounding box center [337, 192] width 675 height 384
click at [337, 355] on div "...." at bounding box center [359, 354] width 51 height 8
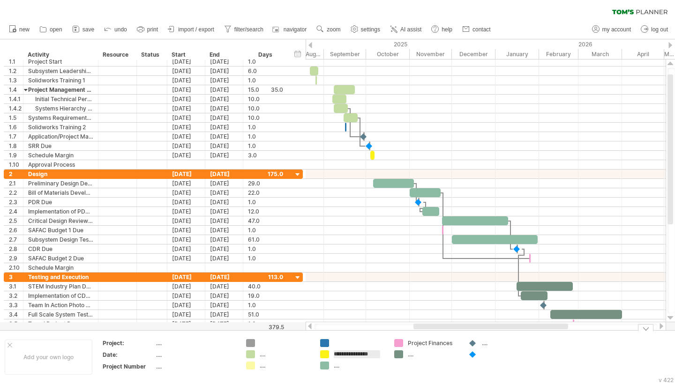
type input "**********"
click at [344, 344] on div at bounding box center [359, 343] width 51 height 8
type input "**********"
click at [409, 354] on div "...." at bounding box center [433, 354] width 51 height 8
click at [484, 342] on div "...." at bounding box center [507, 343] width 51 height 8
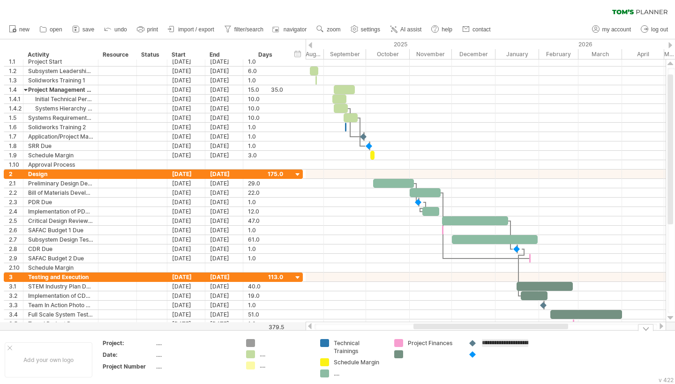
type input "**********"
click at [487, 356] on td "Competition Deliverable" at bounding box center [500, 360] width 74 height 42
click at [484, 364] on div at bounding box center [507, 362] width 51 height 8
click at [484, 364] on input "text" at bounding box center [505, 362] width 46 height 8
click at [486, 362] on input "text" at bounding box center [505, 362] width 46 height 8
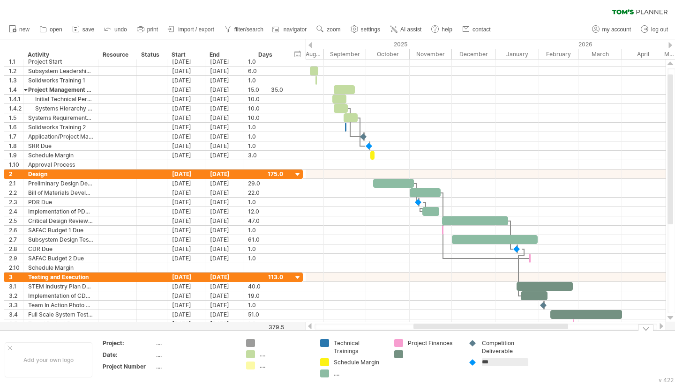
type input "*"
type input "**********"
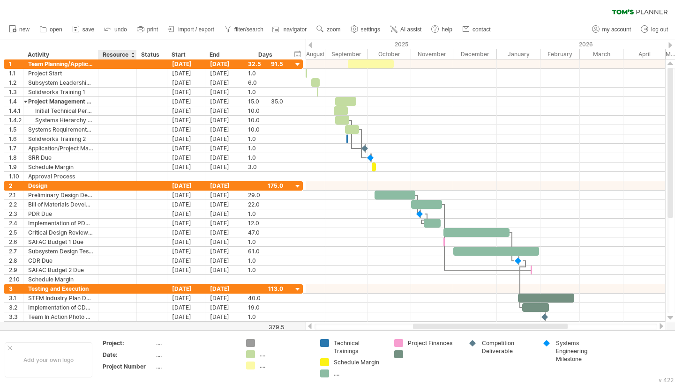
click at [121, 52] on div "Resource" at bounding box center [117, 54] width 29 height 9
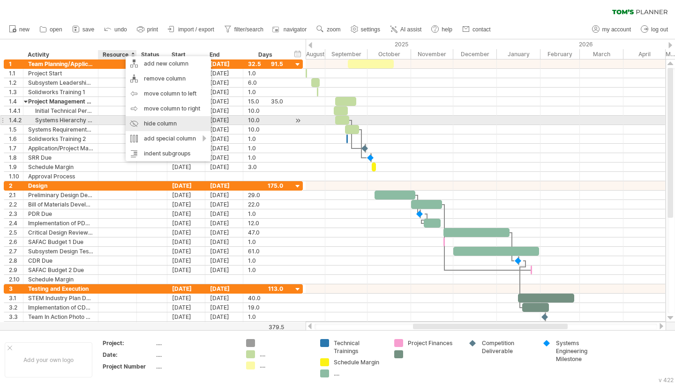
click at [139, 123] on div "hide column" at bounding box center [168, 123] width 85 height 15
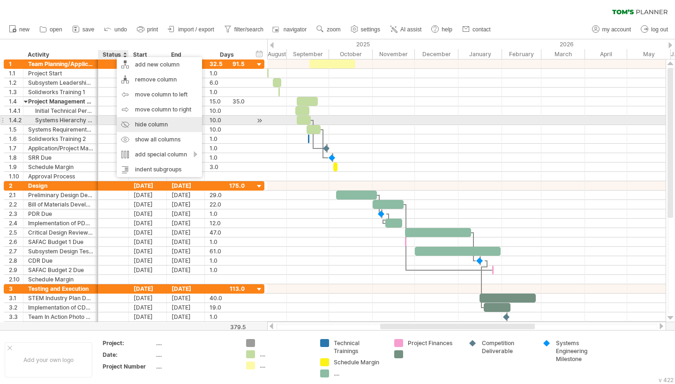
click at [137, 123] on div "hide column" at bounding box center [159, 124] width 85 height 15
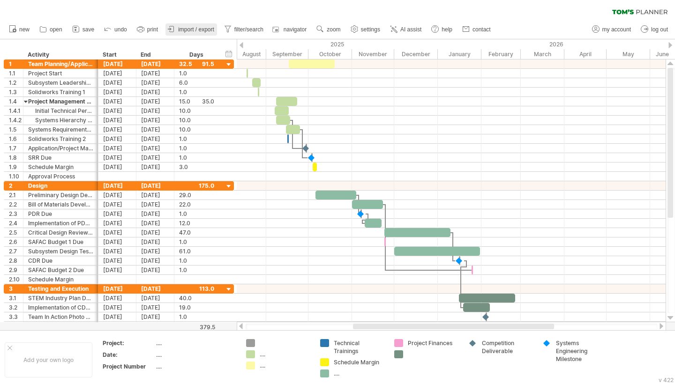
click at [189, 30] on span "import / export" at bounding box center [196, 29] width 36 height 7
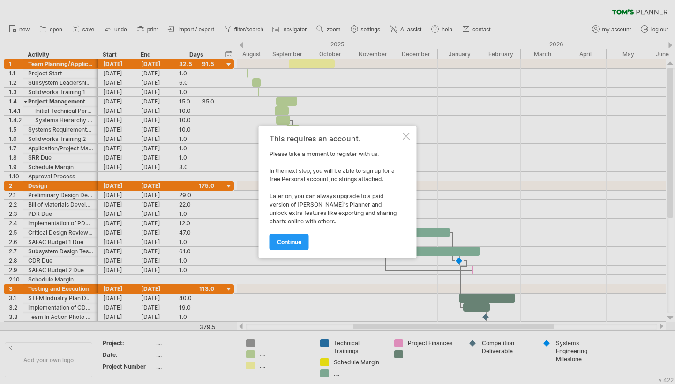
click at [407, 137] on div at bounding box center [405, 136] width 7 height 7
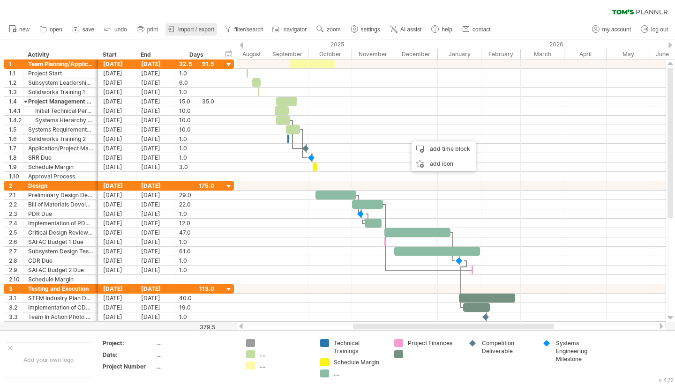
click at [204, 30] on span "import / export" at bounding box center [196, 29] width 36 height 7
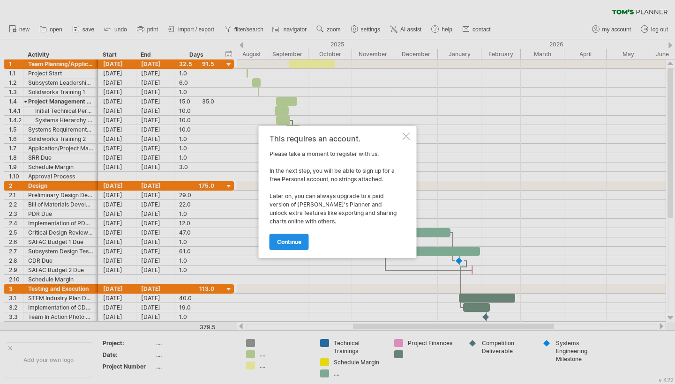
click at [298, 239] on span "continue" at bounding box center [289, 241] width 24 height 7
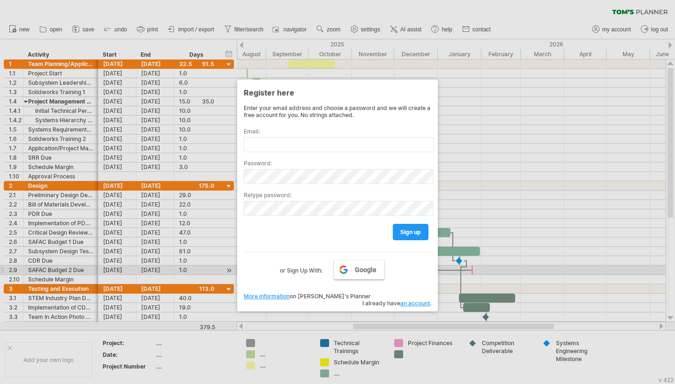
click at [344, 269] on link "Google" at bounding box center [359, 270] width 51 height 20
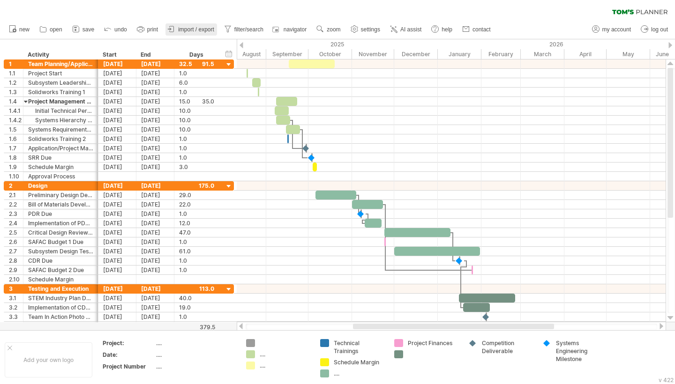
click at [202, 31] on span "import / export" at bounding box center [196, 29] width 36 height 7
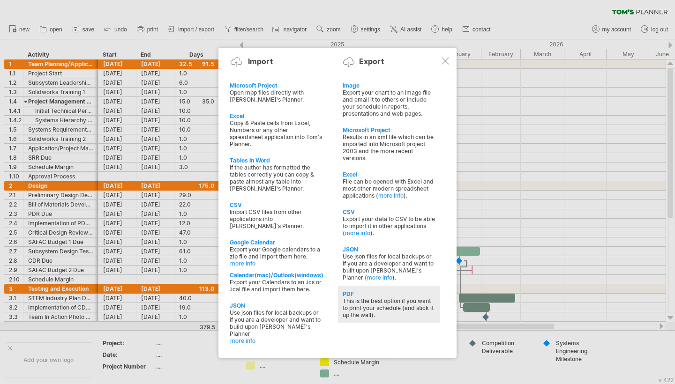
click at [357, 301] on div "This is the best option if you want to print your schedule (and stick it up the…" at bounding box center [388, 308] width 93 height 21
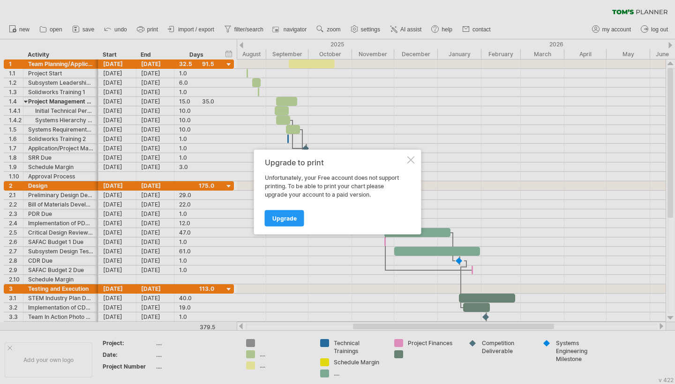
click at [413, 160] on div at bounding box center [410, 159] width 7 height 7
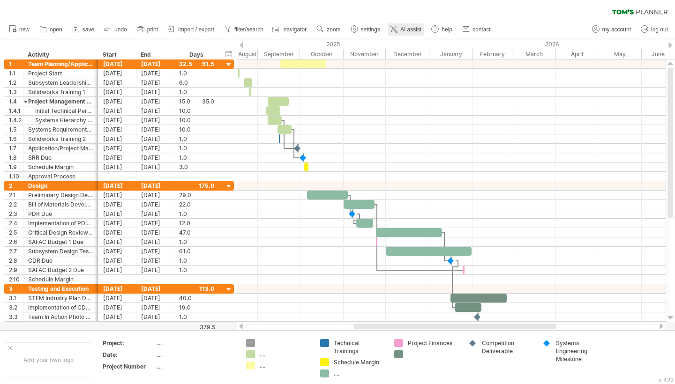
click at [408, 31] on span "AI assist" at bounding box center [410, 29] width 21 height 7
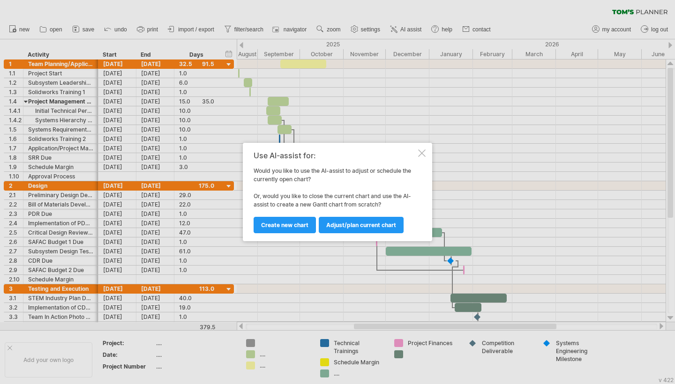
click at [422, 153] on div at bounding box center [421, 152] width 7 height 7
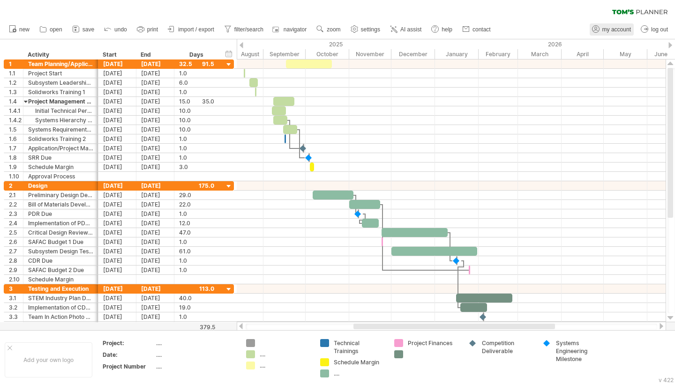
click at [606, 28] on span "my account" at bounding box center [616, 29] width 29 height 7
type input "**********"
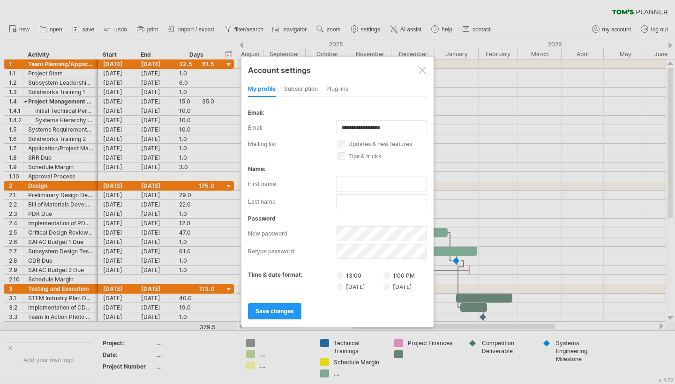
click at [335, 90] on div "Plug-ins" at bounding box center [337, 89] width 22 height 15
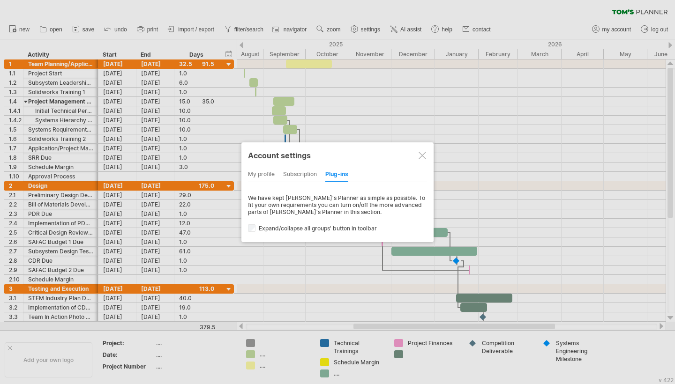
click at [299, 173] on div "subscription" at bounding box center [300, 174] width 34 height 15
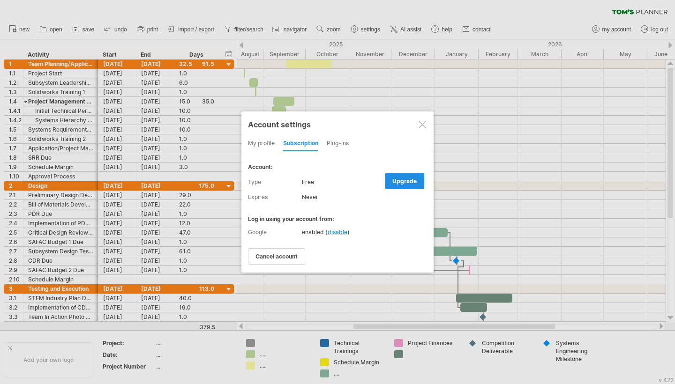
click at [405, 179] on span "upgrade" at bounding box center [404, 181] width 24 height 7
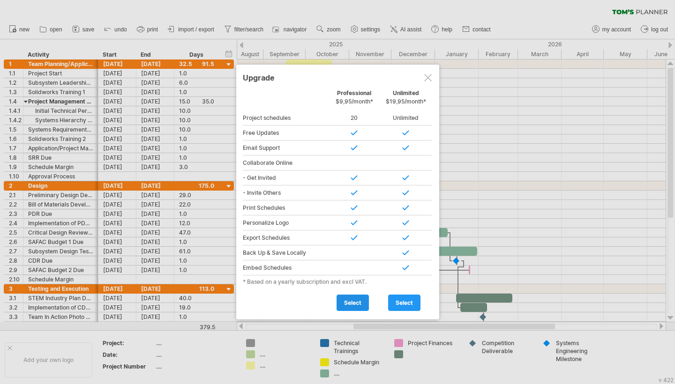
click at [357, 304] on span "select" at bounding box center [352, 302] width 17 height 7
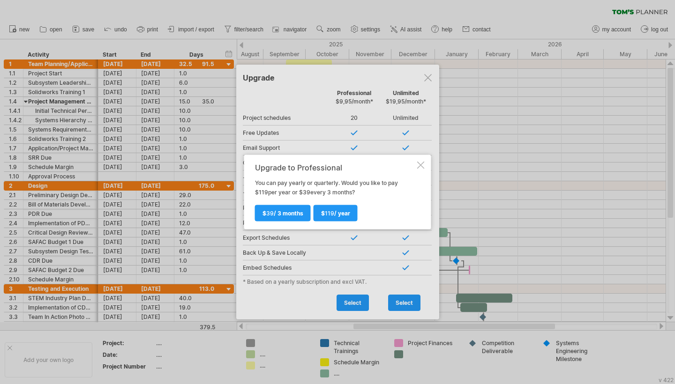
click at [419, 164] on div at bounding box center [420, 165] width 7 height 7
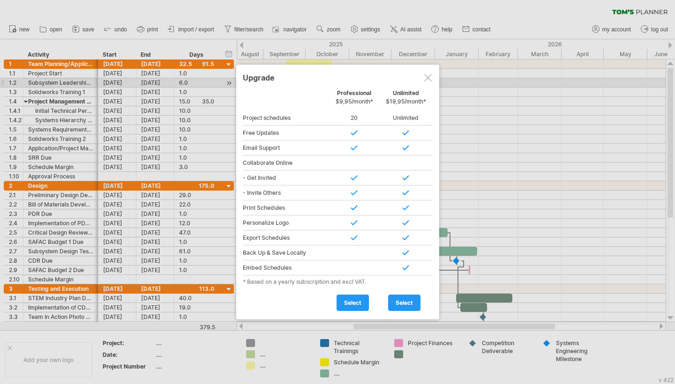
click at [429, 79] on div at bounding box center [427, 77] width 7 height 7
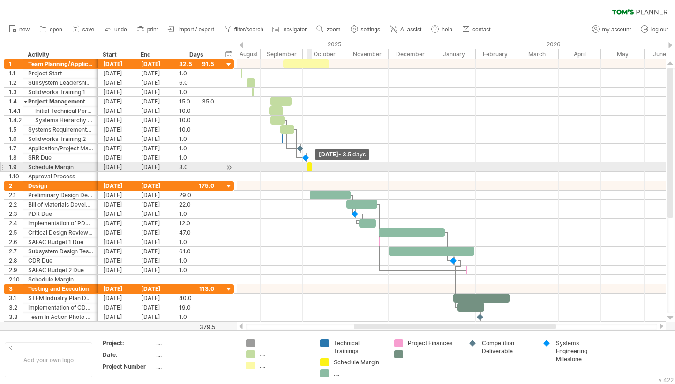
click at [311, 166] on span at bounding box center [312, 167] width 4 height 9
click at [310, 168] on span at bounding box center [311, 167] width 4 height 9
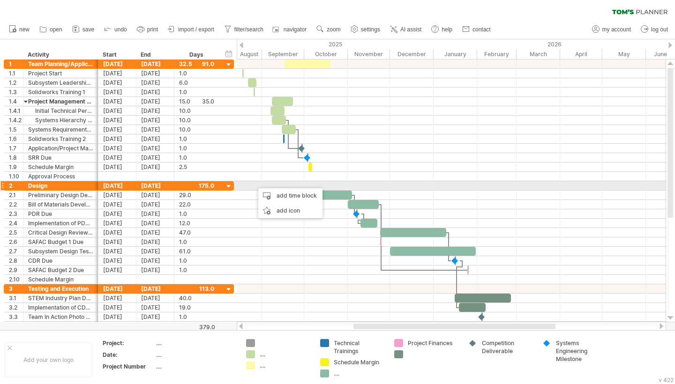
click at [358, 186] on div at bounding box center [451, 185] width 429 height 9
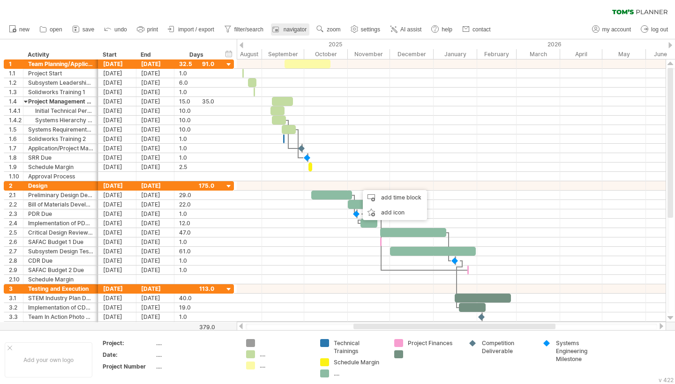
click at [292, 33] on link "navigator" at bounding box center [290, 29] width 38 height 12
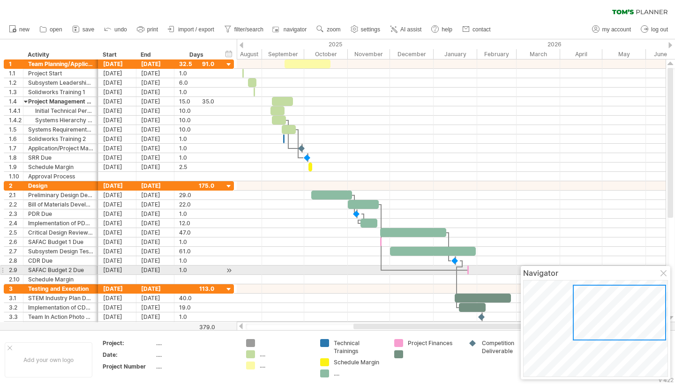
click at [662, 272] on div at bounding box center [663, 273] width 7 height 7
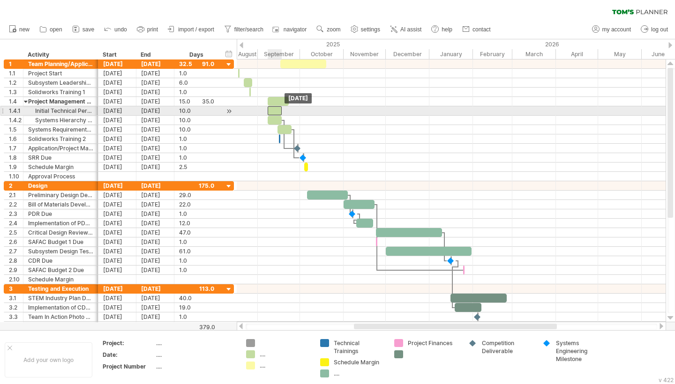
click at [272, 109] on div at bounding box center [275, 110] width 14 height 9
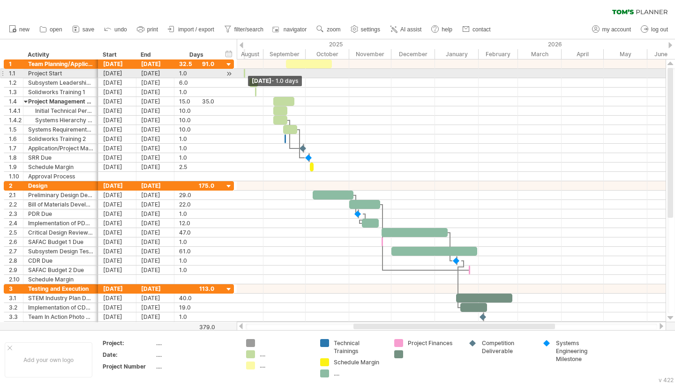
click at [244, 74] on span at bounding box center [245, 73] width 4 height 9
click at [243, 73] on span at bounding box center [244, 73] width 4 height 9
drag, startPoint x: 261, startPoint y: 74, endPoint x: 277, endPoint y: 74, distance: 15.9
click at [278, 74] on div at bounding box center [451, 73] width 429 height 9
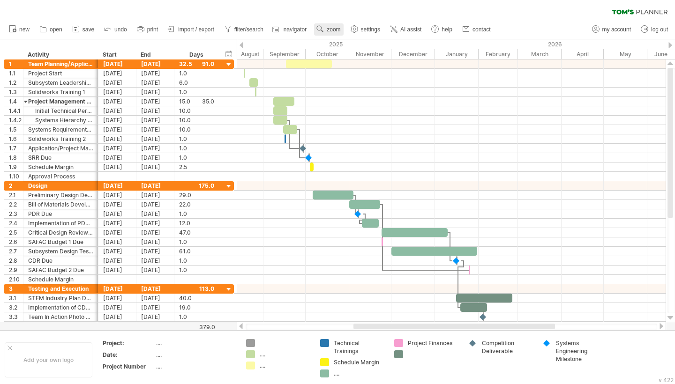
click at [325, 28] on use at bounding box center [319, 28] width 9 height 9
click at [344, 52] on div "Week" at bounding box center [357, 55] width 52 height 15
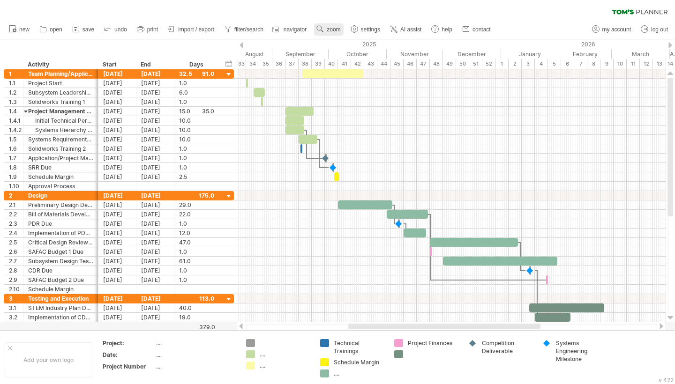
click at [332, 30] on span "zoom" at bounding box center [334, 29] width 14 height 7
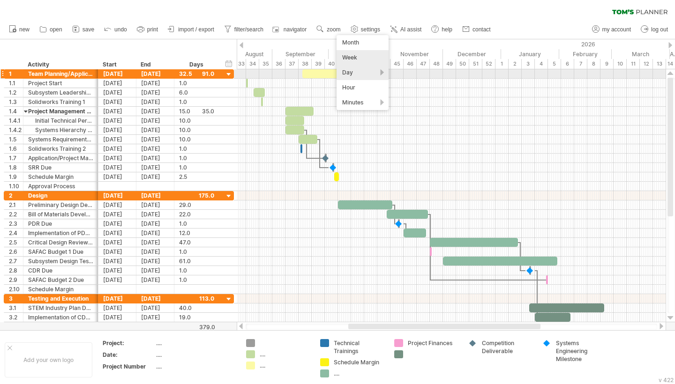
click at [347, 73] on div "Day" at bounding box center [362, 72] width 52 height 15
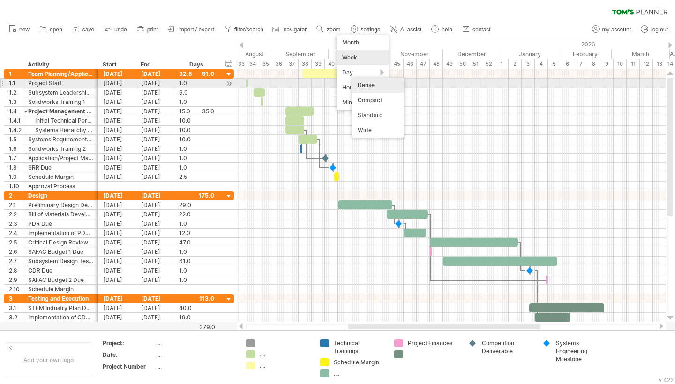
click at [356, 83] on div "Dense" at bounding box center [378, 85] width 52 height 15
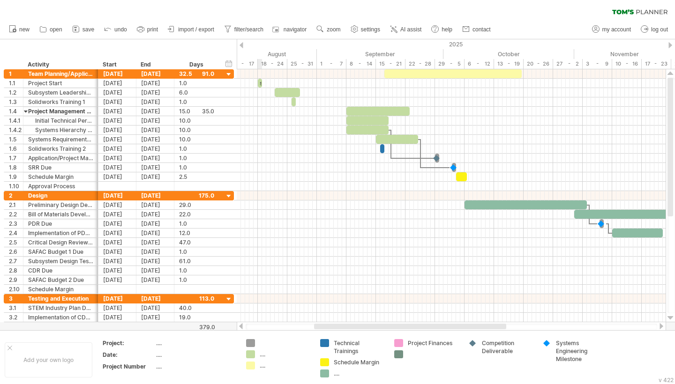
click at [260, 83] on div "start" at bounding box center [260, 83] width 4 height 9
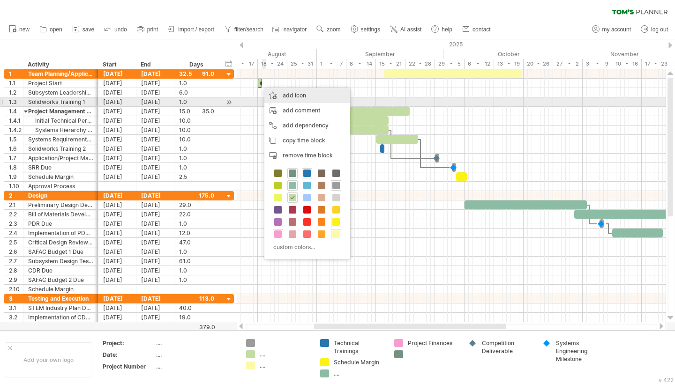
click at [284, 94] on div "add icon" at bounding box center [307, 95] width 86 height 15
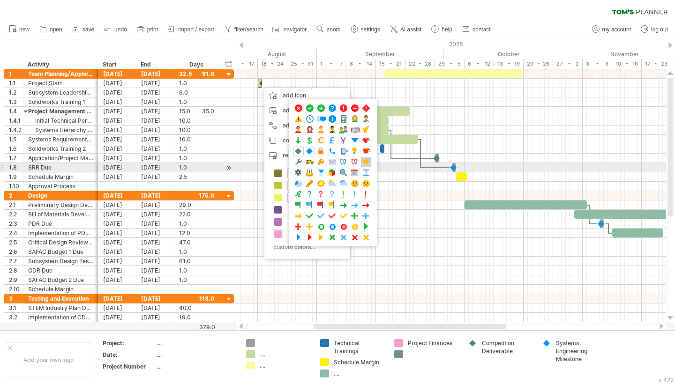
click at [364, 164] on span at bounding box center [365, 162] width 9 height 9
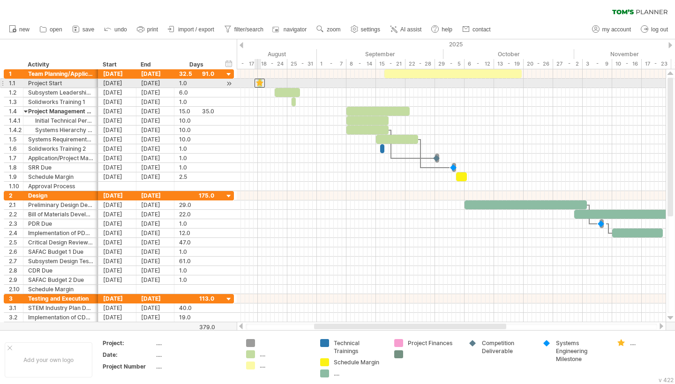
click at [261, 86] on div at bounding box center [259, 83] width 10 height 9
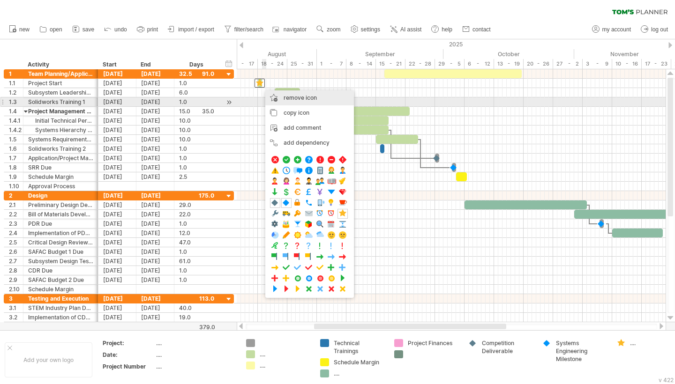
click at [277, 99] on div "remove icon remove selected items" at bounding box center [309, 97] width 89 height 15
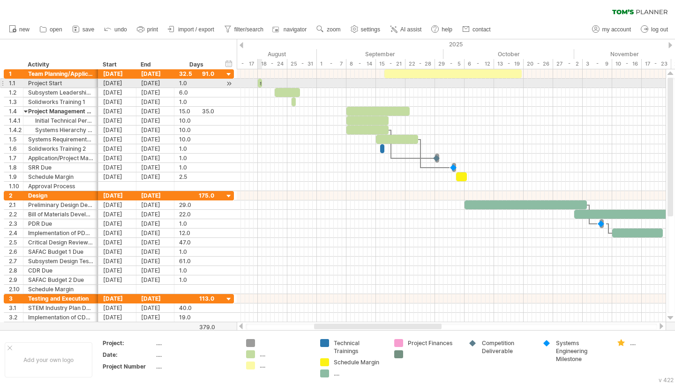
click at [260, 83] on div "start" at bounding box center [260, 83] width 4 height 9
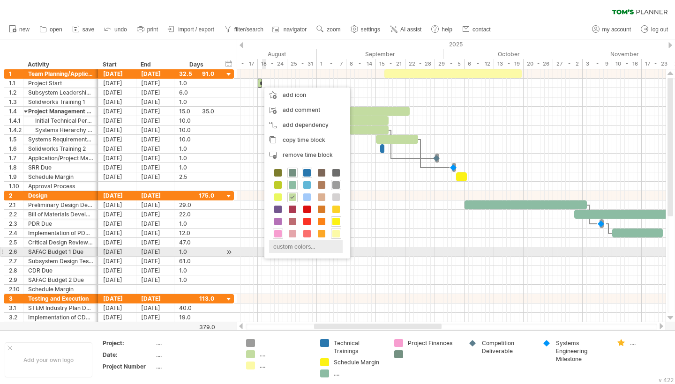
click at [298, 249] on div "custom colors..." at bounding box center [306, 246] width 74 height 13
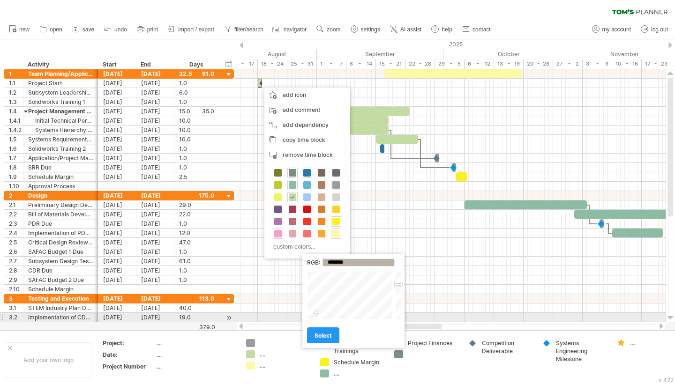
drag, startPoint x: 358, startPoint y: 294, endPoint x: 319, endPoint y: 313, distance: 44.0
click at [318, 313] on div at bounding box center [350, 295] width 87 height 48
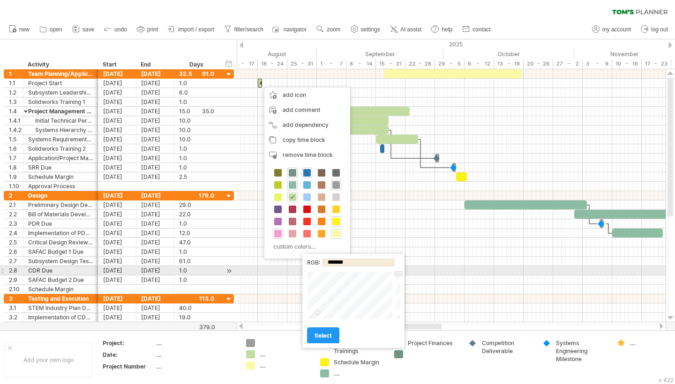
type input "*******"
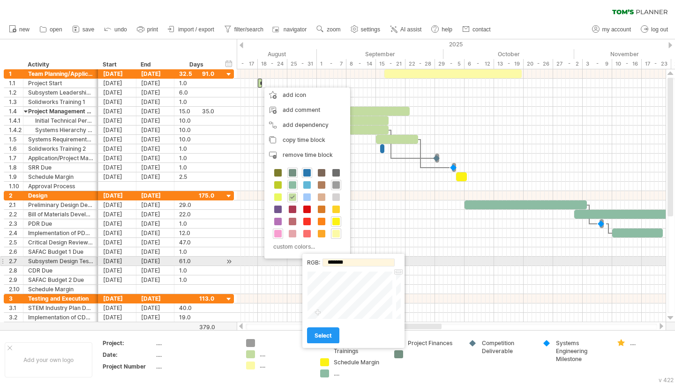
drag, startPoint x: 397, startPoint y: 286, endPoint x: 396, endPoint y: 260, distance: 25.8
click at [396, 260] on div "RGB: ******* Close select" at bounding box center [353, 301] width 102 height 94
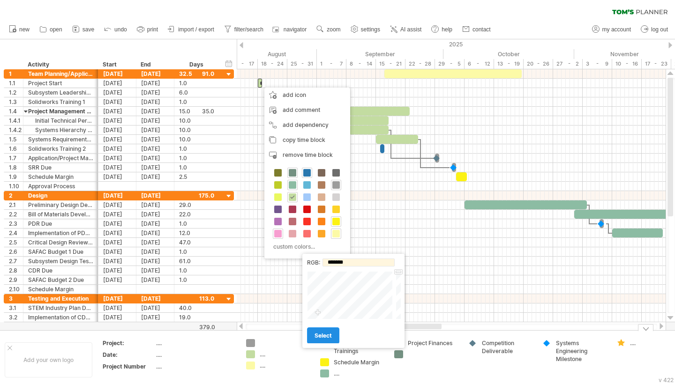
click at [319, 338] on span "select" at bounding box center [322, 335] width 17 height 7
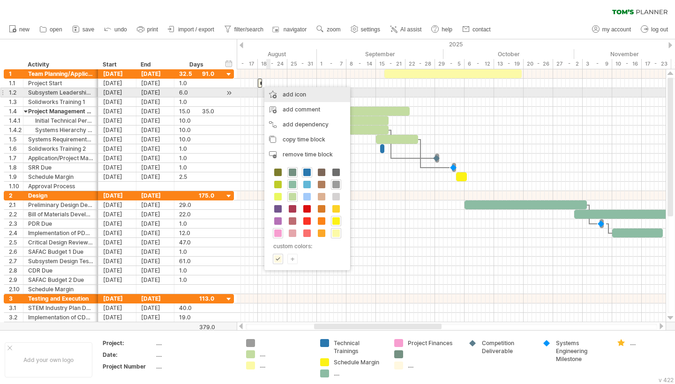
click at [288, 98] on div "add icon" at bounding box center [307, 94] width 86 height 15
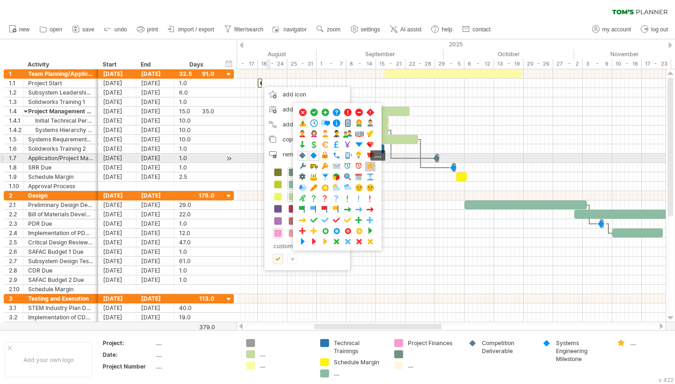
click at [369, 165] on span at bounding box center [369, 166] width 9 height 9
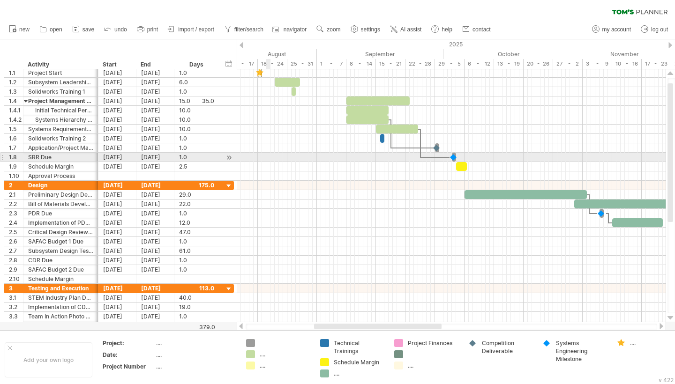
click at [369, 165] on div at bounding box center [451, 166] width 429 height 9
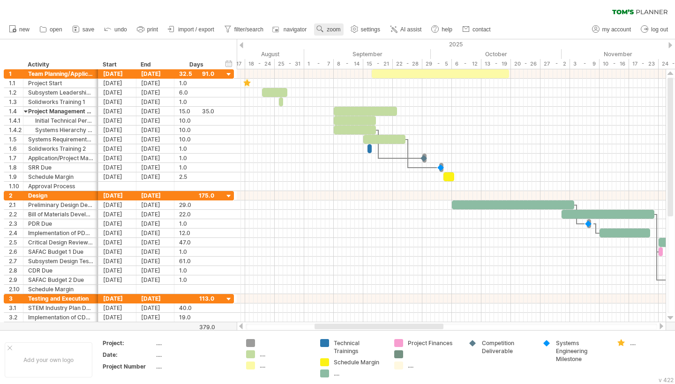
click at [337, 30] on span "zoom" at bounding box center [334, 29] width 14 height 7
click at [357, 42] on div "Month" at bounding box center [368, 42] width 52 height 15
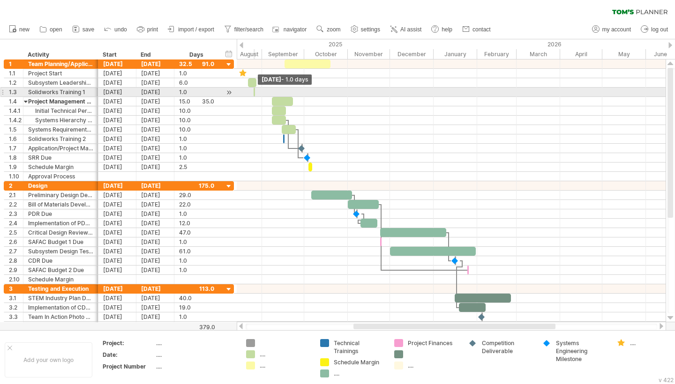
click at [254, 91] on span at bounding box center [255, 92] width 4 height 9
click at [253, 91] on span at bounding box center [255, 92] width 4 height 9
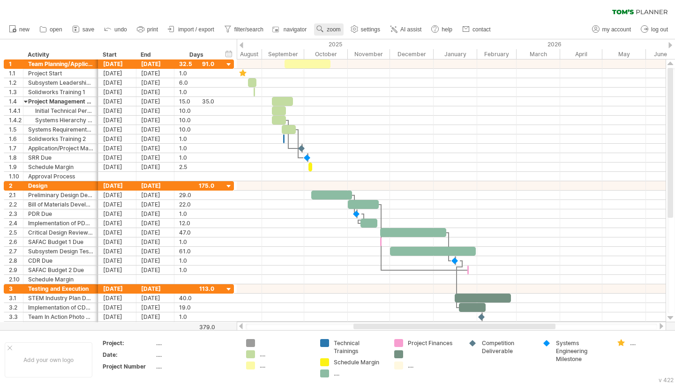
click at [342, 27] on link "zoom" at bounding box center [328, 29] width 29 height 12
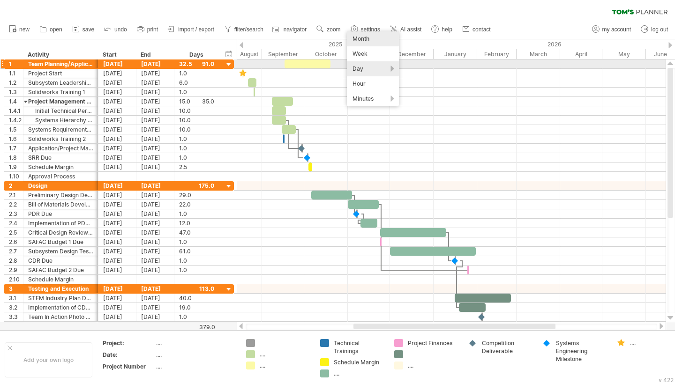
click at [354, 67] on div "Day" at bounding box center [373, 68] width 52 height 15
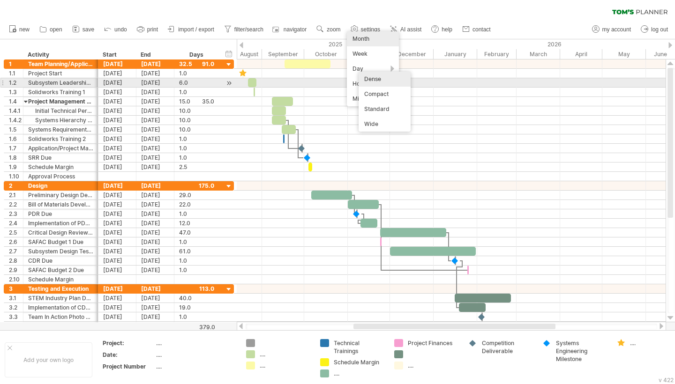
click at [364, 79] on div "Dense" at bounding box center [384, 79] width 52 height 15
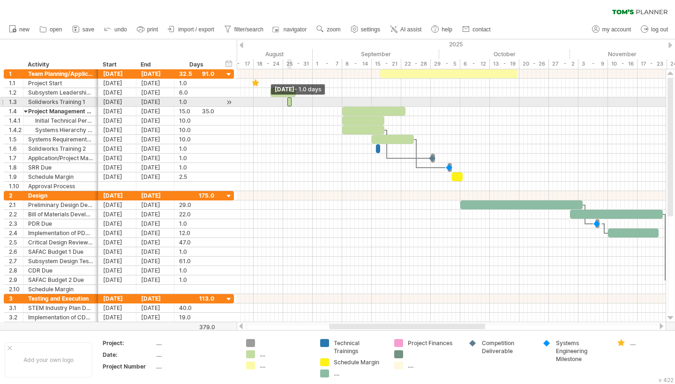
click at [289, 102] on span at bounding box center [287, 101] width 4 height 9
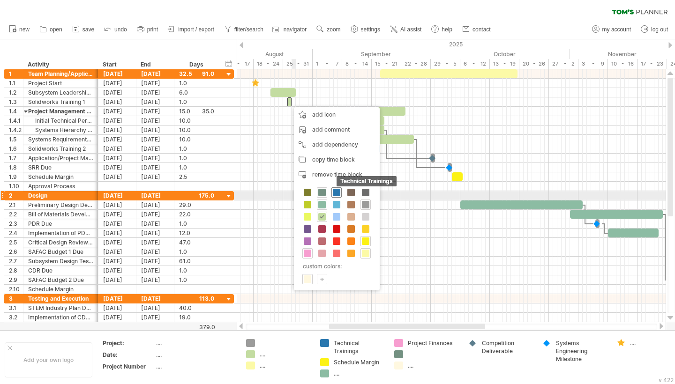
click at [339, 192] on span at bounding box center [336, 192] width 7 height 7
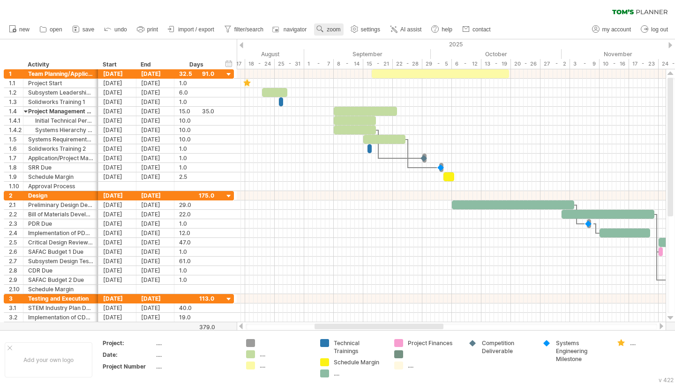
click at [335, 31] on span "zoom" at bounding box center [334, 29] width 14 height 7
click at [353, 44] on div "Month" at bounding box center [366, 43] width 52 height 15
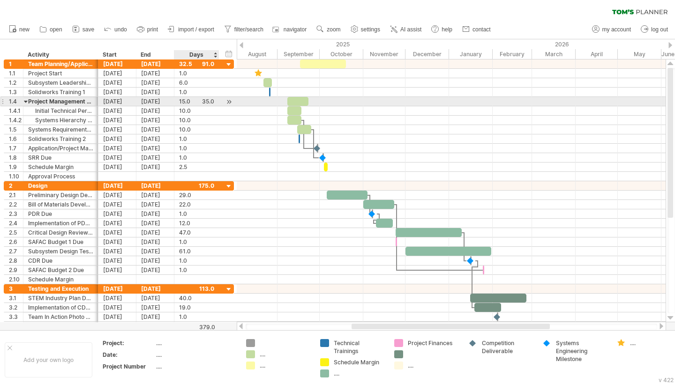
click at [205, 101] on div "15.0" at bounding box center [196, 101] width 35 height 9
click at [209, 100] on div "15.0" at bounding box center [196, 101] width 35 height 9
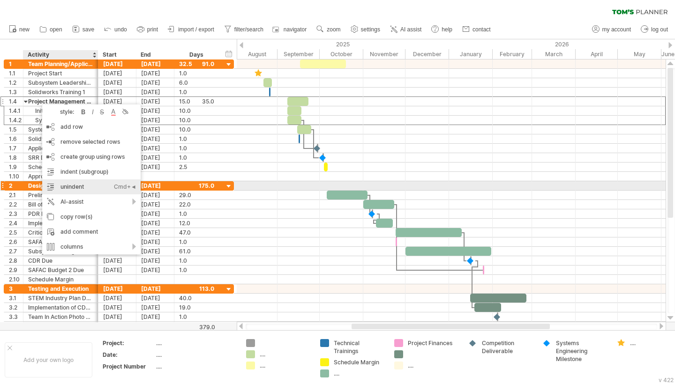
click at [61, 190] on div "unindent Ctrl+◄ Cmd+◄" at bounding box center [91, 186] width 98 height 15
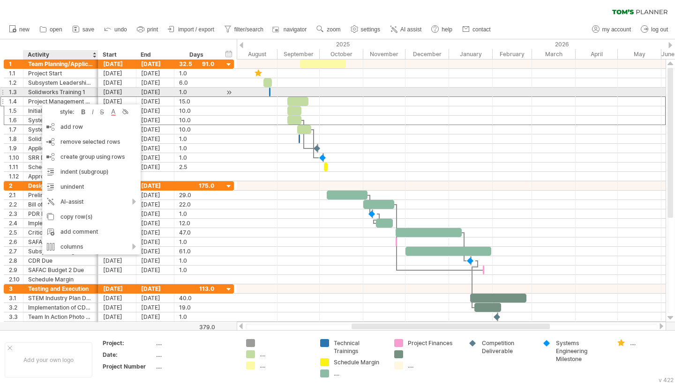
click at [196, 88] on div "1.0" at bounding box center [196, 92] width 35 height 9
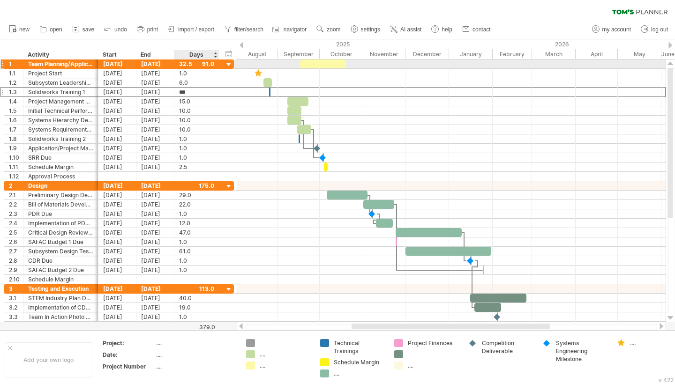
click at [211, 62] on div "32.5" at bounding box center [196, 64] width 35 height 9
click at [231, 64] on div at bounding box center [228, 64] width 9 height 9
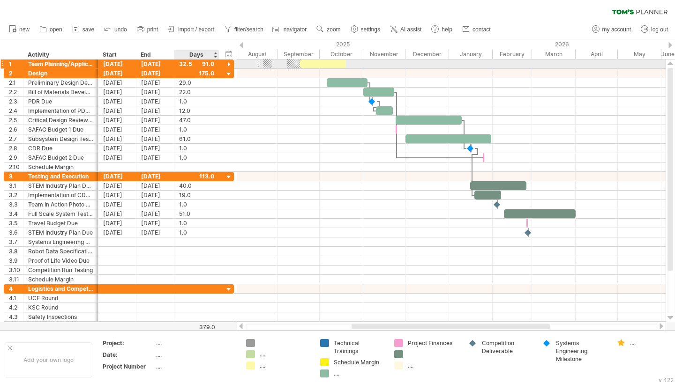
click at [231, 64] on div at bounding box center [228, 64] width 9 height 9
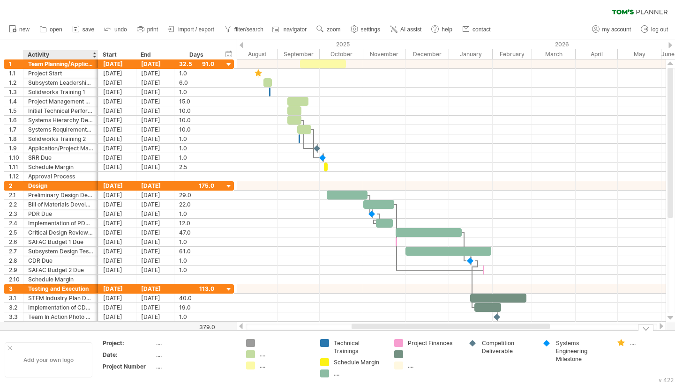
click at [31, 350] on div "Add your own logo" at bounding box center [49, 359] width 88 height 35
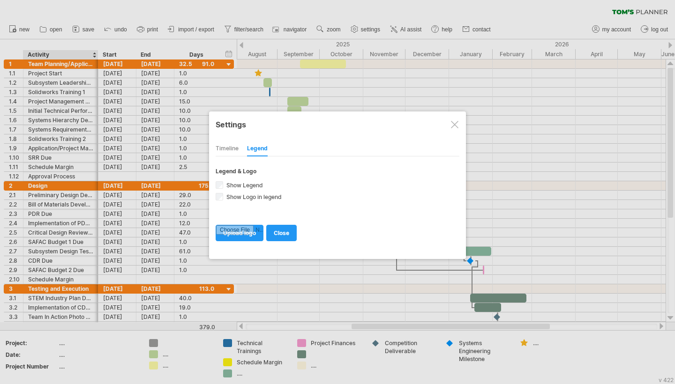
click at [453, 125] on div at bounding box center [454, 124] width 7 height 7
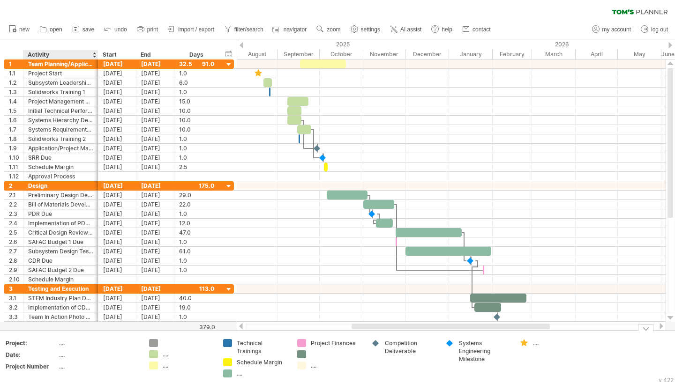
click at [61, 341] on div "...." at bounding box center [98, 343] width 79 height 8
type input "**********"
click at [60, 356] on div "...." at bounding box center [98, 355] width 79 height 8
click at [93, 364] on div "remove project data" at bounding box center [103, 361] width 78 height 15
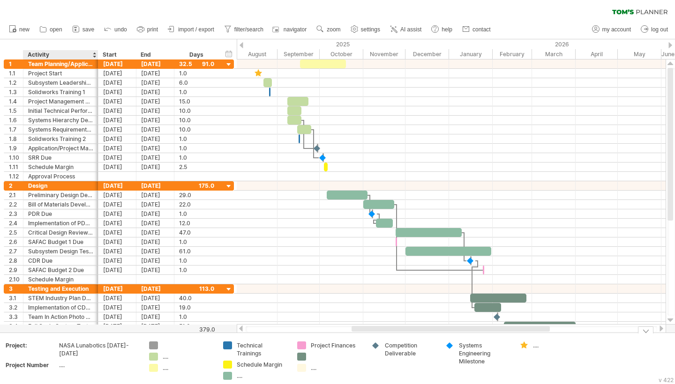
click at [62, 361] on div "...." at bounding box center [98, 365] width 79 height 8
click at [84, 363] on div "remove project data" at bounding box center [106, 361] width 78 height 15
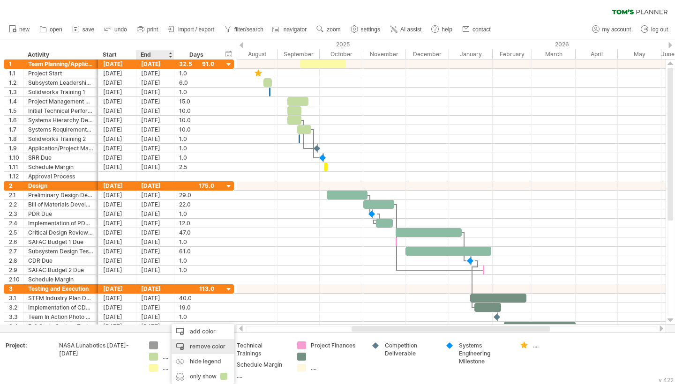
click at [198, 349] on div "remove color" at bounding box center [202, 346] width 63 height 15
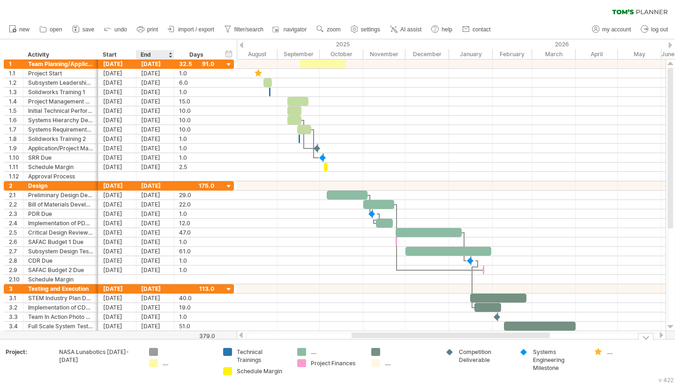
click at [166, 362] on div "...." at bounding box center [188, 363] width 51 height 8
click at [195, 348] on div "remove color" at bounding box center [202, 346] width 63 height 15
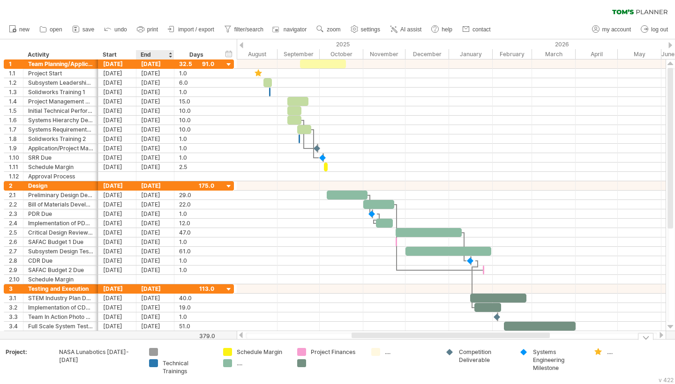
click at [161, 351] on div at bounding box center [181, 352] width 65 height 8
click at [182, 343] on div "remove color" at bounding box center [196, 346] width 63 height 15
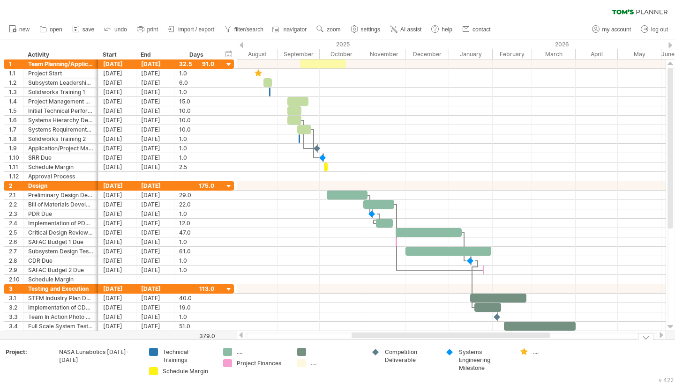
click at [237, 351] on div "...." at bounding box center [262, 352] width 51 height 8
click at [262, 347] on div "remove color" at bounding box center [273, 346] width 63 height 15
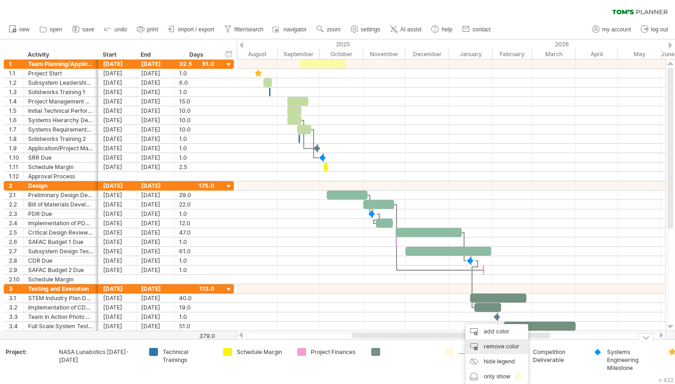
click at [484, 348] on div "remove color" at bounding box center [496, 346] width 63 height 15
click at [382, 350] on div at bounding box center [403, 352] width 65 height 8
click at [379, 351] on div "Trying to reach [DOMAIN_NAME] Connected again... 0% clear filter new 1" at bounding box center [337, 192] width 675 height 384
click at [386, 351] on div at bounding box center [410, 352] width 51 height 8
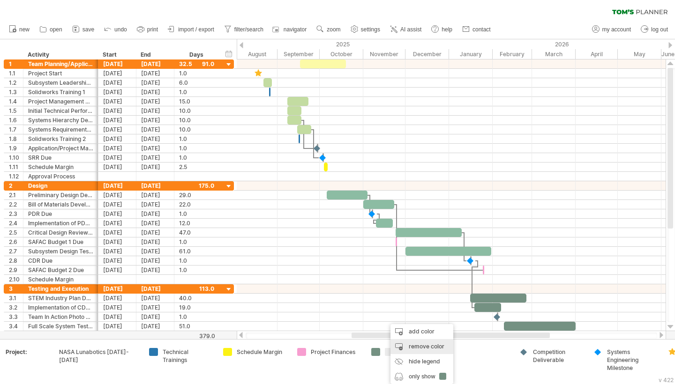
click at [412, 347] on div "remove color" at bounding box center [421, 346] width 63 height 15
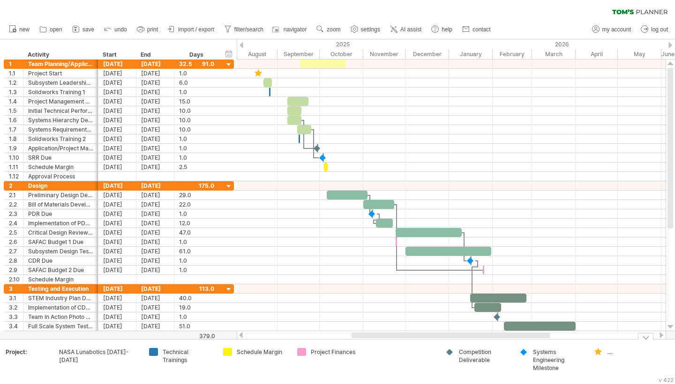
click at [421, 352] on td at bounding box center [403, 361] width 74 height 27
click at [610, 352] on div "...." at bounding box center [632, 352] width 51 height 8
type input "*****"
click at [626, 372] on td "Start" at bounding box center [625, 361] width 74 height 27
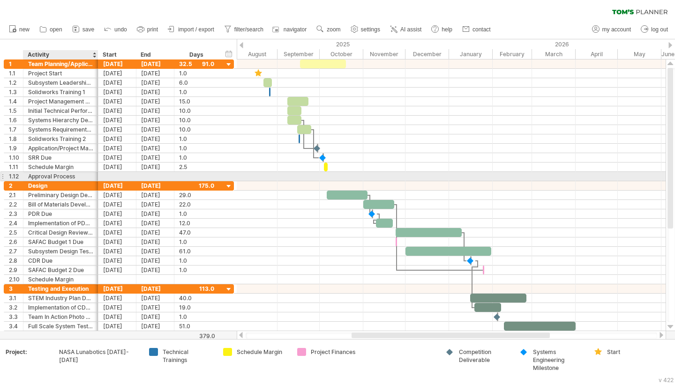
click at [49, 175] on div "Approval Process" at bounding box center [60, 176] width 65 height 9
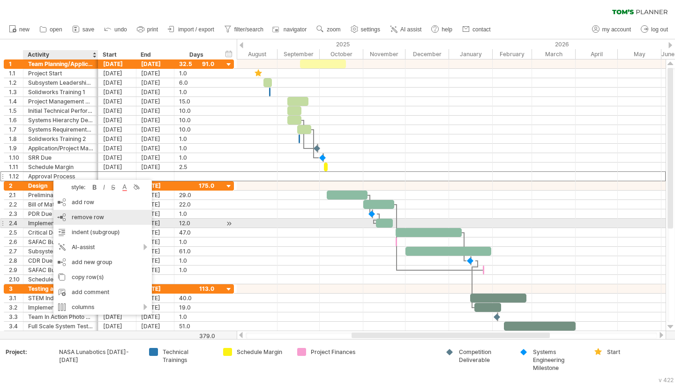
click at [83, 218] on span "remove row" at bounding box center [88, 217] width 32 height 7
